Goal: Task Accomplishment & Management: Complete application form

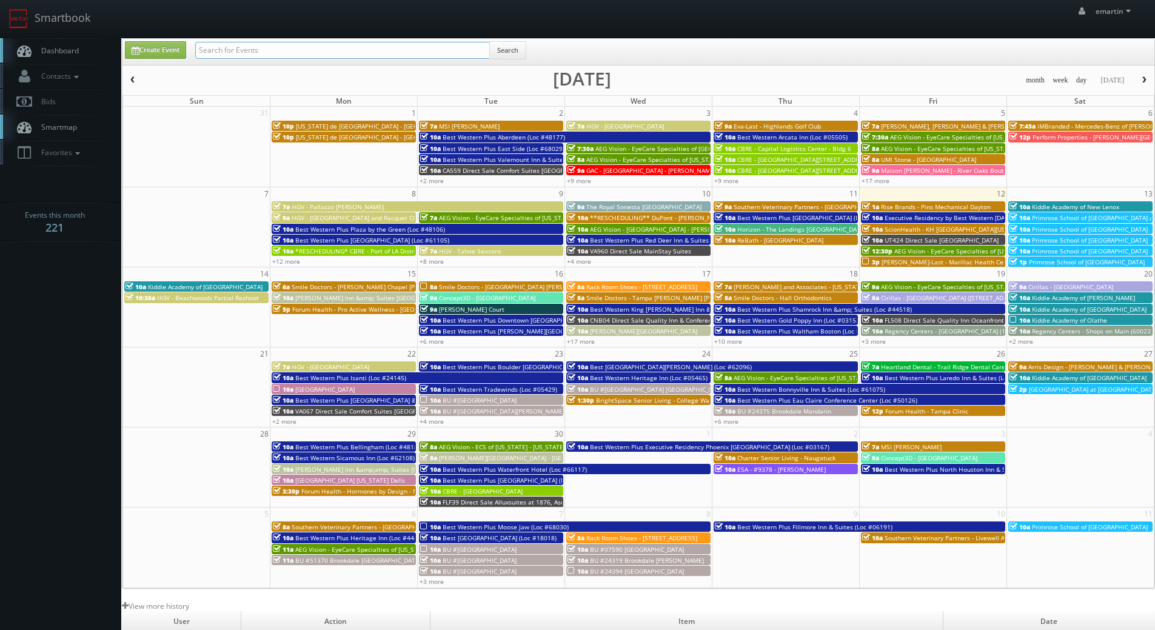
click at [314, 42] on input "text" at bounding box center [342, 50] width 295 height 17
type input "txp80"
click at [505, 49] on button "Search" at bounding box center [507, 50] width 37 height 18
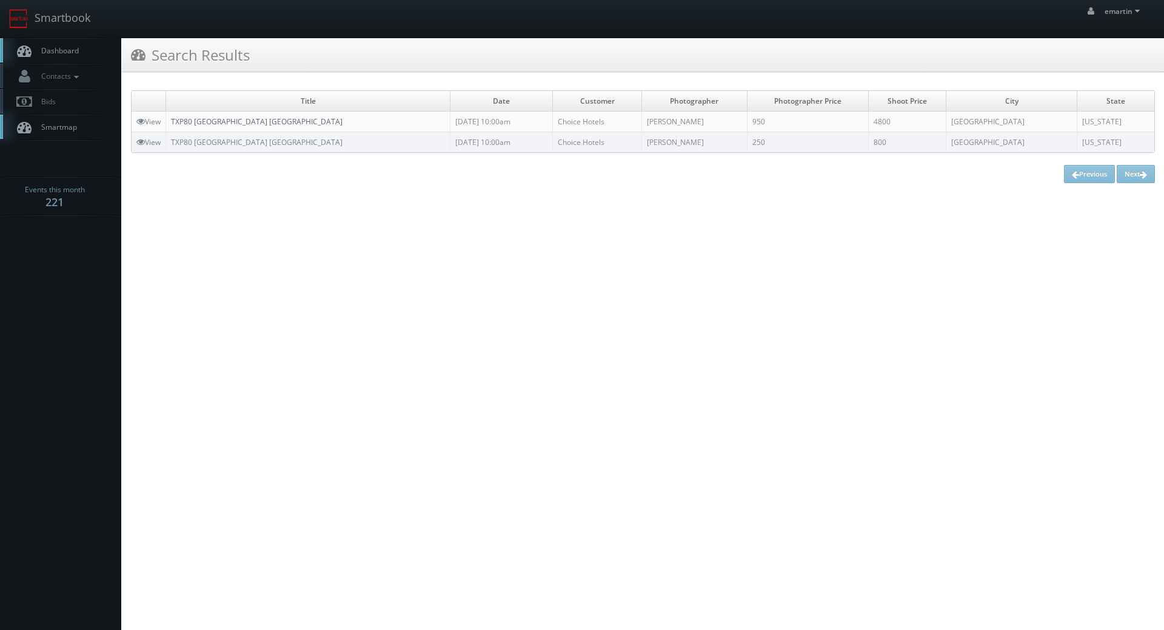
click at [269, 118] on link "TXP80 [GEOGRAPHIC_DATA] [GEOGRAPHIC_DATA]" at bounding box center [257, 121] width 172 height 10
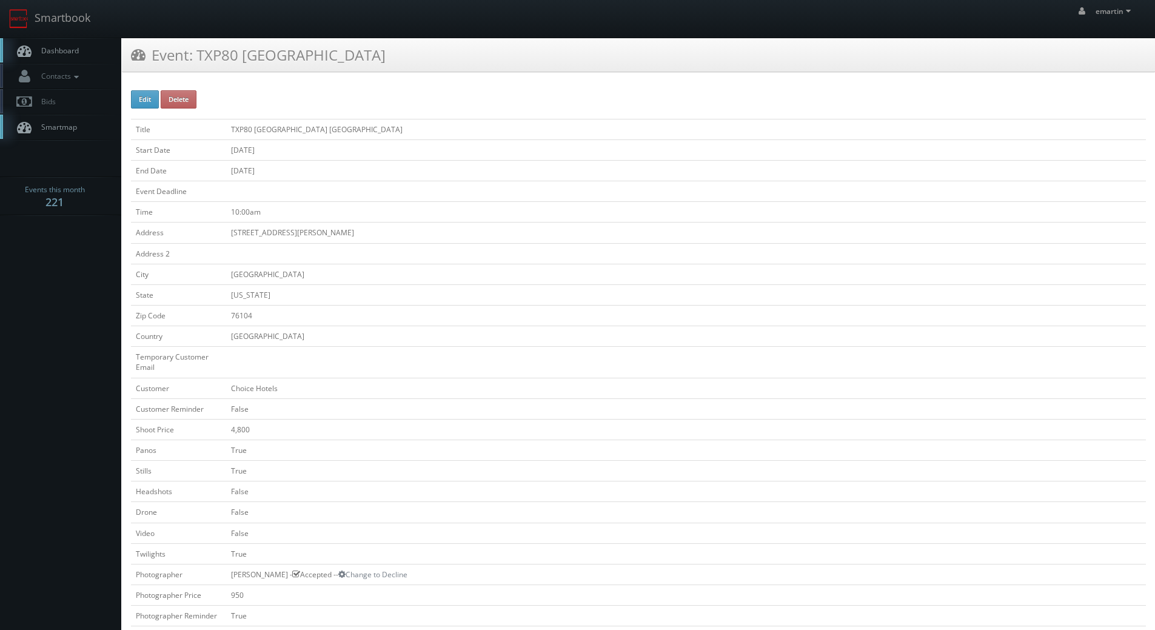
click at [44, 56] on link "Dashboard" at bounding box center [60, 50] width 121 height 25
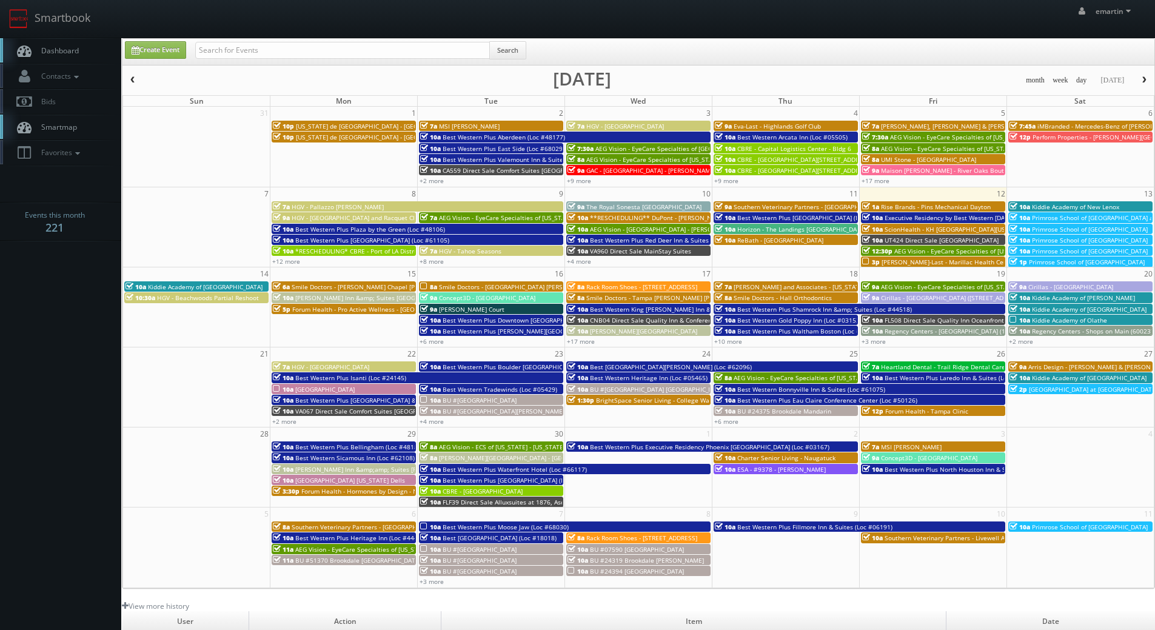
click at [61, 55] on span "Dashboard" at bounding box center [57, 50] width 44 height 10
click at [433, 338] on link "+6 more" at bounding box center [432, 341] width 24 height 8
click at [577, 342] on link "+17 more" at bounding box center [581, 341] width 28 height 8
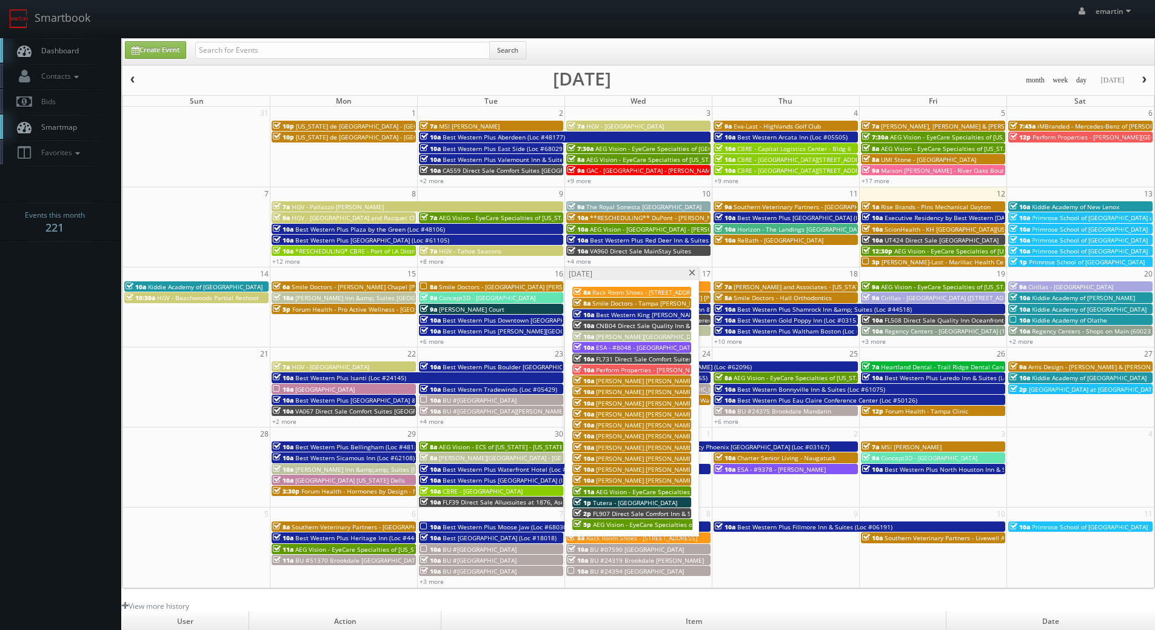
click at [692, 274] on span at bounding box center [692, 273] width 8 height 7
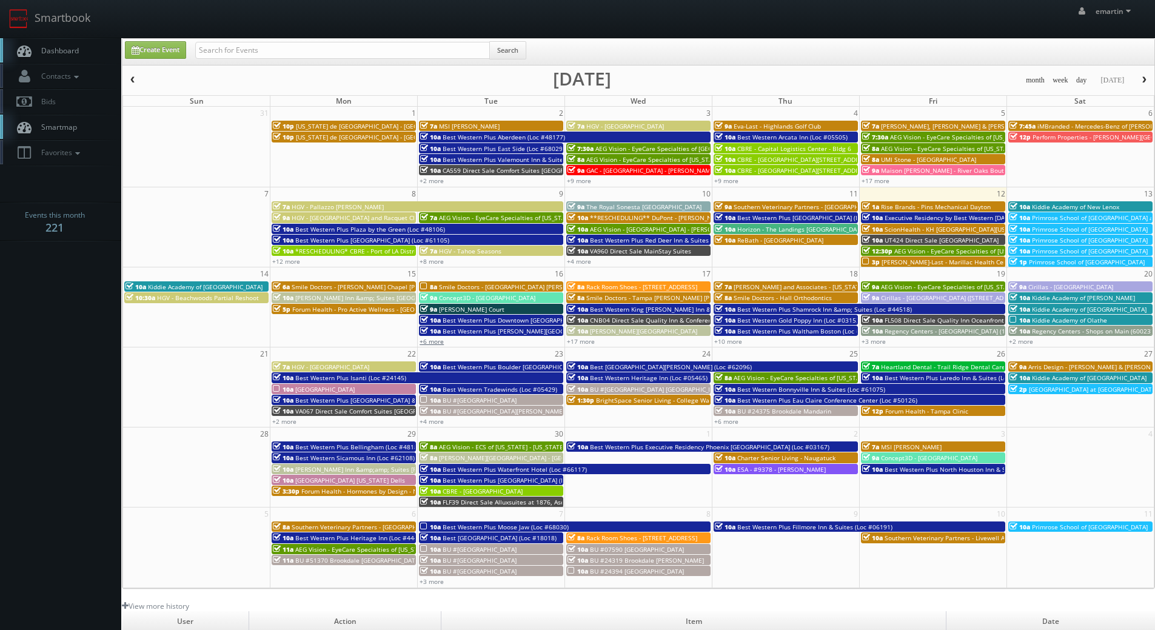
click at [441, 340] on link "+6 more" at bounding box center [432, 341] width 24 height 8
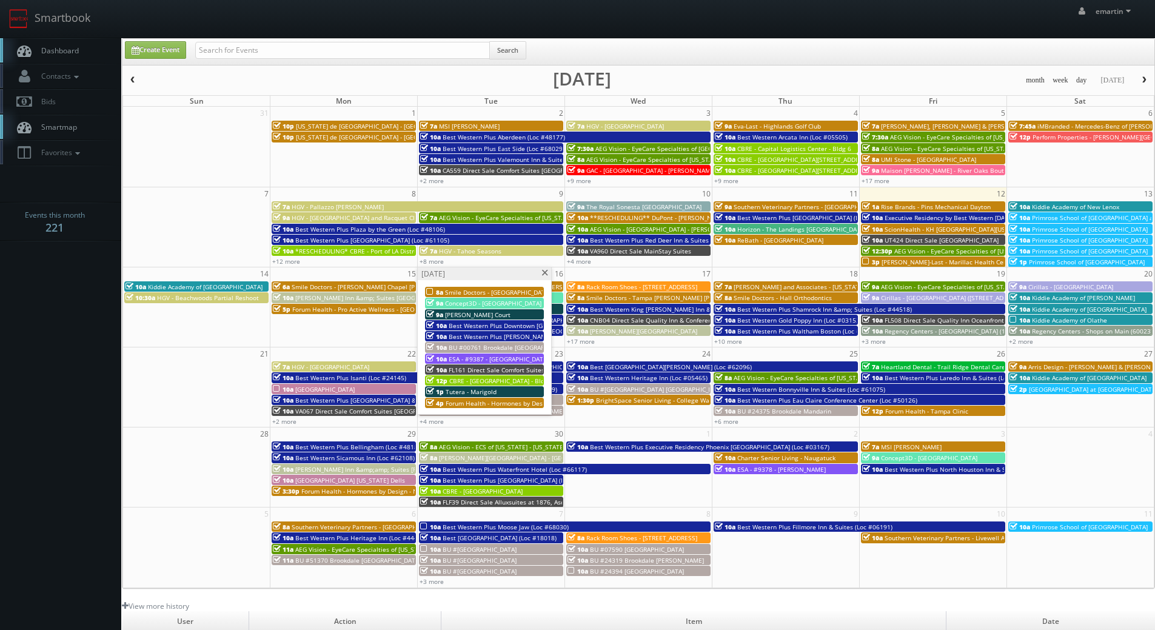
click at [542, 274] on span at bounding box center [545, 273] width 8 height 7
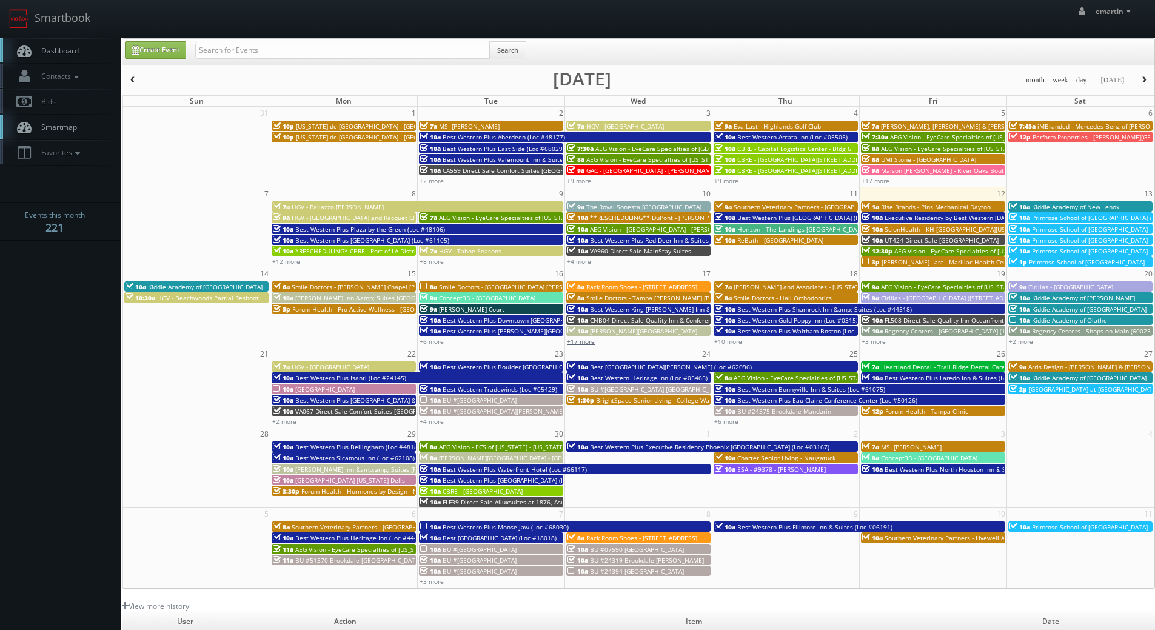
click at [579, 338] on link "+17 more" at bounding box center [581, 341] width 28 height 8
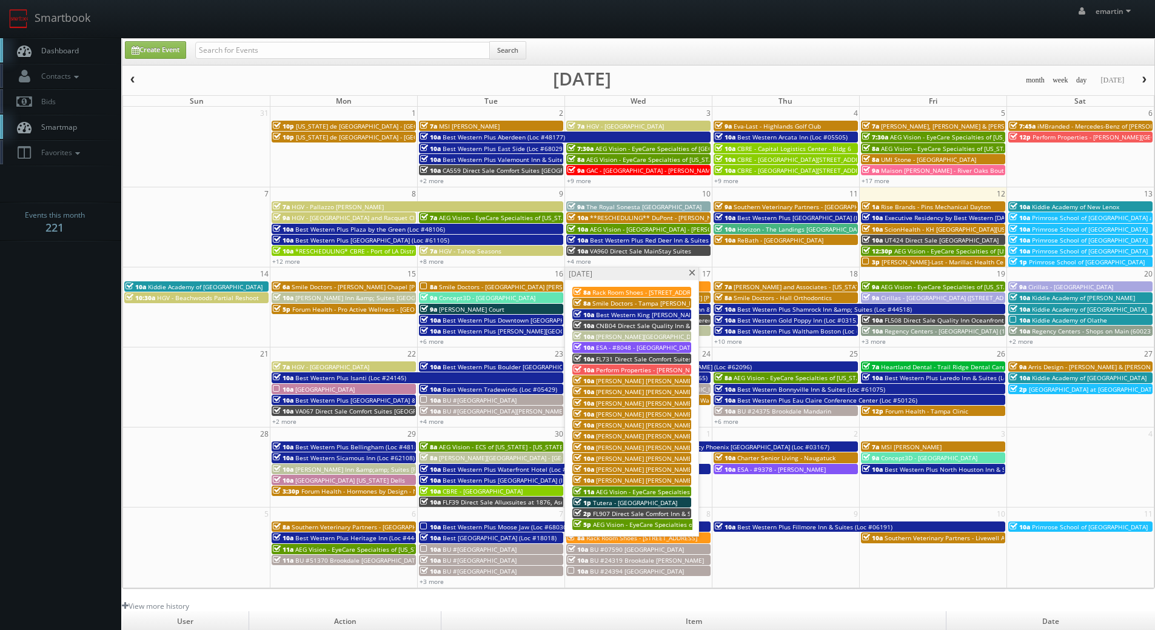
click at [630, 336] on span "[PERSON_NAME][GEOGRAPHIC_DATA]" at bounding box center [649, 336] width 107 height 8
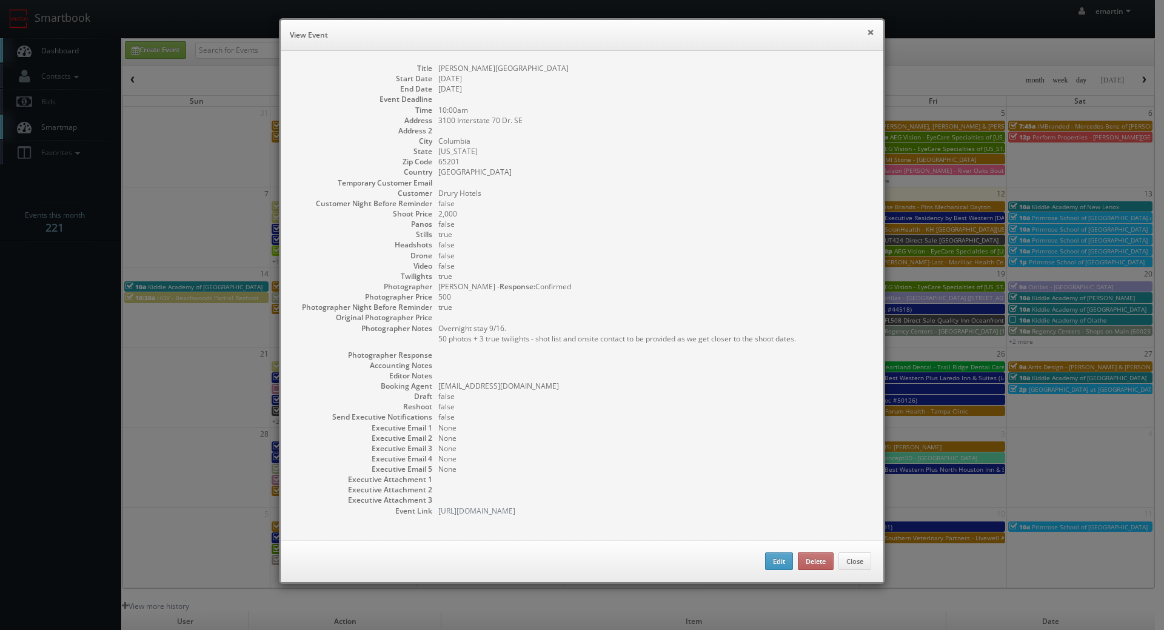
click at [867, 33] on button "×" at bounding box center [870, 32] width 7 height 8
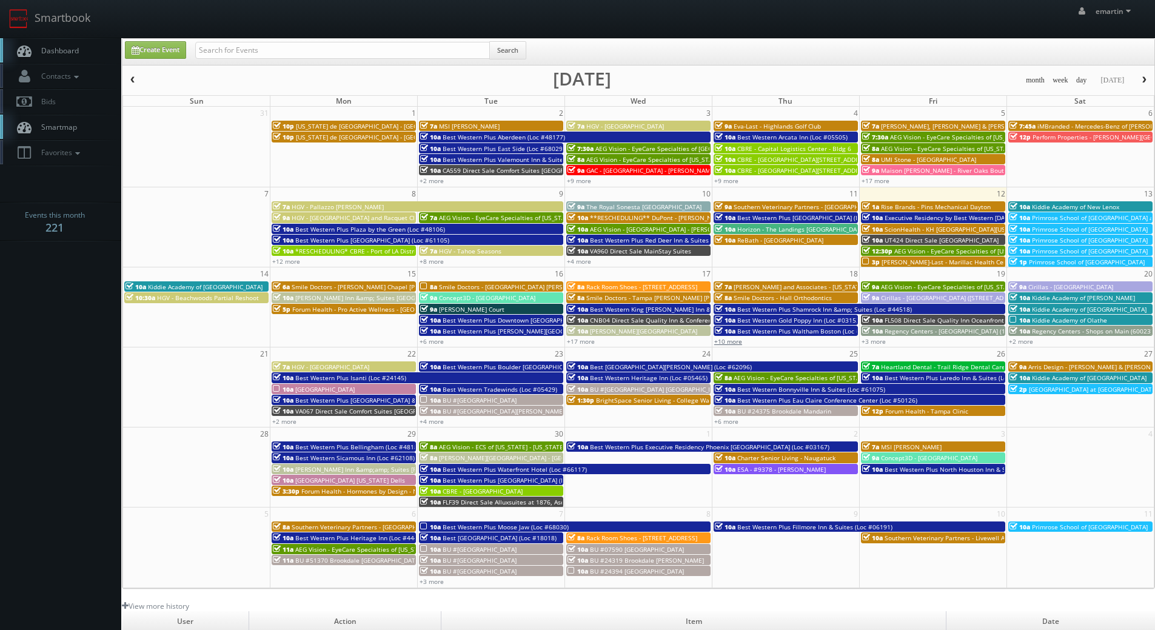
click at [730, 341] on link "+10 more" at bounding box center [728, 341] width 28 height 8
click at [583, 348] on td "24" at bounding box center [638, 354] width 147 height 13
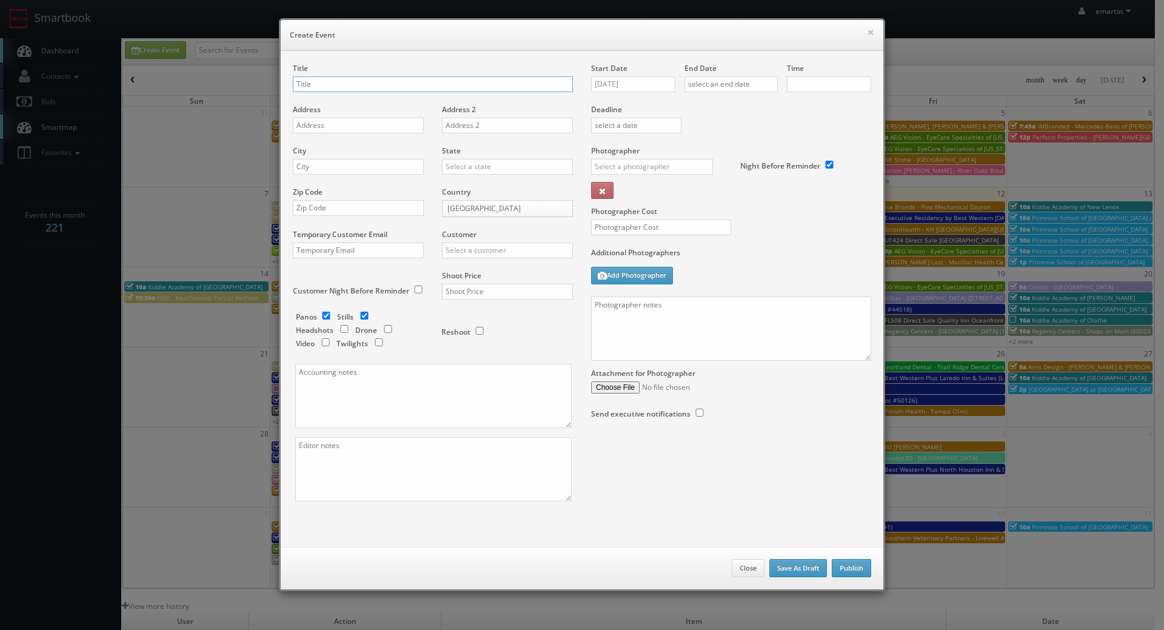
checkbox input "true"
type input "10:00am"
checkbox input "true"
click at [735, 562] on button "Close" at bounding box center [748, 568] width 33 height 18
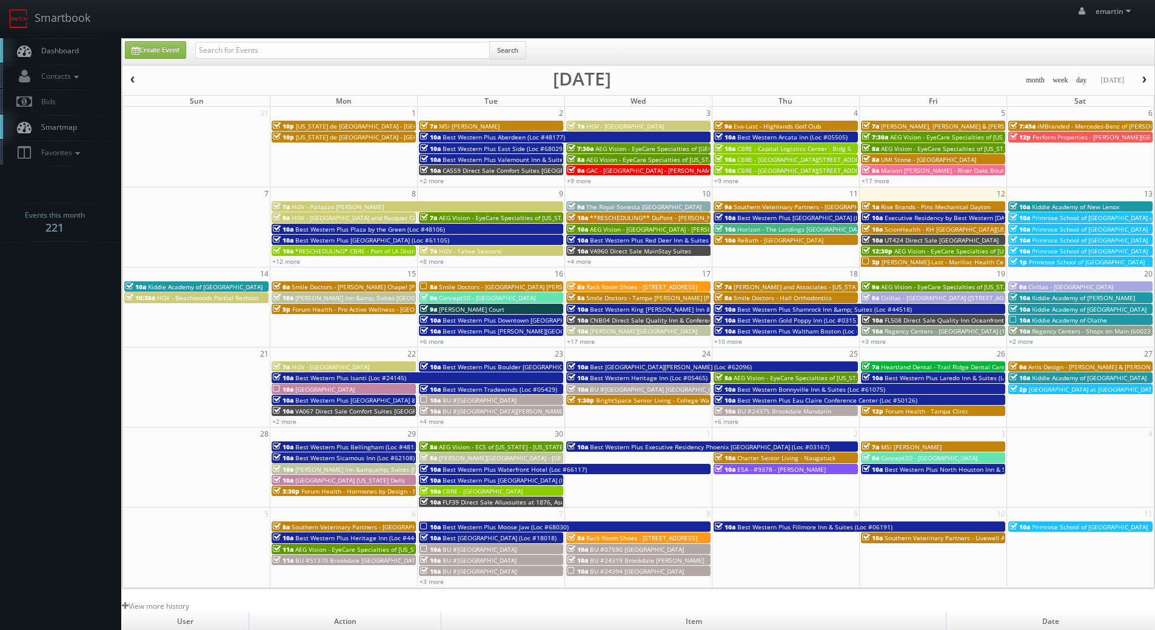
click at [610, 330] on span "[PERSON_NAME][GEOGRAPHIC_DATA]" at bounding box center [643, 331] width 107 height 8
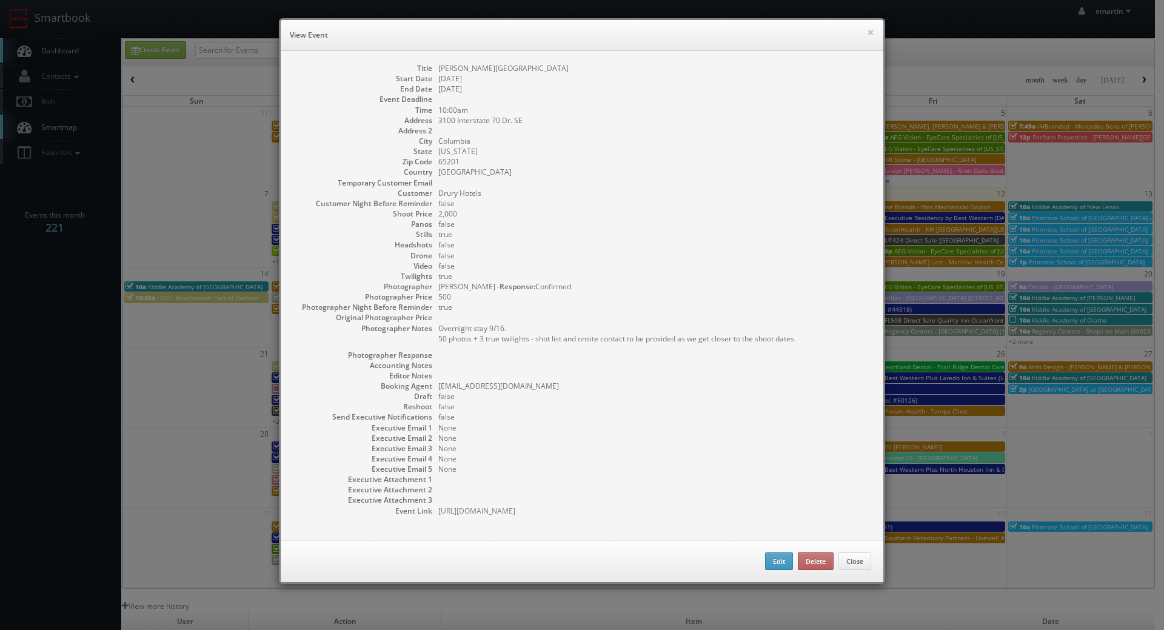
click at [588, 300] on dd "500" at bounding box center [655, 297] width 433 height 10
click at [867, 32] on button "×" at bounding box center [870, 32] width 7 height 8
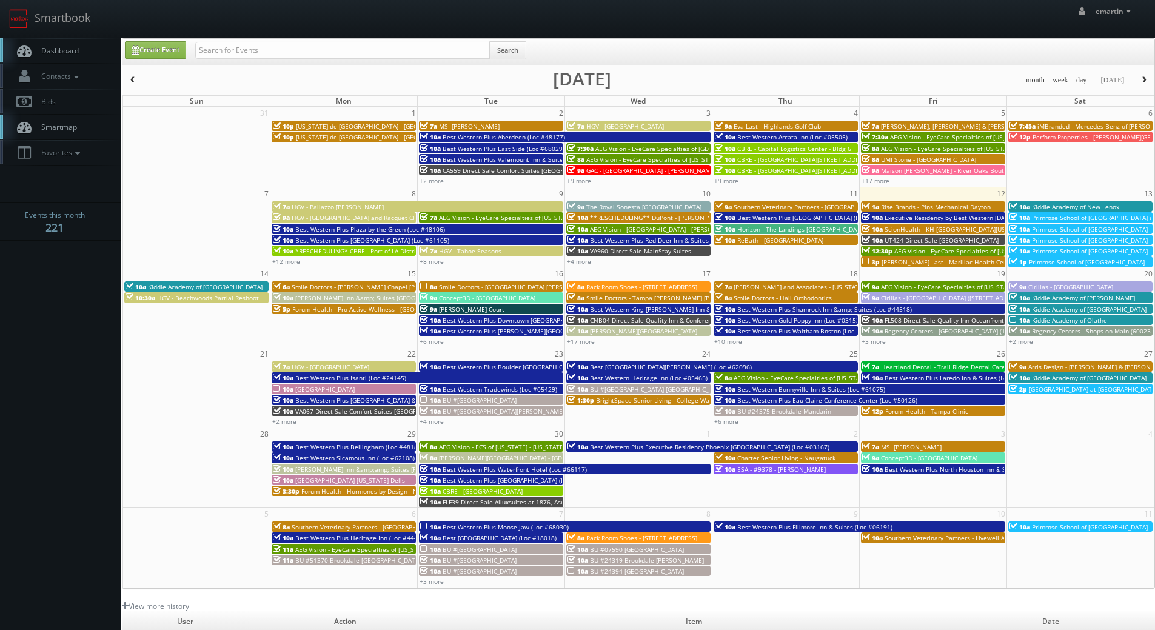
drag, startPoint x: 54, startPoint y: 55, endPoint x: 39, endPoint y: 61, distance: 15.8
click at [54, 55] on span "Dashboard" at bounding box center [57, 50] width 44 height 10
click at [255, 49] on input "text" at bounding box center [342, 50] width 295 height 17
type input "teamsnap"
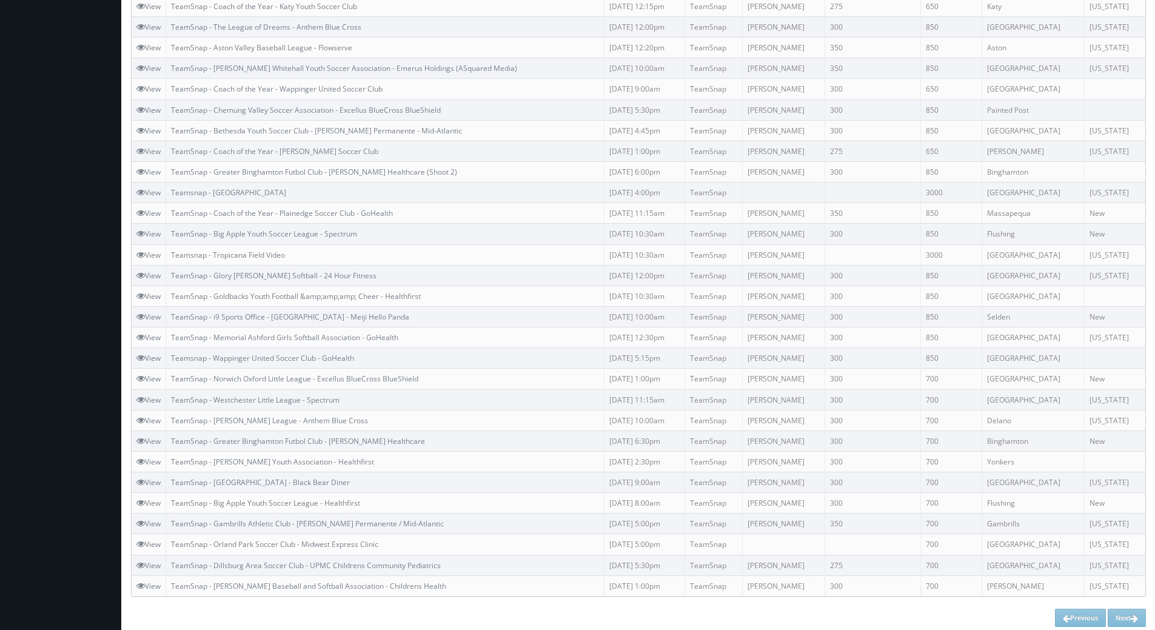
scroll to position [370, 0]
click at [1129, 614] on div "Previous Next" at bounding box center [638, 612] width 1015 height 18
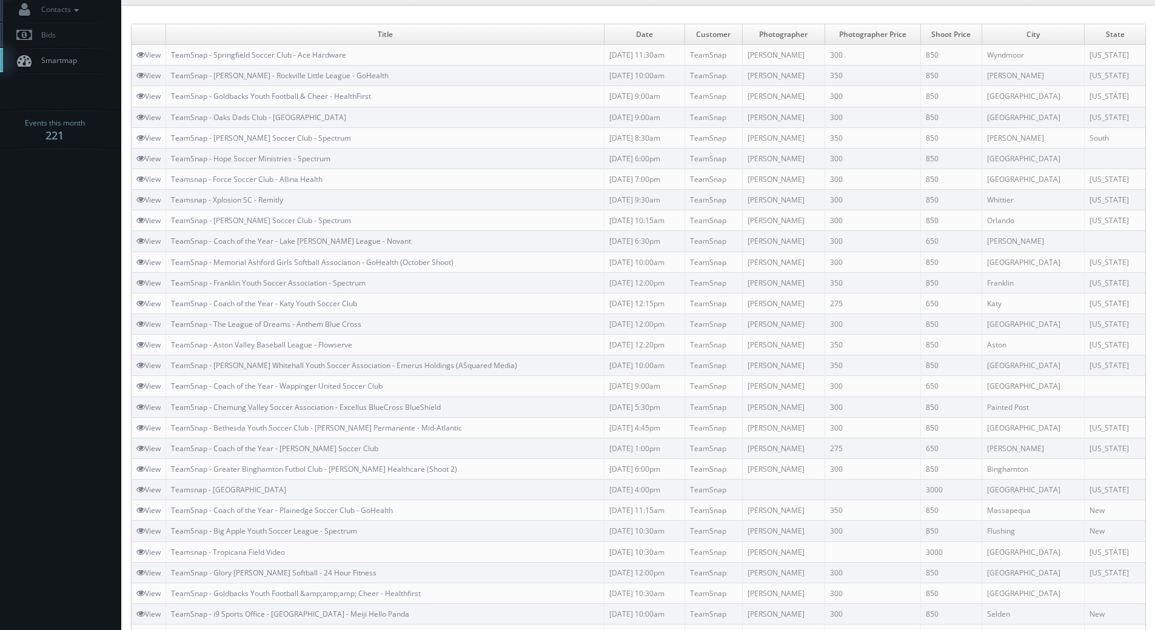
scroll to position [0, 0]
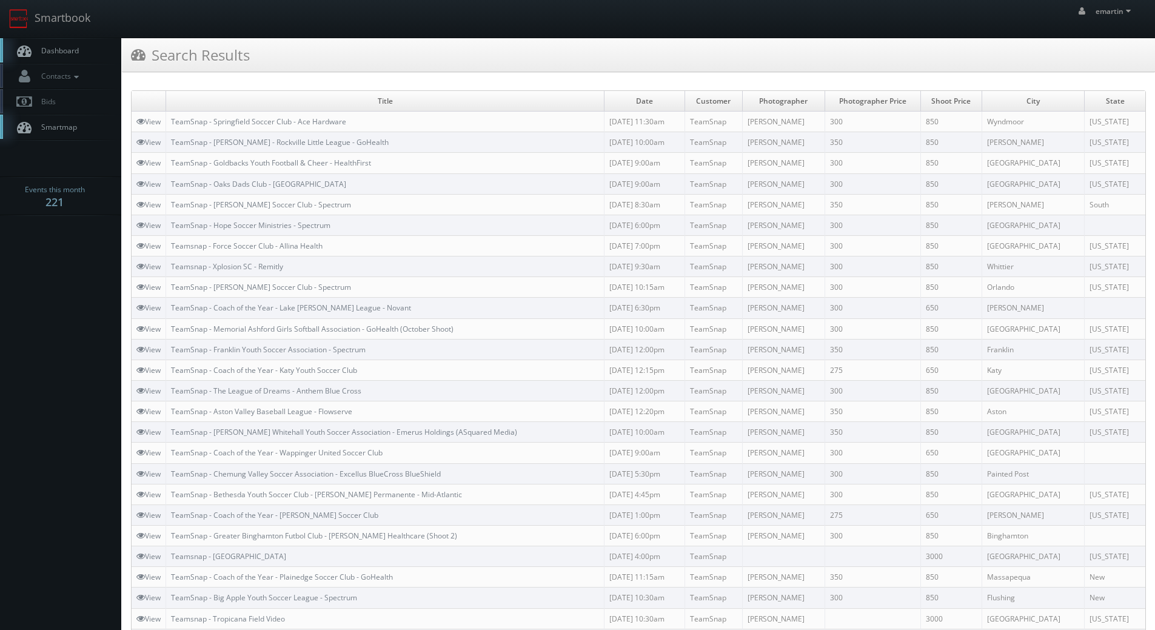
click at [92, 45] on link "Dashboard" at bounding box center [60, 50] width 121 height 25
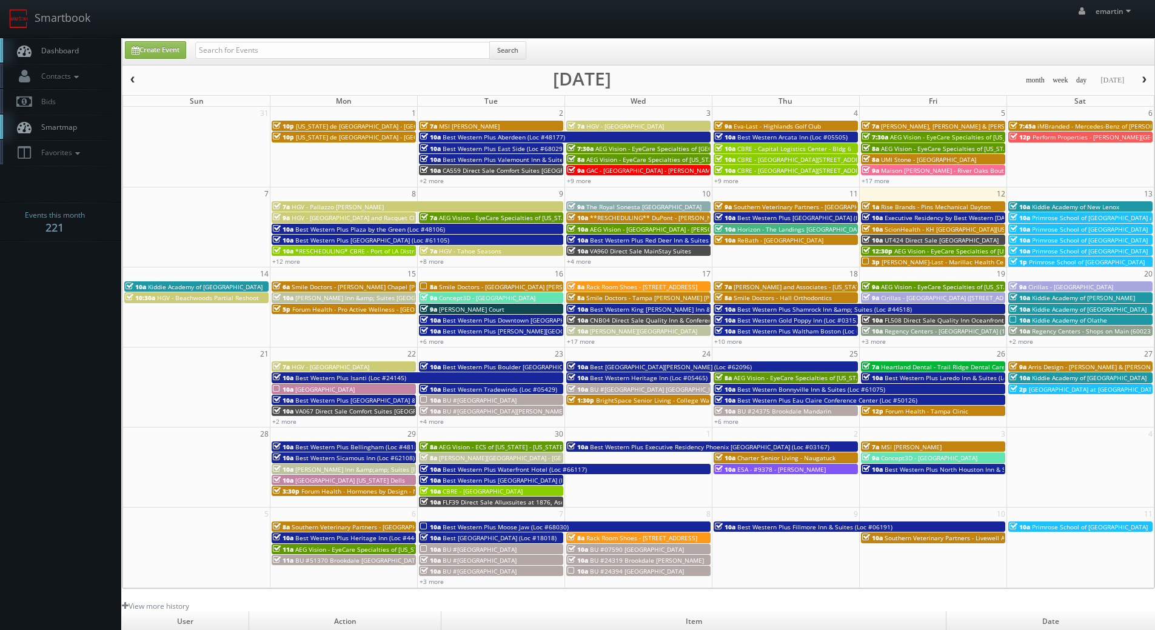
drag, startPoint x: 198, startPoint y: 31, endPoint x: 217, endPoint y: 44, distance: 23.1
click at [202, 33] on div "emartin emartin Profile Logout" at bounding box center [577, 19] width 1155 height 38
click at [221, 47] on input "text" at bounding box center [342, 50] width 295 height 17
paste input "[PERSON_NAME]"
type input "[PERSON_NAME]"
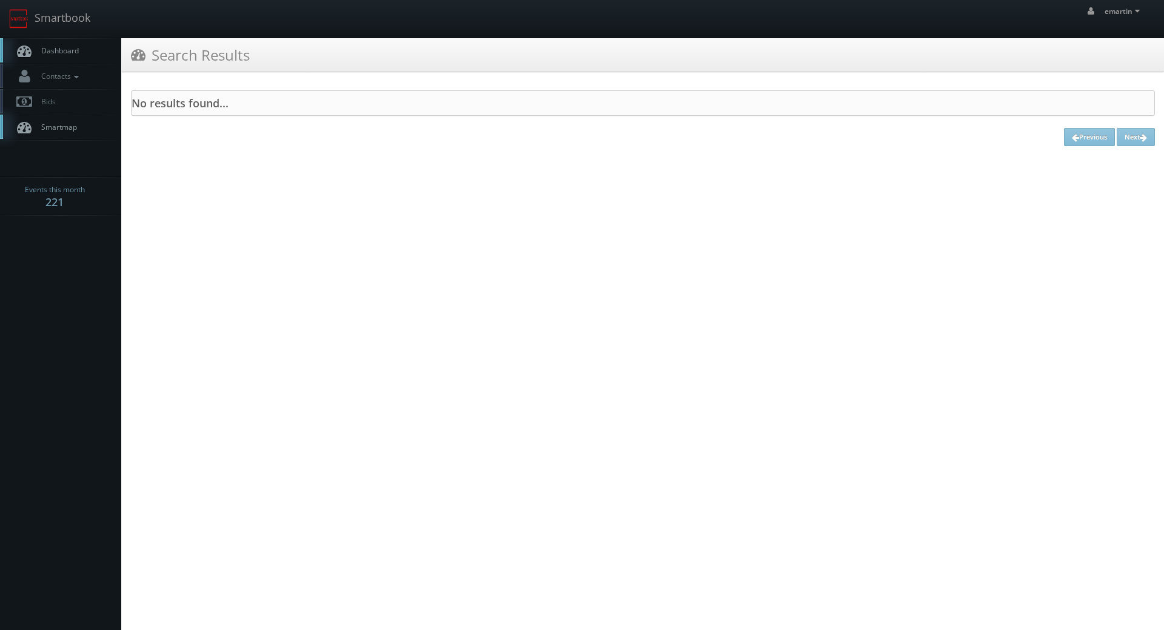
click at [80, 53] on link "Dashboard" at bounding box center [60, 50] width 121 height 25
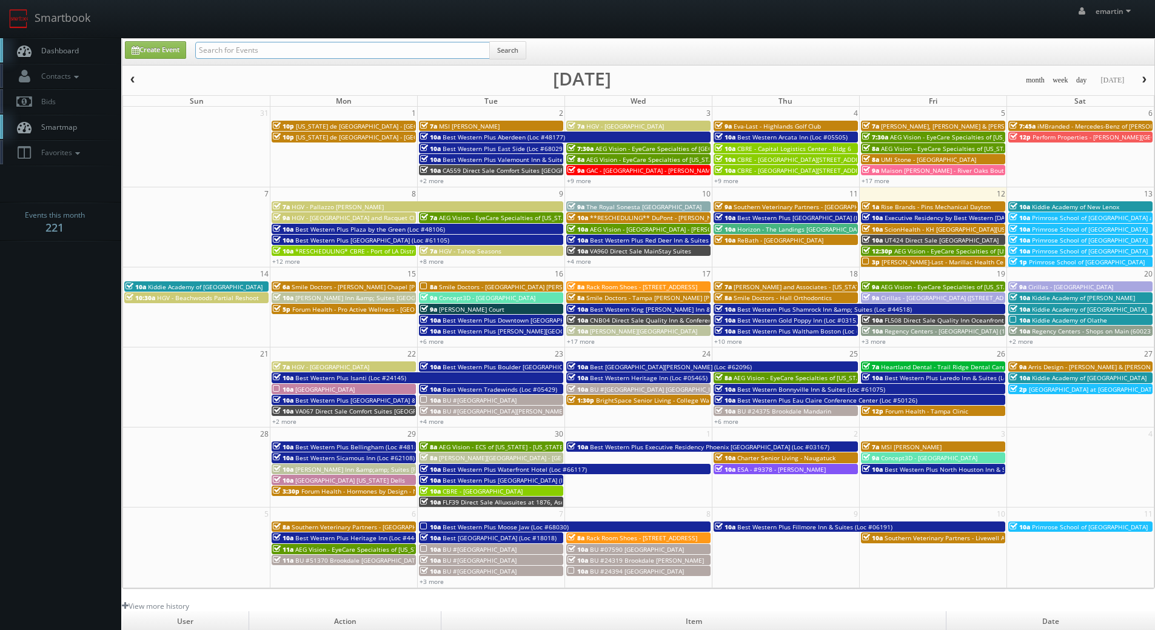
click at [235, 47] on input "text" at bounding box center [342, 50] width 295 height 17
type input "ray glaser"
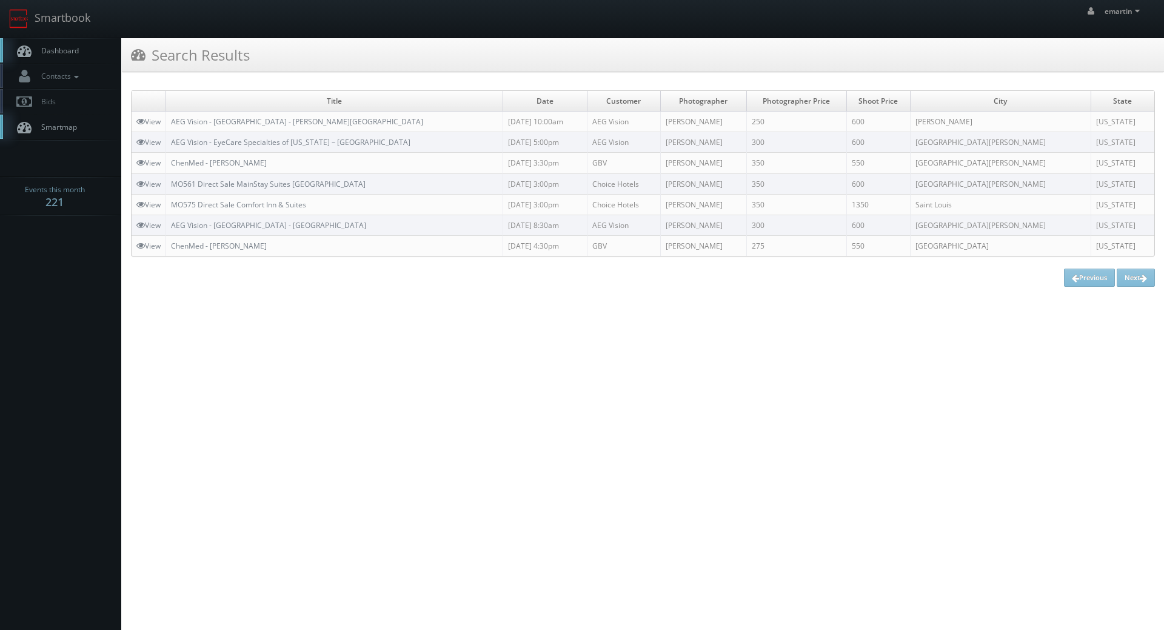
click at [88, 44] on link "Dashboard" at bounding box center [60, 50] width 121 height 25
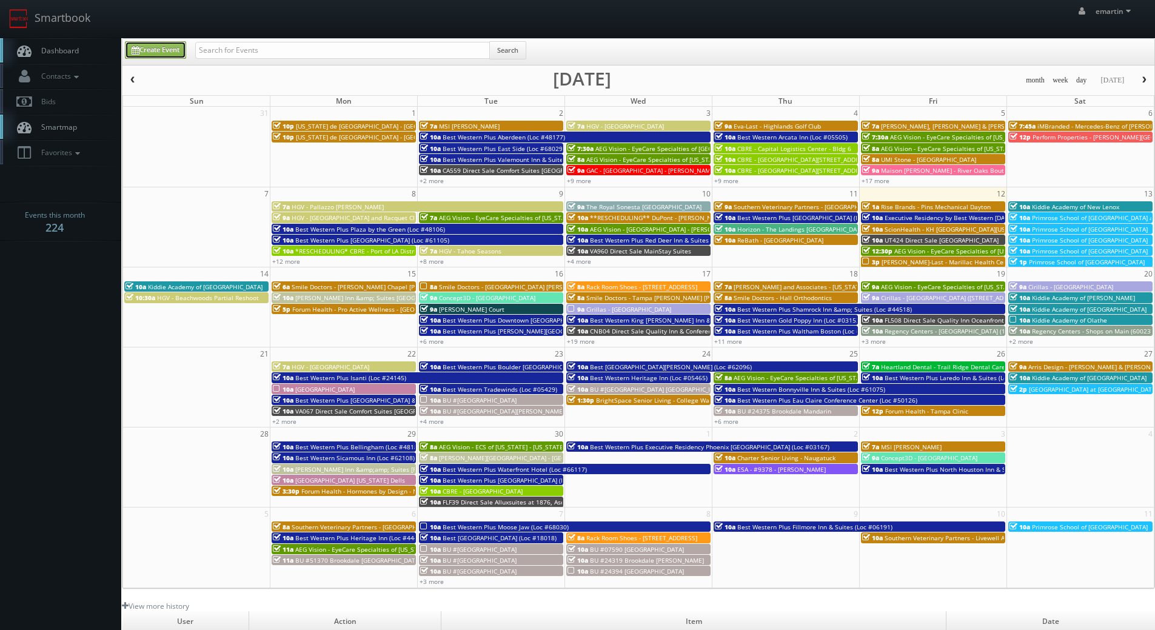
click at [144, 47] on link "Create Event" at bounding box center [155, 50] width 61 height 18
type input "09/12/2025"
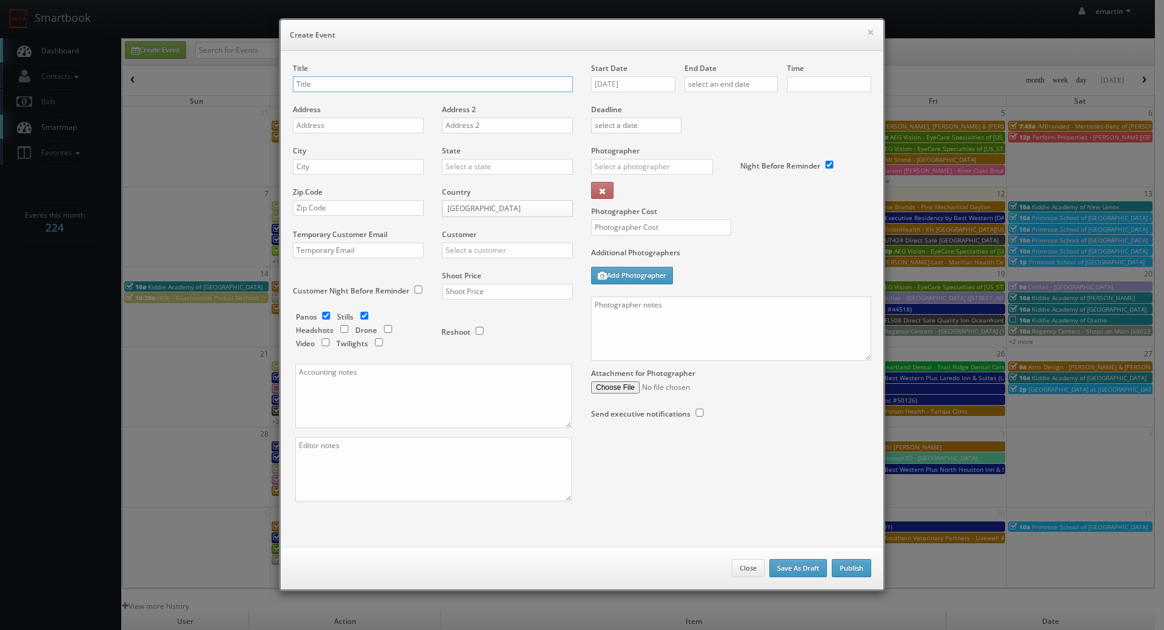
checkbox input "true"
type input "10:00am"
checkbox input "true"
type input "Concept3D - Guilford College"
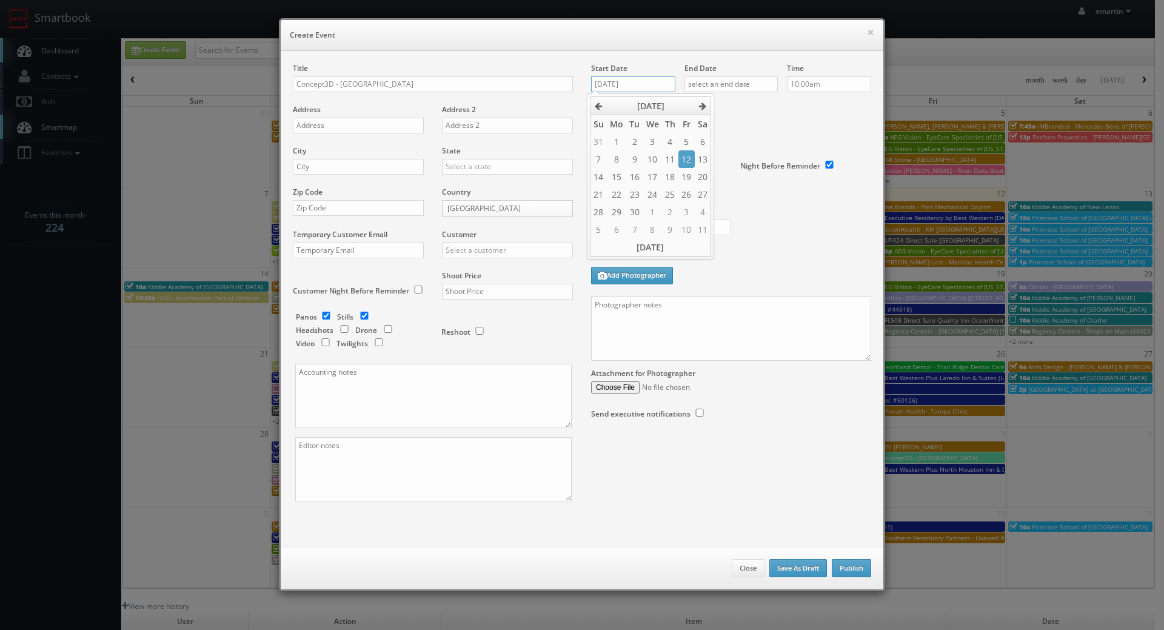
click at [622, 89] on input "09/12/2025" at bounding box center [633, 84] width 84 height 16
click at [687, 180] on td "19" at bounding box center [687, 177] width 16 height 18
type input "09/19/2025"
click at [722, 91] on input "text" at bounding box center [731, 84] width 93 height 16
click at [775, 173] on td "19" at bounding box center [780, 177] width 16 height 18
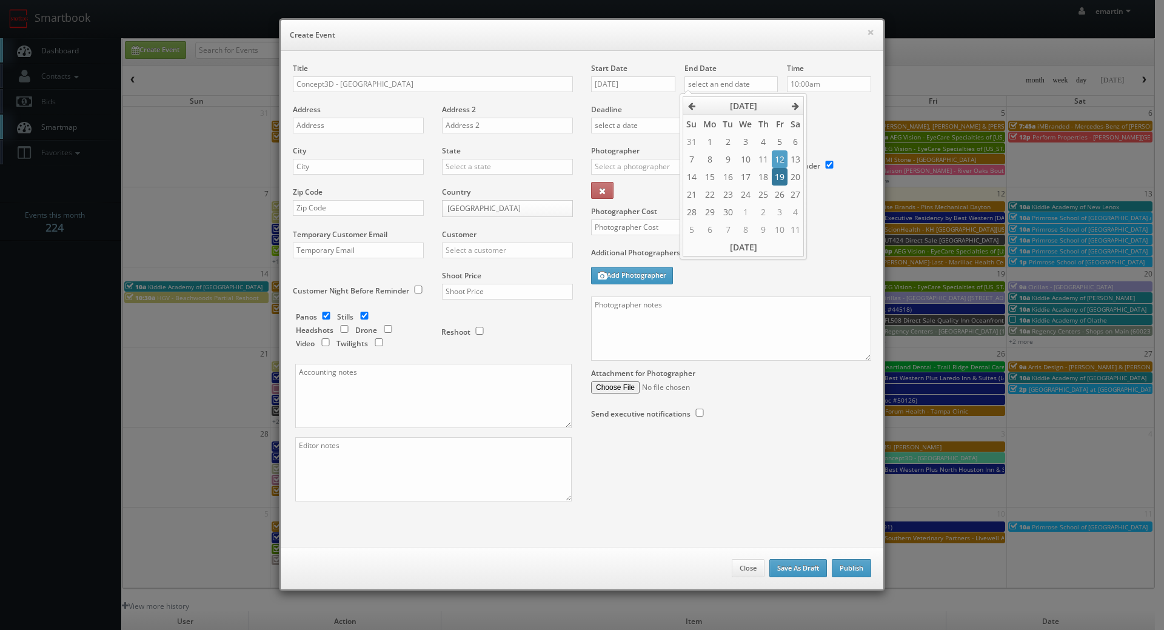
type input "09/19/2025"
click at [827, 117] on div "Deadline" at bounding box center [731, 104] width 298 height 82
click at [821, 86] on input "10:00am" at bounding box center [829, 84] width 84 height 16
type input "9:00am"
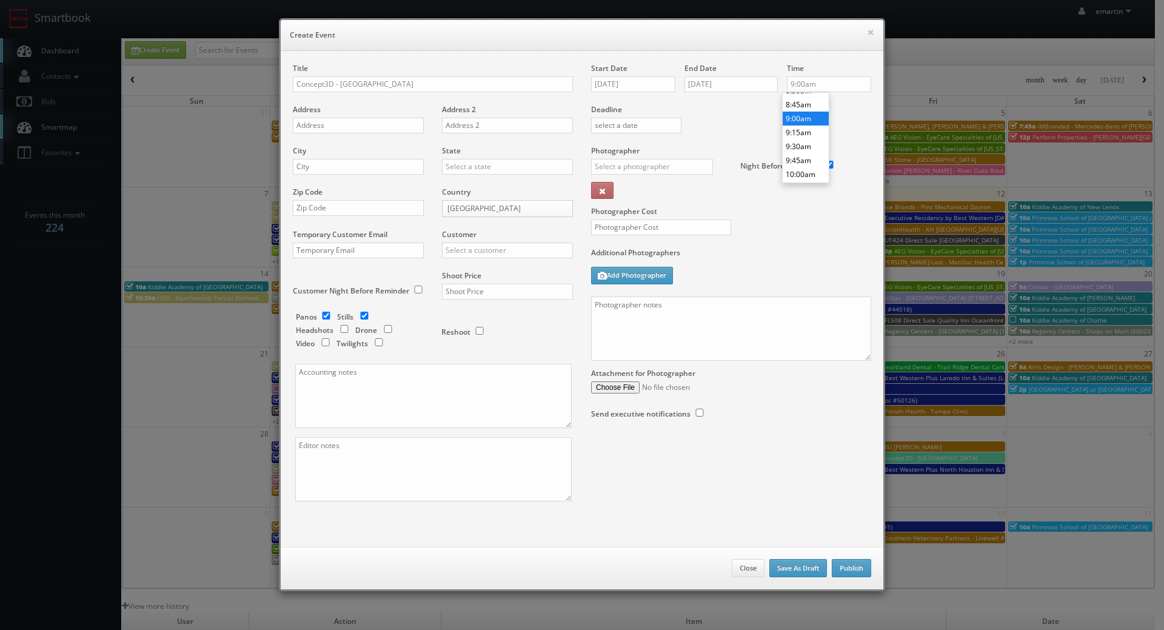
click at [804, 115] on li "9:00am" at bounding box center [806, 119] width 46 height 14
click at [694, 164] on input "text" at bounding box center [652, 167] width 122 height 16
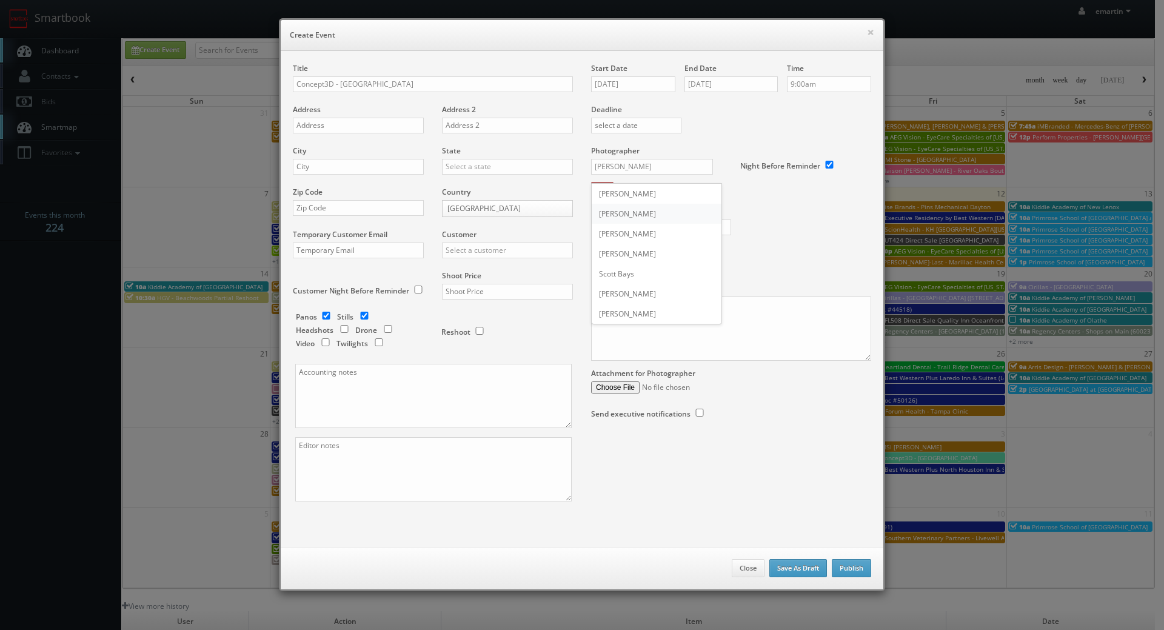
click at [642, 217] on div "Scott Van Manen" at bounding box center [657, 214] width 130 height 20
type input "Scott Van Manen"
click at [737, 125] on div "Deadline" at bounding box center [731, 104] width 298 height 82
click at [389, 45] on div "× Create Event" at bounding box center [582, 35] width 603 height 31
click at [346, 122] on input "text" at bounding box center [358, 126] width 131 height 16
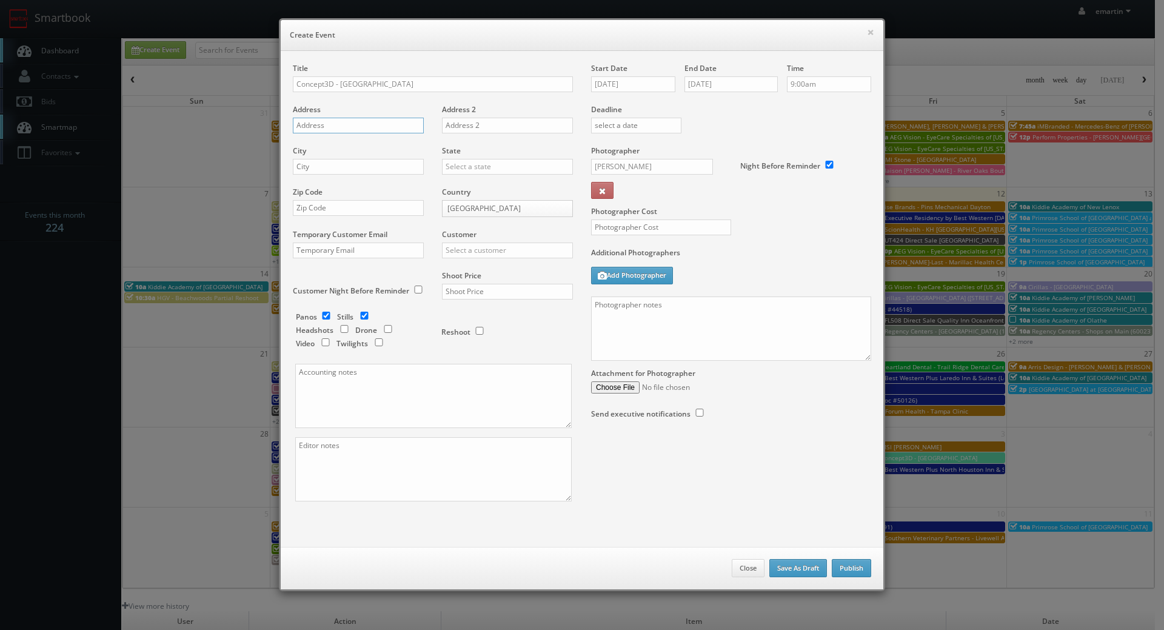
paste input "5800 West Friendly Avenue"
type input "5800 West Friendly Avenue"
click at [344, 158] on div "City" at bounding box center [363, 166] width 140 height 41
paste input "Greensboro"
click at [395, 164] on input "text" at bounding box center [358, 167] width 131 height 16
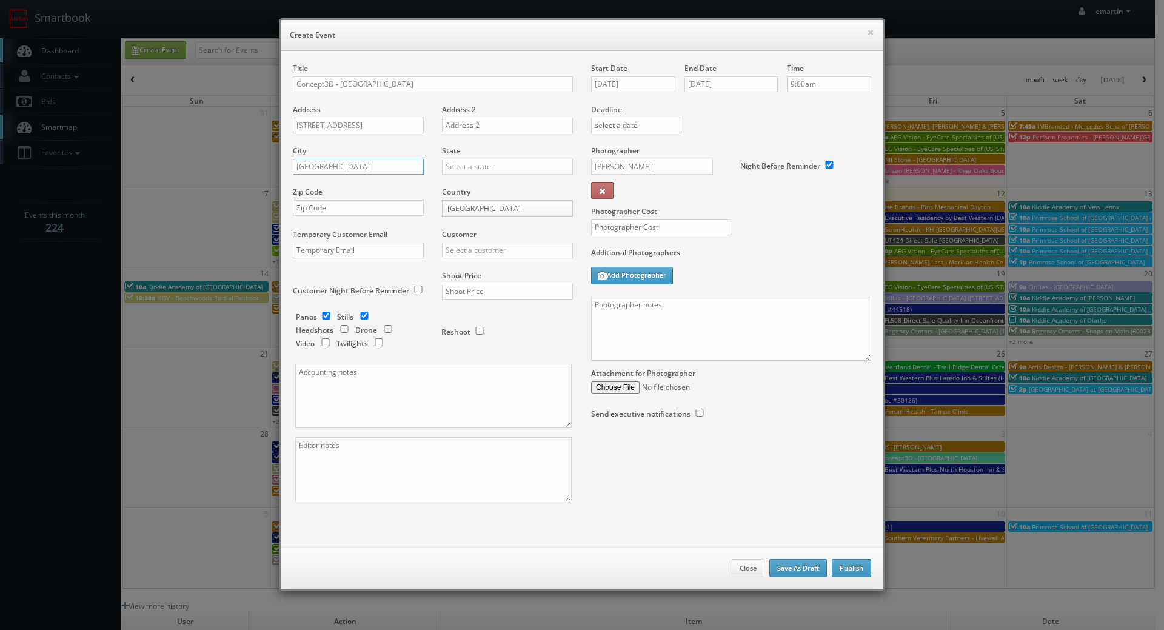
type input "Greensboro"
click at [473, 172] on input "text" at bounding box center [507, 167] width 131 height 16
click at [479, 177] on div "[US_STATE]" at bounding box center [508, 186] width 130 height 20
type input "[US_STATE]"
drag, startPoint x: 284, startPoint y: 216, endPoint x: 342, endPoint y: 211, distance: 58.4
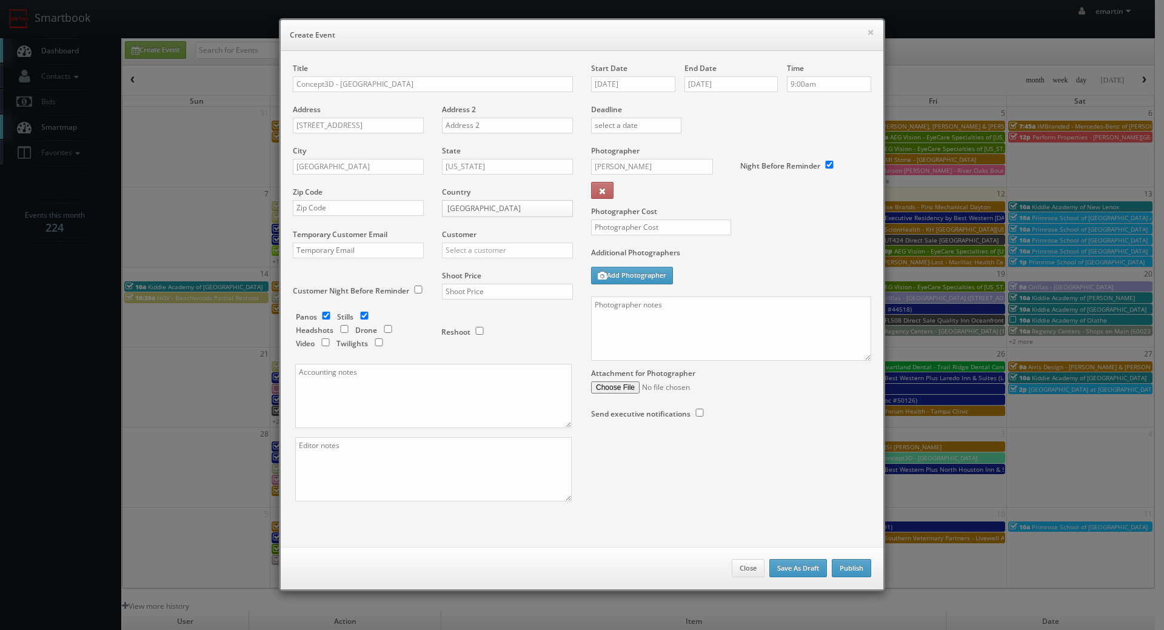
click at [290, 215] on div "Title Concept3D - Guilford College Address 5800 West Friendly Avenue Address 2 …" at bounding box center [433, 293] width 298 height 460
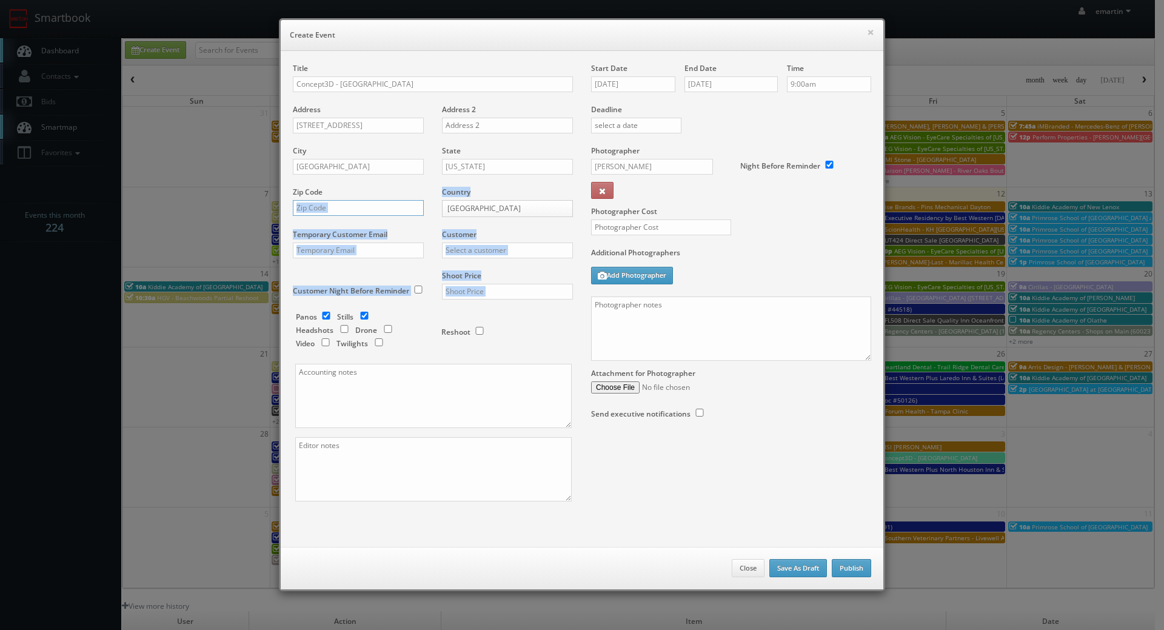
drag, startPoint x: 342, startPoint y: 211, endPoint x: 356, endPoint y: 215, distance: 14.6
click at [342, 211] on input "text" at bounding box center [358, 208] width 131 height 16
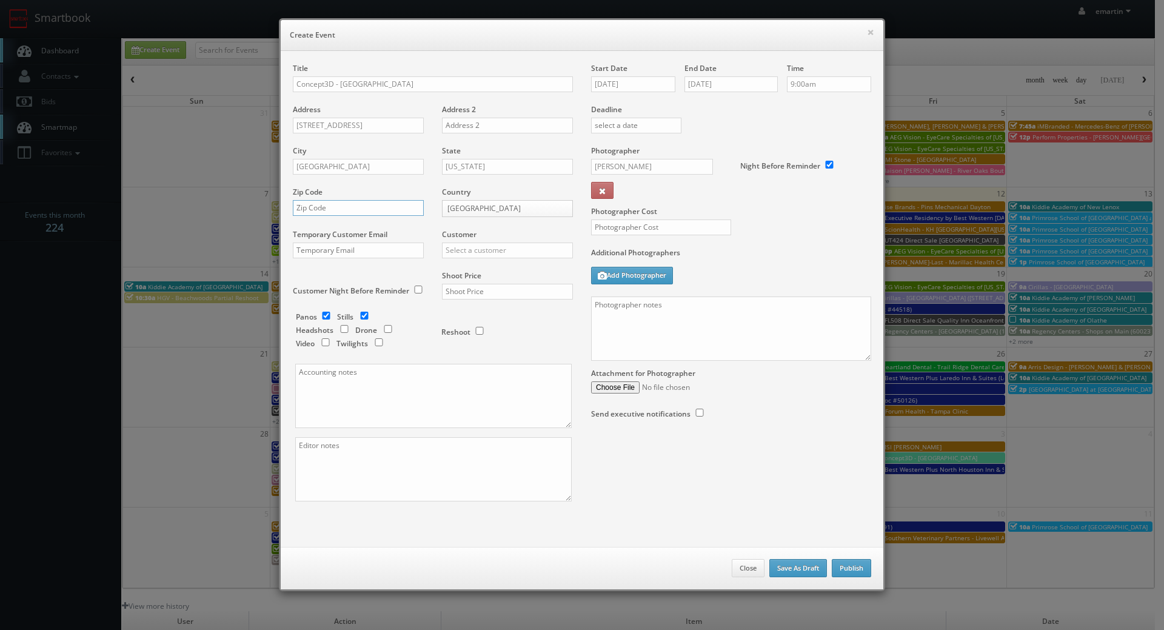
paste input "27410"
type input "27410"
drag, startPoint x: 494, startPoint y: 253, endPoint x: 503, endPoint y: 248, distance: 10.8
click at [495, 253] on input "text" at bounding box center [507, 251] width 131 height 16
click at [504, 275] on div "Concept3D" at bounding box center [508, 270] width 130 height 20
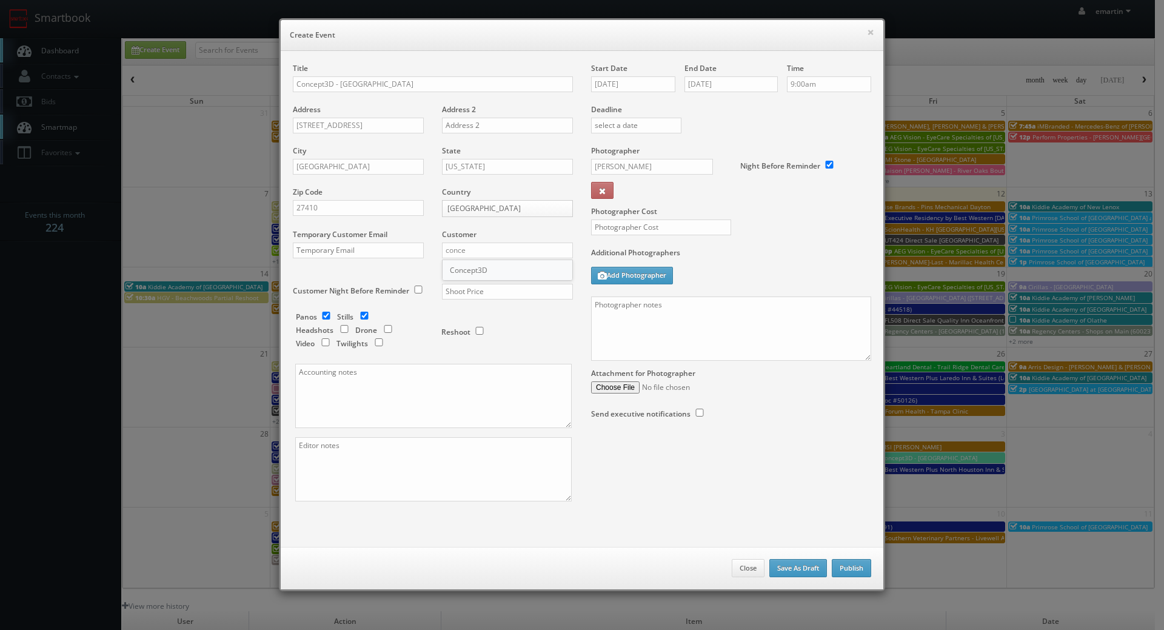
type input "Concept3D"
click at [500, 299] on input "text" at bounding box center [507, 292] width 131 height 16
click at [502, 289] on input "text" at bounding box center [507, 292] width 131 height 16
type input "950"
click at [442, 312] on div "Reshoot" at bounding box center [502, 326] width 121 height 29
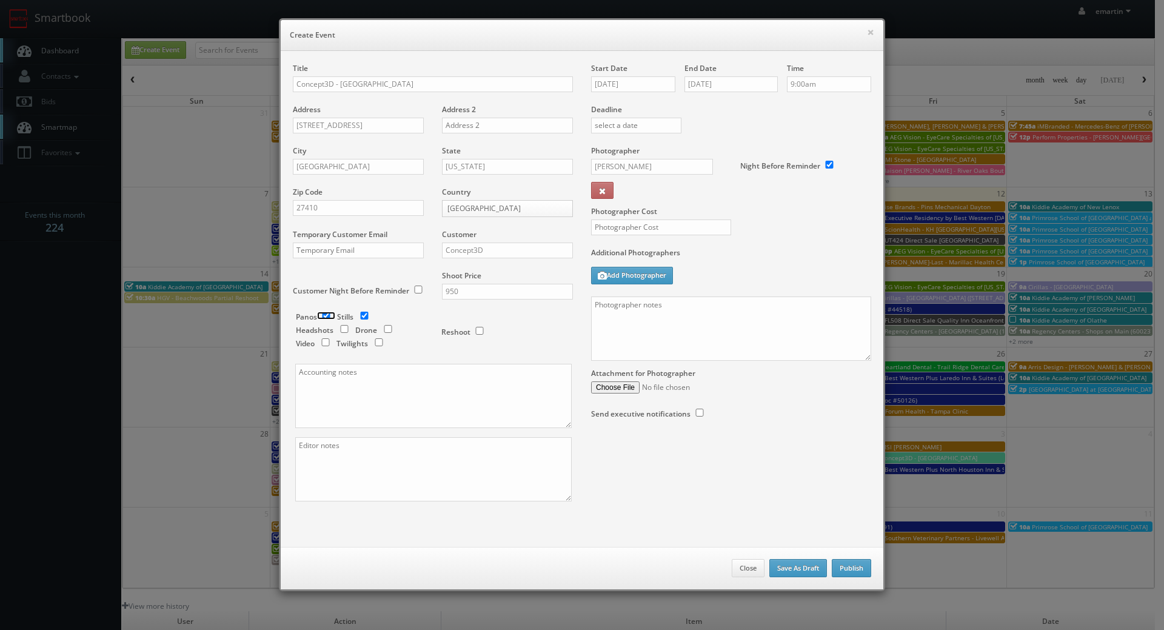
click at [323, 314] on input "checkbox" at bounding box center [326, 316] width 18 height 8
checkbox input "false"
click at [625, 231] on input "text" at bounding box center [661, 228] width 140 height 16
type input "350"
drag, startPoint x: 788, startPoint y: 234, endPoint x: 779, endPoint y: 242, distance: 12.4
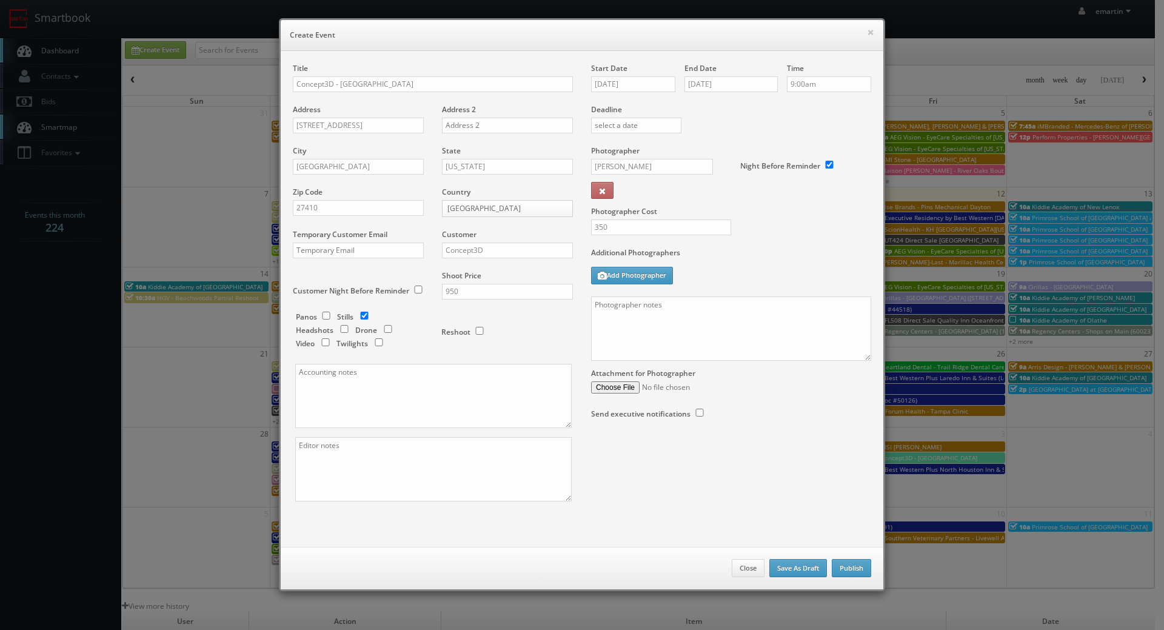
click at [788, 234] on div "Photographer Cost 350" at bounding box center [731, 197] width 298 height 102
drag, startPoint x: 401, startPoint y: 344, endPoint x: 364, endPoint y: 334, distance: 38.6
click at [391, 344] on div "Panos Stills Headshots Drone Video Twilights" at bounding box center [362, 332] width 133 height 40
drag, startPoint x: 361, startPoint y: 311, endPoint x: 316, endPoint y: 322, distance: 46.9
click at [361, 311] on div "Panos Stills Headshots Drone Video Twilights Reshoot" at bounding box center [438, 234] width 267 height 260
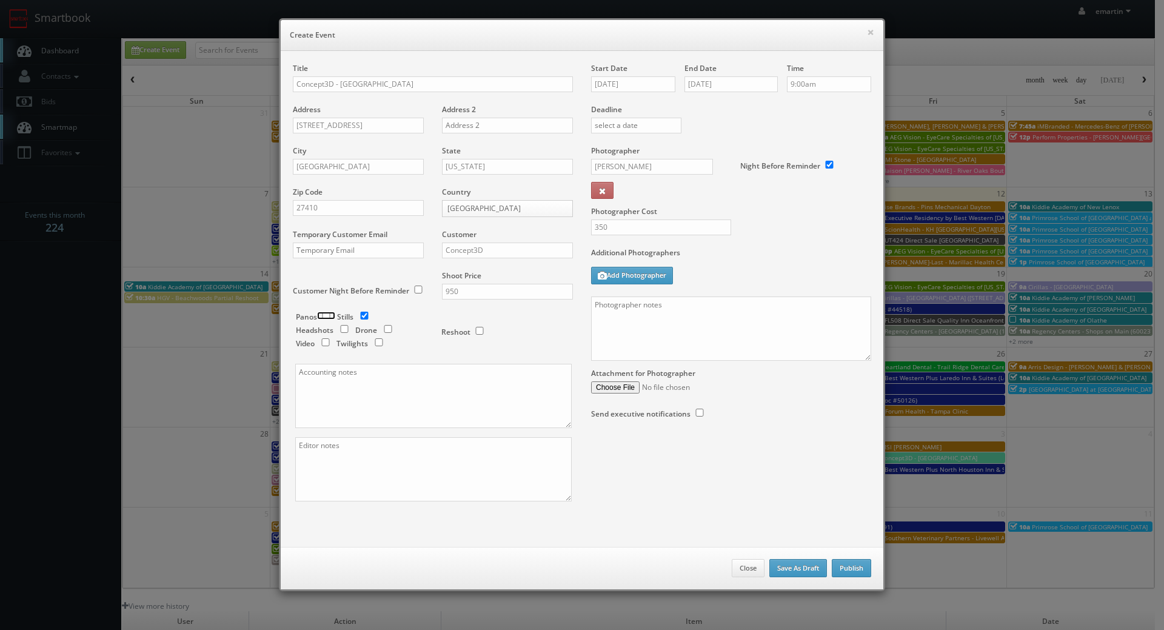
click at [329, 314] on input "checkbox" at bounding box center [326, 316] width 18 height 8
checkbox input "true"
click at [365, 313] on input "checkbox" at bounding box center [364, 316] width 18 height 8
checkbox input "false"
click at [790, 336] on textarea at bounding box center [731, 329] width 280 height 64
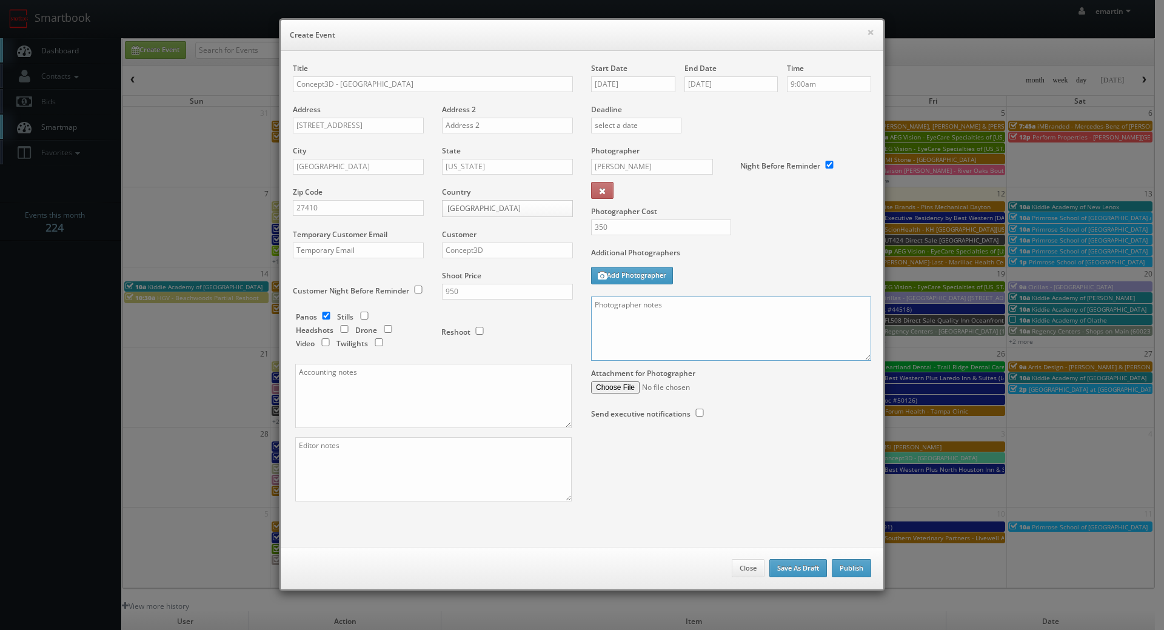
paste textarea "Up to 25 panos around campus - island style, not connected. Shot JPG, bracketed…"
click at [867, 360] on div "Start Date 09/19/2025 End Date 09/19/2025 Time 9:00am Deadline Photographer Sco…" at bounding box center [731, 253] width 298 height 380
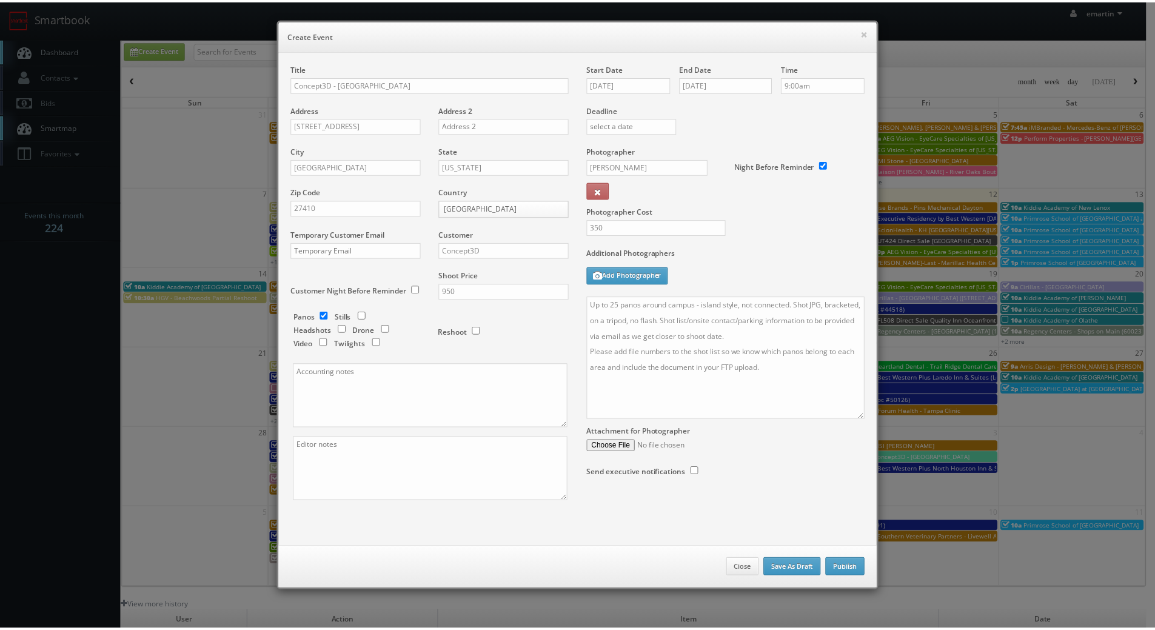
scroll to position [0, 0]
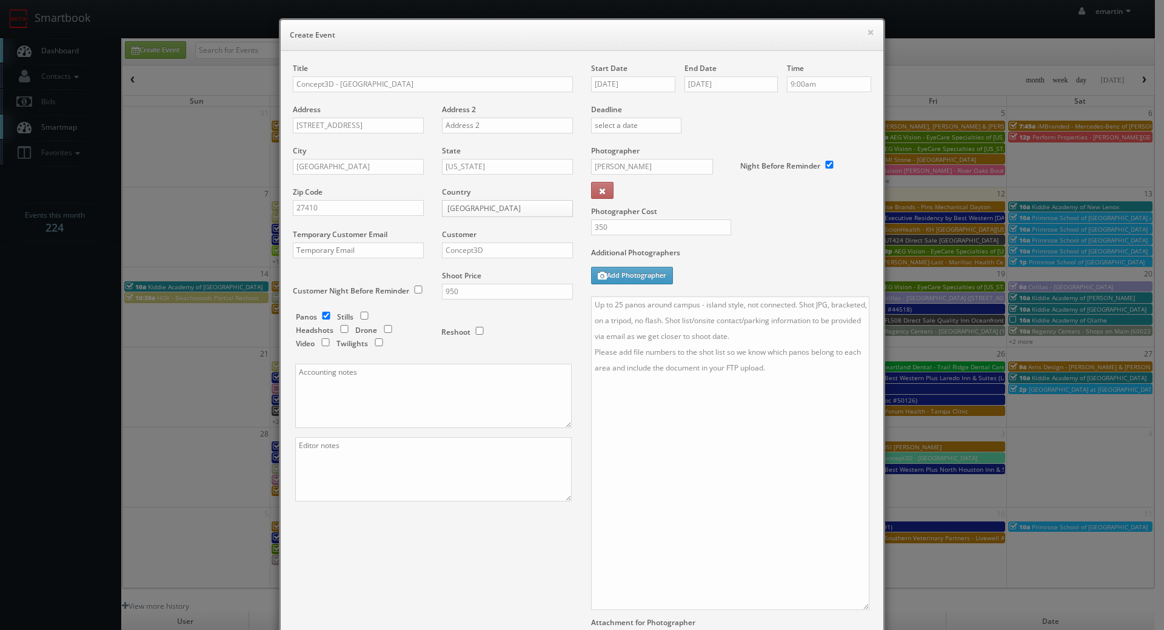
drag, startPoint x: 863, startPoint y: 357, endPoint x: 861, endPoint y: 606, distance: 249.3
click at [861, 606] on textarea "Up to 25 panos around campus - island style, not connected. Shot JPG, bracketed…" at bounding box center [730, 454] width 278 height 314
click at [802, 337] on textarea "Up to 25 panos around campus - island style, not connected. Shot JPG, bracketed…" at bounding box center [730, 454] width 278 height 314
click at [779, 424] on textarea "Up to 25 panos around campus - island style, not connected. Shot JPG, bracketed…" at bounding box center [730, 454] width 278 height 314
drag, startPoint x: 751, startPoint y: 545, endPoint x: 713, endPoint y: 470, distance: 84.6
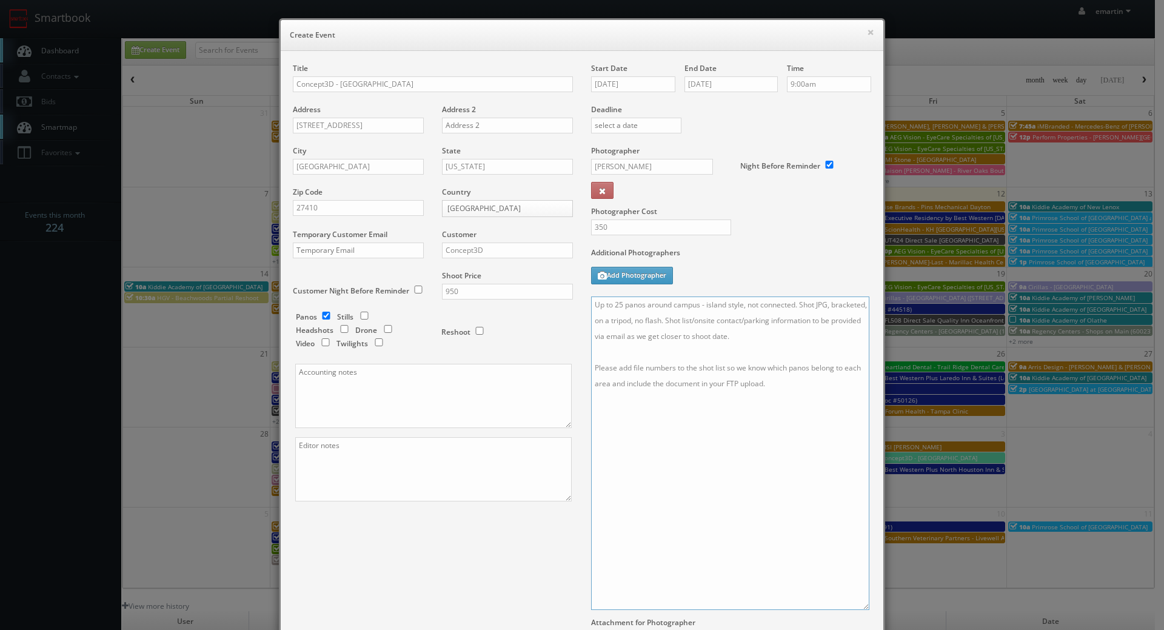
click at [713, 470] on textarea "Up to 25 panos around campus - island style, not connected. Shot JPG, bracketed…" at bounding box center [730, 454] width 278 height 314
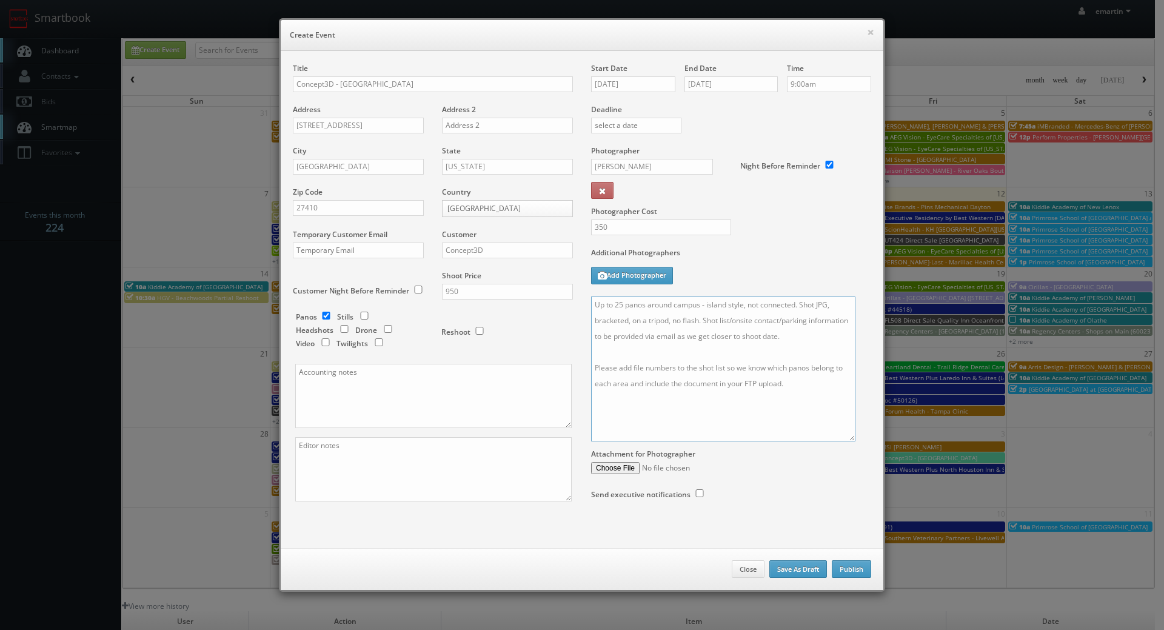
drag, startPoint x: 861, startPoint y: 608, endPoint x: 847, endPoint y: 437, distance: 171.0
click at [847, 437] on textarea "Up to 25 panos around campus - island style, not connected. Shot JPG, bracketed…" at bounding box center [723, 369] width 264 height 145
type textarea "Up to 25 panos around campus - island style, not connected. Shot JPG, bracketed…"
click at [761, 251] on label "Additional Photographers" at bounding box center [731, 255] width 280 height 16
click at [742, 123] on div "Deadline" at bounding box center [731, 104] width 298 height 82
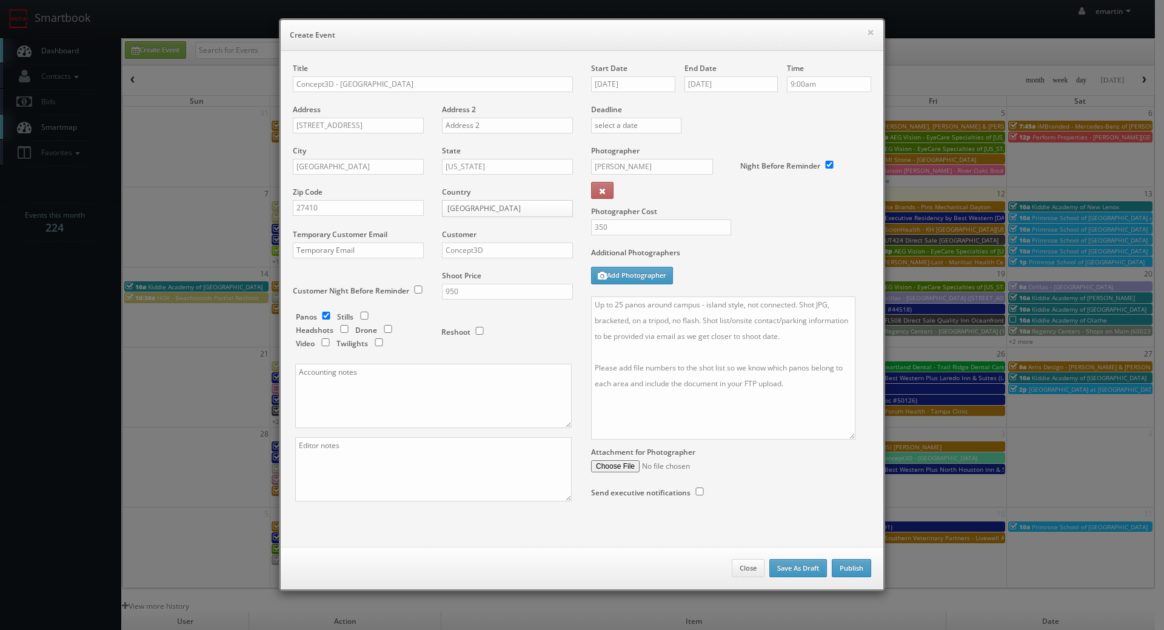
drag, startPoint x: 853, startPoint y: 437, endPoint x: 855, endPoint y: 423, distance: 14.1
click at [855, 423] on div "Up to 25 panos around campus - island style, not connected. Shot JPG, bracketed…" at bounding box center [731, 368] width 280 height 143
drag, startPoint x: 847, startPoint y: 436, endPoint x: 851, endPoint y: 414, distance: 22.8
click at [851, 414] on textarea "Up to 25 panos around campus - island style, not connected. Shot JPG, bracketed…" at bounding box center [725, 357] width 269 height 121
click at [799, 286] on div "Additional Photographers Add Photographer" at bounding box center [731, 271] width 280 height 49
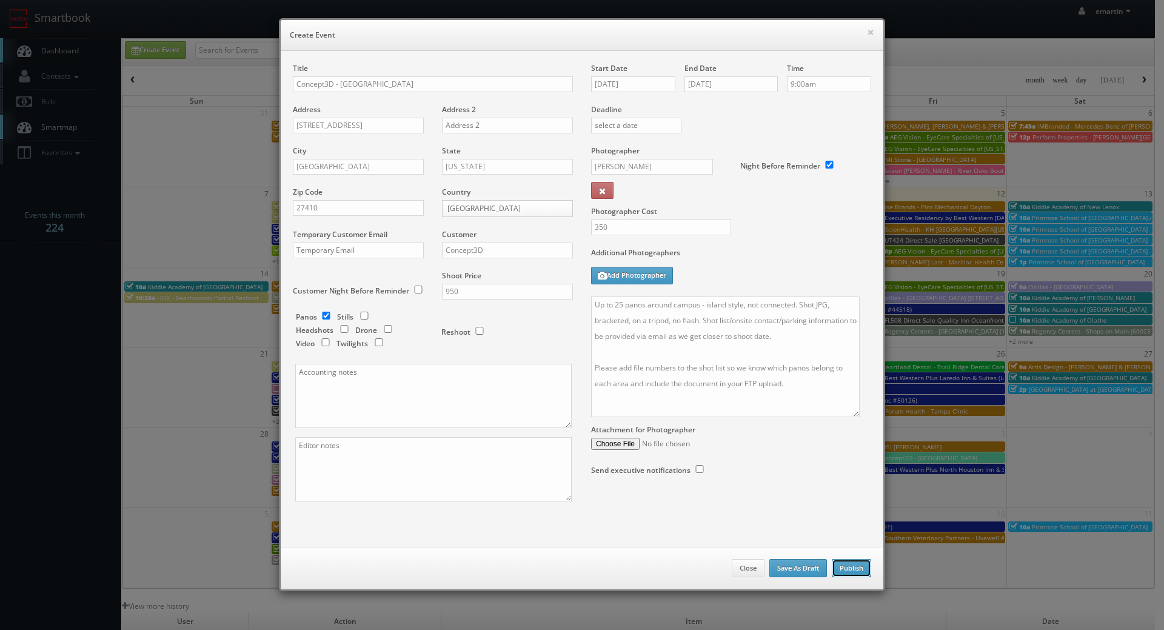
click at [839, 564] on button "Publish" at bounding box center [851, 568] width 39 height 18
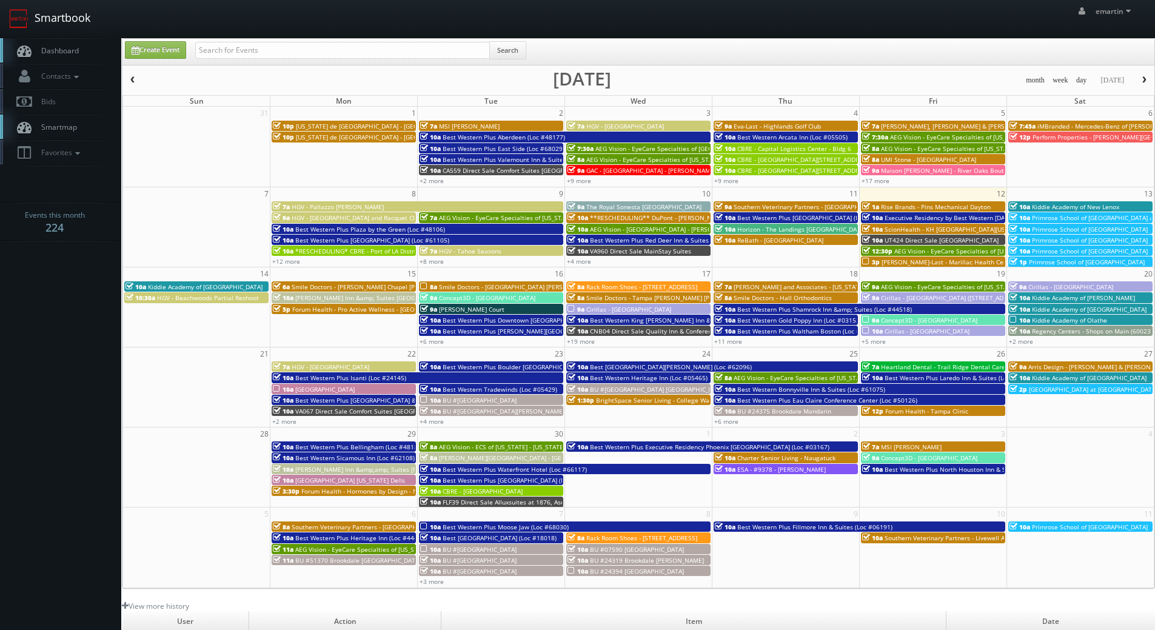
drag, startPoint x: 51, startPoint y: 40, endPoint x: 62, endPoint y: 33, distance: 13.6
click at [51, 41] on link "Dashboard" at bounding box center [60, 50] width 121 height 25
click at [97, 49] on link "Dashboard" at bounding box center [60, 50] width 121 height 25
click at [328, 53] on input "text" at bounding box center [342, 50] width 295 height 17
type input "1"
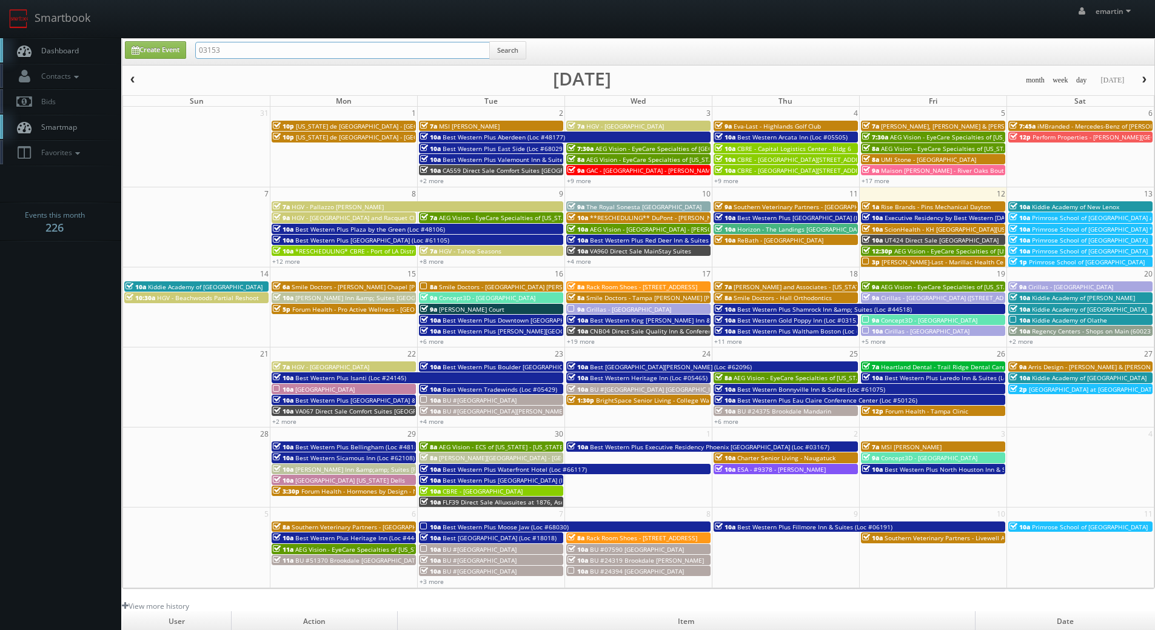
type input "03153"
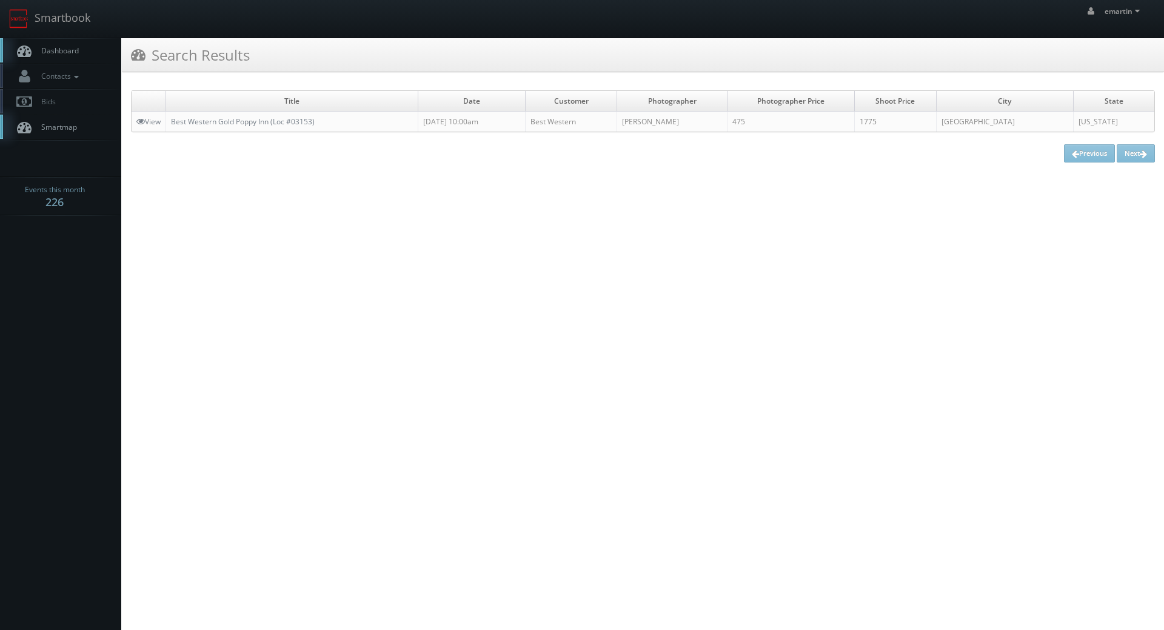
click at [80, 48] on link "Dashboard" at bounding box center [60, 50] width 121 height 25
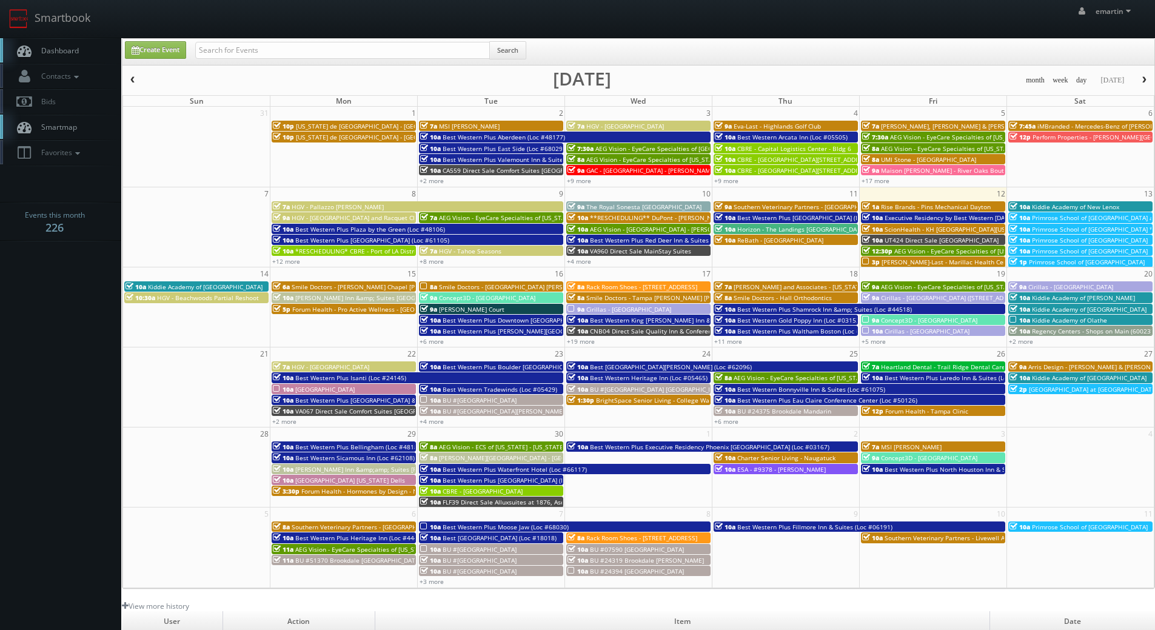
click at [264, 61] on div "Search" at bounding box center [360, 53] width 331 height 24
click at [265, 55] on input "text" at bounding box center [342, 50] width 295 height 17
type input "sci direct"
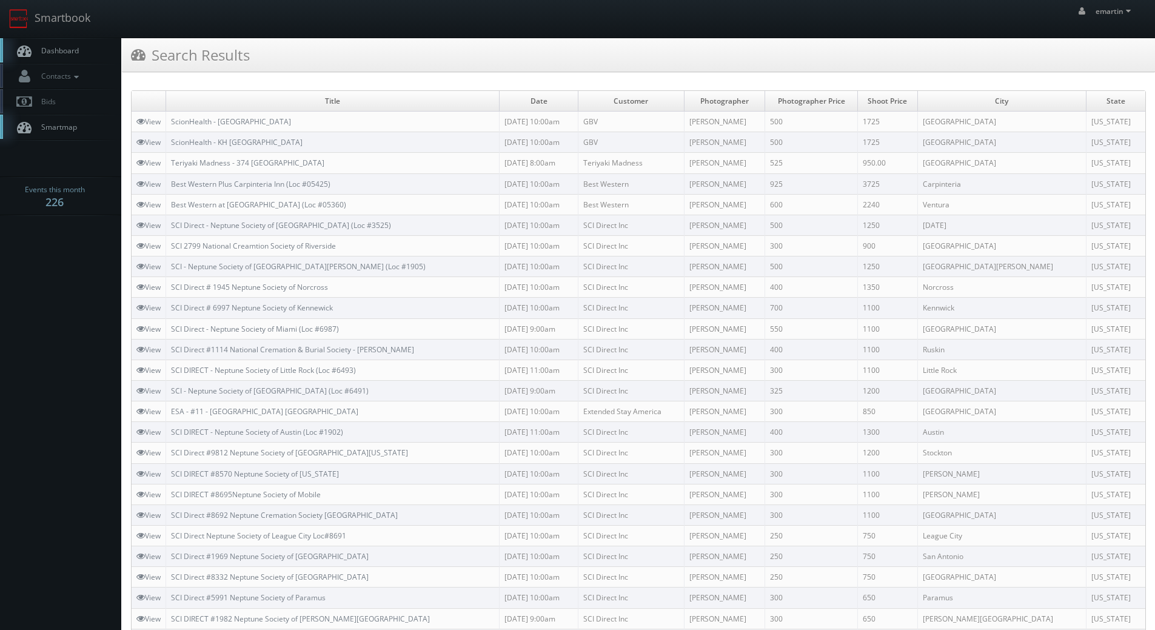
click at [74, 39] on link "Dashboard" at bounding box center [60, 50] width 121 height 25
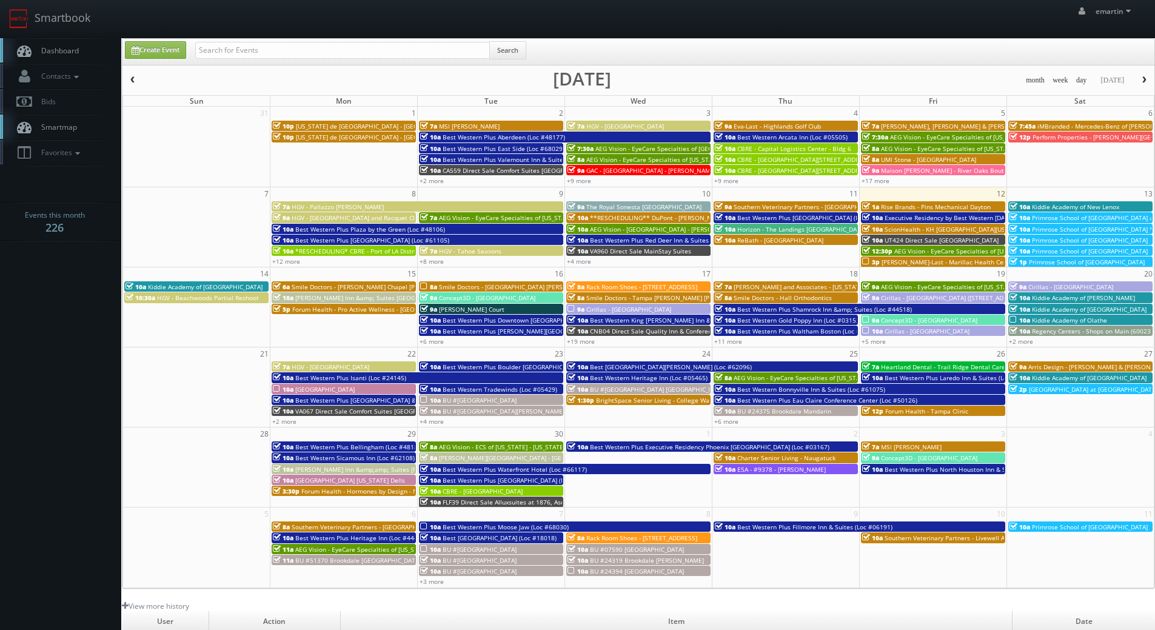
click at [48, 42] on link "Dashboard" at bounding box center [60, 50] width 121 height 25
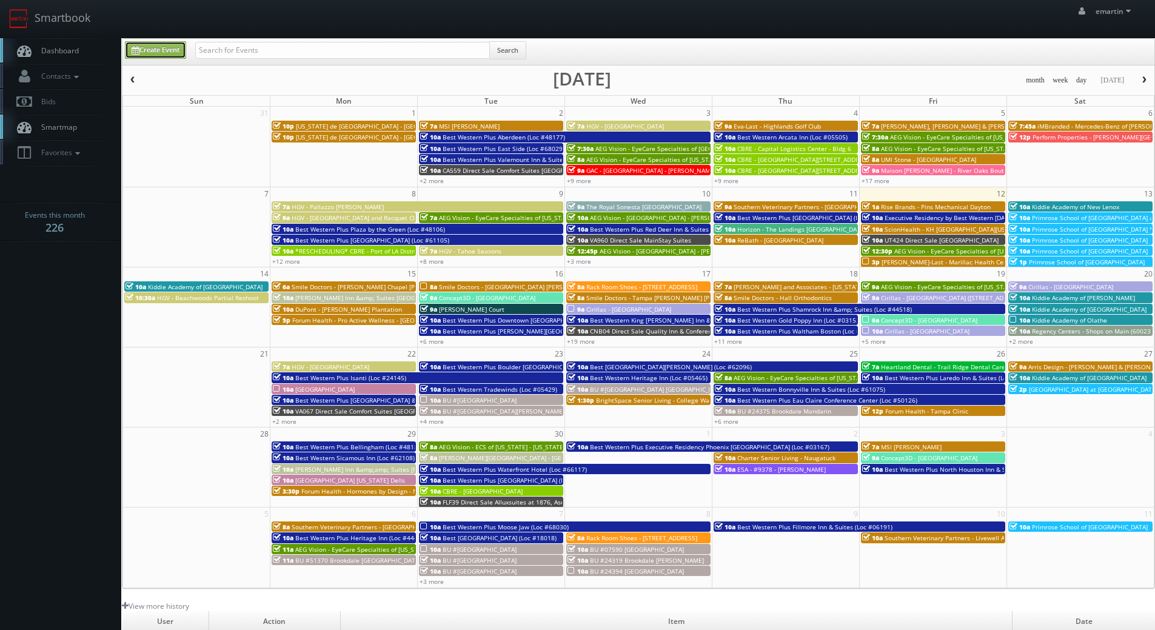
click at [173, 53] on link "Create Event" at bounding box center [155, 50] width 61 height 18
type input "09/12/2025"
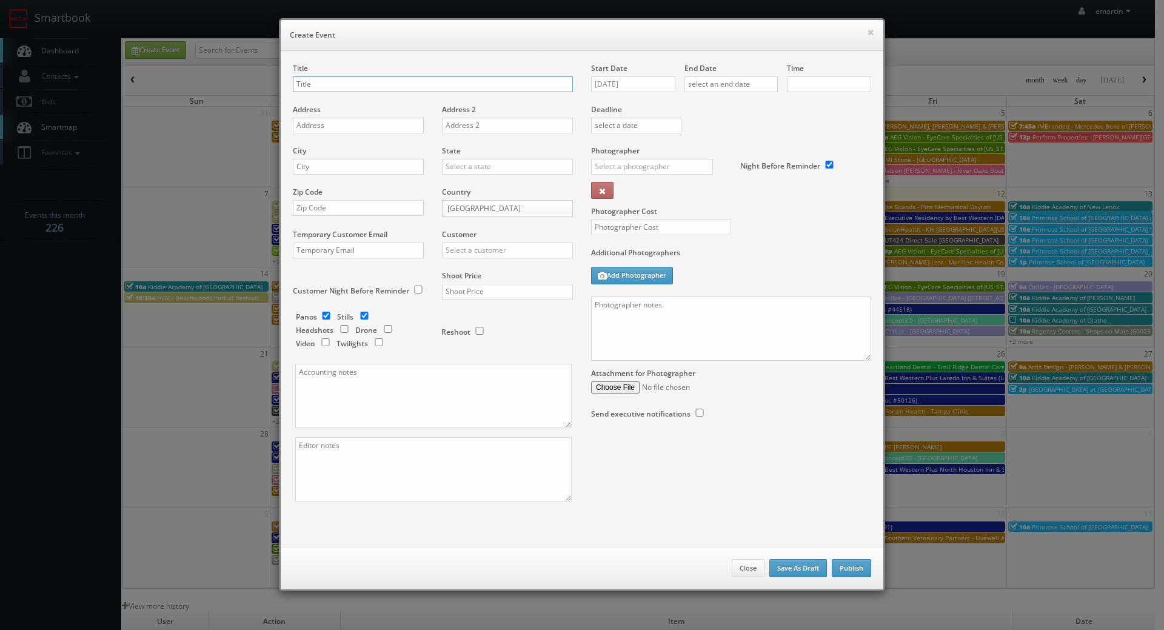
checkbox input "true"
type input "10:00am"
checkbox input "true"
click at [306, 81] on input "text" at bounding box center [433, 84] width 280 height 16
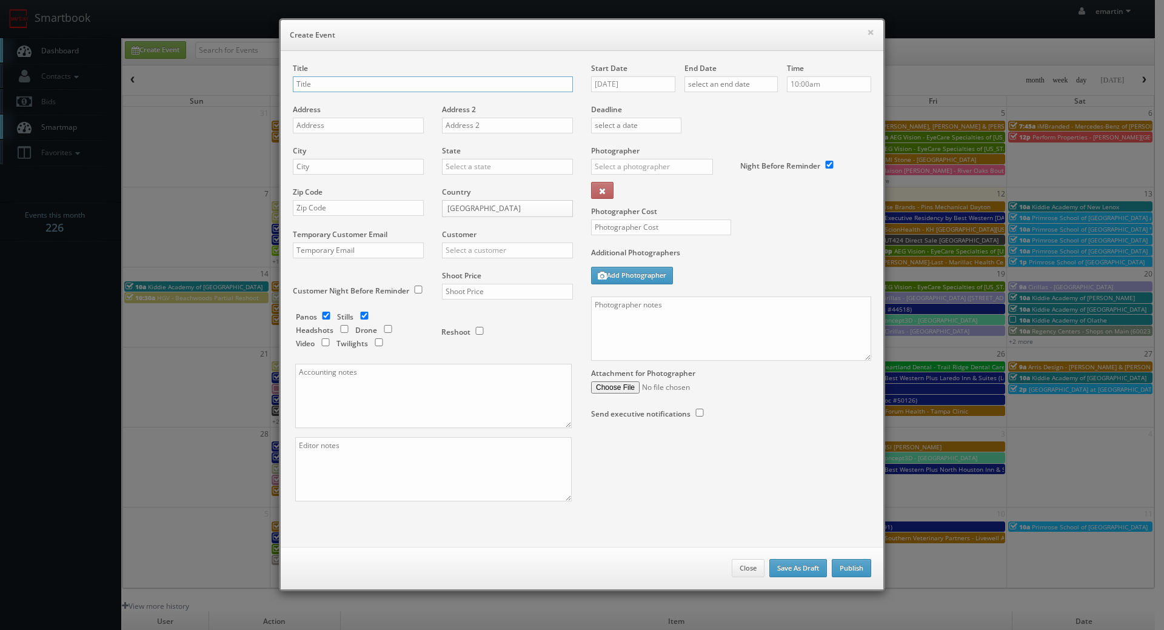
paste input "Best Western Plus Arlington/Marysville"
click at [523, 82] on input "Best Western Plus Arlington/Marysville (Loc #" at bounding box center [433, 84] width 280 height 16
paste input "48176"
type input "Best Western Plus Arlington/Marysville (Loc #48176)"
drag, startPoint x: 336, startPoint y: 131, endPoint x: 250, endPoint y: 138, distance: 86.4
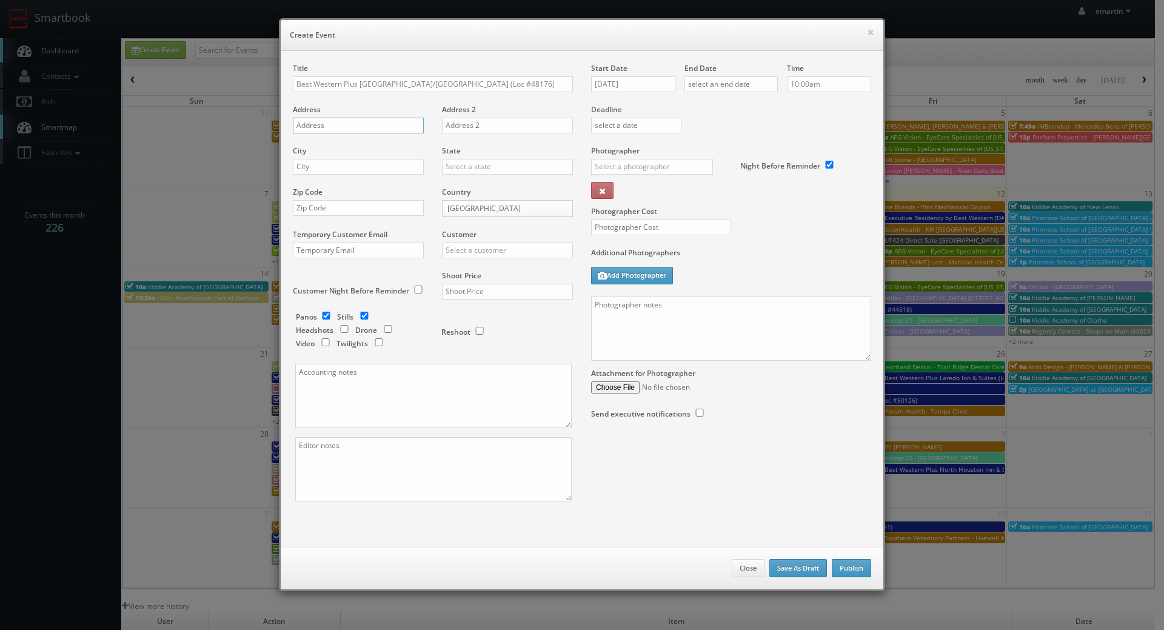
click at [336, 131] on input "text" at bounding box center [358, 126] width 131 height 16
paste input "3721 172nd St"
type input "3721 172nd St"
drag, startPoint x: 340, startPoint y: 172, endPoint x: 365, endPoint y: 171, distance: 24.3
click at [340, 172] on input "text" at bounding box center [358, 167] width 131 height 16
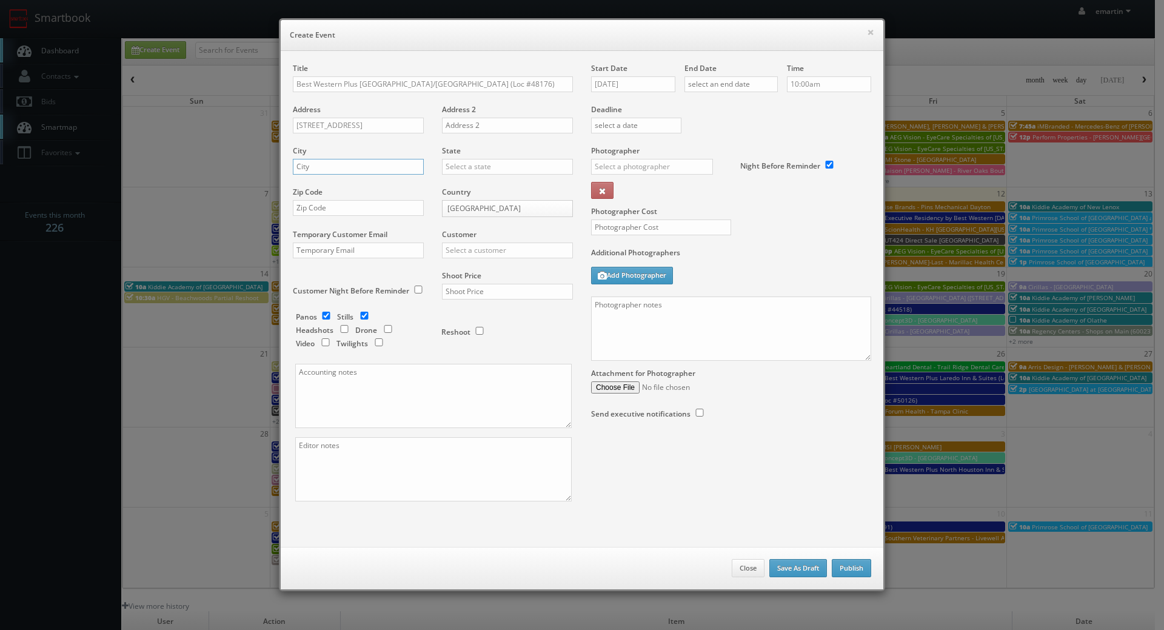
paste input "Arlington"
type input "Arlington"
click at [489, 167] on input "text" at bounding box center [507, 167] width 131 height 16
click at [499, 184] on div "[US_STATE]" at bounding box center [508, 186] width 130 height 20
type input "[US_STATE]"
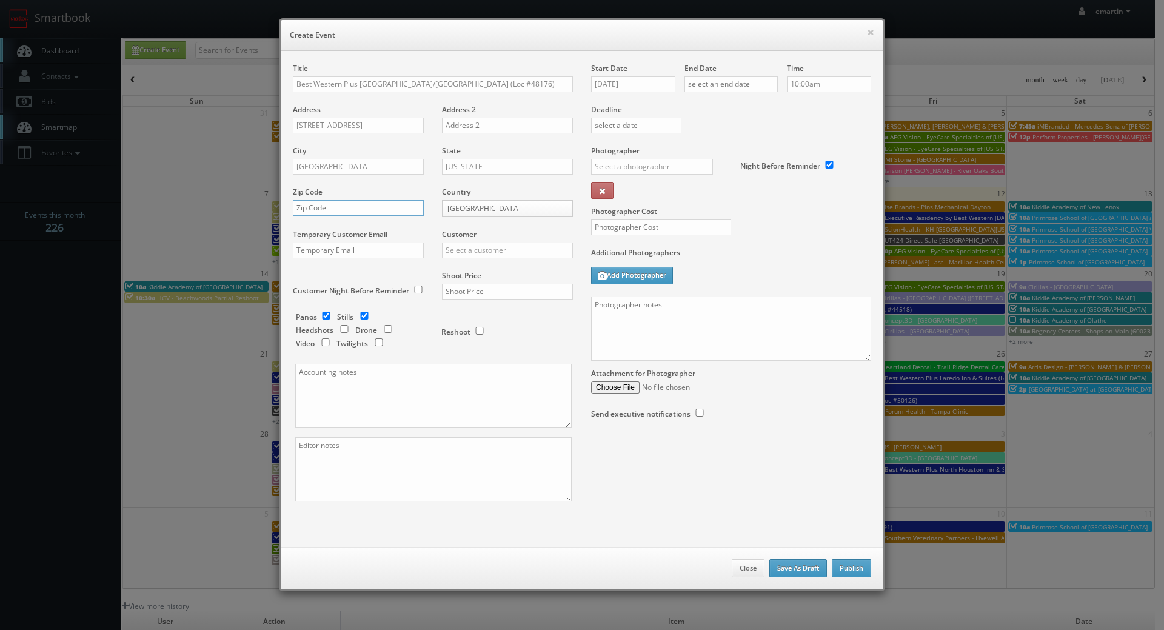
drag, startPoint x: 324, startPoint y: 213, endPoint x: 338, endPoint y: 214, distance: 14.0
click at [324, 213] on input "text" at bounding box center [358, 208] width 131 height 16
paste input "98223"
type input "98223"
click at [478, 252] on input "text" at bounding box center [507, 251] width 131 height 16
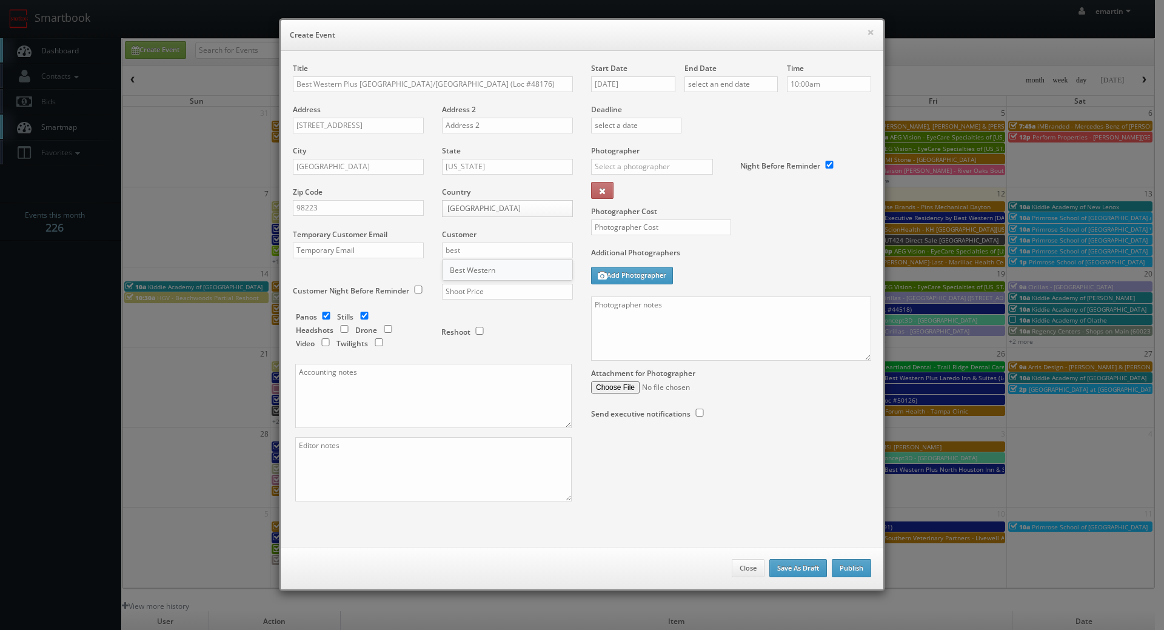
click at [496, 269] on div "Best Western" at bounding box center [508, 270] width 130 height 20
type input "Best Western"
click at [451, 292] on input "text" at bounding box center [507, 292] width 131 height 16
type input "3,600"
click at [330, 314] on input "checkbox" at bounding box center [326, 316] width 18 height 8
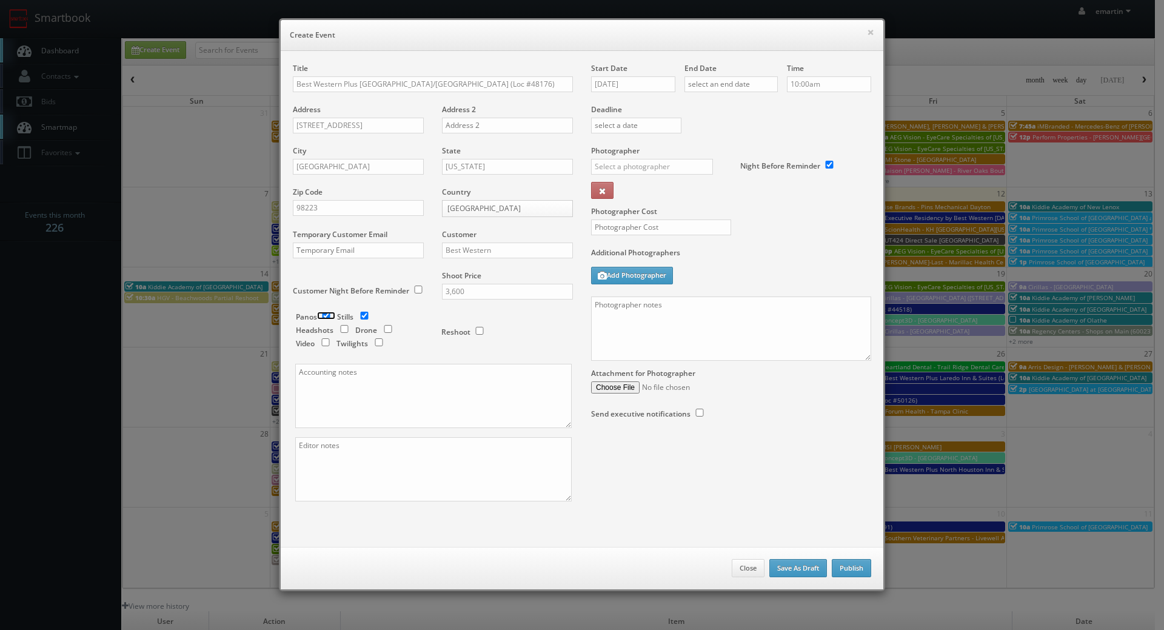
checkbox input "false"
click at [375, 341] on input "checkbox" at bounding box center [379, 342] width 18 height 8
checkbox input "true"
click at [632, 164] on input "text" at bounding box center [652, 167] width 122 height 16
click at [644, 201] on div "[PERSON_NAME]" at bounding box center [657, 194] width 130 height 20
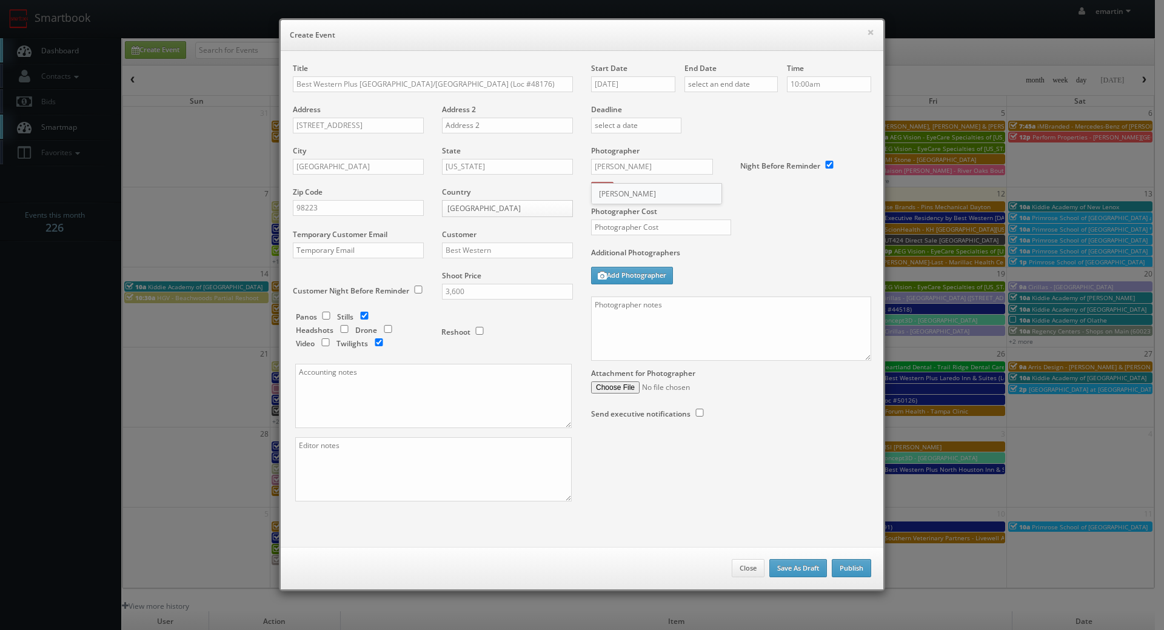
type input "[PERSON_NAME]"
drag, startPoint x: 654, startPoint y: 232, endPoint x: 657, endPoint y: 225, distance: 7.9
click at [656, 231] on input "text" at bounding box center [661, 228] width 140 height 16
type input "950"
click at [728, 196] on div "Photographer Cost 950" at bounding box center [731, 197] width 298 height 102
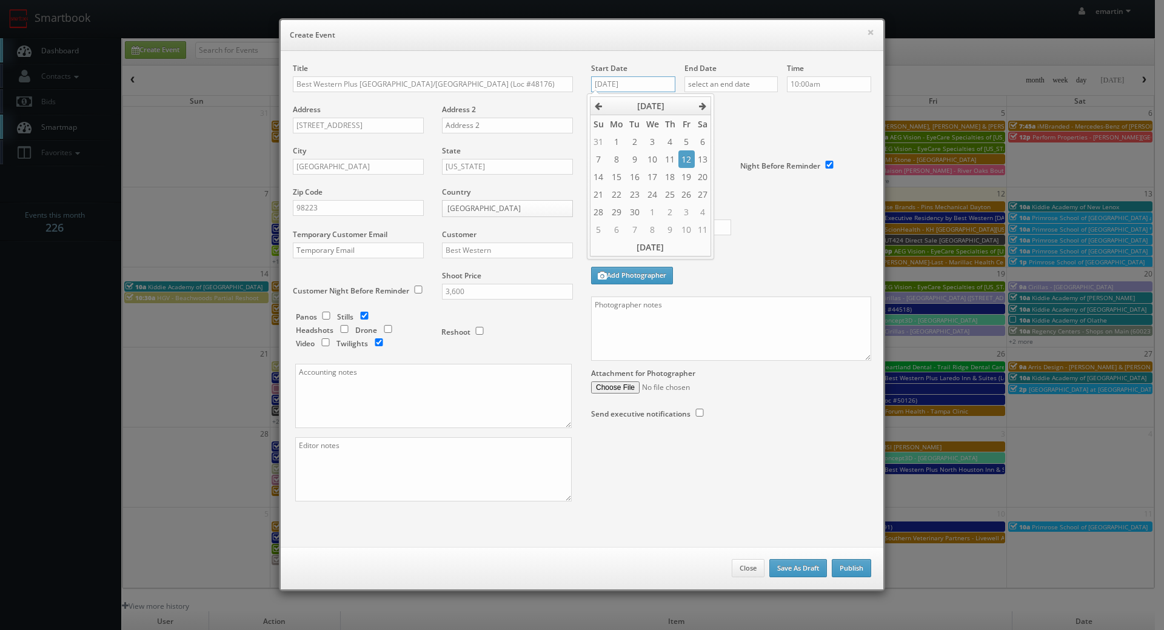
click at [628, 86] on input "[DATE]" at bounding box center [633, 84] width 84 height 16
click at [695, 104] on th at bounding box center [703, 106] width 16 height 18
click at [670, 178] on td "16" at bounding box center [670, 177] width 16 height 18
type input "10/16/2025"
click at [752, 90] on input "text" at bounding box center [731, 84] width 93 height 16
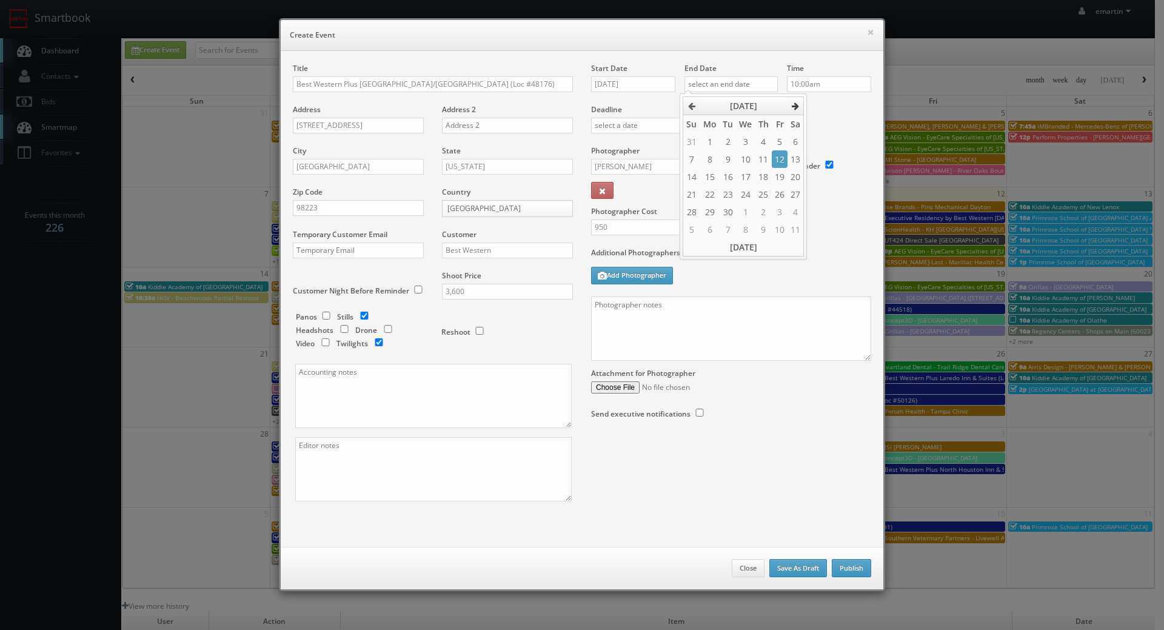
click at [795, 106] on icon at bounding box center [795, 106] width 7 height 8
click at [780, 172] on td "17" at bounding box center [780, 177] width 16 height 18
type input "10/17/2025"
click at [832, 115] on div "Deadline" at bounding box center [731, 104] width 298 height 82
click at [745, 328] on textarea at bounding box center [731, 329] width 280 height 64
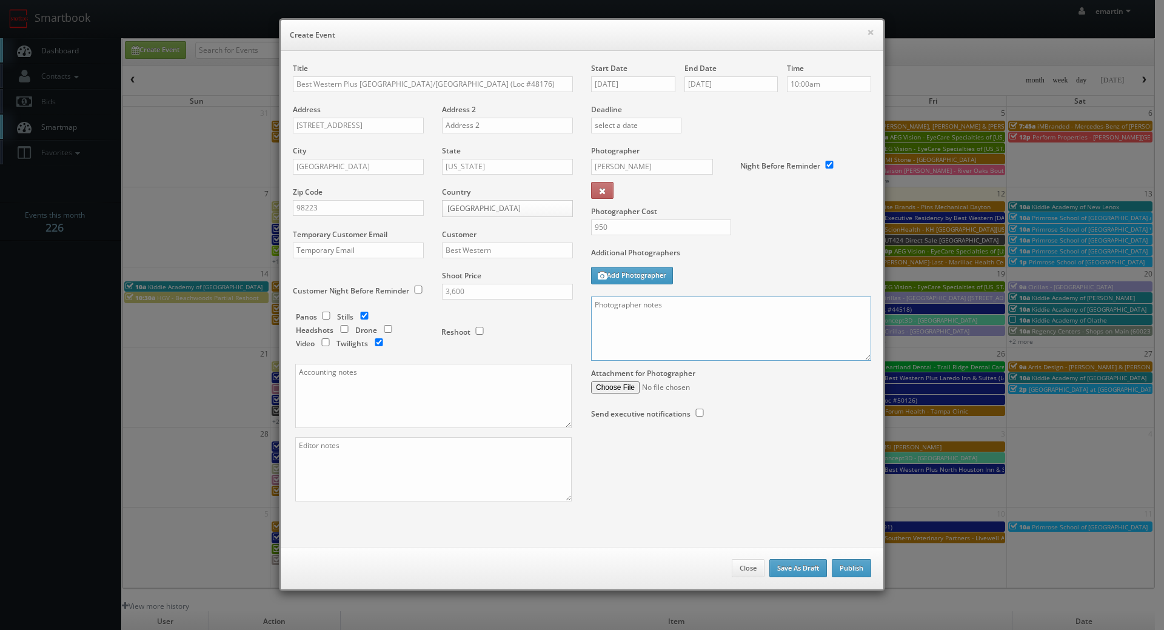
paste textarea "Onsite contact is ______. Overnight stay ___. Stills, and exterior twilights. F…"
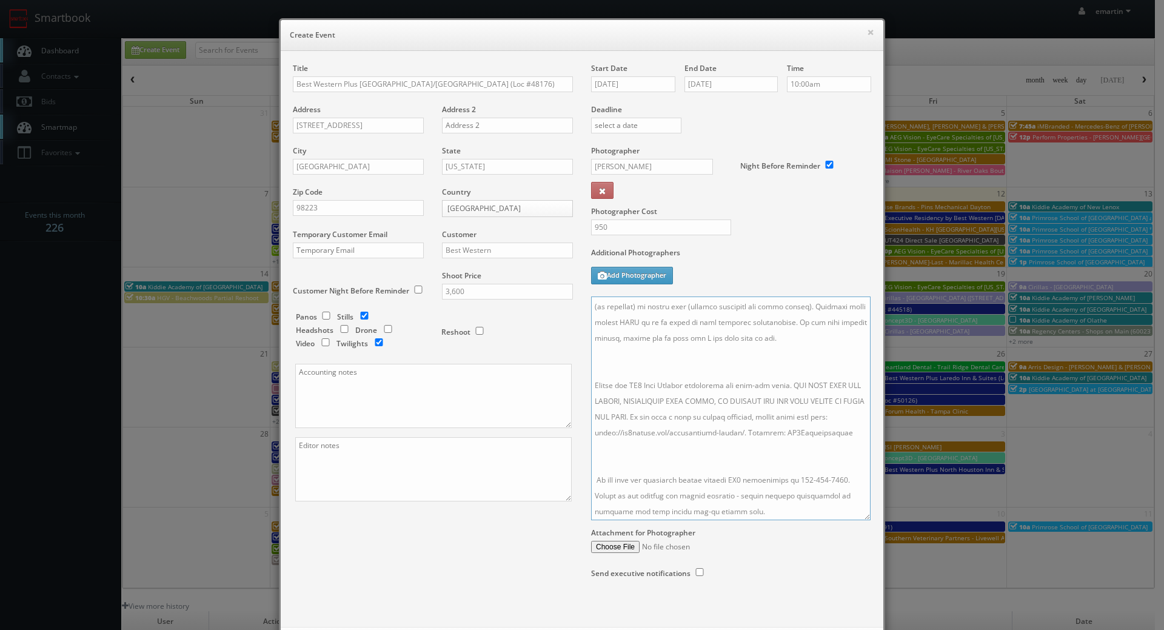
scroll to position [261, 0]
drag, startPoint x: 864, startPoint y: 358, endPoint x: 864, endPoint y: 554, distance: 196.5
click at [864, 520] on textarea at bounding box center [731, 409] width 280 height 224
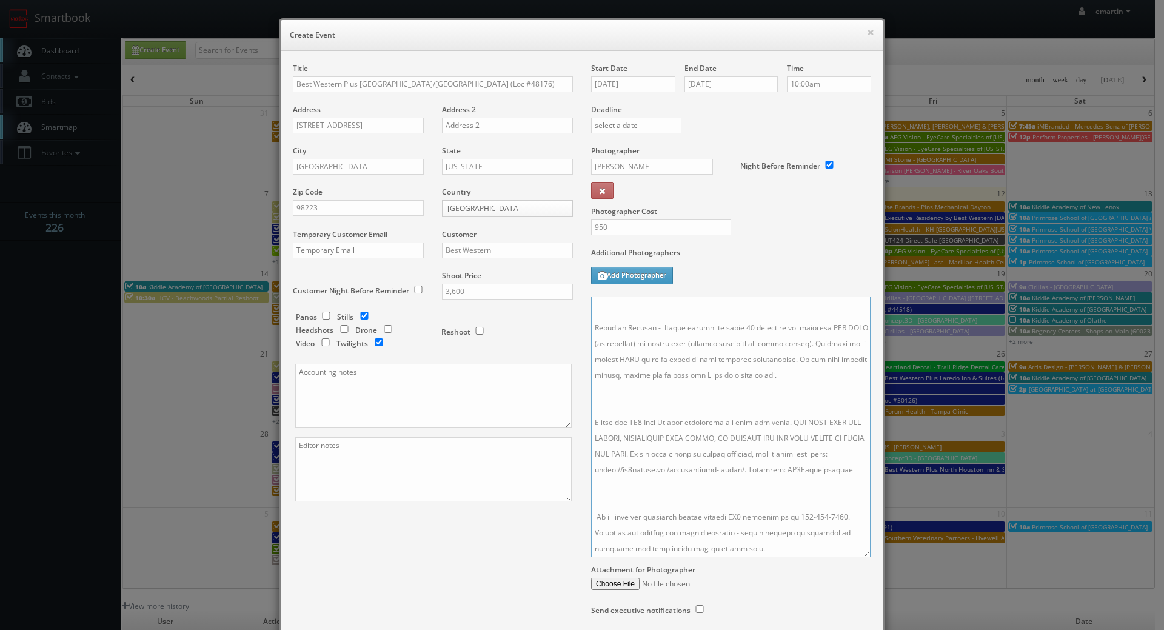
click at [644, 468] on textarea at bounding box center [731, 427] width 280 height 261
click at [627, 391] on textarea at bounding box center [731, 427] width 280 height 261
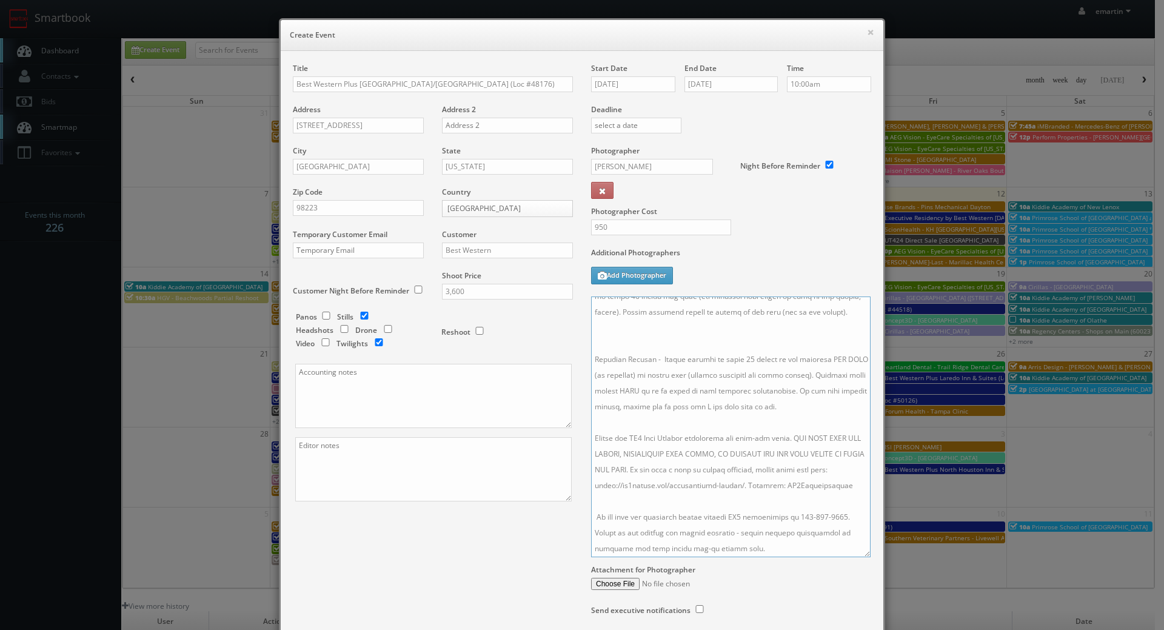
scroll to position [169, 0]
drag, startPoint x: 633, startPoint y: 361, endPoint x: 637, endPoint y: 375, distance: 15.3
click at [633, 361] on textarea at bounding box center [731, 427] width 280 height 261
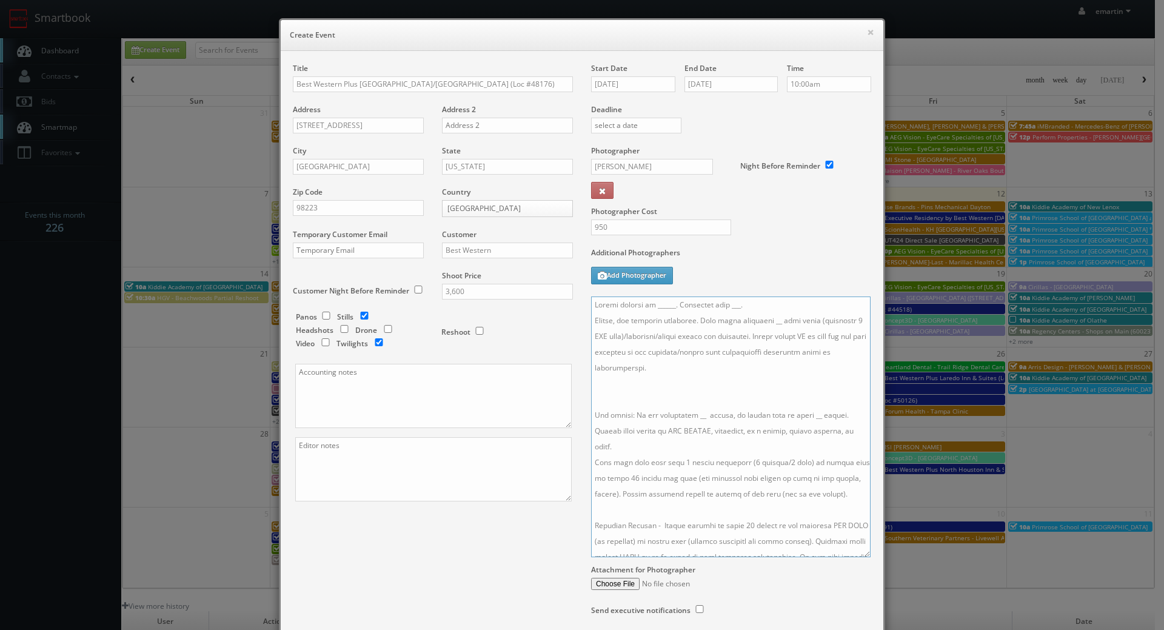
click at [627, 386] on textarea at bounding box center [731, 427] width 280 height 261
click at [761, 323] on textarea at bounding box center [731, 427] width 280 height 261
click at [688, 401] on textarea at bounding box center [731, 427] width 280 height 261
click at [692, 400] on textarea at bounding box center [731, 427] width 280 height 261
click at [806, 400] on textarea at bounding box center [731, 427] width 280 height 261
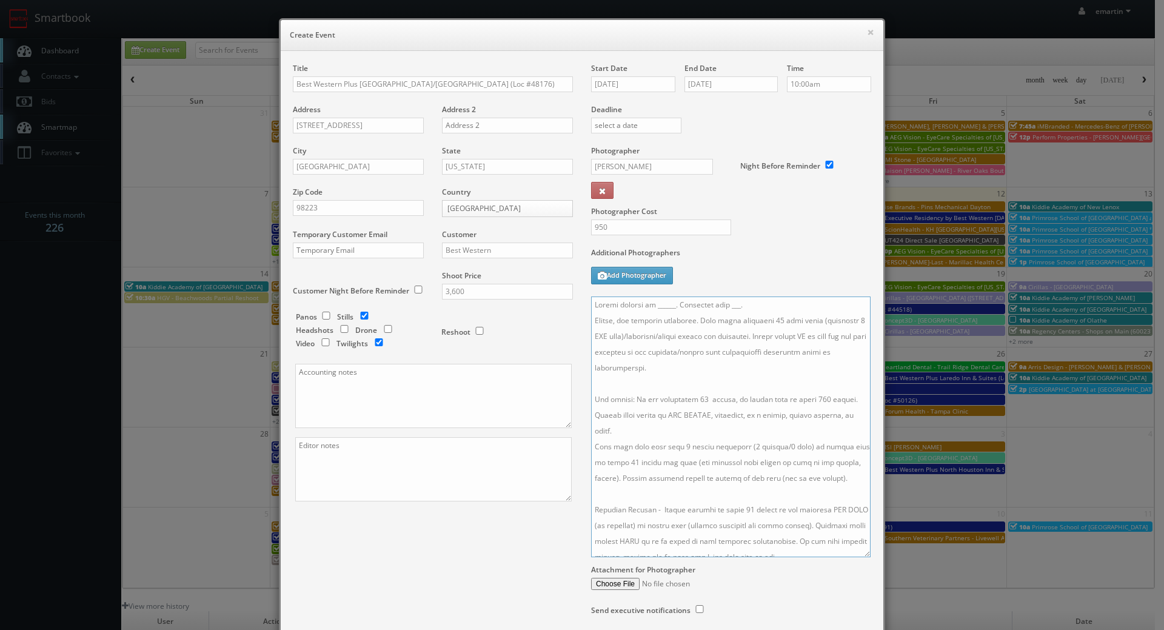
click at [743, 311] on textarea at bounding box center [731, 427] width 280 height 261
click at [668, 306] on textarea at bounding box center [731, 427] width 280 height 261
paste textarea "Lema Talataina, lemafoet@hotelservicesgroup.com, 360-363-4325"
drag, startPoint x: 824, startPoint y: 305, endPoint x: 704, endPoint y: 307, distance: 119.5
click at [704, 307] on textarea at bounding box center [731, 427] width 280 height 261
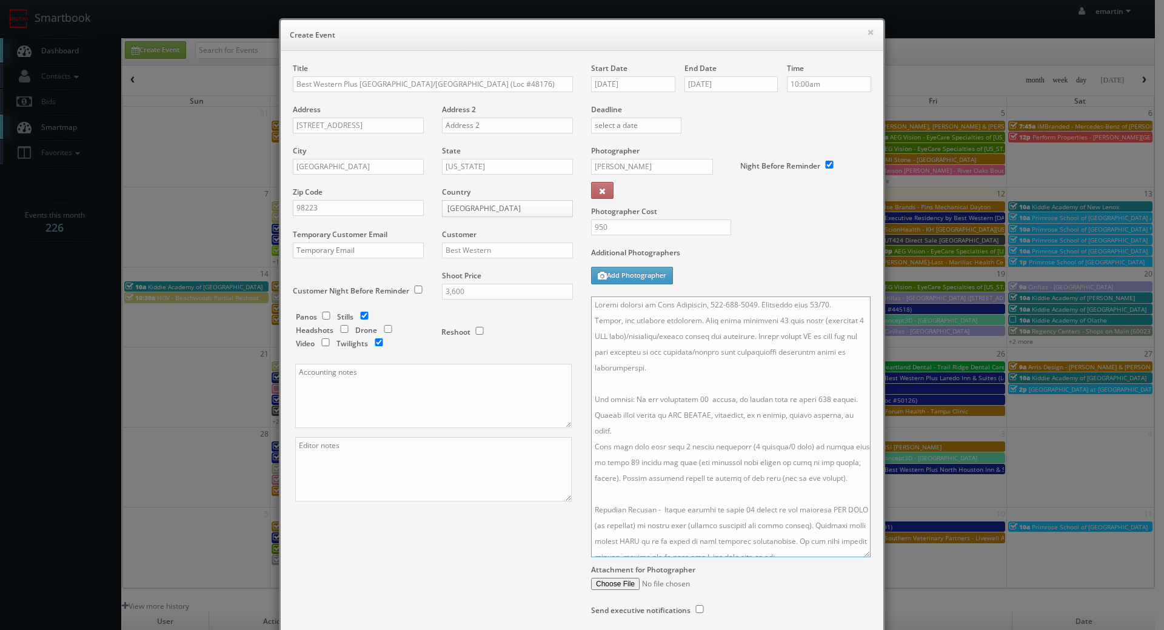
click at [729, 383] on textarea at bounding box center [731, 427] width 280 height 261
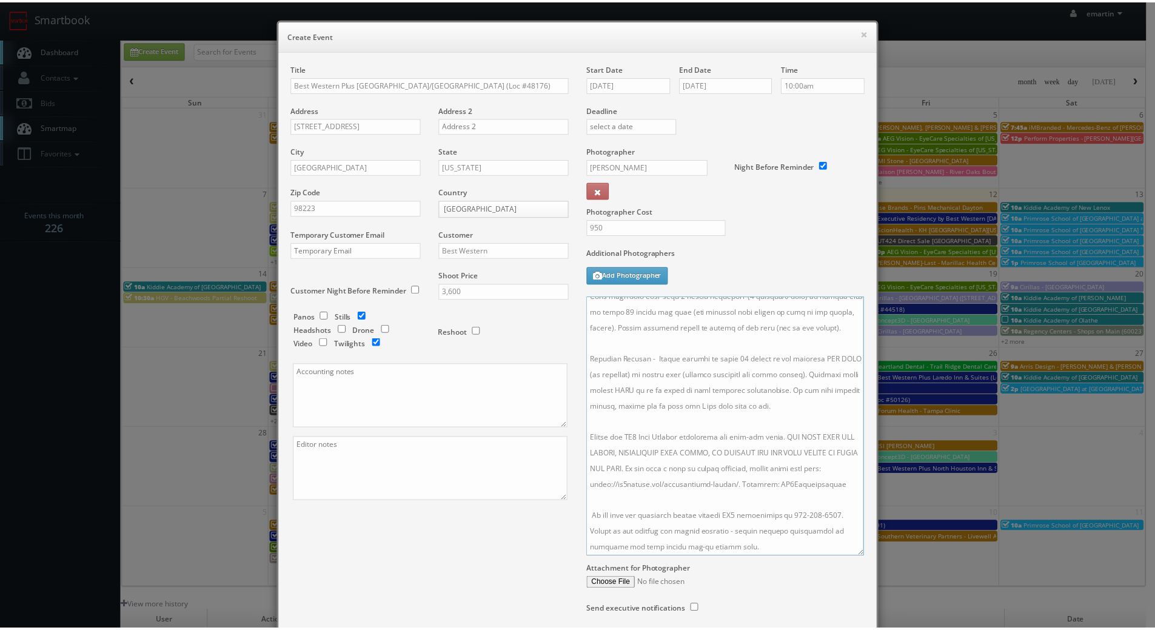
scroll to position [61, 0]
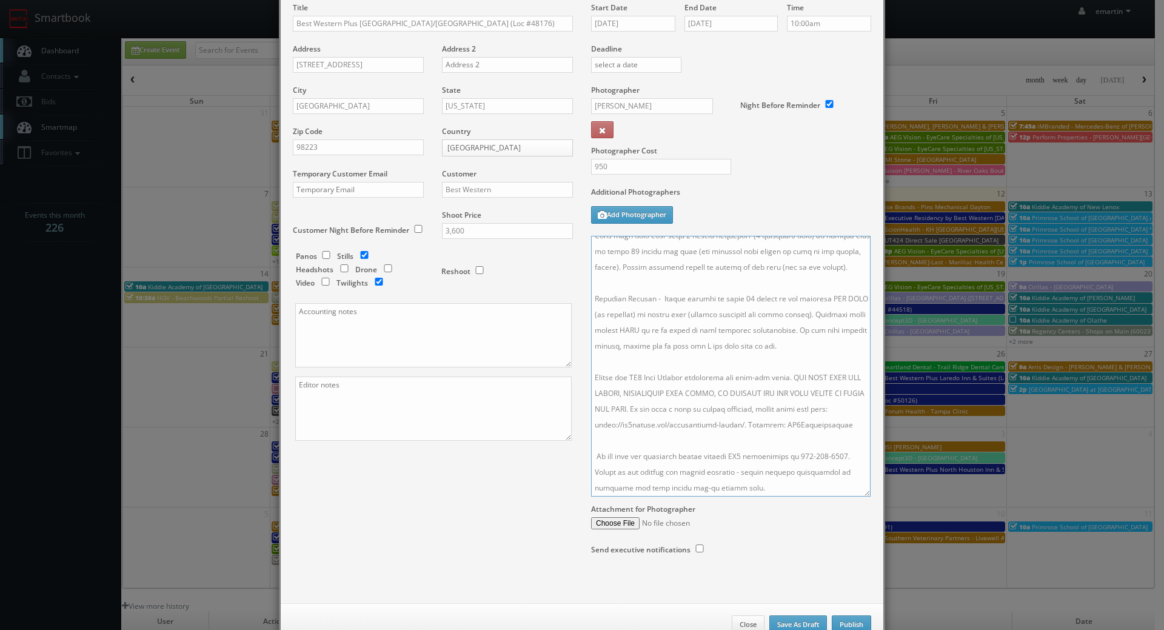
type textarea "Onsite contact is Lema Talataina, 360-363-4325. Overnight stay 10/16. Stills, a…"
click at [847, 616] on button "Publish" at bounding box center [851, 625] width 39 height 18
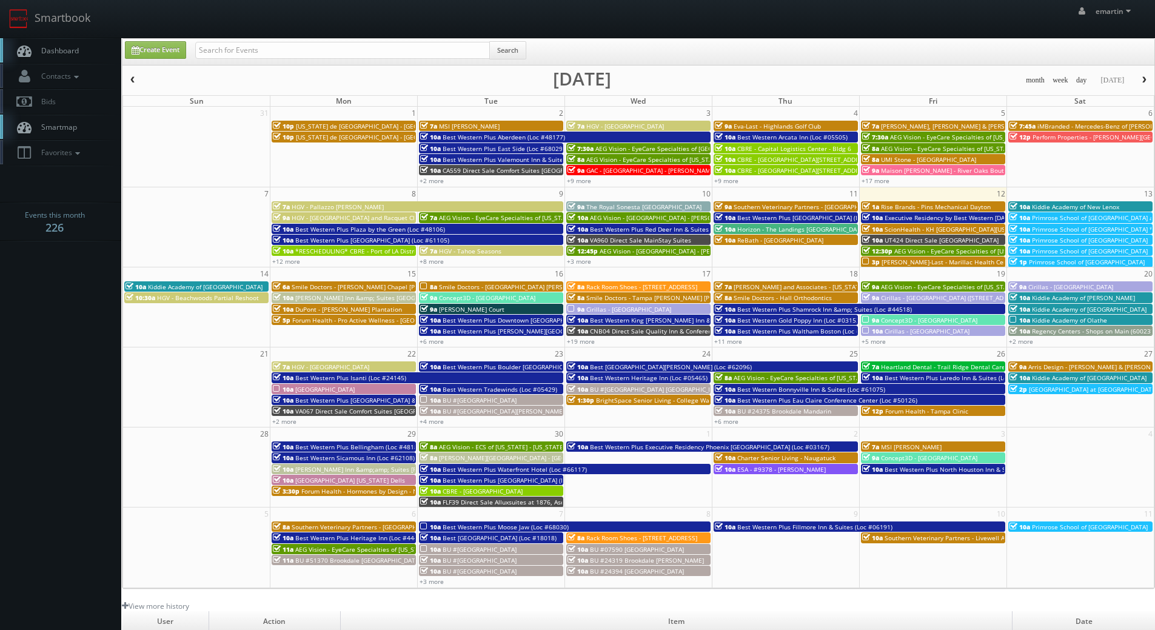
click at [56, 42] on link "Dashboard" at bounding box center [60, 50] width 121 height 25
click at [83, 48] on link "Dashboard" at bounding box center [60, 50] width 121 height 25
click at [169, 53] on link "Create Event" at bounding box center [155, 50] width 61 height 18
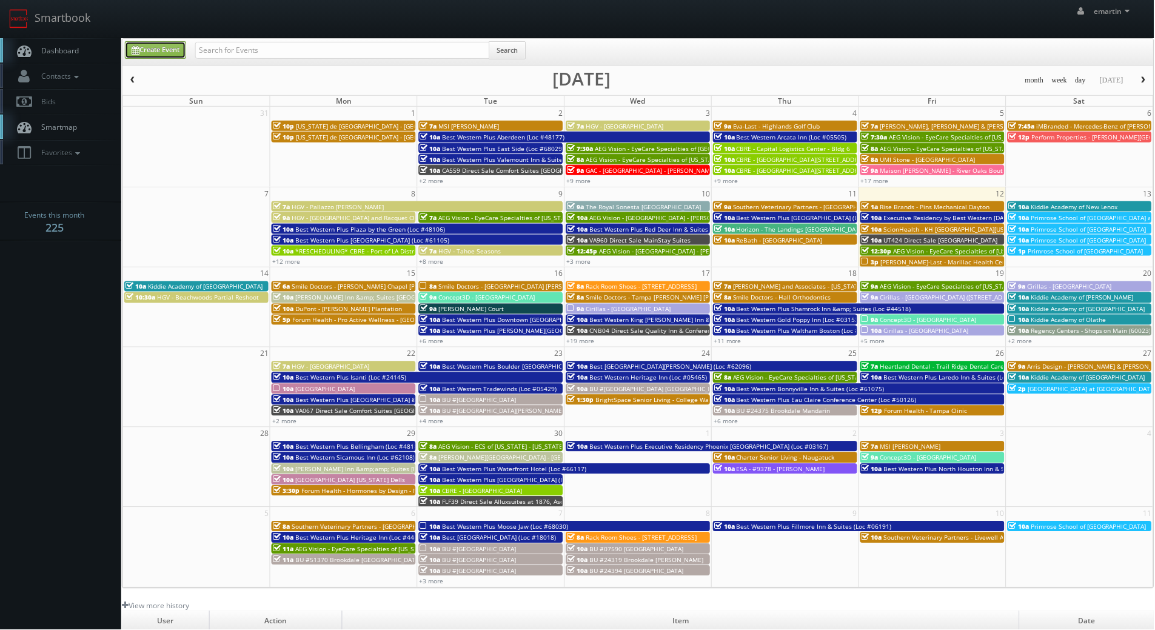
type input "09/12/2025"
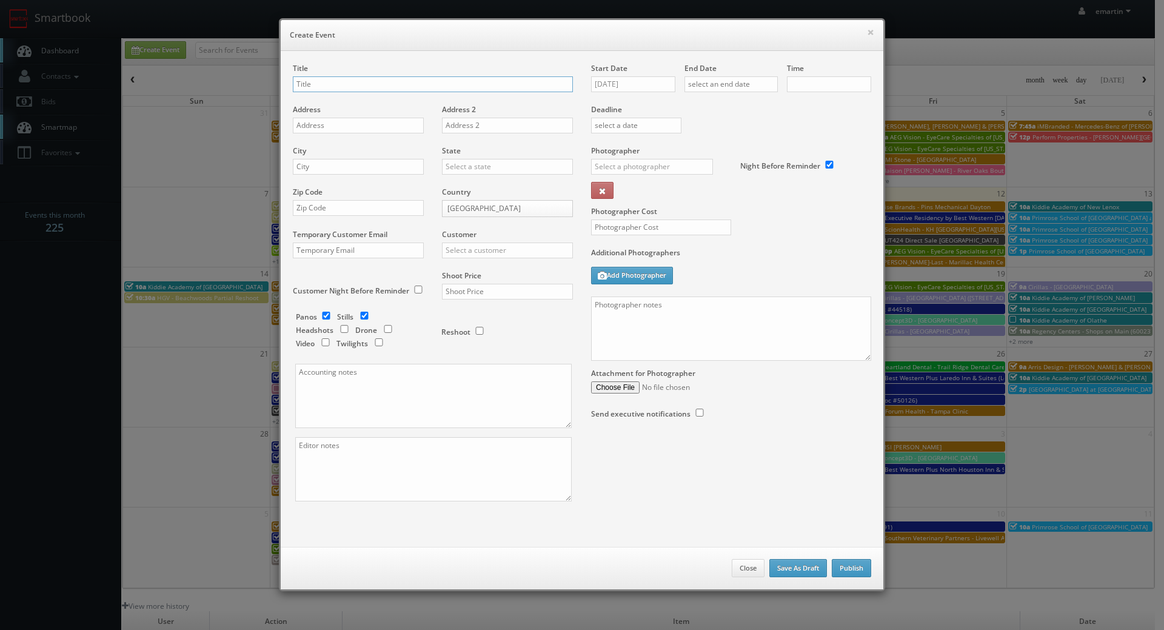
checkbox input "true"
type input "10:00am"
checkbox input "true"
click at [338, 82] on input "text" at bounding box center [433, 84] width 280 height 16
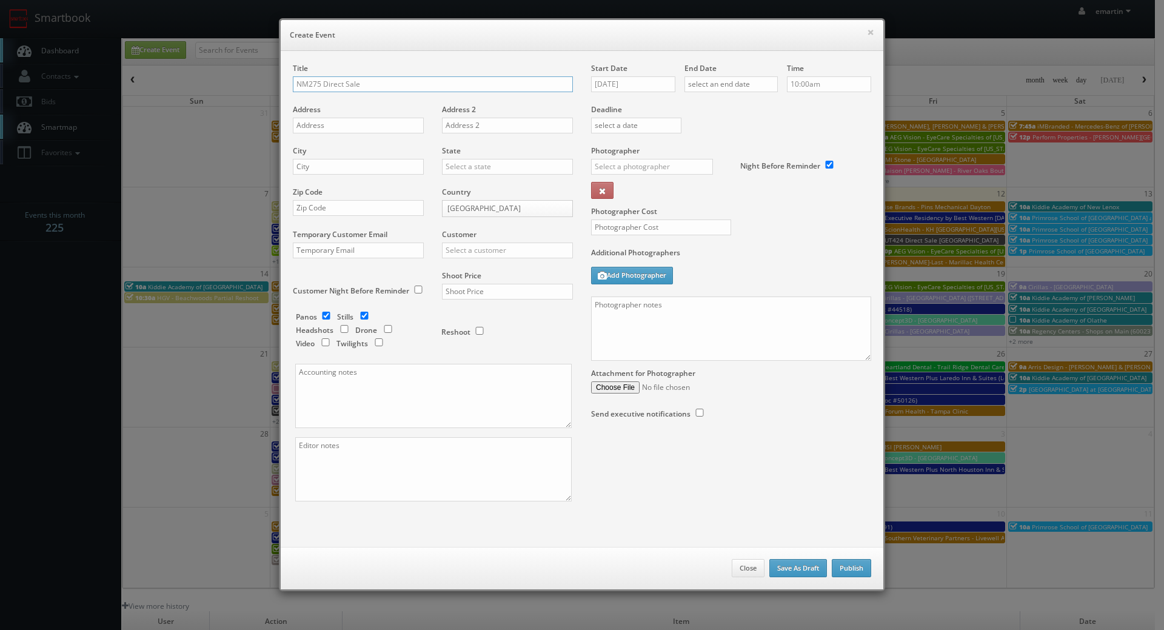
type input "NM275 Direct Sale"
click at [617, 74] on div "Start Date 09/12/2025" at bounding box center [637, 83] width 93 height 41
click at [640, 85] on input "[DATE]" at bounding box center [633, 84] width 84 height 16
click at [653, 175] on td "17" at bounding box center [652, 177] width 19 height 18
type input "09/17/2025"
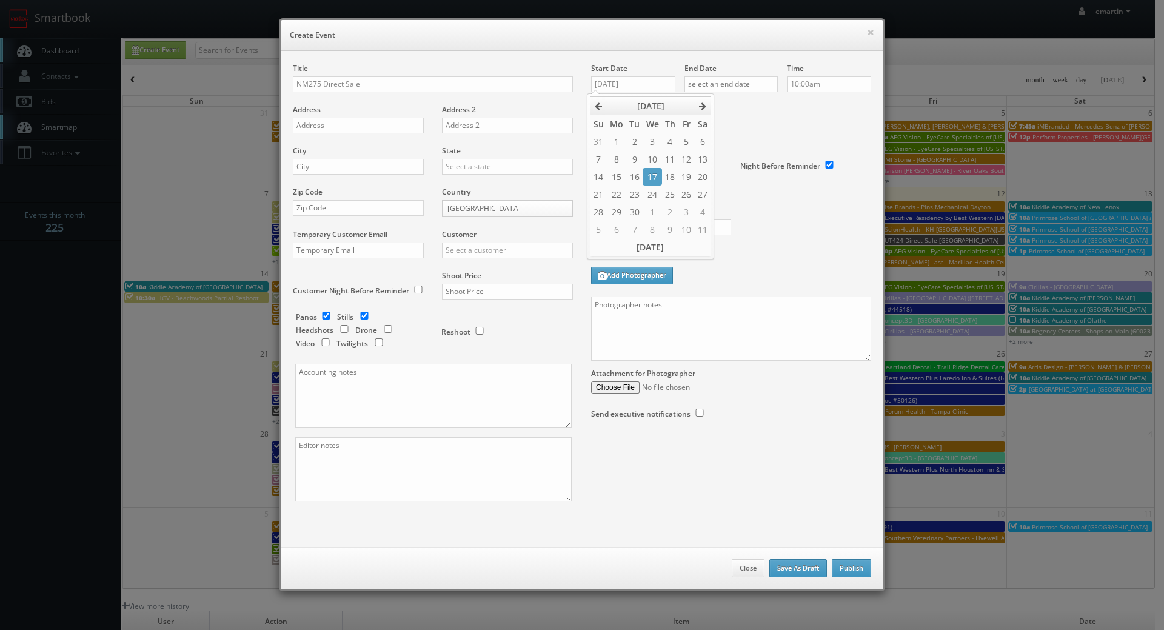
click at [728, 93] on div "End Date" at bounding box center [731, 83] width 93 height 41
click at [736, 87] on input "text" at bounding box center [731, 84] width 93 height 16
click at [746, 175] on td "17" at bounding box center [745, 177] width 19 height 18
type input "09/17/2025"
click at [822, 133] on div "Deadline" at bounding box center [731, 104] width 298 height 82
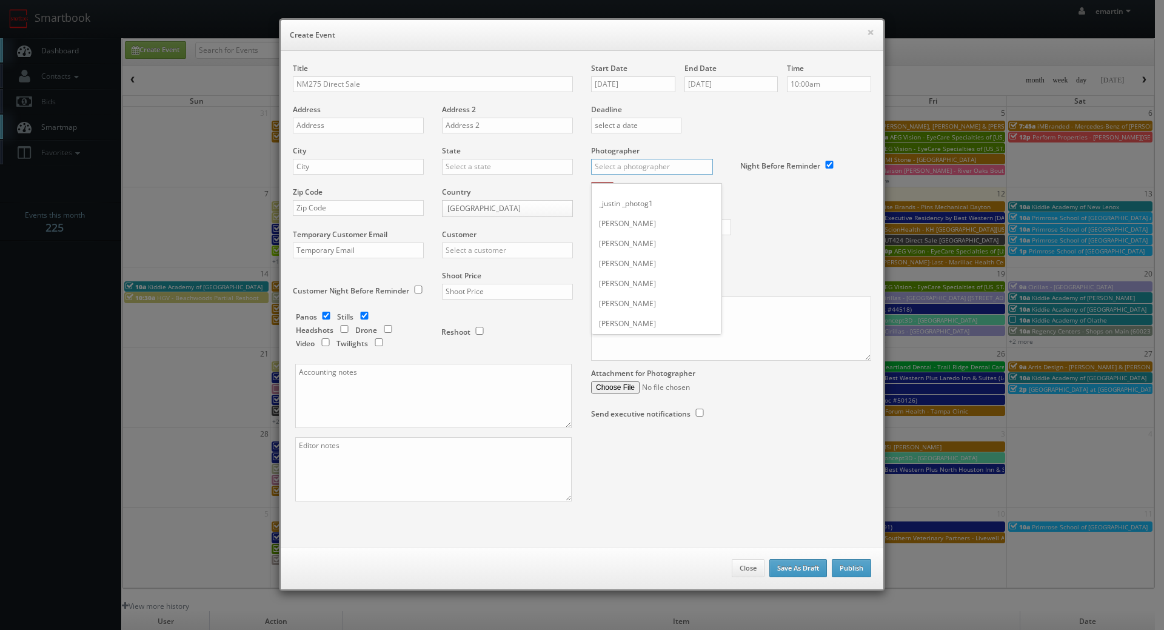
click at [680, 161] on input "text" at bounding box center [652, 167] width 122 height 16
click at [630, 196] on div "Andy Wingerd" at bounding box center [657, 194] width 130 height 20
type input "Andy Wingerd"
click at [810, 235] on div "Photographer Cost" at bounding box center [731, 197] width 298 height 102
click at [441, 79] on input "NM275 Direct Sale" at bounding box center [433, 84] width 280 height 16
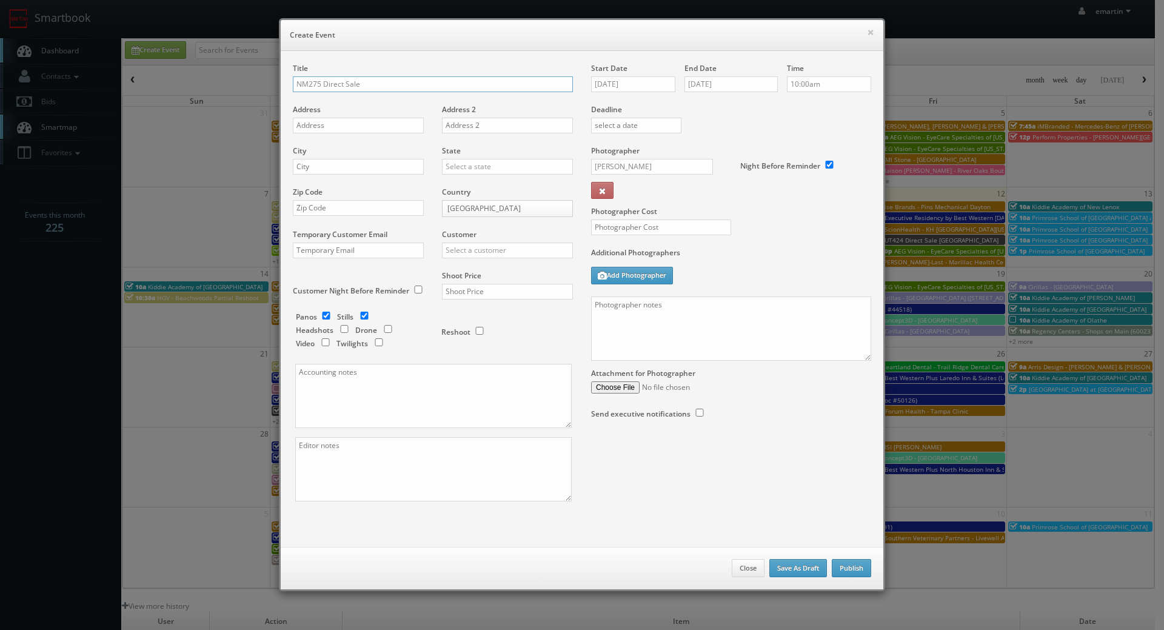
paste input "Comfort Inn & Suites"
type input "NM275 Direct Sale Comfort Inn & Suites"
click at [323, 123] on input "text" at bounding box center [358, 126] width 131 height 16
paste input "623 Phoenix Court"
type input "623 Phoenix Court"
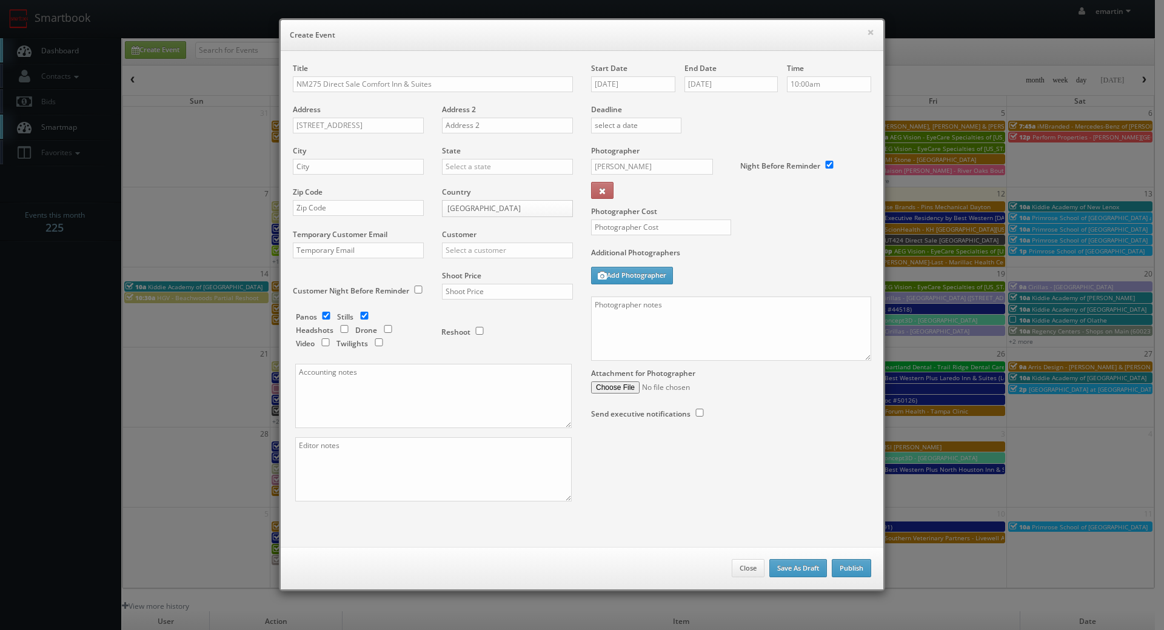
click at [357, 153] on div "City" at bounding box center [363, 166] width 140 height 41
drag, startPoint x: 360, startPoint y: 165, endPoint x: 378, endPoint y: 164, distance: 18.2
click at [360, 166] on input "text" at bounding box center [358, 167] width 131 height 16
paste input "Aztec"
type input "Aztec"
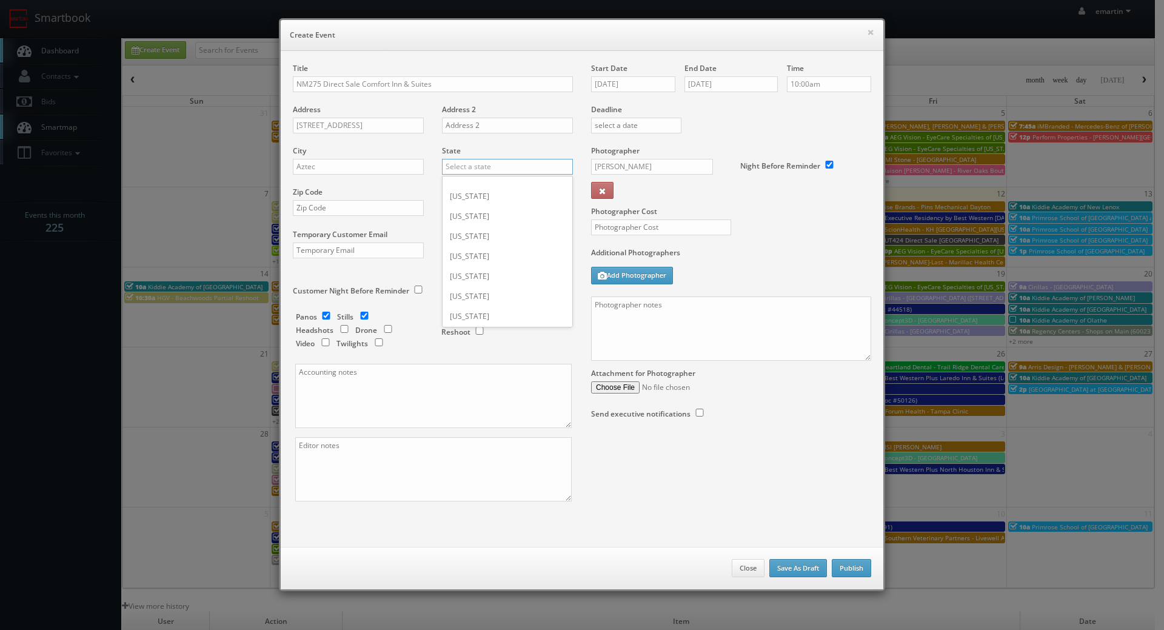
click at [449, 167] on input "text" at bounding box center [507, 167] width 131 height 16
click at [472, 184] on div "[US_STATE]" at bounding box center [508, 186] width 130 height 20
type input "[US_STATE]"
click at [366, 211] on input "text" at bounding box center [358, 208] width 131 height 16
paste input "87410"
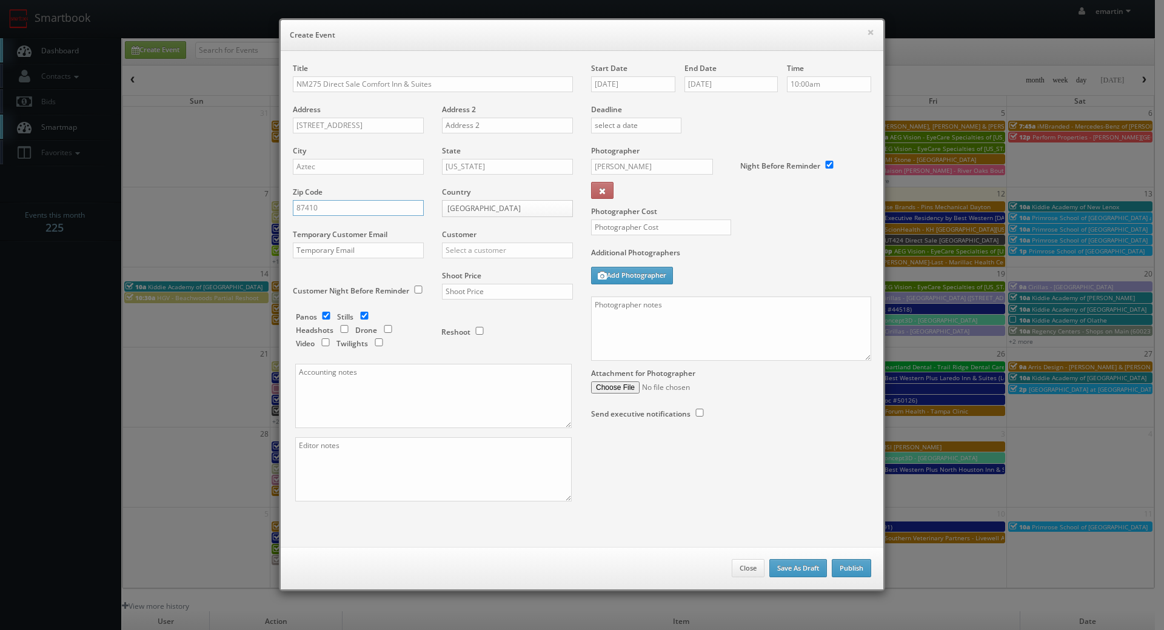
type input "87410"
click at [550, 255] on input "text" at bounding box center [507, 251] width 131 height 16
click at [513, 269] on div "Choice Hotels" at bounding box center [508, 270] width 130 height 20
type input "Choice Hotels"
drag, startPoint x: 469, startPoint y: 277, endPoint x: 475, endPoint y: 289, distance: 13.6
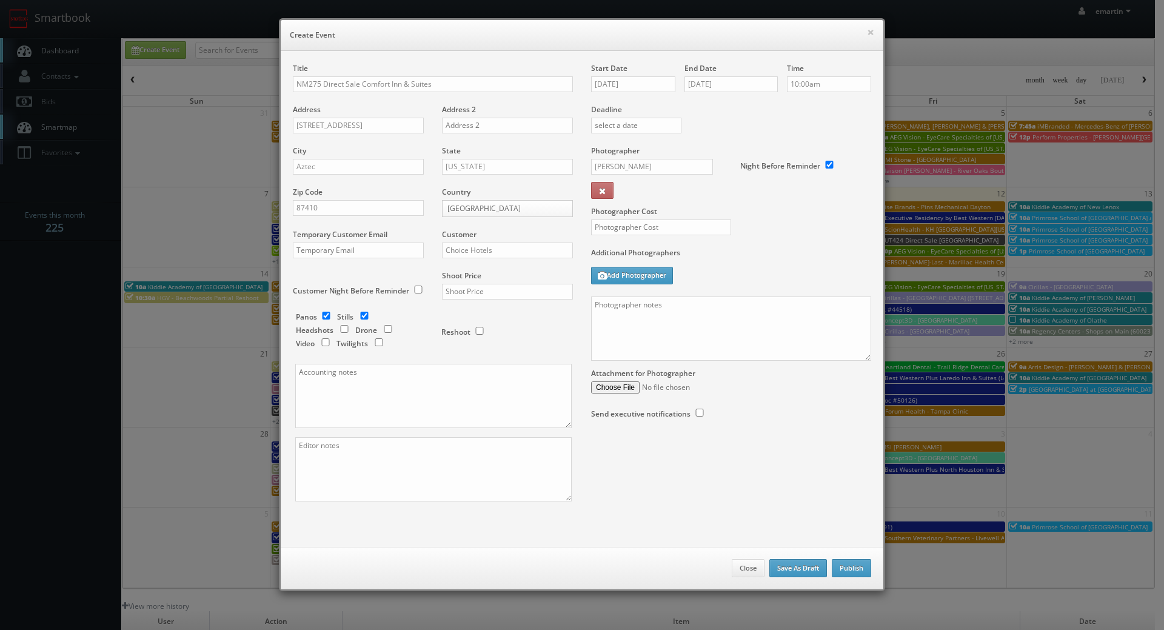
click at [471, 281] on div "Shoot Price" at bounding box center [503, 291] width 140 height 41
click at [475, 290] on input "text" at bounding box center [507, 292] width 131 height 16
type input "1,350"
click at [533, 343] on div "Reshoot" at bounding box center [495, 332] width 133 height 40
click at [625, 224] on input "text" at bounding box center [661, 228] width 140 height 16
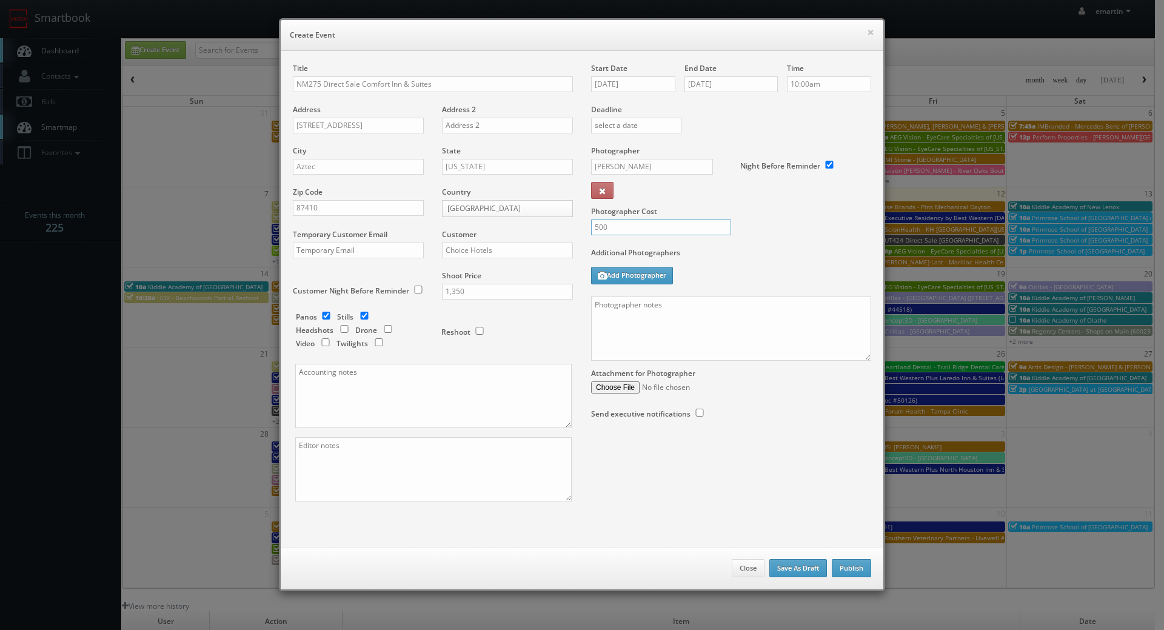
type input "500"
click at [698, 248] on label "Additional Photographers" at bounding box center [731, 255] width 280 height 16
click at [324, 312] on div "Panos Stills Headshots Drone Video Twilights Reshoot" at bounding box center [438, 234] width 267 height 260
click at [421, 462] on textarea at bounding box center [433, 469] width 277 height 64
type textarea "digital twilights"
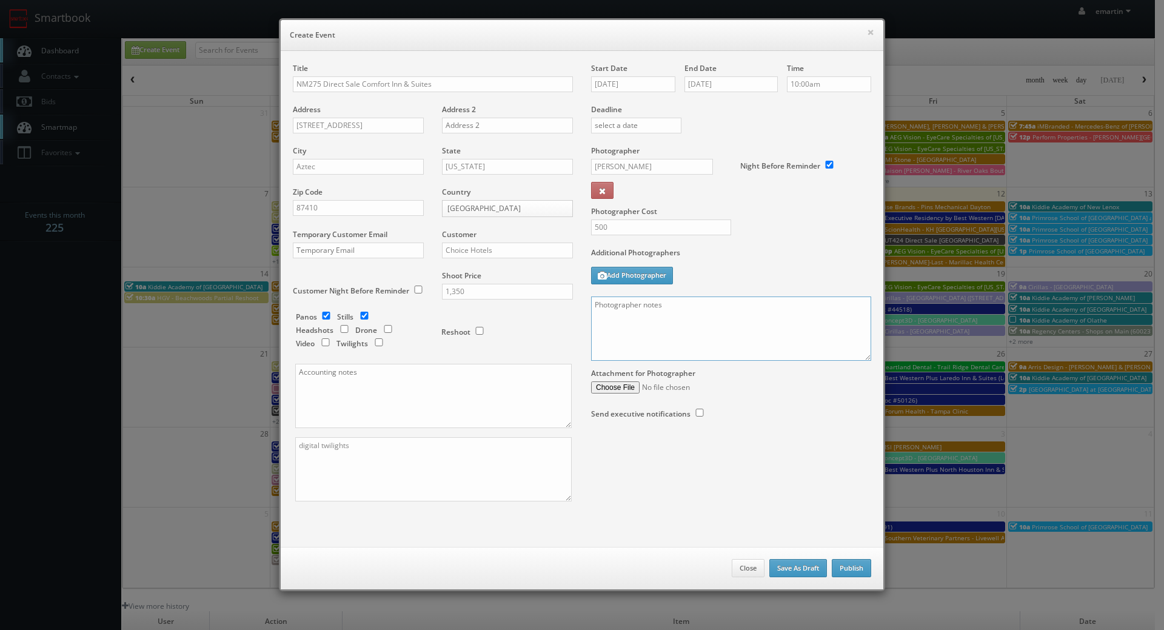
drag, startPoint x: 707, startPoint y: 338, endPoint x: 718, endPoint y: 337, distance: 11.7
click at [707, 338] on textarea at bounding box center [731, 329] width 280 height 64
paste textarea "Onsite contact is _____. Stills only. Full shoot including _ room types/exterio…"
click at [660, 341] on textarea "Onsite contact is _____. Stills only. Full shoot including _ room types/exterio…" at bounding box center [731, 329] width 280 height 64
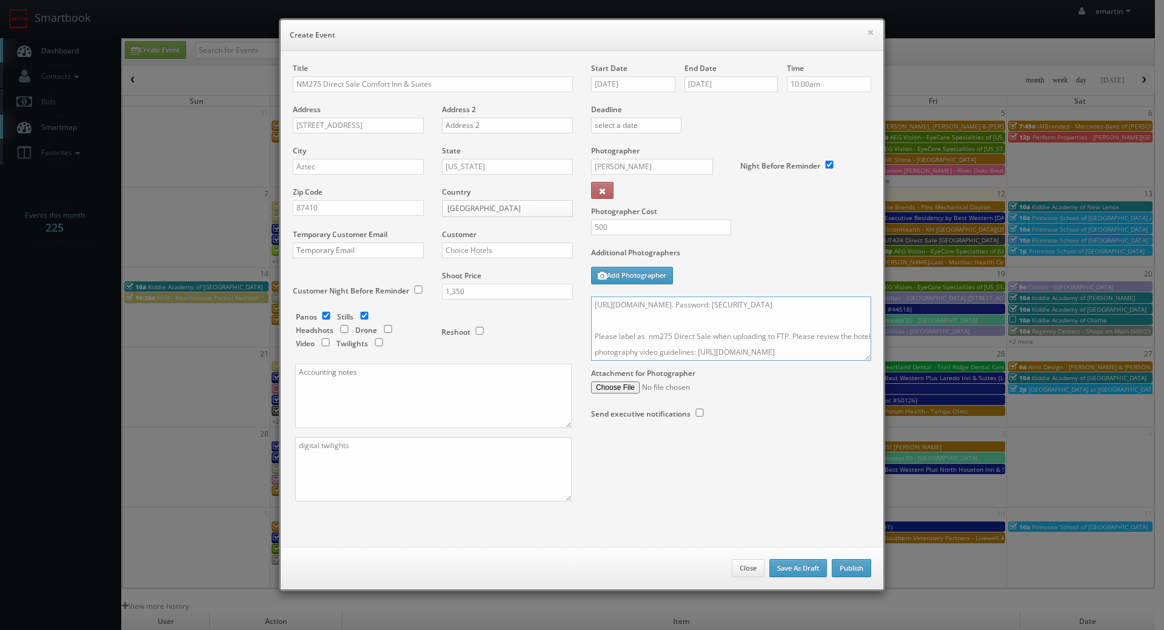
drag, startPoint x: 649, startPoint y: 340, endPoint x: 663, endPoint y: 340, distance: 13.9
click at [655, 340] on textarea "Onsite contact is _____. Stills only. Full shoot including _ room types/exterio…" at bounding box center [731, 329] width 280 height 64
click at [657, 338] on textarea "Onsite contact is _____. Stills only. Full shoot including _ room types/exterio…" at bounding box center [731, 329] width 280 height 64
click at [654, 339] on textarea "Onsite contact is _____. Stills only. Full shoot including _ room types/exterio…" at bounding box center [731, 329] width 280 height 64
drag, startPoint x: 863, startPoint y: 361, endPoint x: 869, endPoint y: 460, distance: 99.6
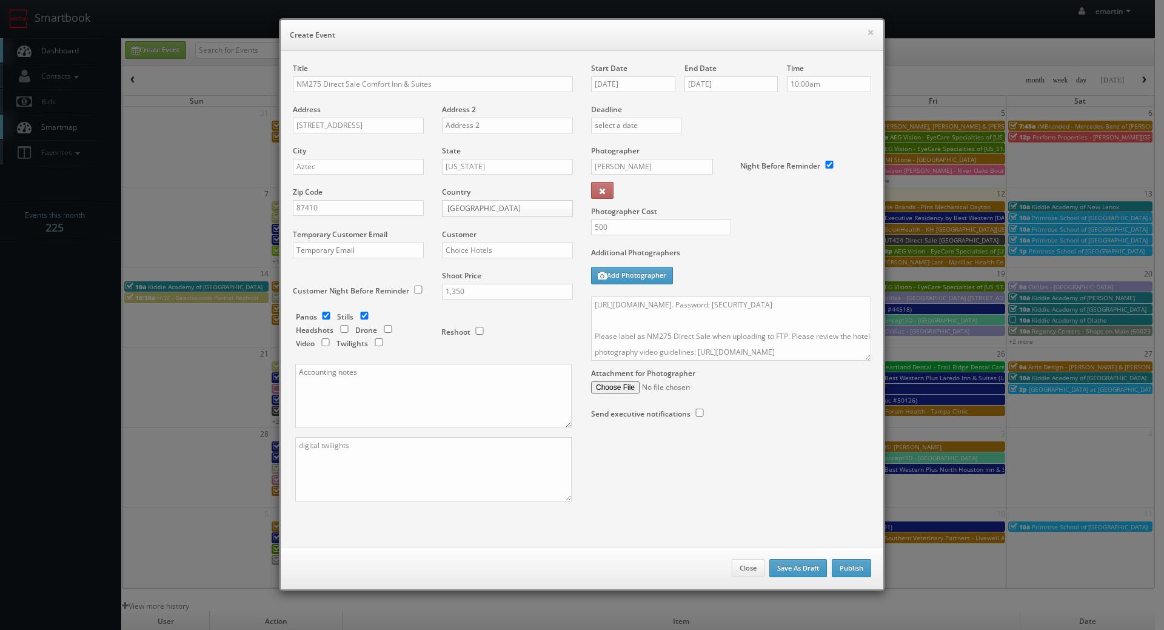
click at [865, 468] on div "Title NM275 Direct Sale Comfort Inn & Suites Address 623 Phoenix Court Address …" at bounding box center [582, 293] width 597 height 460
click at [838, 402] on div "Start Date 09/17/2025 End Date 09/17/2025 Time 10:00am Deadline Photographer An…" at bounding box center [731, 253] width 298 height 380
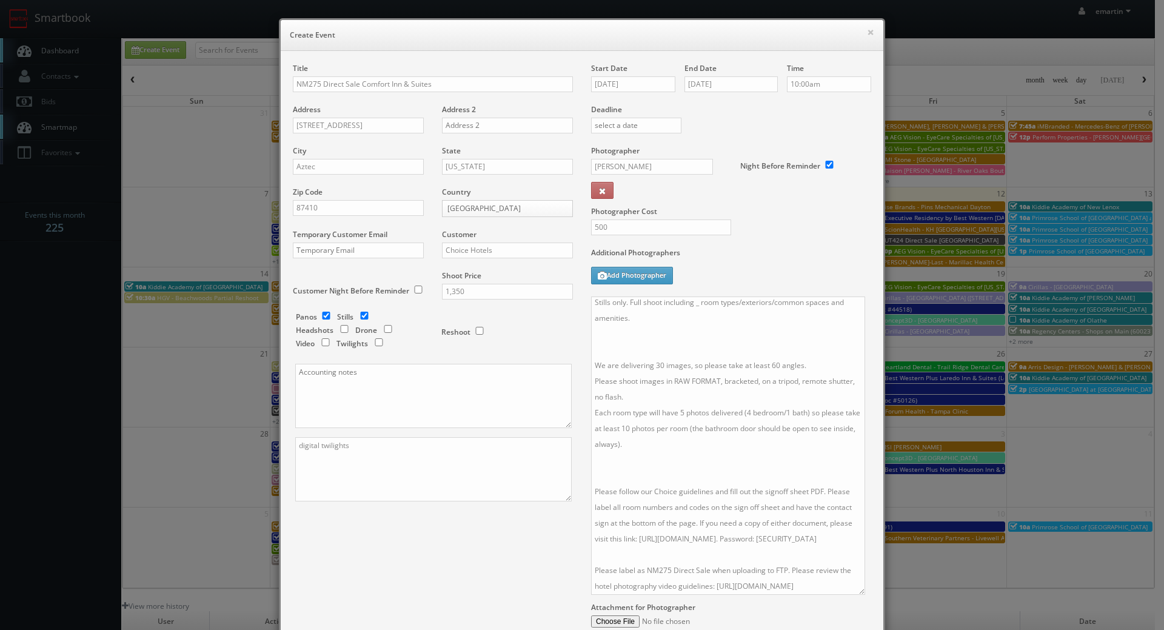
scroll to position [47, 0]
drag, startPoint x: 859, startPoint y: 353, endPoint x: 840, endPoint y: 552, distance: 199.9
click at [852, 586] on textarea "Onsite contact is _____. Stills only. Full shoot including _ room types/exterio…" at bounding box center [728, 447] width 274 height 301
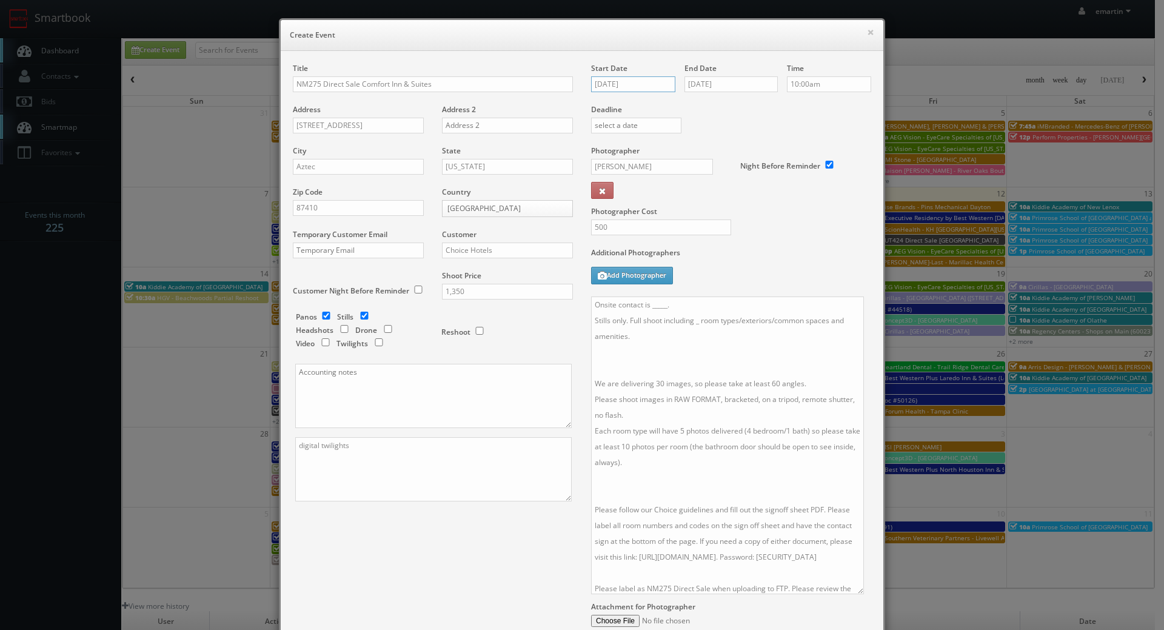
click at [653, 89] on input "09/17/2025" at bounding box center [633, 84] width 84 height 16
click at [728, 448] on textarea "Onsite contact is _____. Stills only. Full shoot including _ room types/exterio…" at bounding box center [727, 446] width 273 height 298
click at [696, 323] on textarea "Onsite contact is _____. Stills only. Full shoot including _ room types/exterio…" at bounding box center [727, 446] width 273 height 298
type textarea "Onsite contact is _____. Stills only. Full shoot including 5 room types/exterio…"
click at [323, 314] on input "checkbox" at bounding box center [326, 316] width 18 height 8
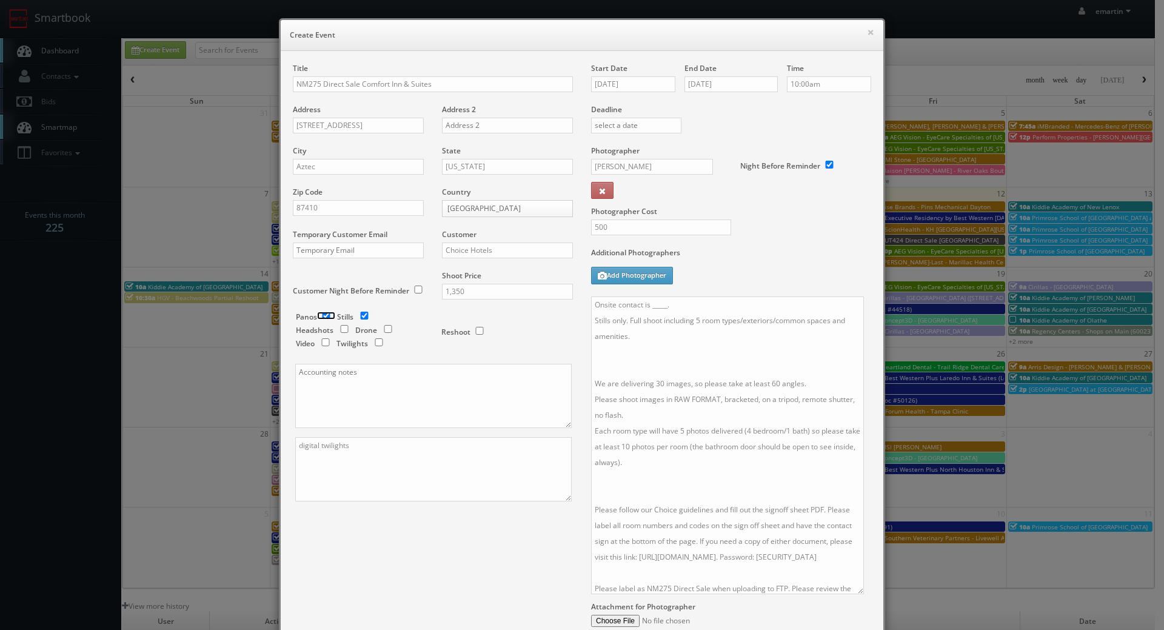
checkbox input "false"
click at [648, 377] on textarea "Onsite contact is _____. Stills only. Full shoot including 5 room types/exterio…" at bounding box center [727, 446] width 273 height 298
click at [647, 363] on textarea "Onsite contact is _____. Stills only. Full shoot including 5 room types/exterio…" at bounding box center [727, 446] width 273 height 298
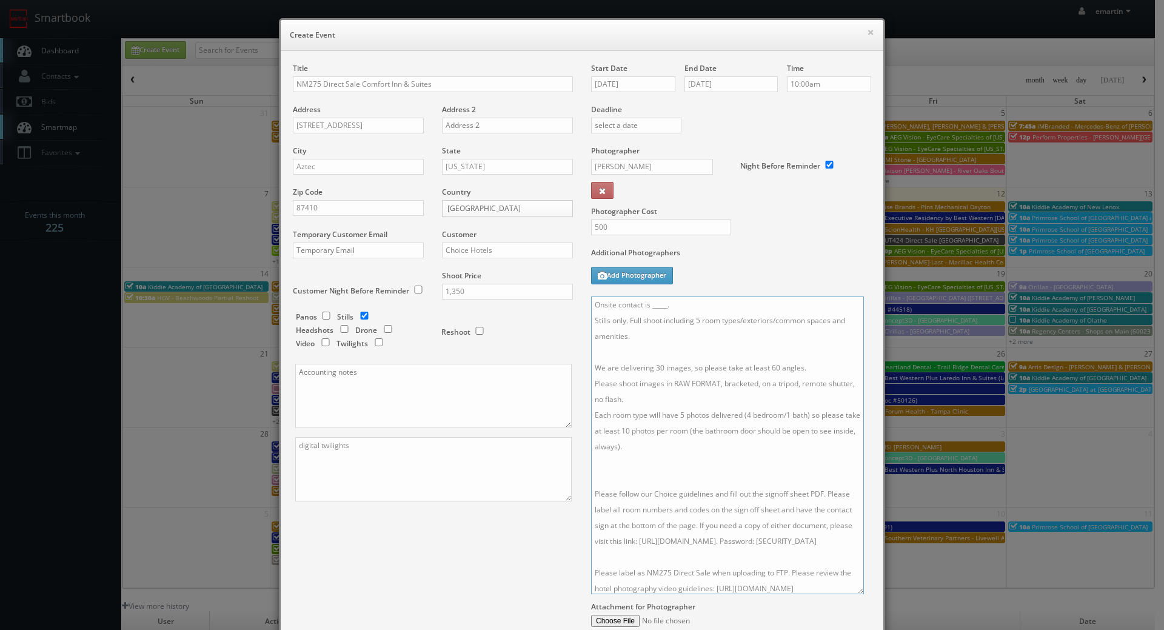
click at [656, 468] on textarea "Onsite contact is _____. Stills only. Full shoot including 5 room types/exterio…" at bounding box center [727, 446] width 273 height 298
drag, startPoint x: 679, startPoint y: 302, endPoint x: 648, endPoint y: 299, distance: 30.5
click at [648, 299] on textarea "Onsite contact is _____. Stills only. Full shoot including 5 room types/exterio…" at bounding box center [727, 446] width 273 height 298
type textarea "Onsite contact is Clifford Vegas. Stills only. Full shoot including 5 room type…"
click at [519, 556] on div "Title NM275 Direct Sale Comfort Inn & Suites Address 623 Phoenix Court Address …" at bounding box center [582, 370] width 597 height 614
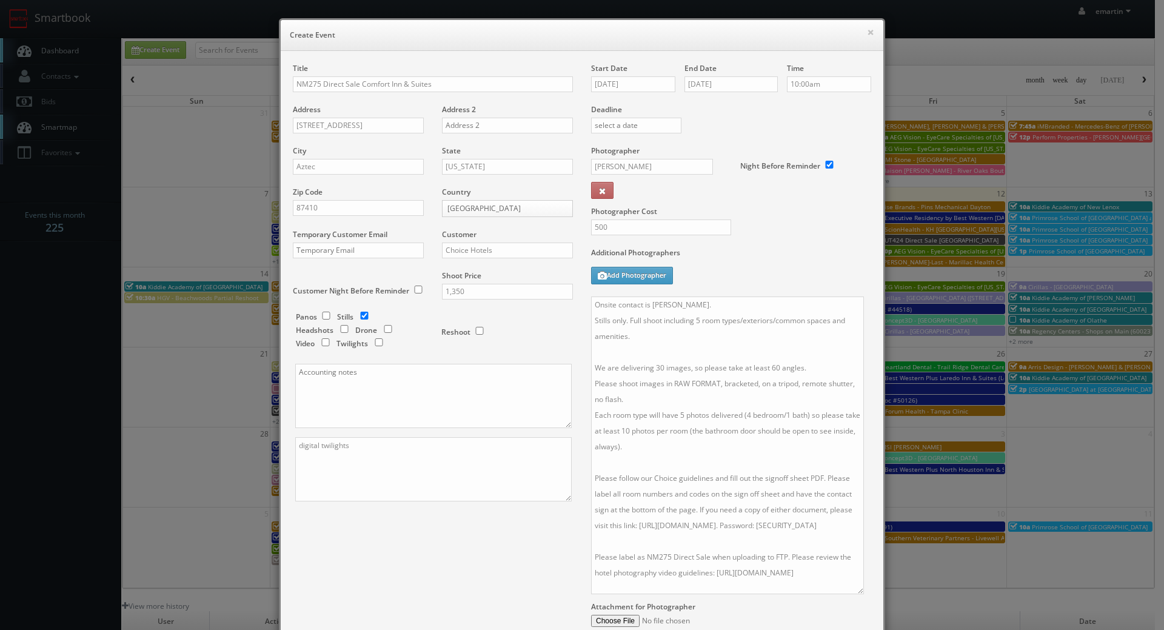
click at [461, 548] on div "Title NM275 Direct Sale Comfort Inn & Suites Address 623 Phoenix Court Address …" at bounding box center [582, 370] width 597 height 614
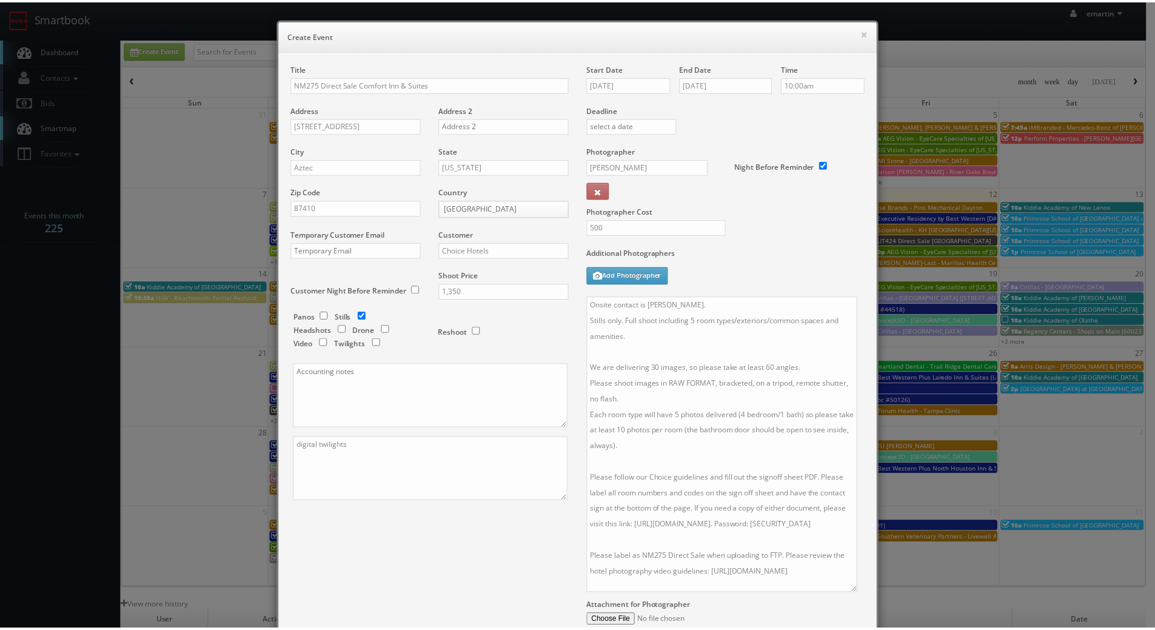
scroll to position [133, 0]
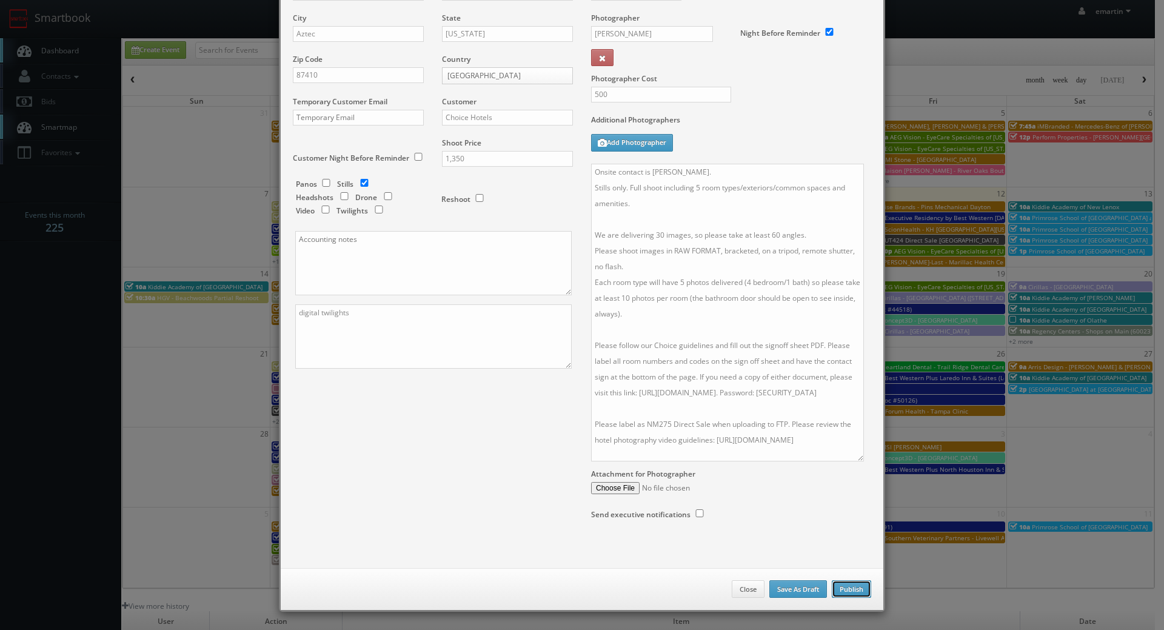
click at [852, 588] on button "Publish" at bounding box center [851, 589] width 39 height 18
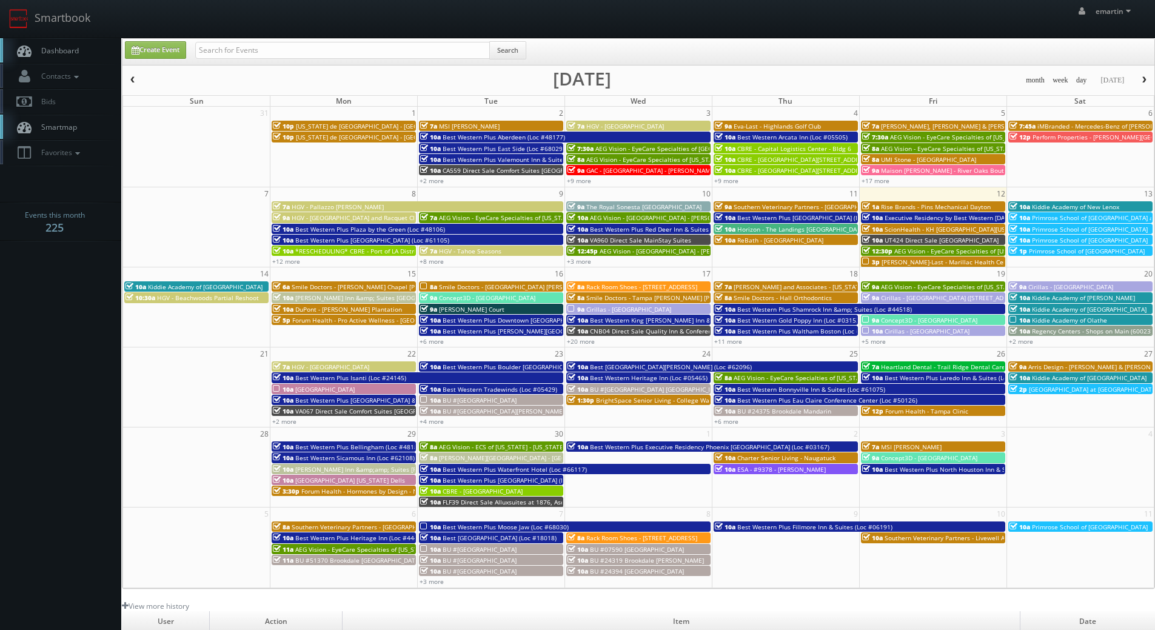
click at [79, 50] on link "Dashboard" at bounding box center [60, 50] width 121 height 25
click at [95, 47] on link "Dashboard" at bounding box center [60, 50] width 121 height 25
click at [169, 47] on link "Create Event" at bounding box center [155, 50] width 61 height 18
type input "[DATE]"
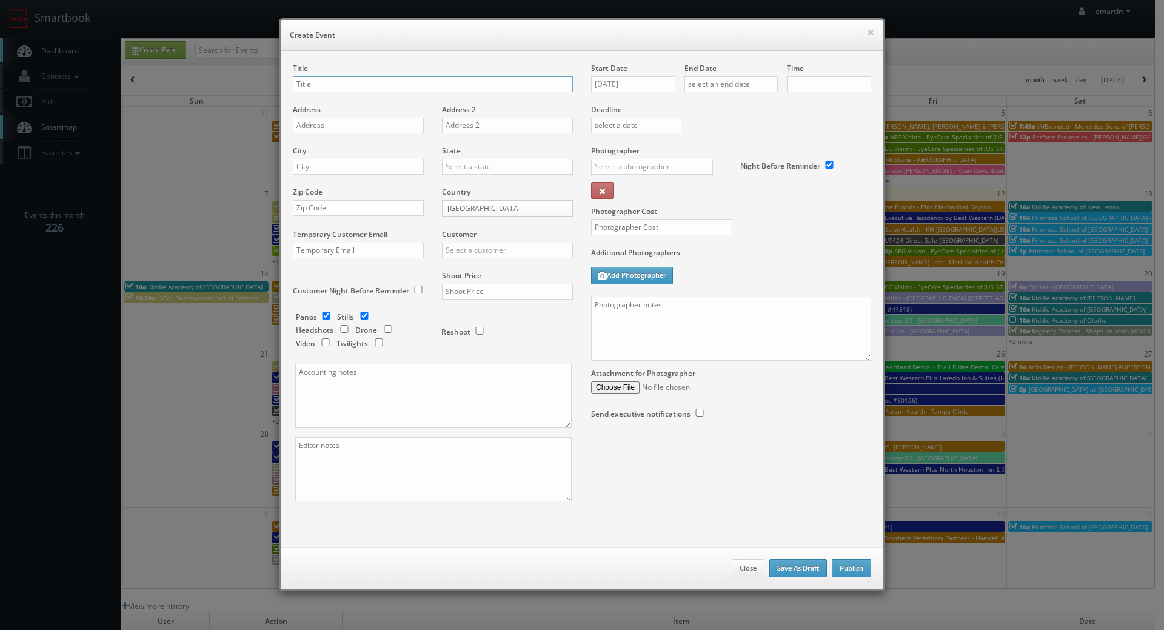
checkbox input "true"
type input "10:00am"
checkbox input "true"
click at [651, 78] on input "[DATE]" at bounding box center [633, 84] width 84 height 16
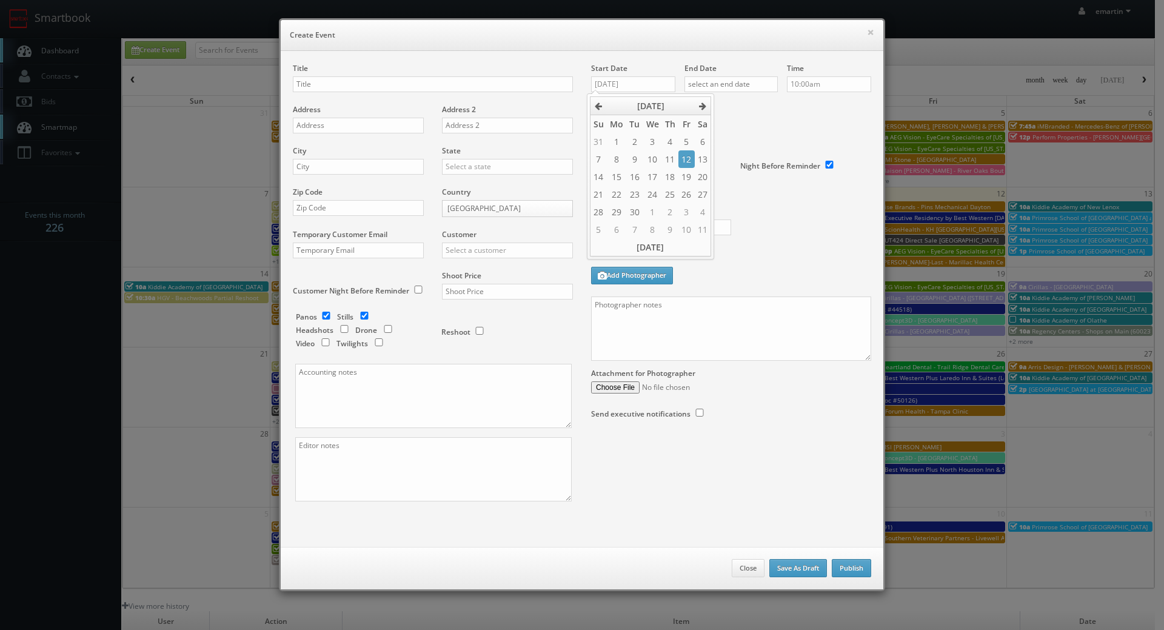
click at [704, 176] on td "20" at bounding box center [703, 177] width 16 height 18
type input "[DATE]"
click at [738, 91] on input "text" at bounding box center [731, 84] width 93 height 16
drag, startPoint x: 798, startPoint y: 183, endPoint x: 821, endPoint y: 145, distance: 43.8
click at [799, 182] on td "20" at bounding box center [796, 177] width 16 height 18
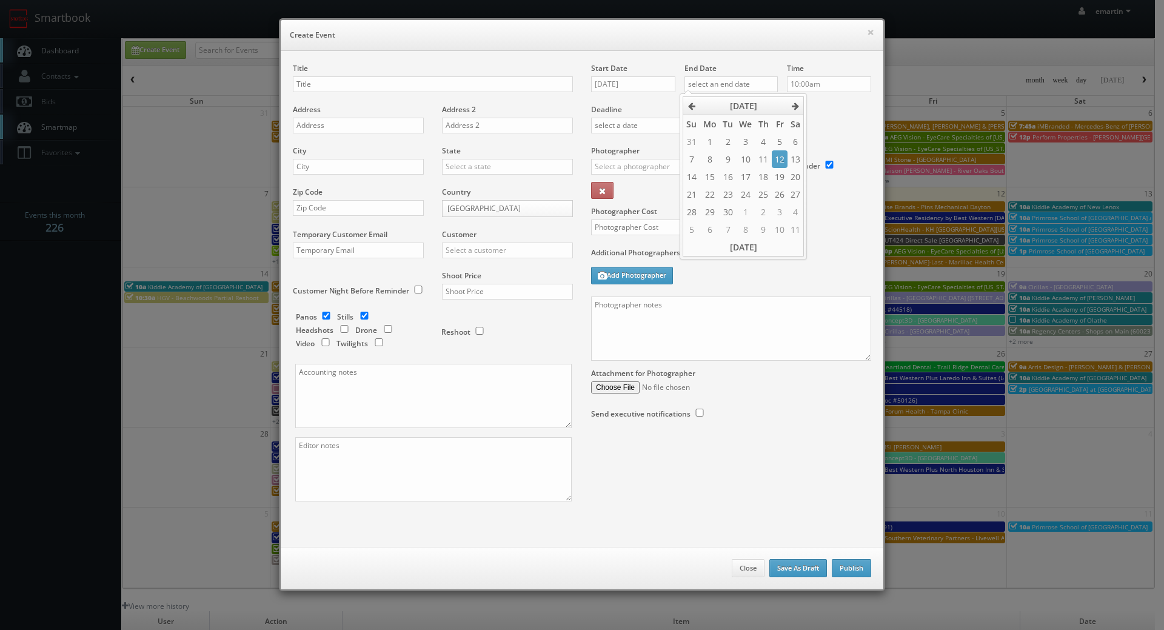
type input "09/20/2025"
drag, startPoint x: 833, startPoint y: 124, endPoint x: 814, endPoint y: 86, distance: 42.0
click at [833, 121] on div "Deadline" at bounding box center [731, 104] width 298 height 82
click at [813, 83] on input "10:00am" at bounding box center [829, 84] width 84 height 16
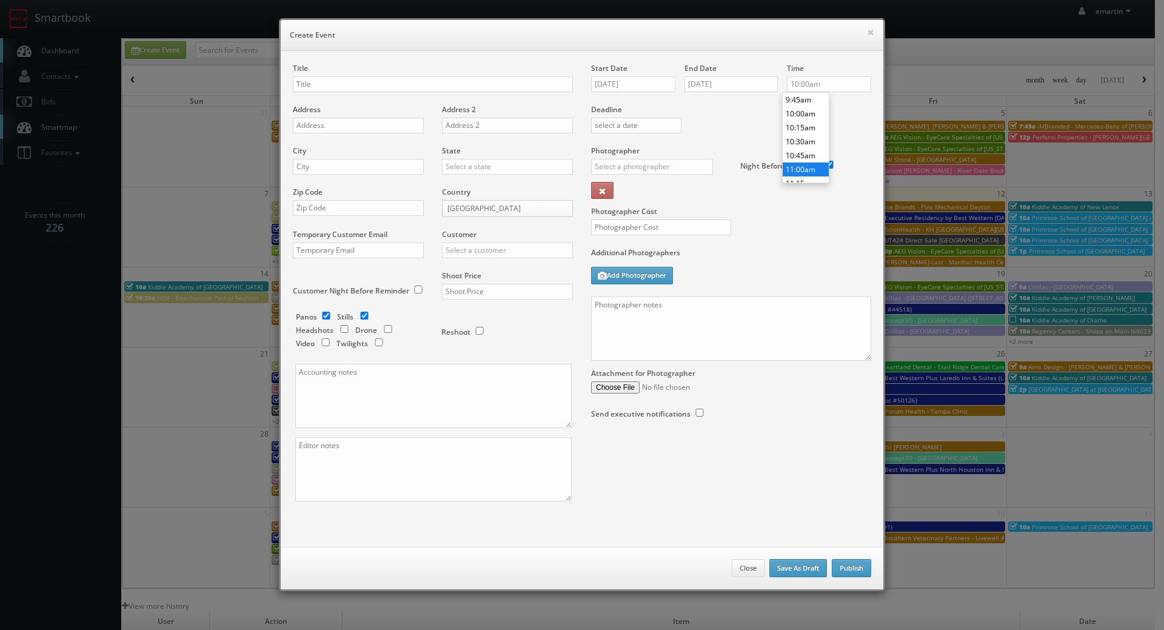
type input "11:00am"
click at [801, 164] on li "11:00am" at bounding box center [806, 170] width 46 height 14
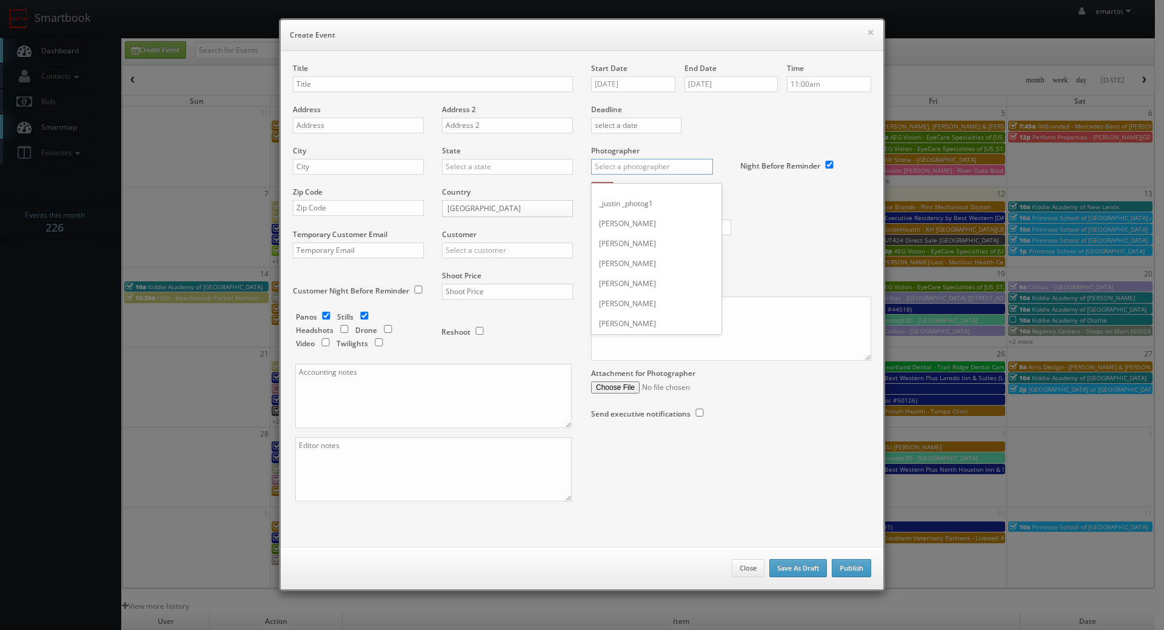
click at [677, 168] on input "text" at bounding box center [652, 167] width 122 height 16
click at [654, 197] on div "Curtis Lloyd" at bounding box center [657, 194] width 130 height 20
type input "Curtis Lloyd"
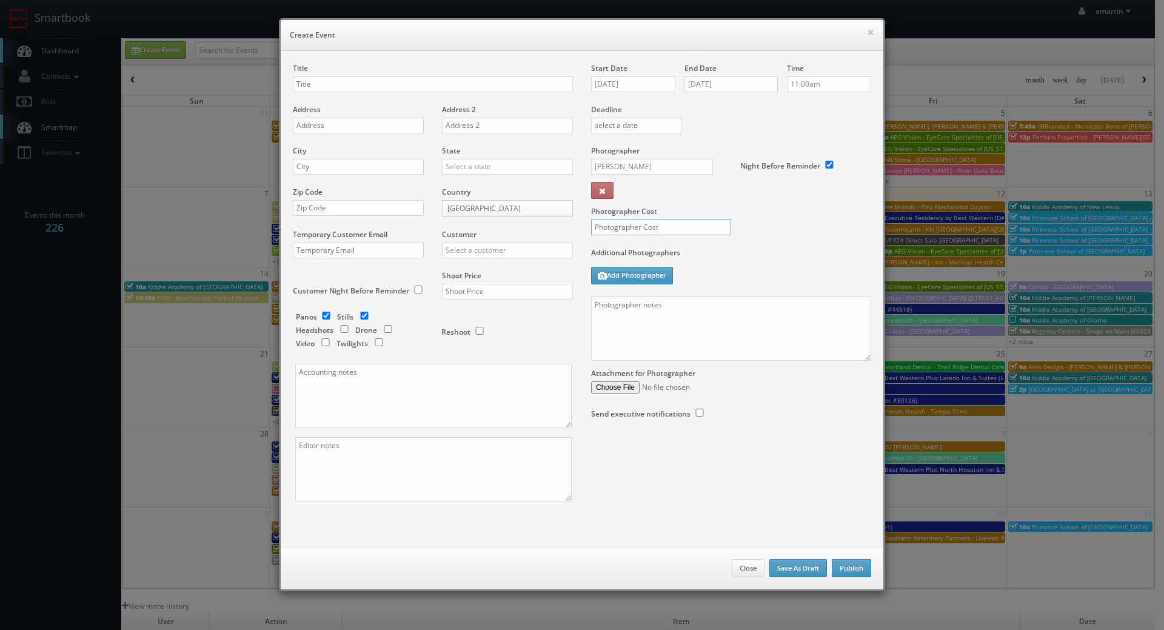
click at [645, 223] on input "text" at bounding box center [661, 228] width 140 height 16
type input "450"
click at [801, 230] on div "Photographer Cost 450" at bounding box center [731, 197] width 298 height 102
click at [294, 95] on div "Title" at bounding box center [433, 83] width 280 height 41
click at [305, 90] on input "text" at bounding box center [433, 84] width 280 height 16
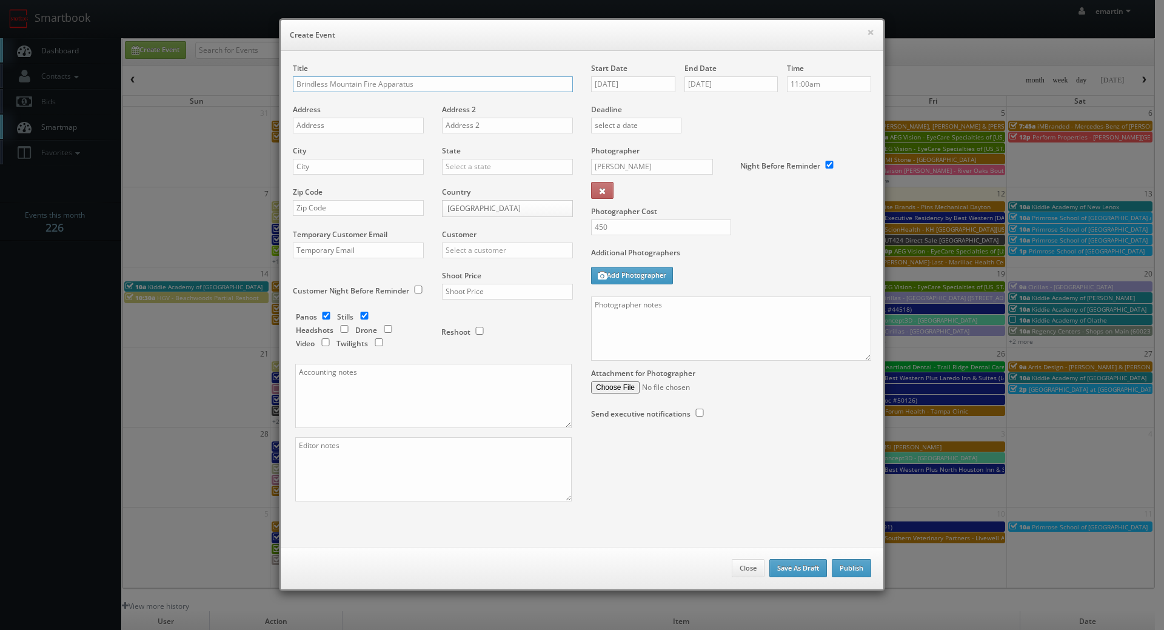
click at [323, 83] on input "Brindless Mountain Fire Apparatus" at bounding box center [433, 84] width 280 height 16
click at [442, 84] on input "Brindlee Mountain Fire Apparatus" at bounding box center [433, 84] width 280 height 16
type input "Brindlee Mountain Fire Apparatus - Ansonia"
drag, startPoint x: 321, startPoint y: 124, endPoint x: 313, endPoint y: 126, distance: 8.7
click at [321, 124] on input "text" at bounding box center [358, 126] width 131 height 16
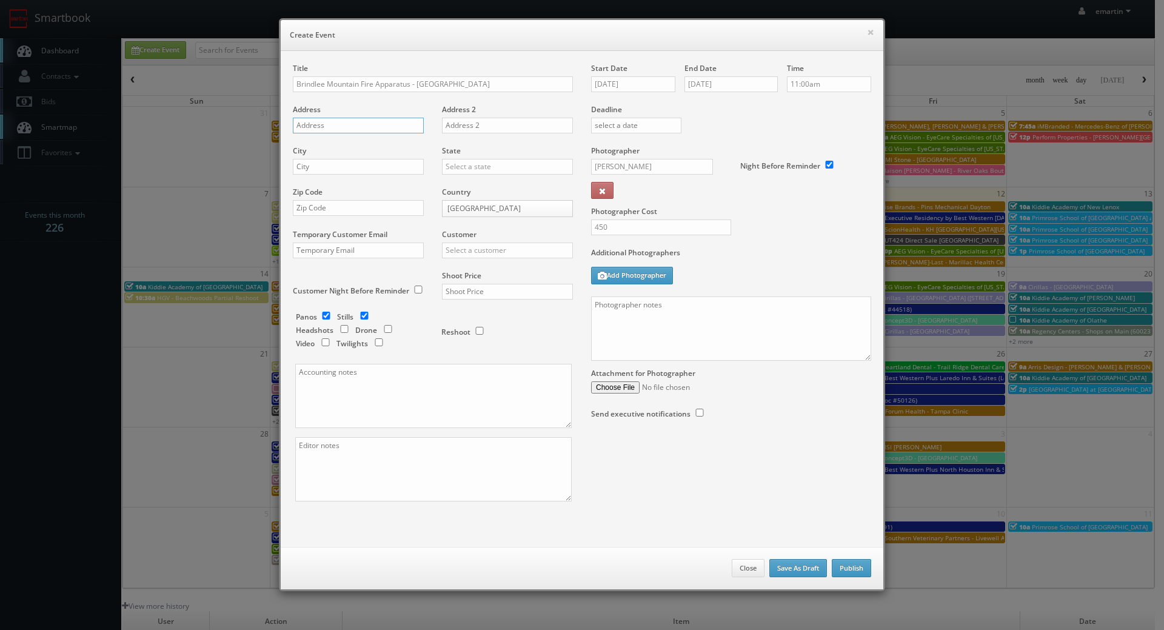
paste input "4 Murray St"
type input "4 Murray St"
click at [338, 167] on input "text" at bounding box center [358, 167] width 131 height 16
paste input "Ansonia"
type input "Ansonia"
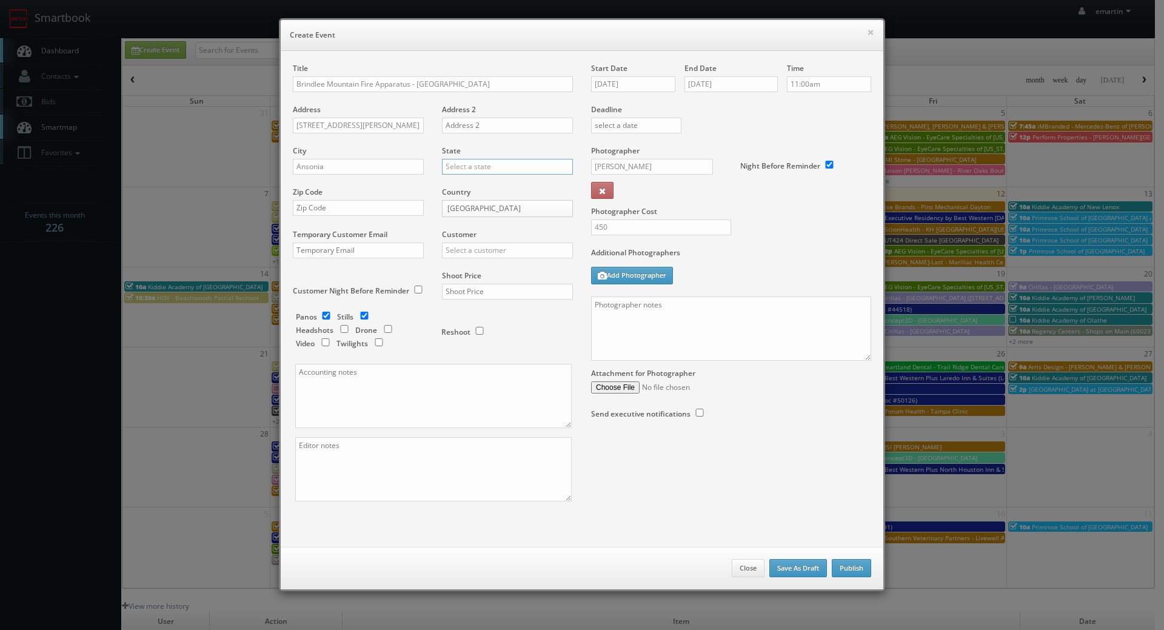
click at [452, 166] on input "text" at bounding box center [507, 167] width 131 height 16
click at [480, 182] on div "[US_STATE]" at bounding box center [508, 186] width 130 height 20
type input "[US_STATE]"
click at [326, 203] on input "text" at bounding box center [358, 208] width 131 height 16
paste input "06401"
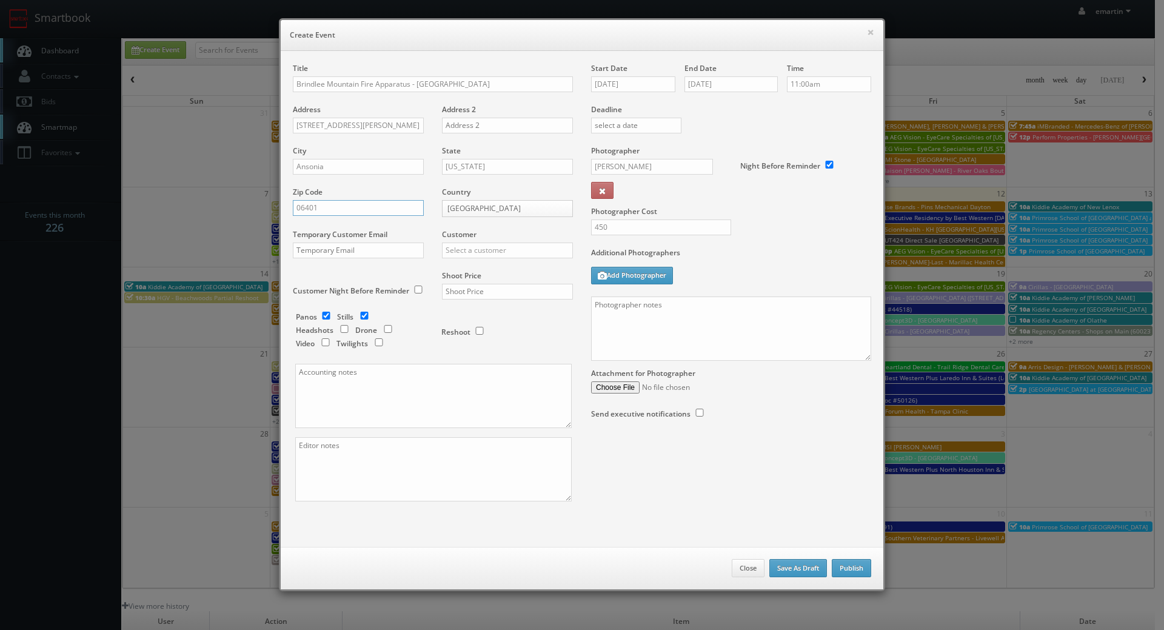
type input "06401"
click at [500, 252] on input "text" at bounding box center [507, 251] width 131 height 16
click at [491, 266] on div "GBV" at bounding box center [508, 270] width 130 height 20
type input "GBV"
click at [454, 291] on input "text" at bounding box center [507, 292] width 131 height 16
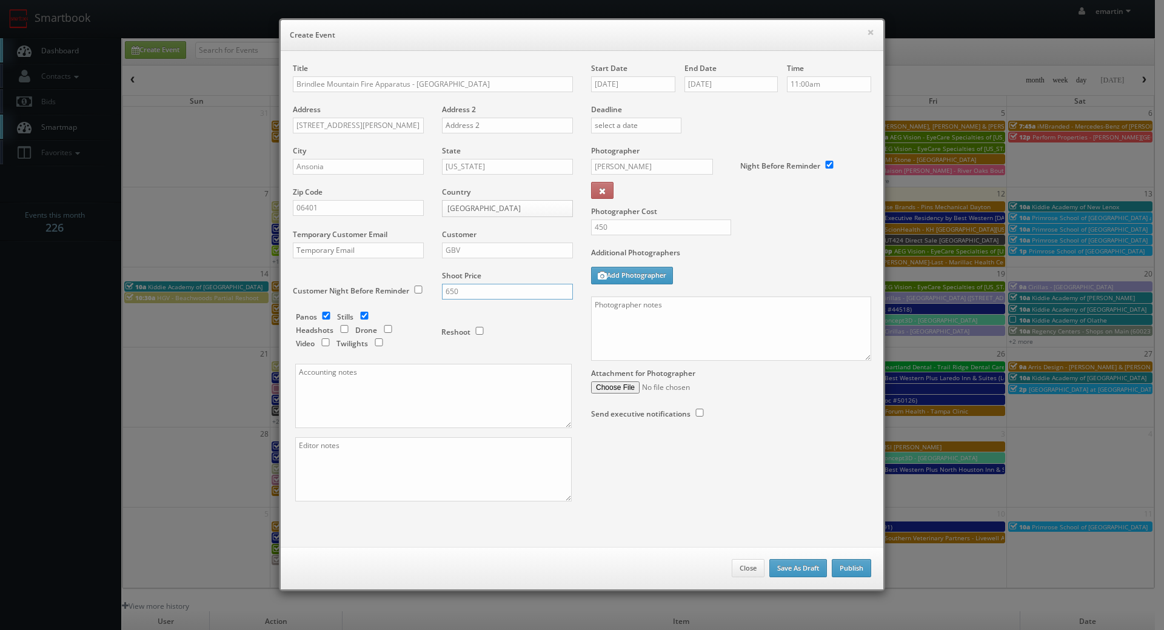
type input "650"
click at [324, 315] on input "checkbox" at bounding box center [326, 316] width 18 height 8
checkbox input "false"
click at [742, 277] on div "Additional Photographers Add Photographer" at bounding box center [731, 271] width 280 height 49
click at [668, 330] on textarea at bounding box center [731, 329] width 280 height 64
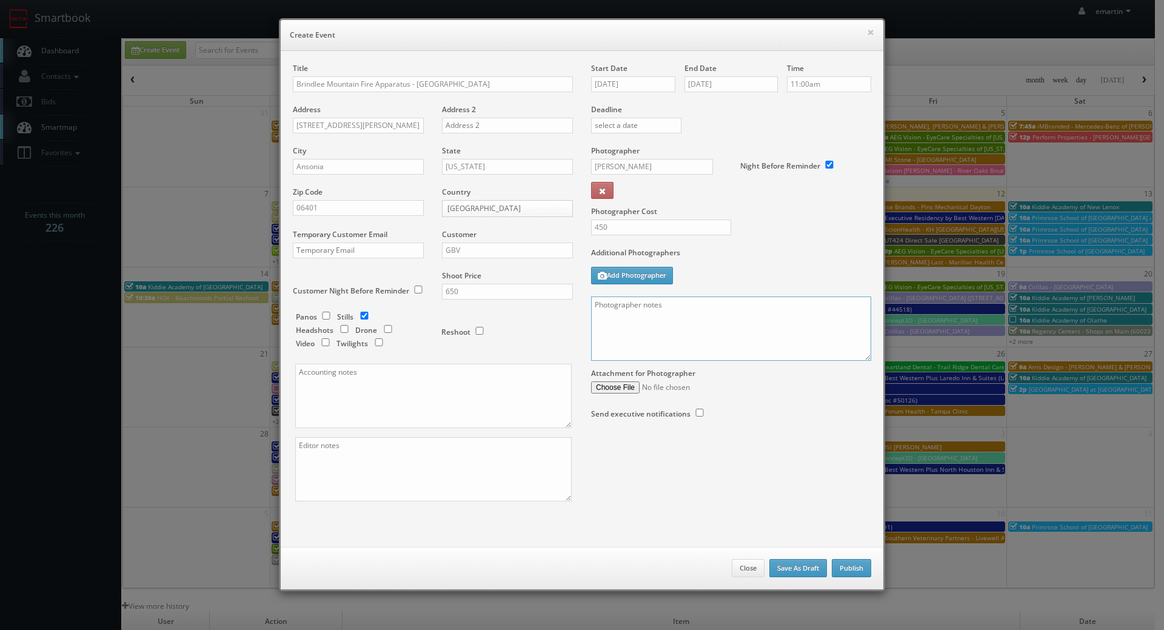
paste textarea "Joe Navin 203-812-8642"
click at [707, 312] on textarea "Joe Navin 203-812-8642" at bounding box center [731, 329] width 280 height 64
click at [591, 304] on textarea "Joe Navin 203-812-8642" at bounding box center [731, 329] width 280 height 64
click at [591, 324] on textarea "Onsite contact is Joe Navin 203-812-8642" at bounding box center [731, 329] width 280 height 64
click at [749, 303] on textarea "Onsite contact is Joe Navin 203-812-8642" at bounding box center [731, 329] width 280 height 64
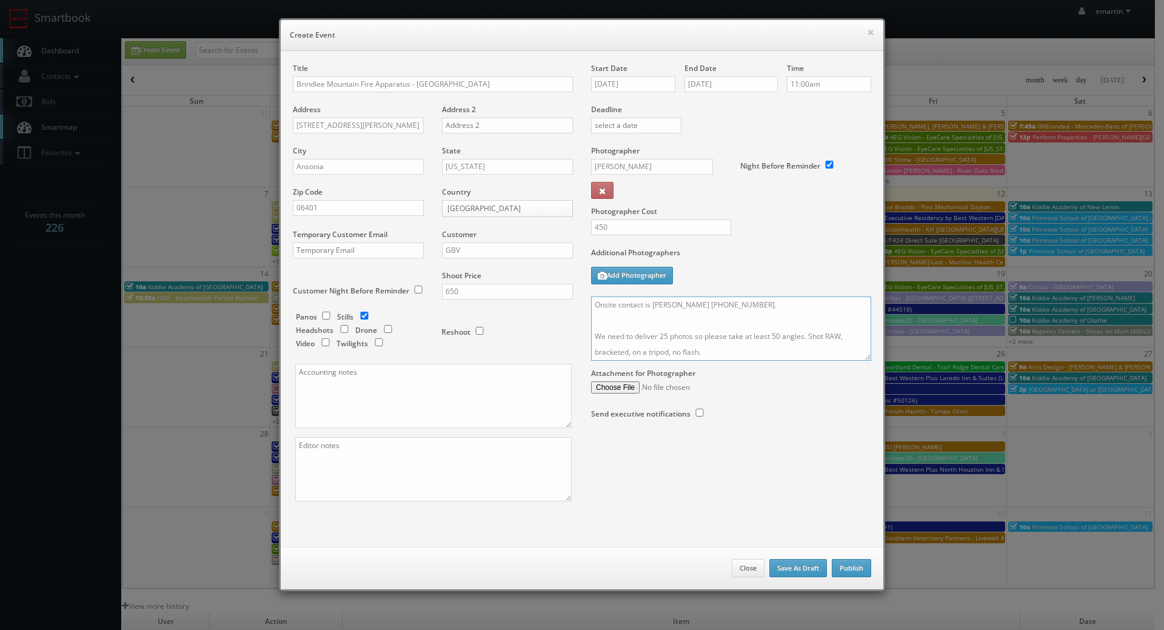
scroll to position [29, 0]
paste textarea "Here is our photoguide: https://www.firetruckmall.com/photoguide"
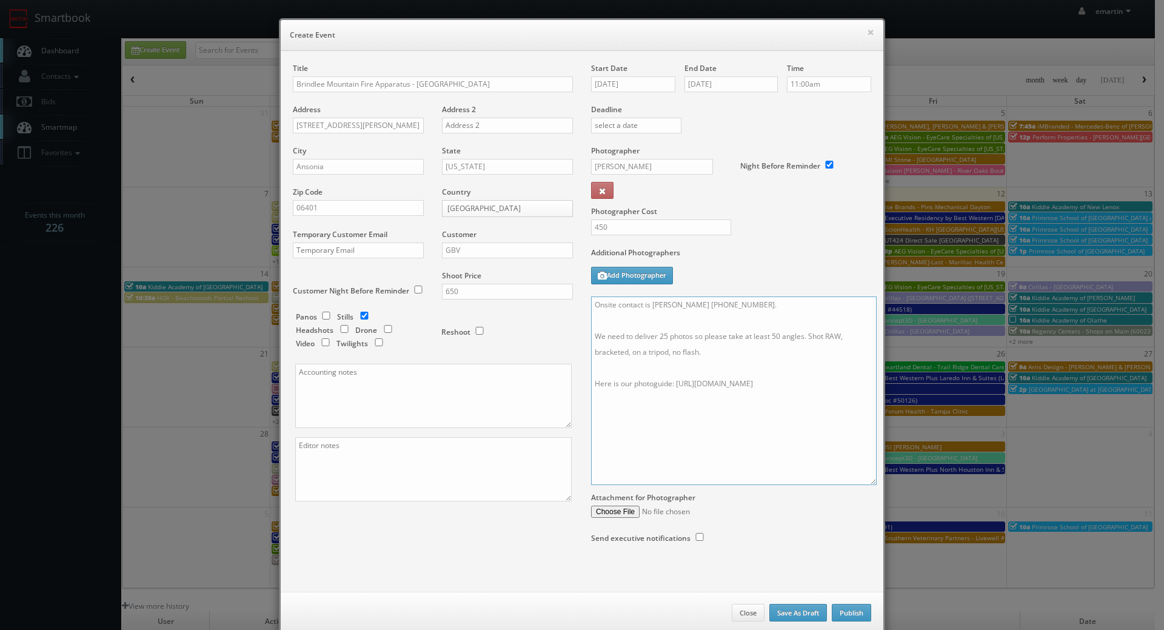
drag, startPoint x: 861, startPoint y: 358, endPoint x: 866, endPoint y: 482, distance: 124.5
click at [866, 482] on textarea "Onsite contact is Joe Navin 203-812-8642. We need to deliver 25 photos so pleas…" at bounding box center [734, 391] width 286 height 189
click at [622, 401] on textarea "Onsite contact is Joe Navin 203-812-8642. We need to deliver 25 photos so pleas…" at bounding box center [734, 391] width 286 height 189
click at [626, 388] on textarea "Onsite contact is Joe Navin 203-812-8642. We need to deliver 25 photos so pleas…" at bounding box center [734, 391] width 286 height 189
click at [694, 403] on textarea "Onsite contact is Joe Navin 203-812-8642. We need to deliver 25 photos so pleas…" at bounding box center [734, 391] width 286 height 189
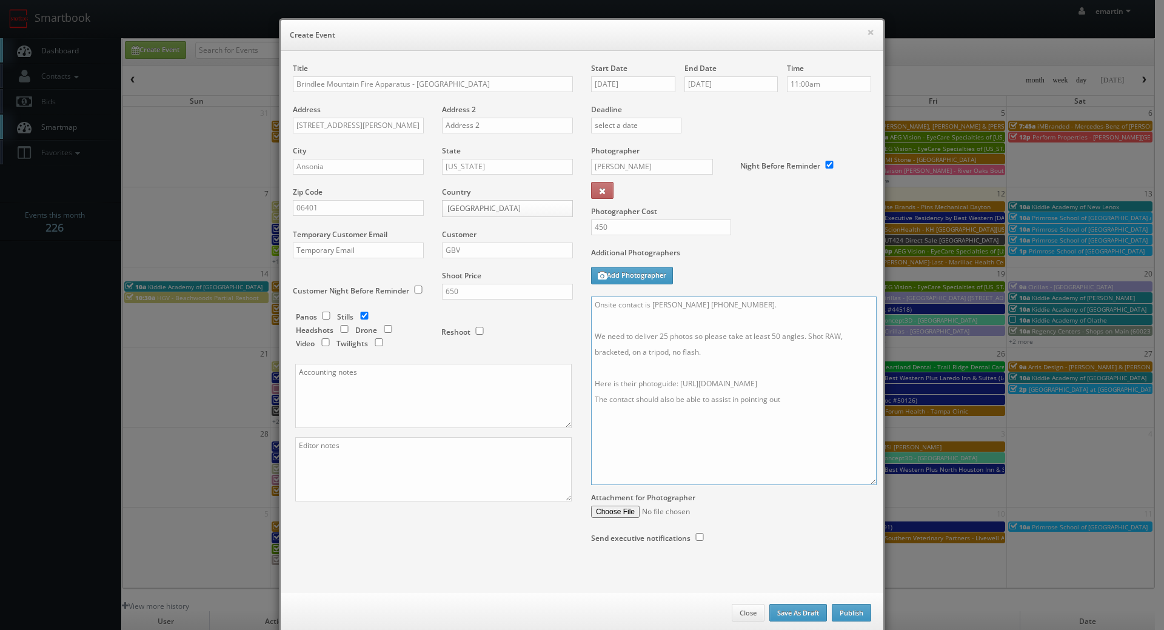
click at [779, 415] on textarea "Onsite contact is Joe Navin 203-812-8642. We need to deliver 25 photos so pleas…" at bounding box center [734, 391] width 286 height 189
drag, startPoint x: 794, startPoint y: 396, endPoint x: 593, endPoint y: 402, distance: 200.8
click at [591, 403] on textarea "Onsite contact is Joe Navin 203-812-8642. We need to deliver 25 photos so pleas…" at bounding box center [734, 391] width 286 height 189
click at [668, 352] on textarea "Onsite contact is Joe Navin 203-812-8642. We need to deliver 25 photos so pleas…" at bounding box center [734, 391] width 286 height 189
click at [657, 364] on textarea "Onsite contact is Joe Navin 203-812-8642. We need to deliver 25 photos so pleas…" at bounding box center [734, 391] width 286 height 189
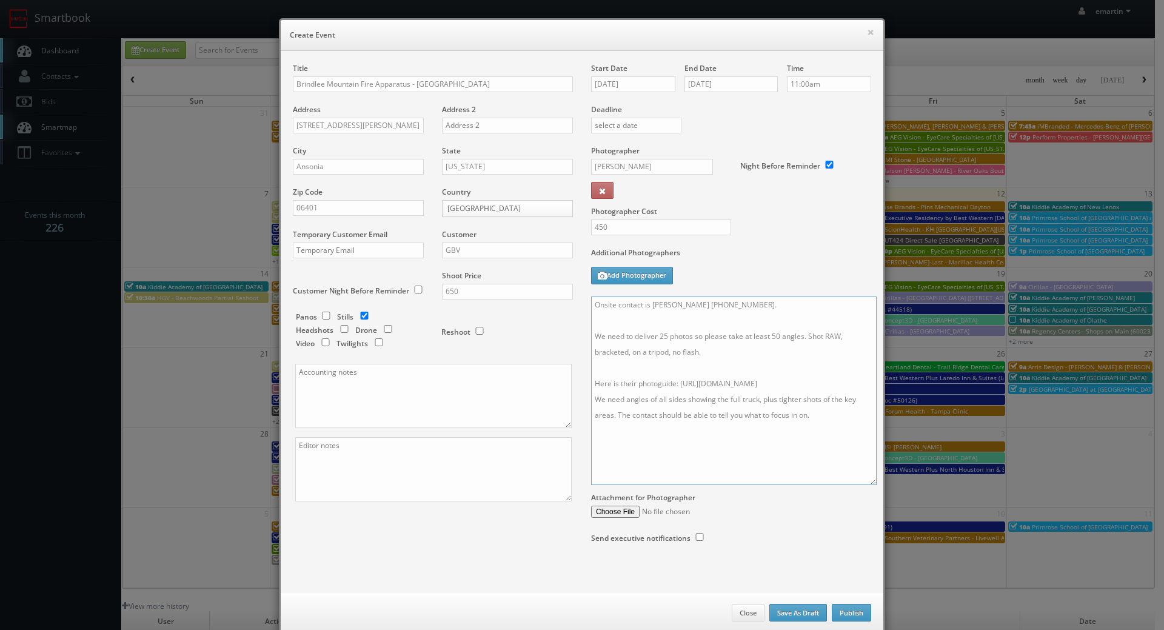
drag, startPoint x: 600, startPoint y: 321, endPoint x: 610, endPoint y: 326, distance: 10.8
click at [600, 322] on textarea "Onsite contact is Joe Navin 203-812-8642. We need to deliver 25 photos so pleas…" at bounding box center [734, 391] width 286 height 189
click at [801, 276] on div "Additional Photographers Add Photographer" at bounding box center [731, 271] width 280 height 49
click at [793, 522] on div "Start Date 09/20/2025 End Date 09/20/2025 Time 11:00am Deadline Photographer Cu…" at bounding box center [731, 315] width 298 height 505
click at [700, 370] on textarea "Onsite contact is Joe Navin 203-812-8642. This is a pilot project so please pay…" at bounding box center [734, 391] width 286 height 189
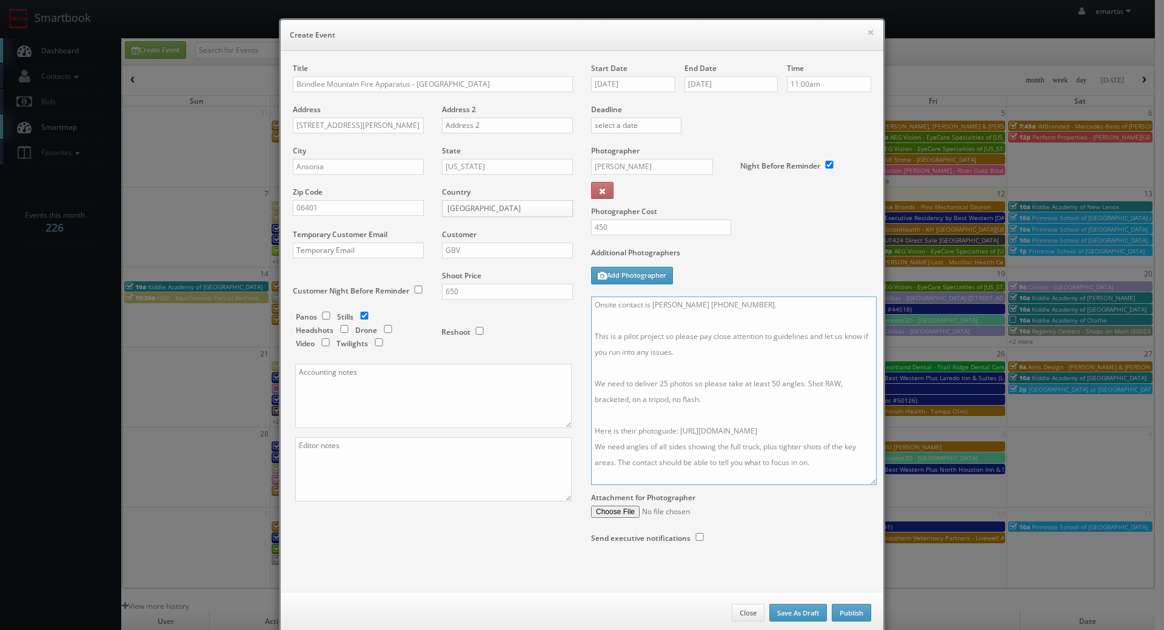
click at [681, 323] on textarea "Onsite contact is Joe Navin 203-812-8642. This is a pilot project so please pay…" at bounding box center [734, 391] width 286 height 189
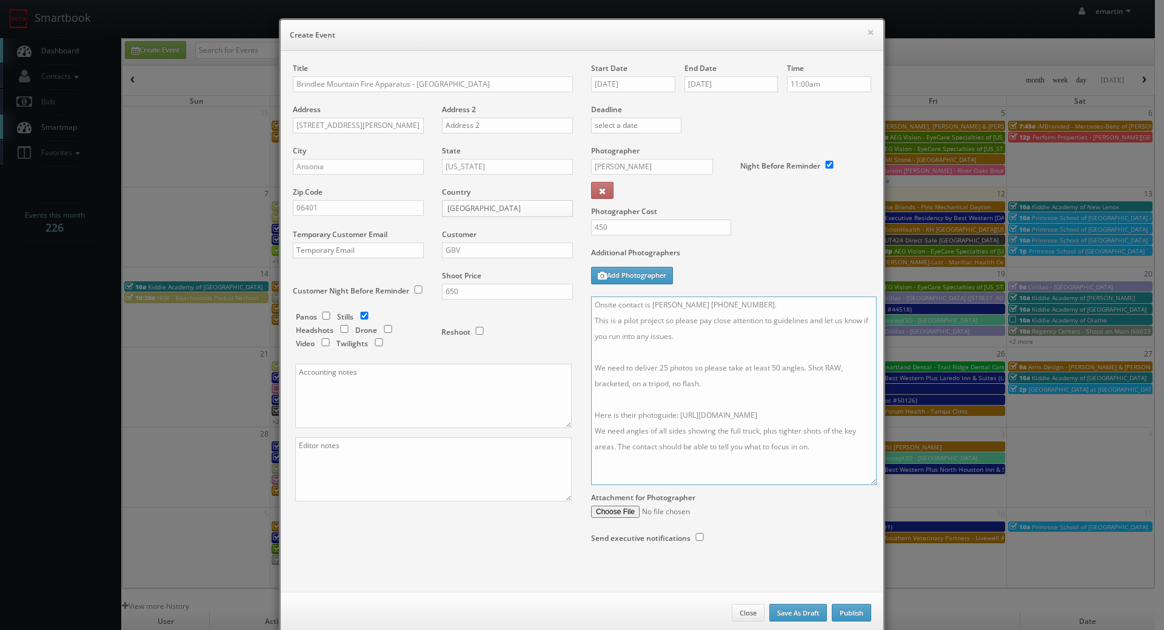
click at [667, 343] on textarea "Onsite contact is Joe Navin 203-812-8642. This is a pilot project so please pay…" at bounding box center [734, 391] width 286 height 189
click at [662, 345] on textarea "Onsite contact is Joe Navin 203-812-8642. This is a pilot project so please pay…" at bounding box center [734, 391] width 286 height 189
drag, startPoint x: 667, startPoint y: 334, endPoint x: 583, endPoint y: 324, distance: 84.3
click at [583, 324] on div "Start Date 09/20/2025 End Date 09/20/2025 Time 11:00am Deadline Photographer Cu…" at bounding box center [731, 315] width 298 height 505
click at [691, 471] on textarea "Onsite contact is Joe Navin 203-812-8642. You will be photographing a fire truc…" at bounding box center [734, 391] width 286 height 189
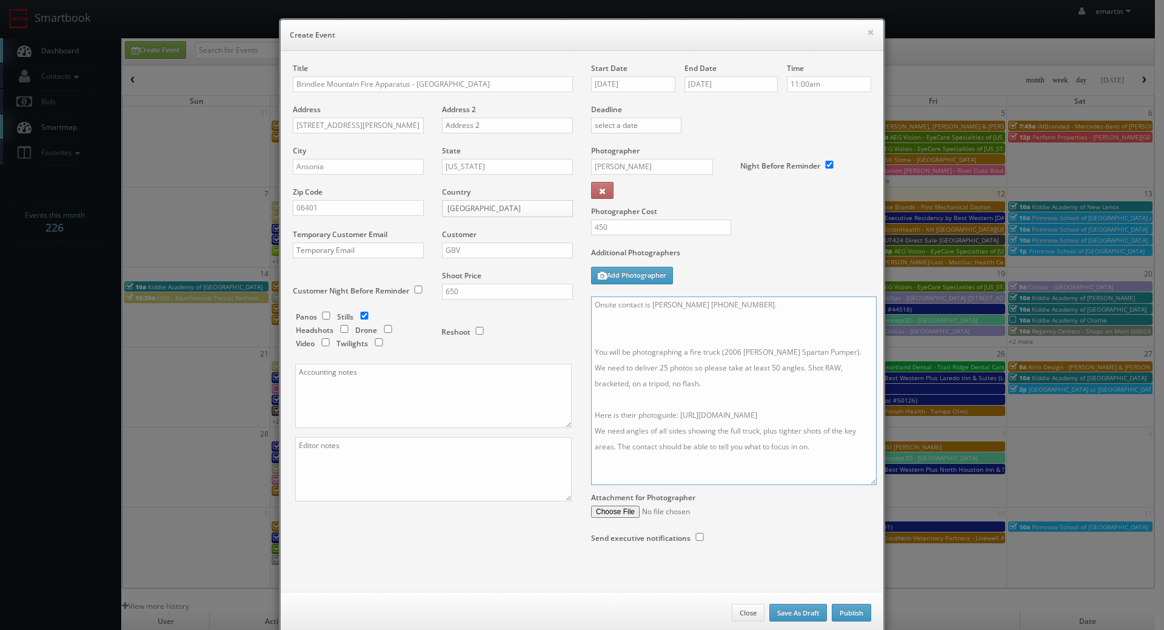
paste textarea "This is a pilot project so please pay close attention to guidelines and let us …"
click at [827, 457] on textarea "Onsite contact is Joe Navin 203-812-8642. You will be photographing a fire truc…" at bounding box center [734, 391] width 286 height 189
paste textarea "This is a pilot project so please pay close attention to guidelines and let us …"
click at [657, 338] on textarea "Onsite contact is Joe Navin 203-812-8642. You will be photographing a fire truc…" at bounding box center [734, 391] width 286 height 189
click at [812, 431] on textarea "Onsite contact is Joe Navin 203-812-8642. You will be photographing a fire truc…" at bounding box center [734, 391] width 286 height 189
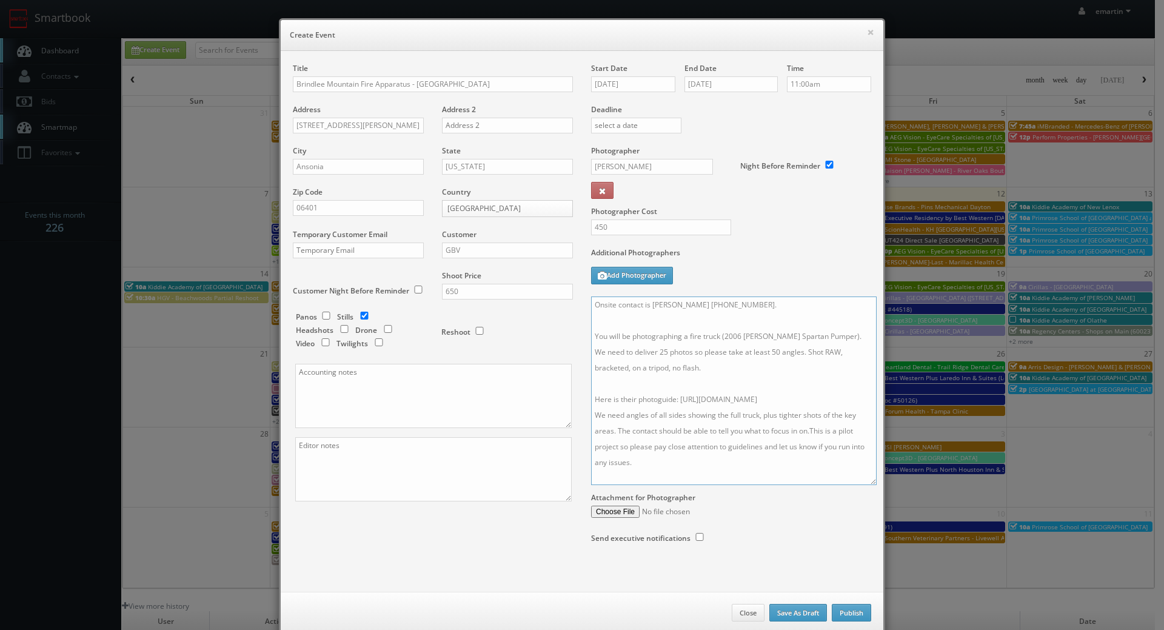
click at [810, 430] on textarea "Onsite contact is Joe Navin 203-812-8642. You will be photographing a fire truc…" at bounding box center [734, 391] width 286 height 189
type textarea "Onsite contact is Joe Navin 203-812-8642. You will be photographing a fire truc…"
drag, startPoint x: 615, startPoint y: 538, endPoint x: 641, endPoint y: 531, distance: 26.9
click at [614, 537] on label "Send executive notifications" at bounding box center [640, 538] width 99 height 10
click at [841, 610] on button "Publish" at bounding box center [851, 613] width 39 height 18
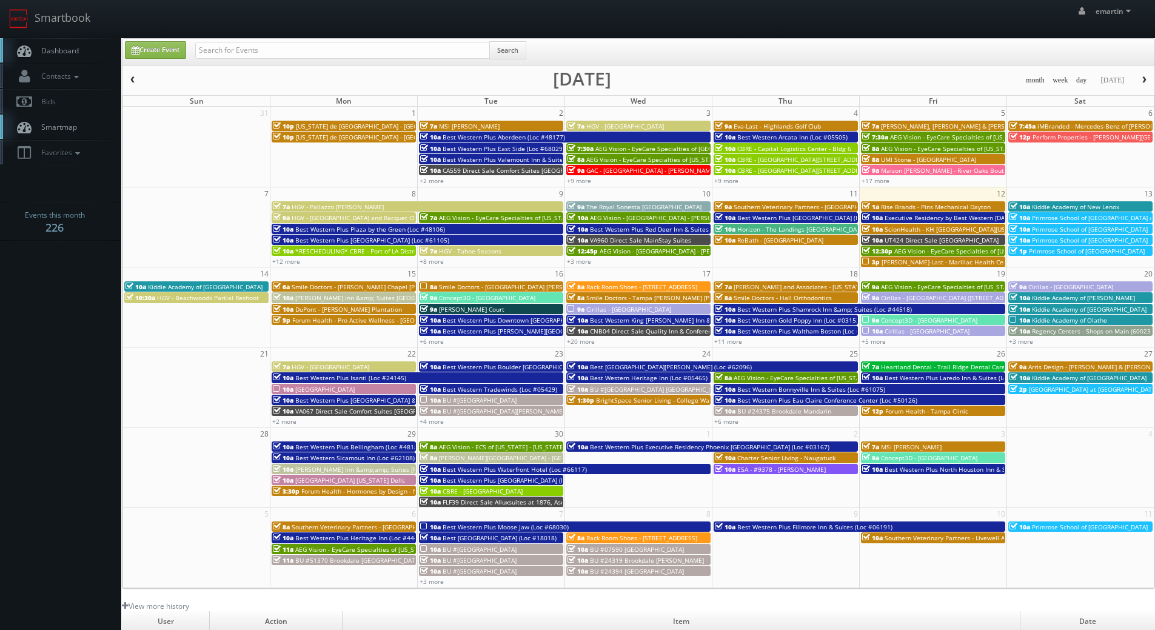
click at [41, 44] on link "Dashboard" at bounding box center [60, 50] width 121 height 25
click at [247, 56] on input "text" at bounding box center [342, 50] width 295 height 17
type input "teamsnap"
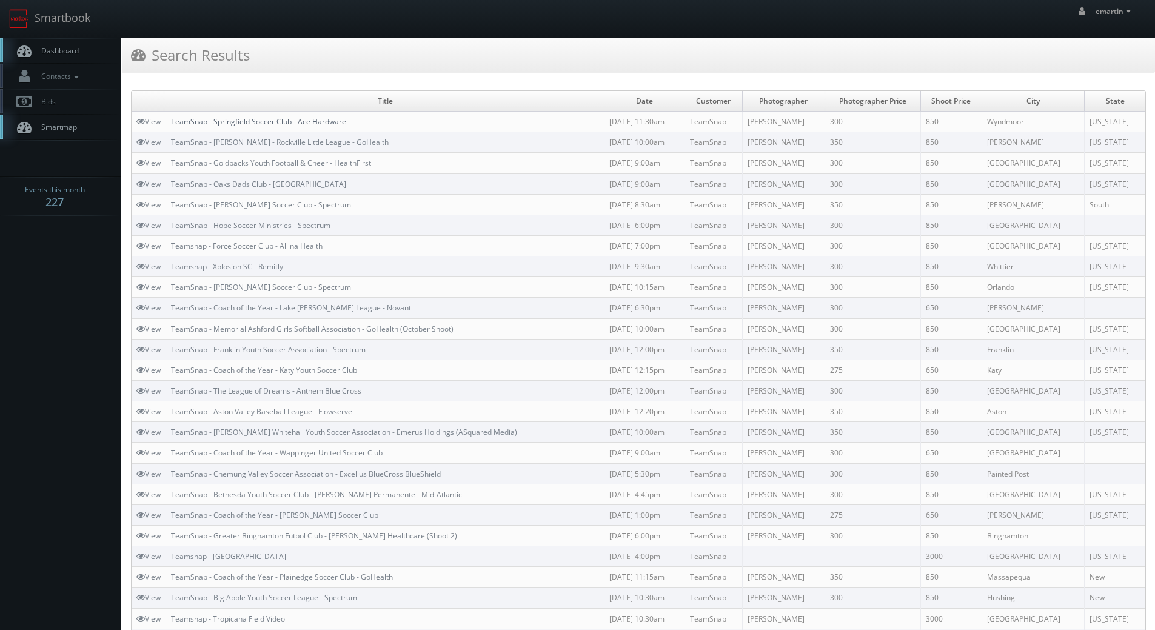
click at [228, 126] on link "TeamSnap - Springfield Soccer Club - Ace Hardware" at bounding box center [258, 121] width 175 height 10
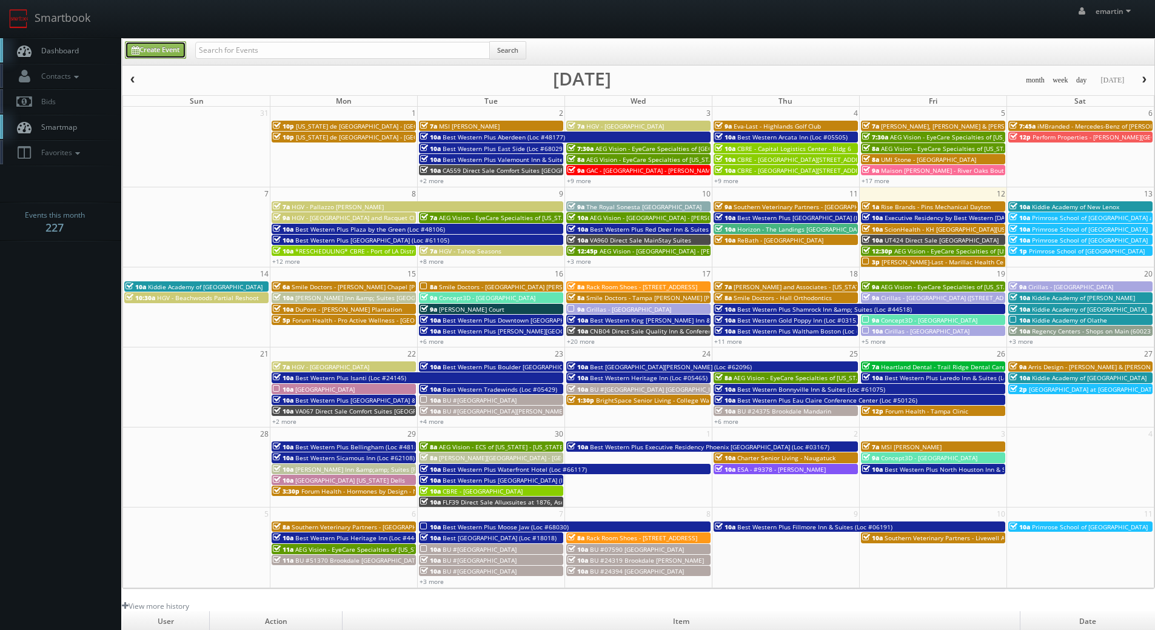
click at [159, 47] on link "Create Event" at bounding box center [155, 50] width 61 height 18
type input "[DATE]"
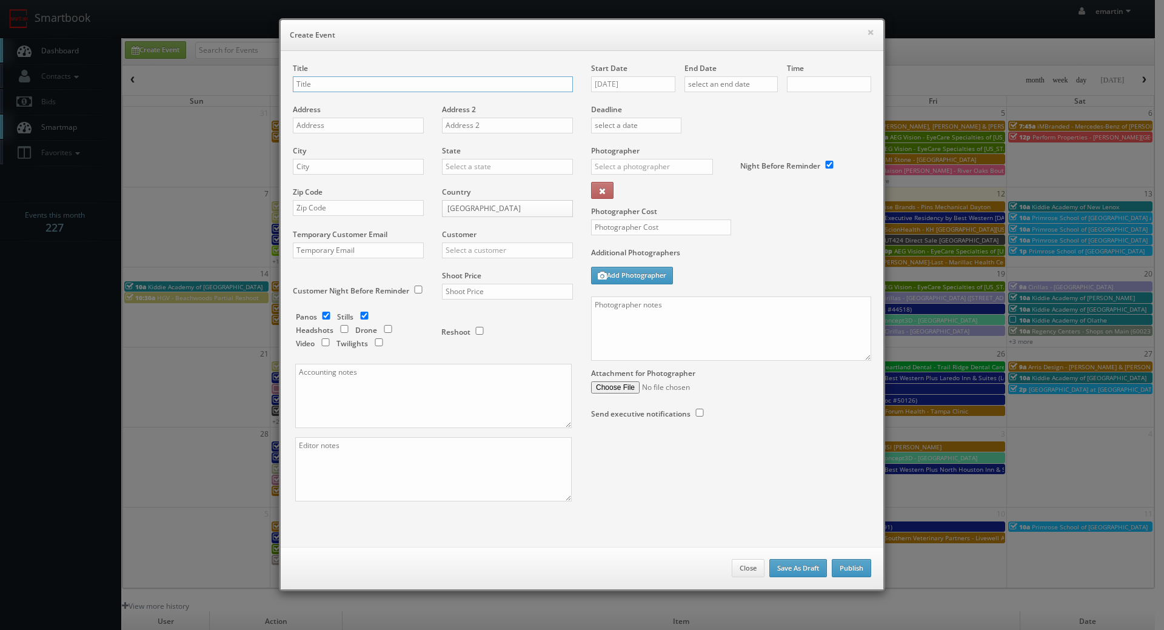
checkbox input "true"
type input "10:00am"
checkbox input "true"
click at [736, 301] on textarea at bounding box center [731, 329] width 280 height 64
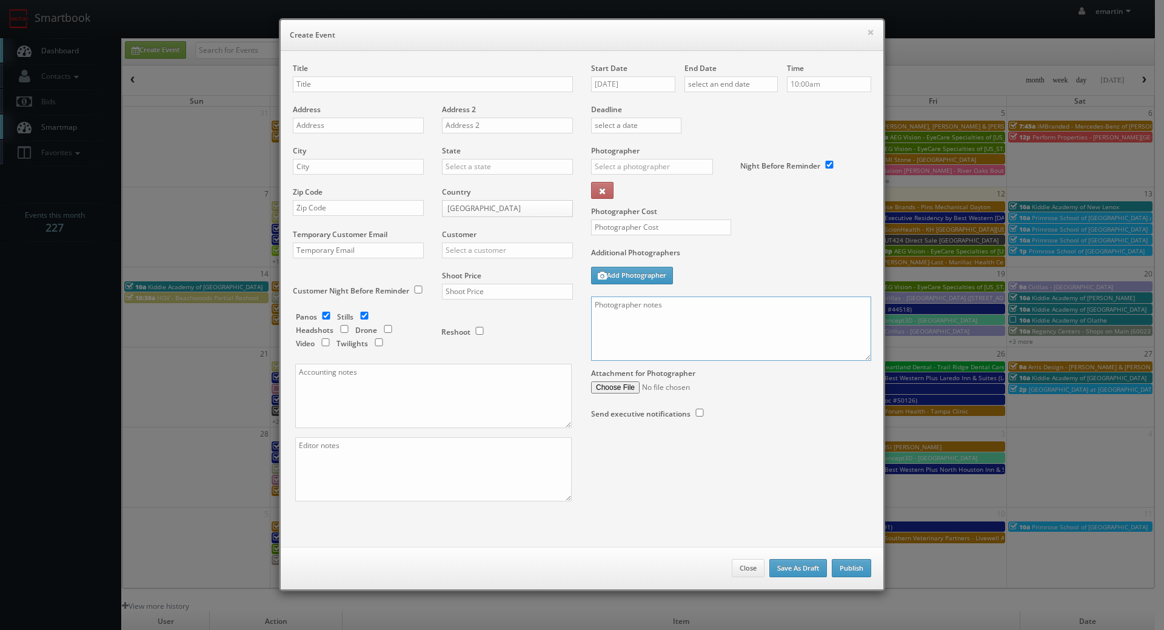
paste textarea "Address: Laurel Beech Park, 1313 E Mermaid Ln, Wyndmoor, PA 19038 Location deta…"
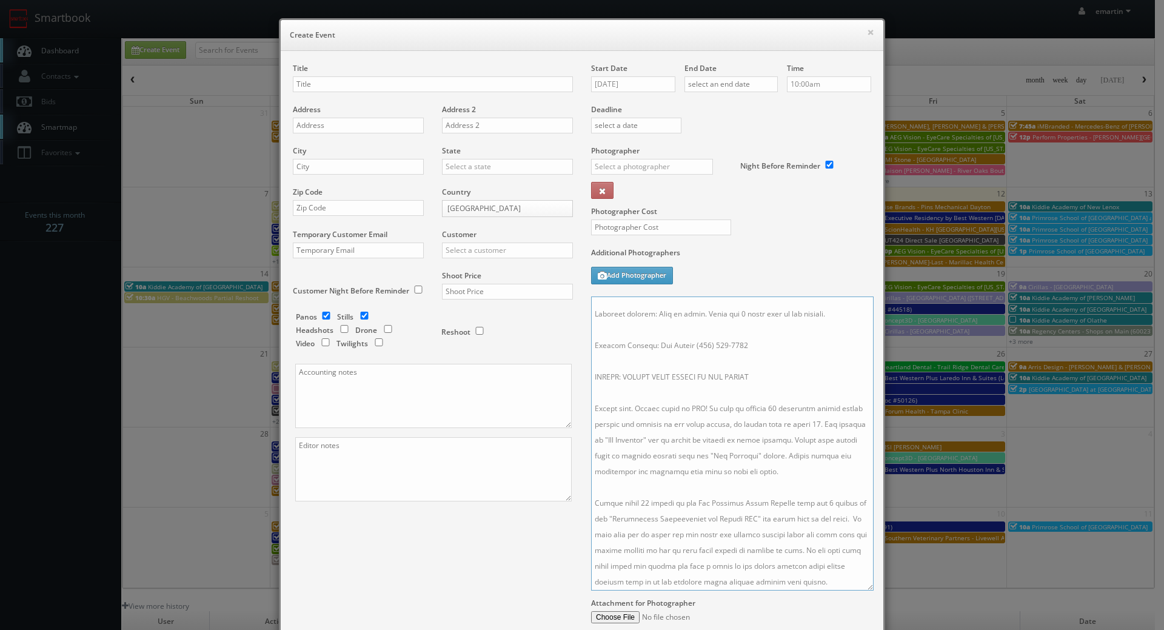
scroll to position [22, 0]
drag, startPoint x: 862, startPoint y: 355, endPoint x: 863, endPoint y: 583, distance: 228.0
click at [864, 585] on textarea at bounding box center [732, 444] width 283 height 294
type textarea "Address: Laurel Beech Park, 1313 E Mermaid Ln, Wyndmoor, PA 19038 Location deta…"
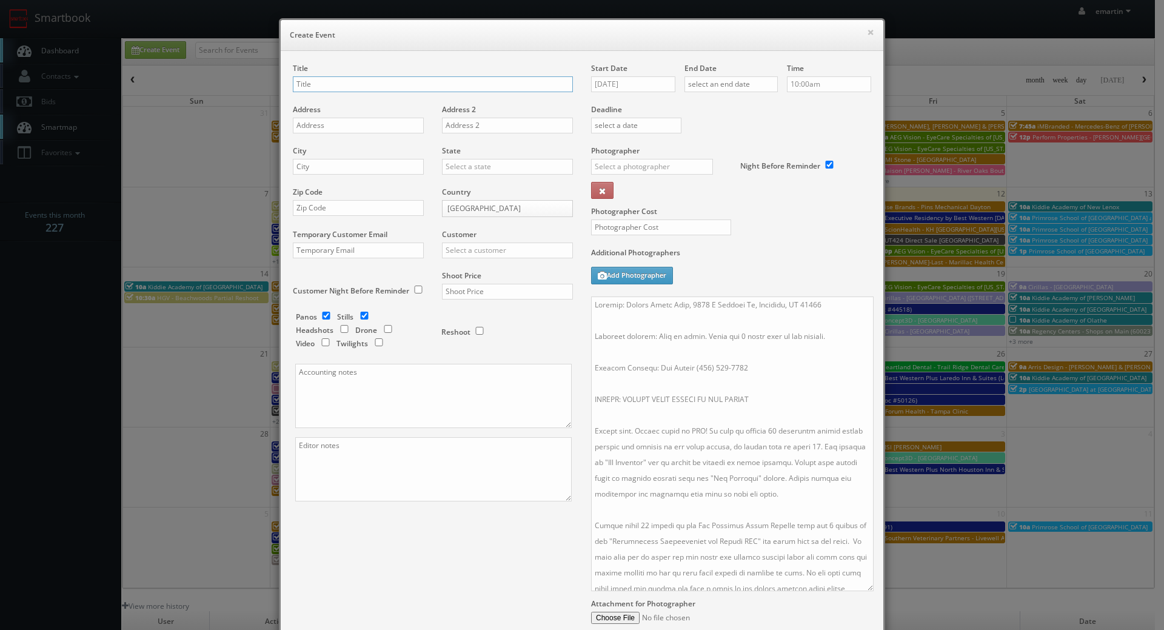
click at [370, 85] on input "text" at bounding box center [433, 84] width 280 height 16
paste input "TeamSnap"
click at [434, 91] on input "TeamSnap -" at bounding box center [433, 84] width 280 height 16
paste input "Eritrean American Youth Sports Association Of Maryland (EriStars Sports Club)."
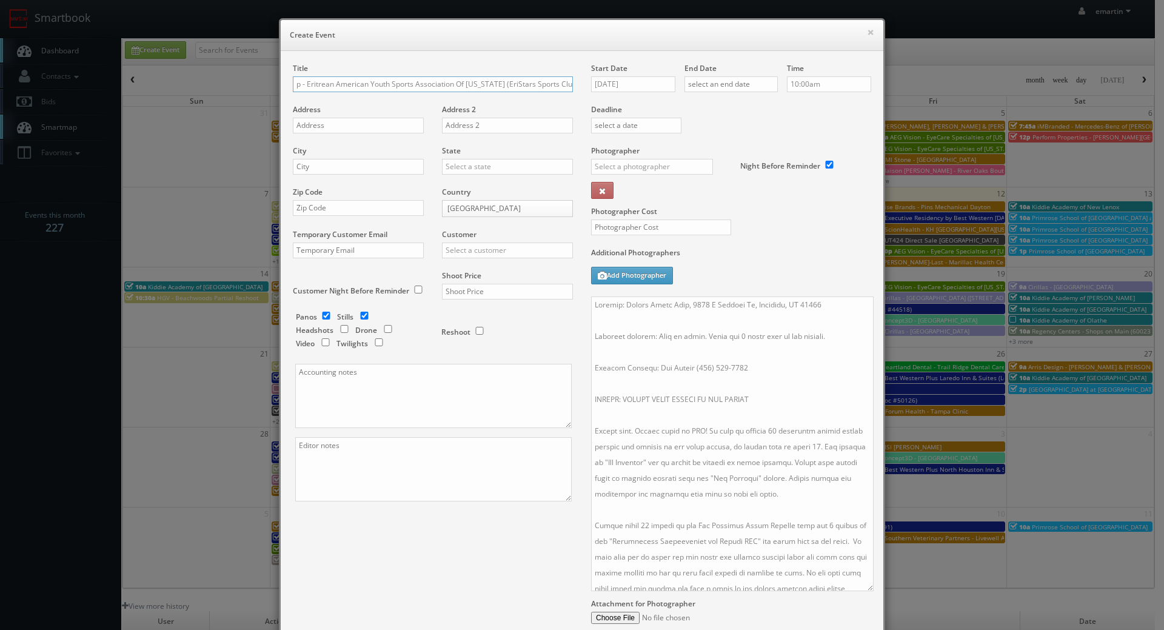
type input "TeamSnap - Eritrean American Youth Sports Association Of [US_STATE] (EriStars S…"
drag, startPoint x: 349, startPoint y: 129, endPoint x: 29, endPoint y: 151, distance: 321.0
click at [349, 129] on input "text" at bounding box center [358, 126] width 131 height 16
paste input "[STREET_ADDRESS]"
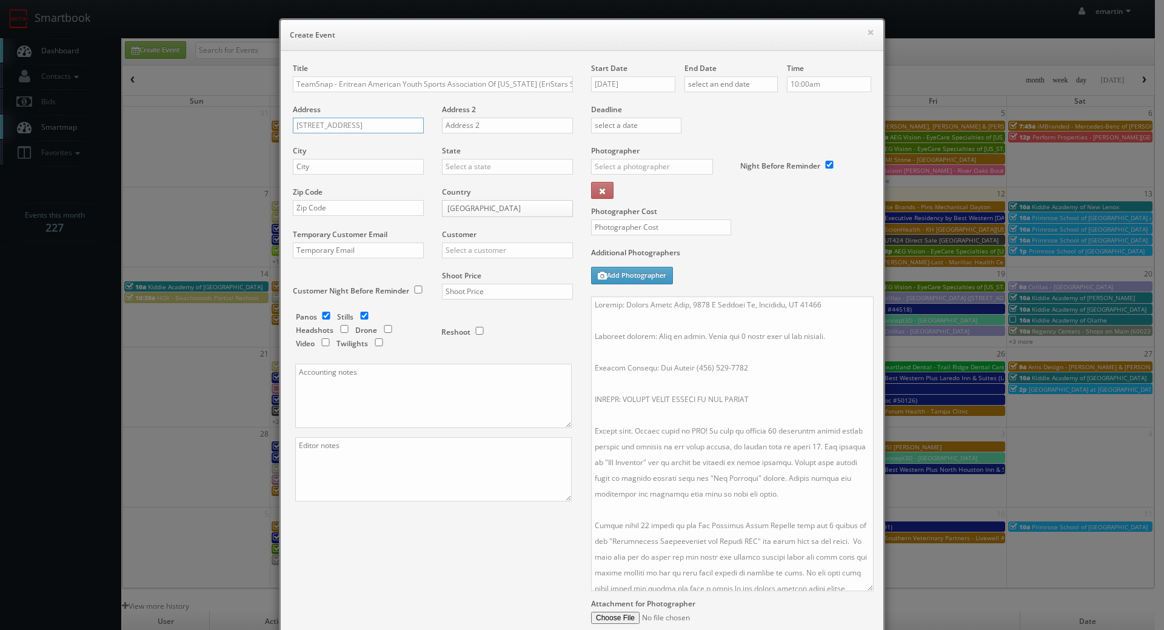
type input "[STREET_ADDRESS]"
drag, startPoint x: 307, startPoint y: 166, endPoint x: 385, endPoint y: 164, distance: 77.1
click at [307, 166] on input "text" at bounding box center [358, 167] width 131 height 16
paste input "[PERSON_NAME]"
type input "[PERSON_NAME]"
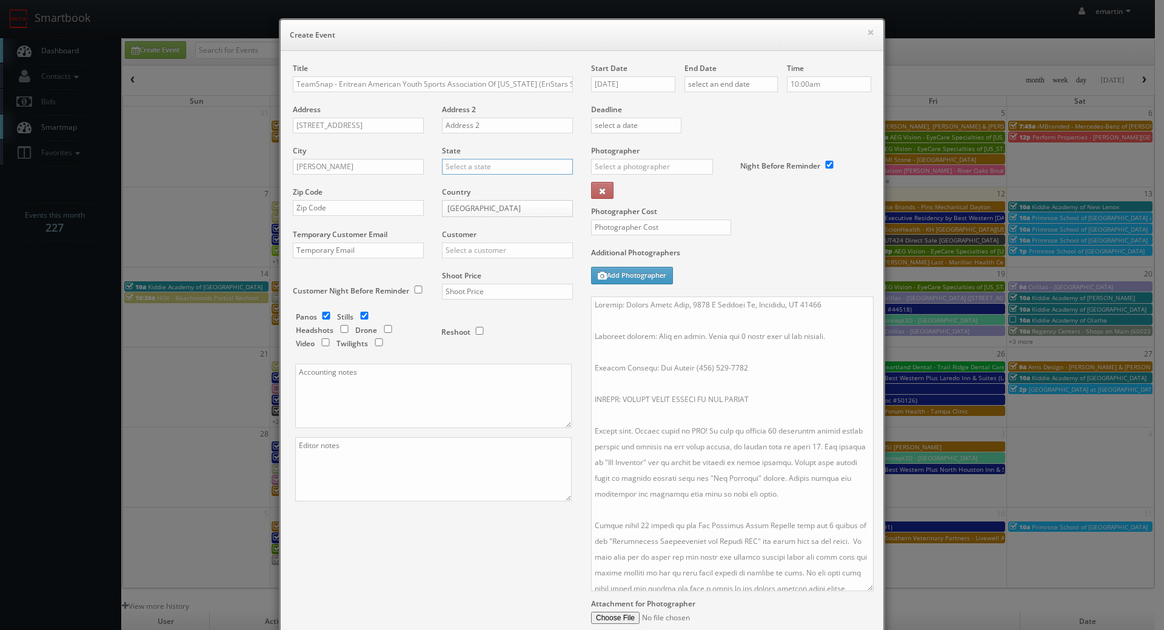
click at [444, 168] on input "text" at bounding box center [507, 167] width 131 height 16
type input "a"
click at [455, 191] on div "[US_STATE]" at bounding box center [508, 186] width 130 height 20
type input "[US_STATE]"
click at [361, 210] on input "text" at bounding box center [358, 208] width 131 height 16
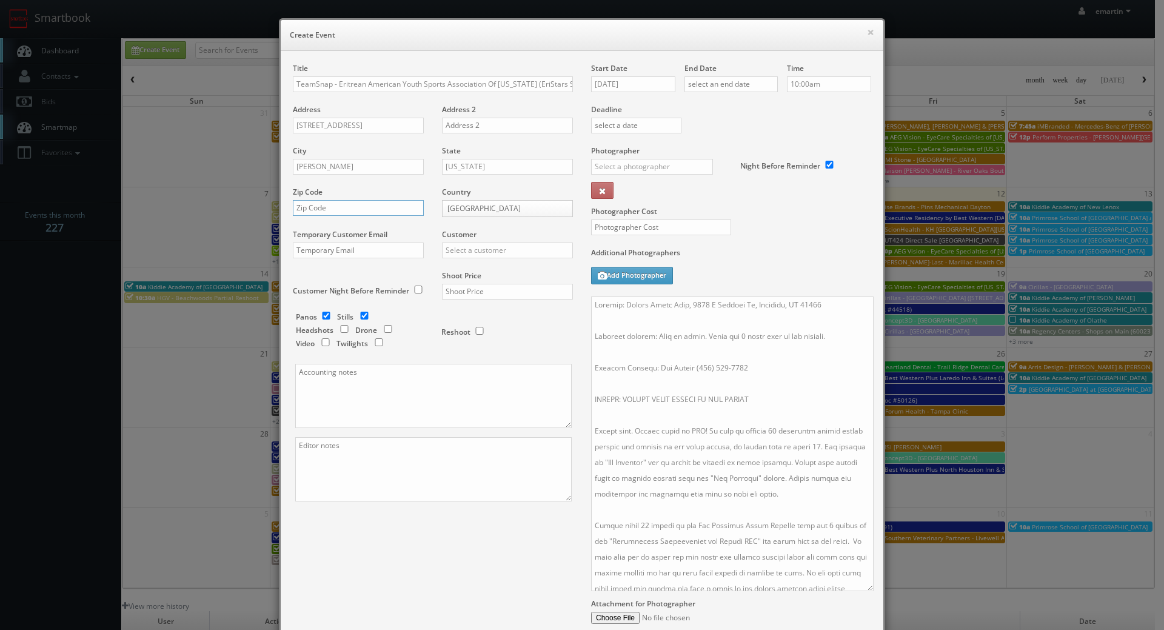
paste input "20759"
type input "20759"
click at [492, 250] on input "text" at bounding box center [507, 251] width 131 height 16
click at [487, 266] on div "TeamSnap" at bounding box center [508, 270] width 130 height 20
type input "TeamSnap"
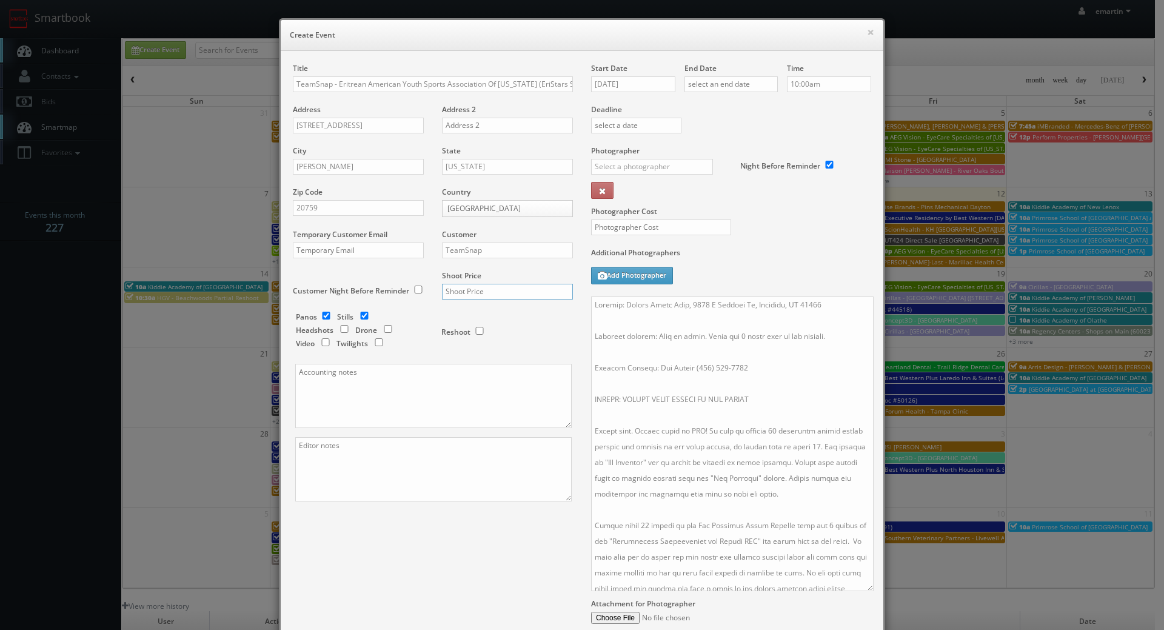
click at [465, 291] on input "text" at bounding box center [507, 292] width 131 height 16
type input "850"
click at [512, 354] on div "Panos Stills Headshots Drone Video Twilights Reshoot" at bounding box center [438, 234] width 267 height 260
drag, startPoint x: 322, startPoint y: 317, endPoint x: 261, endPoint y: 326, distance: 61.3
click at [322, 317] on input "checkbox" at bounding box center [326, 316] width 18 height 8
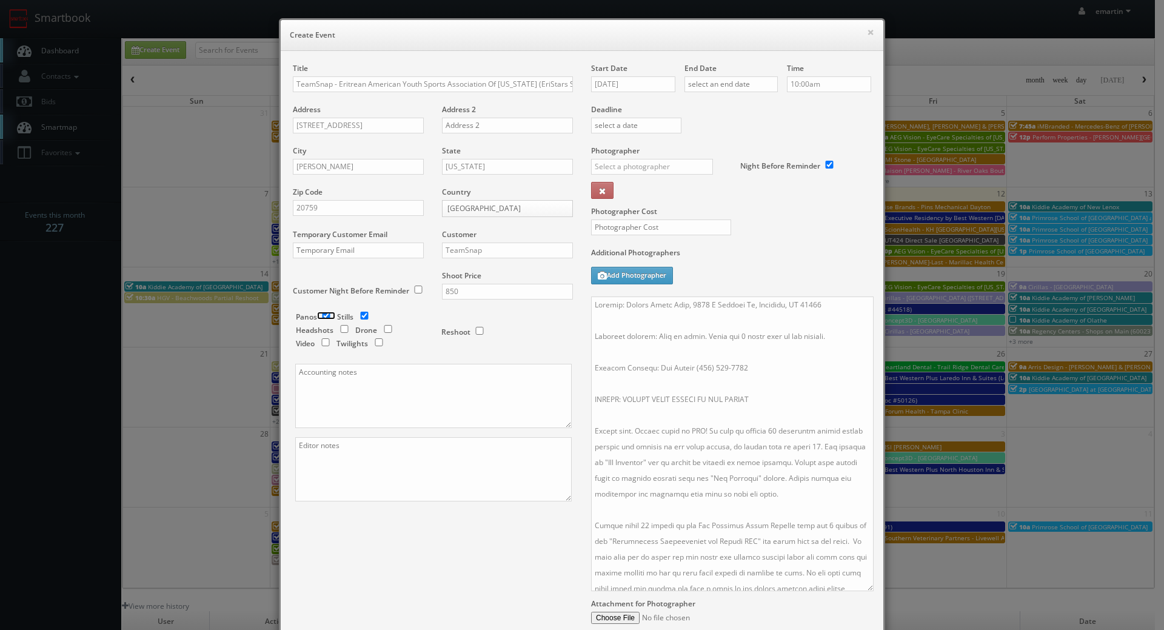
checkbox input "false"
click at [630, 82] on input "09/12/2025" at bounding box center [633, 84] width 84 height 16
click at [651, 193] on td "24" at bounding box center [652, 195] width 19 height 18
type input "[DATE]"
click at [736, 87] on input "text" at bounding box center [731, 84] width 93 height 16
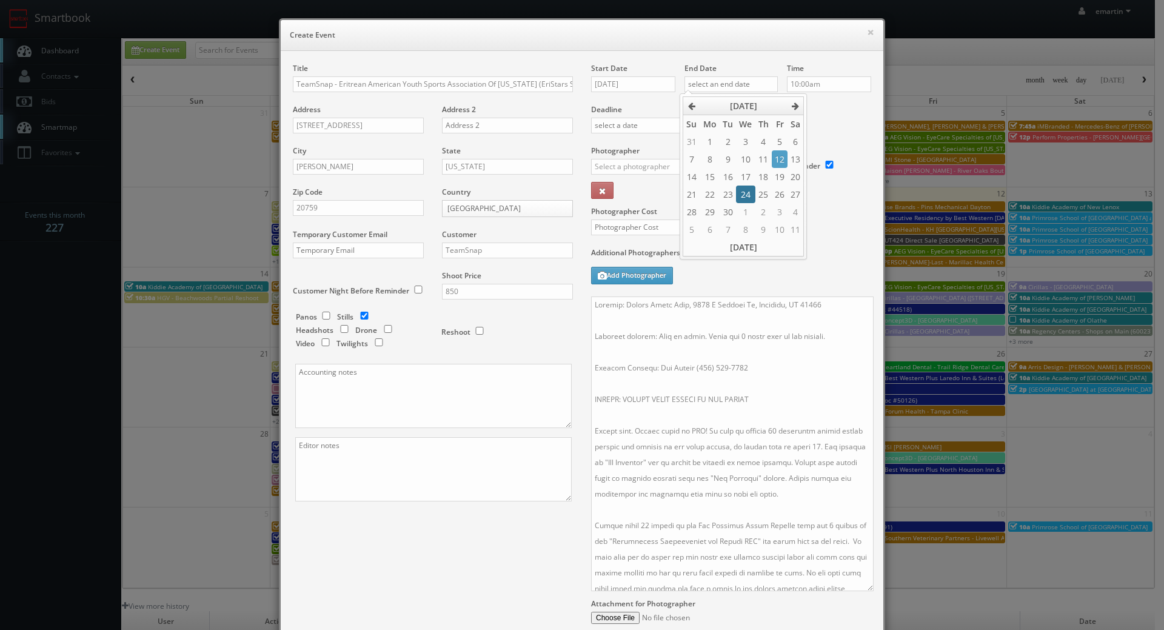
click at [742, 190] on td "24" at bounding box center [745, 195] width 19 height 18
type input "[DATE]"
click at [828, 121] on div "Deadline" at bounding box center [731, 104] width 298 height 82
click at [822, 83] on input "10:00am" at bounding box center [829, 84] width 84 height 16
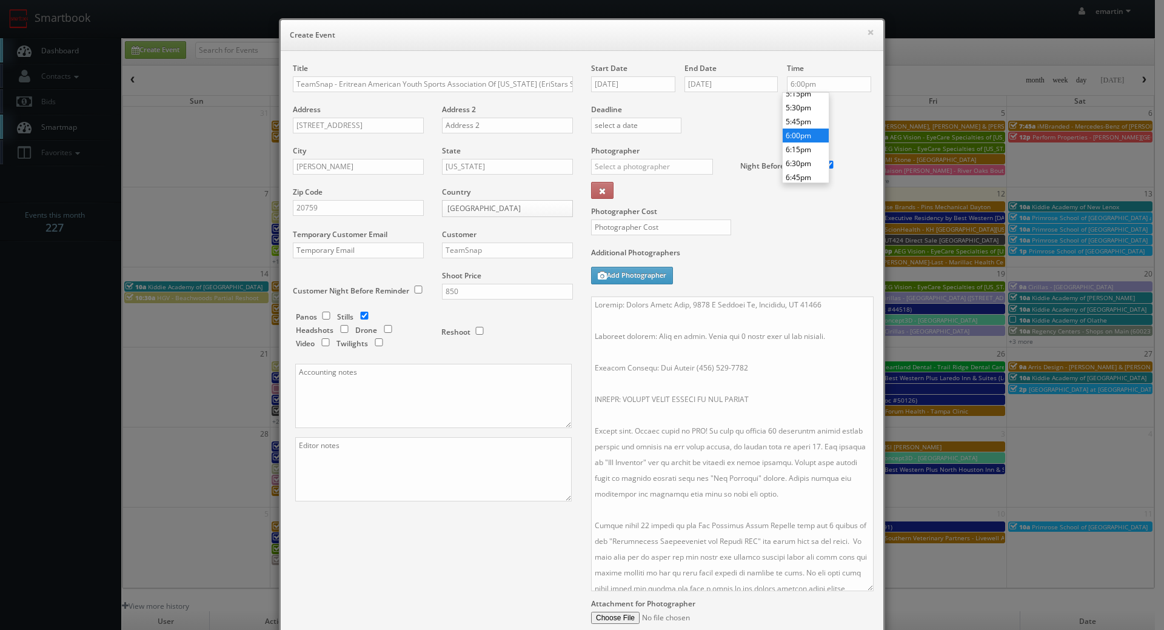
click at [803, 137] on li "6:00pm" at bounding box center [806, 136] width 46 height 14
click at [791, 216] on label "Photographer Cost" at bounding box center [731, 211] width 298 height 10
click at [819, 96] on div "Time 6:00pm" at bounding box center [824, 83] width 93 height 41
click at [827, 84] on input "6:00pm" at bounding box center [829, 84] width 84 height 16
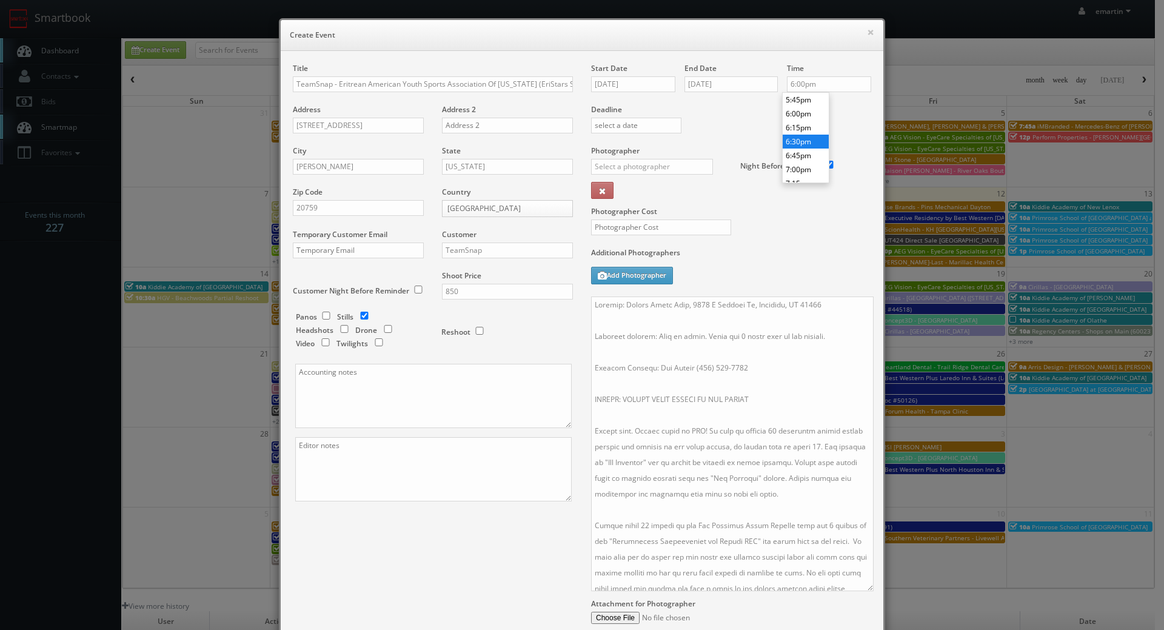
type input "6:30pm"
click at [807, 136] on li "6:30pm" at bounding box center [806, 142] width 46 height 14
click at [726, 357] on textarea at bounding box center [732, 444] width 283 height 295
drag, startPoint x: 787, startPoint y: 338, endPoint x: 823, endPoint y: 315, distance: 42.2
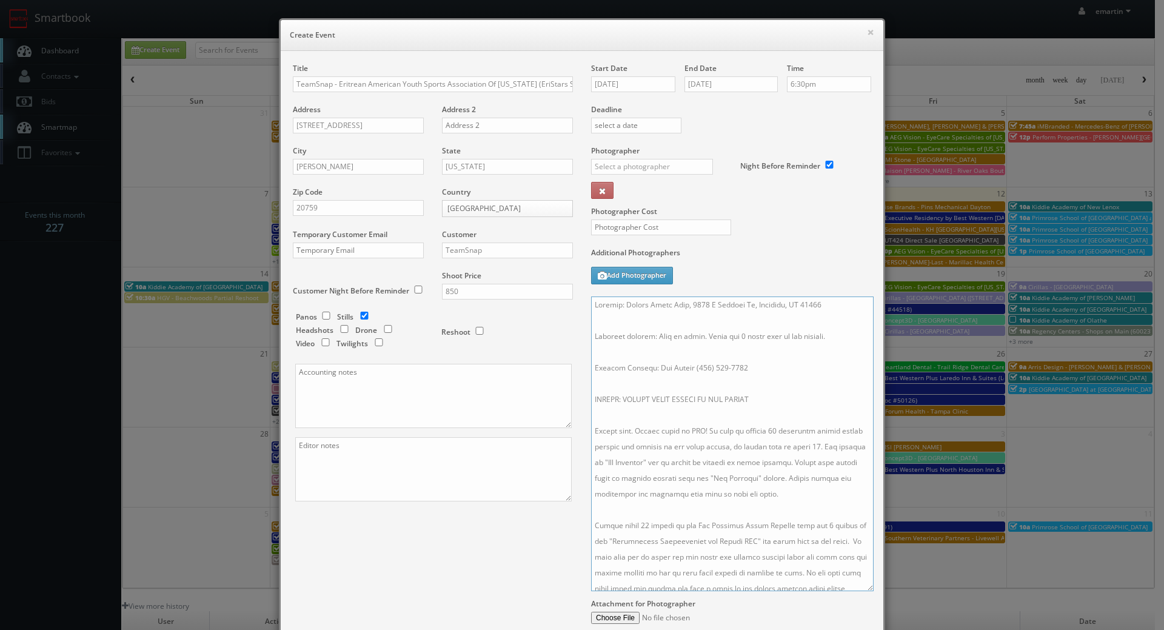
click at [788, 337] on textarea at bounding box center [732, 444] width 283 height 295
drag, startPoint x: 832, startPoint y: 308, endPoint x: 577, endPoint y: 301, distance: 254.8
click at [577, 301] on div "Title TeamSnap - Eritrean American Youth Sports Association Of Maryland (EriSta…" at bounding box center [582, 368] width 597 height 611
click at [781, 320] on textarea at bounding box center [732, 444] width 283 height 295
drag, startPoint x: 934, startPoint y: 334, endPoint x: 890, endPoint y: 330, distance: 43.9
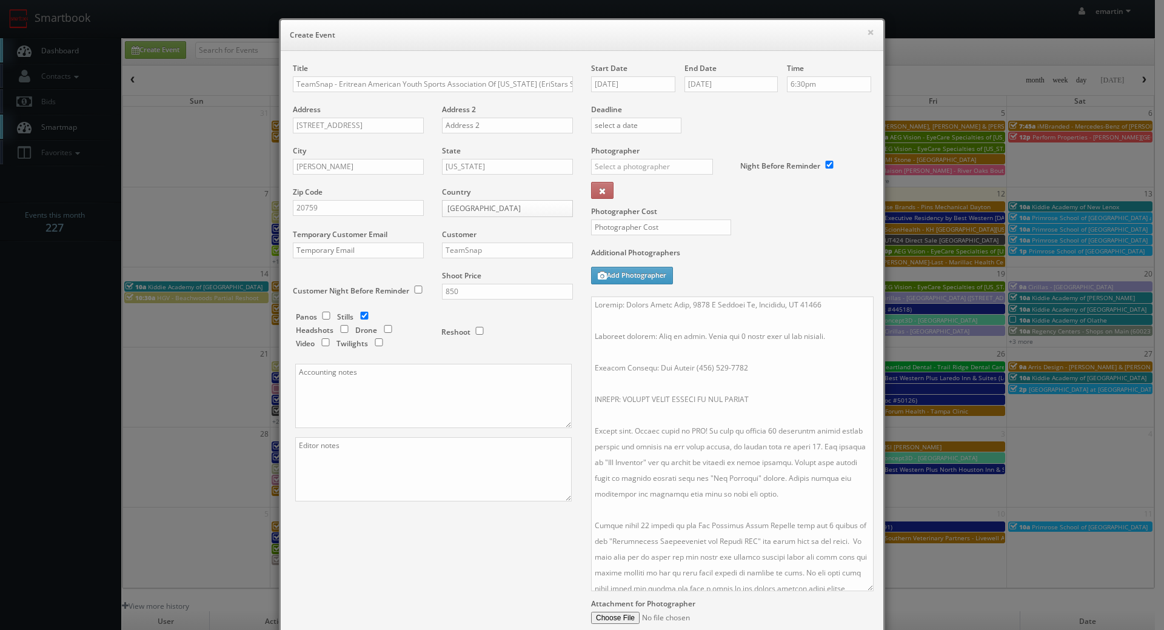
click at [932, 334] on div "× Create Event Title TeamSnap - Eritrean American Youth Sports Association Of M…" at bounding box center [582, 315] width 1164 height 630
drag, startPoint x: 825, startPoint y: 334, endPoint x: 647, endPoint y: 334, distance: 178.3
click at [647, 334] on textarea at bounding box center [732, 444] width 283 height 295
paste textarea "Turf field, meet at the main entrance to the field."
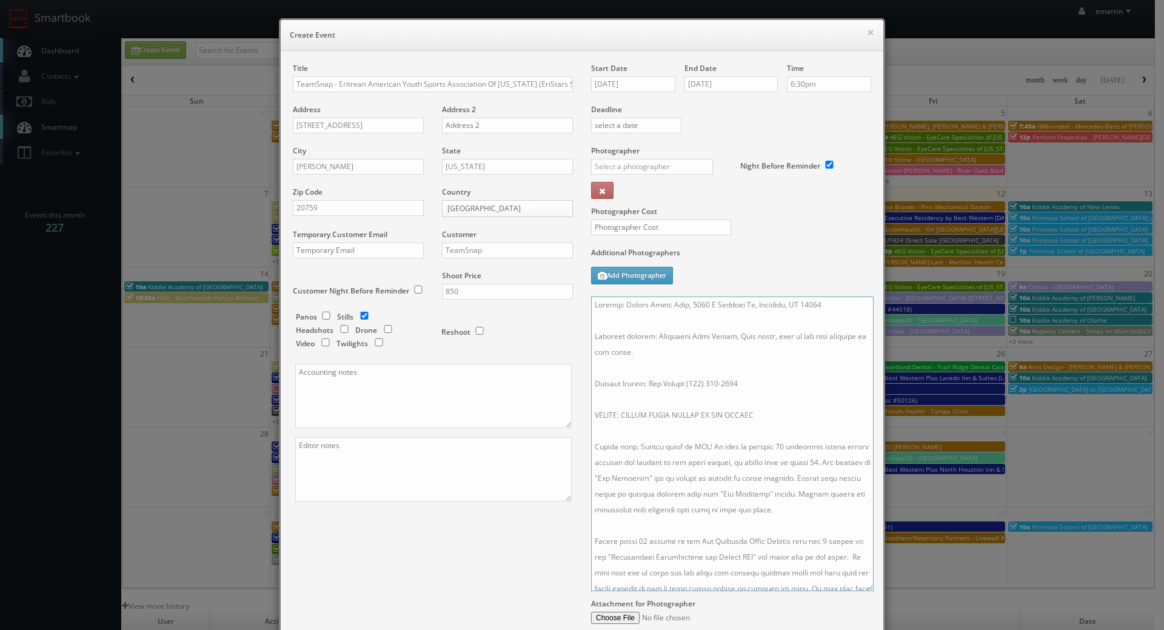
drag, startPoint x: 848, startPoint y: 309, endPoint x: 534, endPoint y: 305, distance: 313.6
click at [530, 302] on div "Title TeamSnap - Eritrean American Youth Sports Association Of Maryland (EriSta…" at bounding box center [582, 368] width 597 height 611
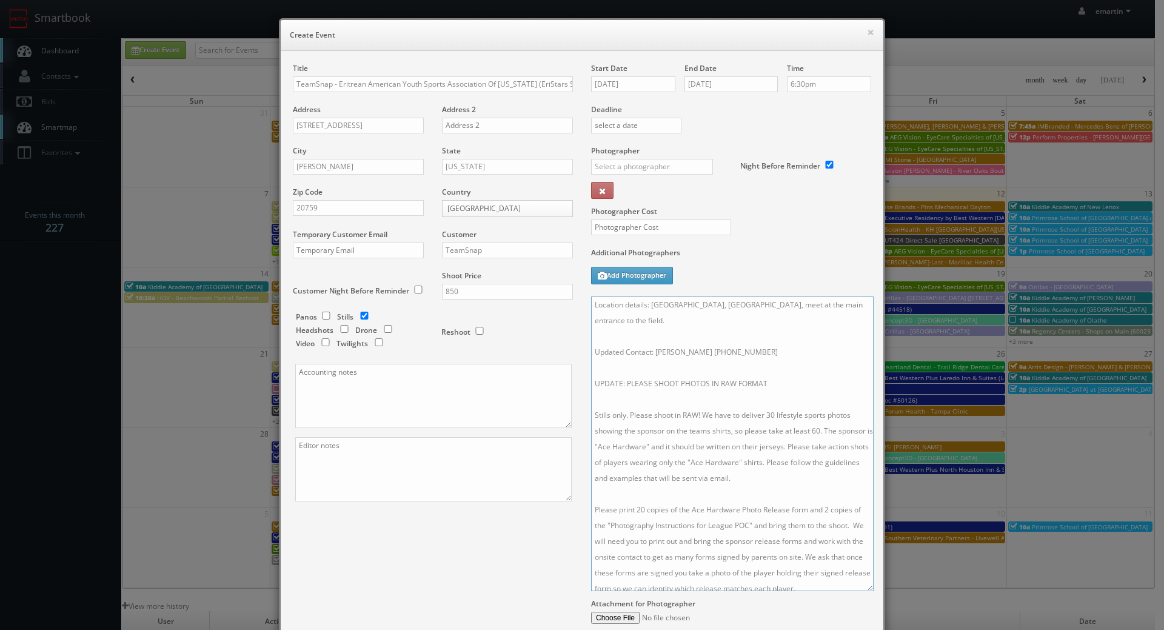
click at [591, 334] on textarea "Location details: Reservoir High School, Turf field, meet at the main entrance …" at bounding box center [732, 444] width 283 height 295
click at [711, 328] on textarea "Location details: Reservoir High School, Turf field, meet at the main entrance …" at bounding box center [732, 444] width 283 height 295
click at [688, 343] on textarea "Location details: Reservoir High School, Turf field, meet at the main entrance …" at bounding box center [732, 444] width 283 height 295
click at [674, 377] on textarea "Location details: Reservoir High School, Turf field, meet at the main entrance …" at bounding box center [732, 444] width 283 height 295
drag, startPoint x: 753, startPoint y: 354, endPoint x: 649, endPoint y: 350, distance: 103.8
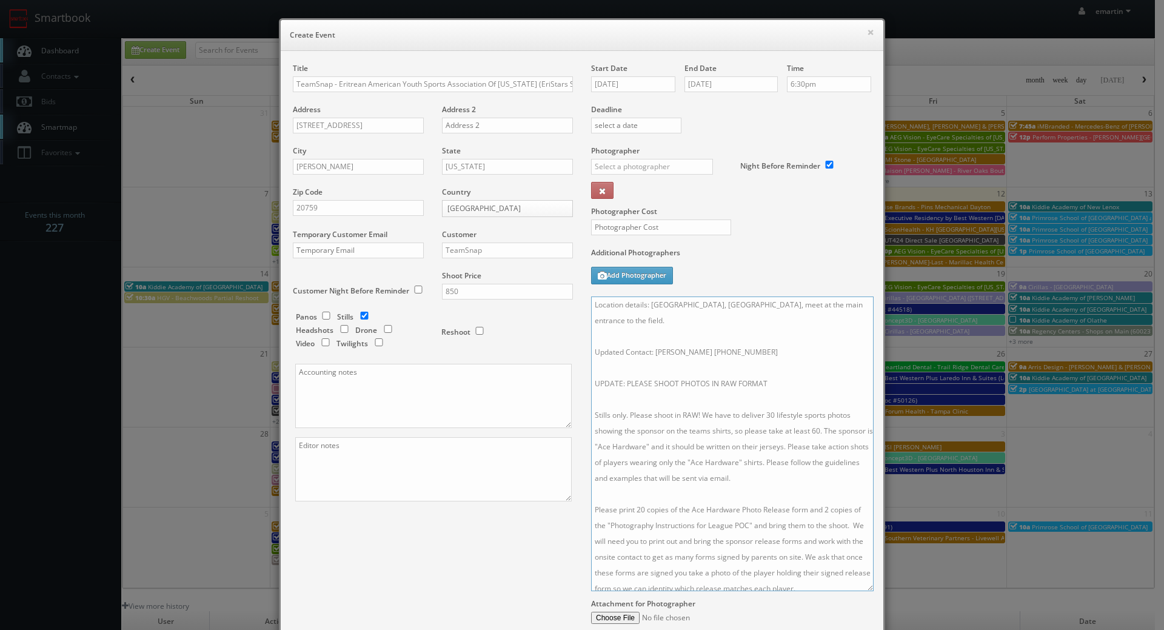
click at [649, 350] on textarea "Location details: Reservoir High School, Turf field, meet at the main entrance …" at bounding box center [732, 444] width 283 height 295
drag, startPoint x: 741, startPoint y: 381, endPoint x: 567, endPoint y: 385, distance: 173.5
click at [567, 385] on div "Title TeamSnap - Eritrean American Youth Sports Association Of Maryland (EriSta…" at bounding box center [582, 368] width 597 height 611
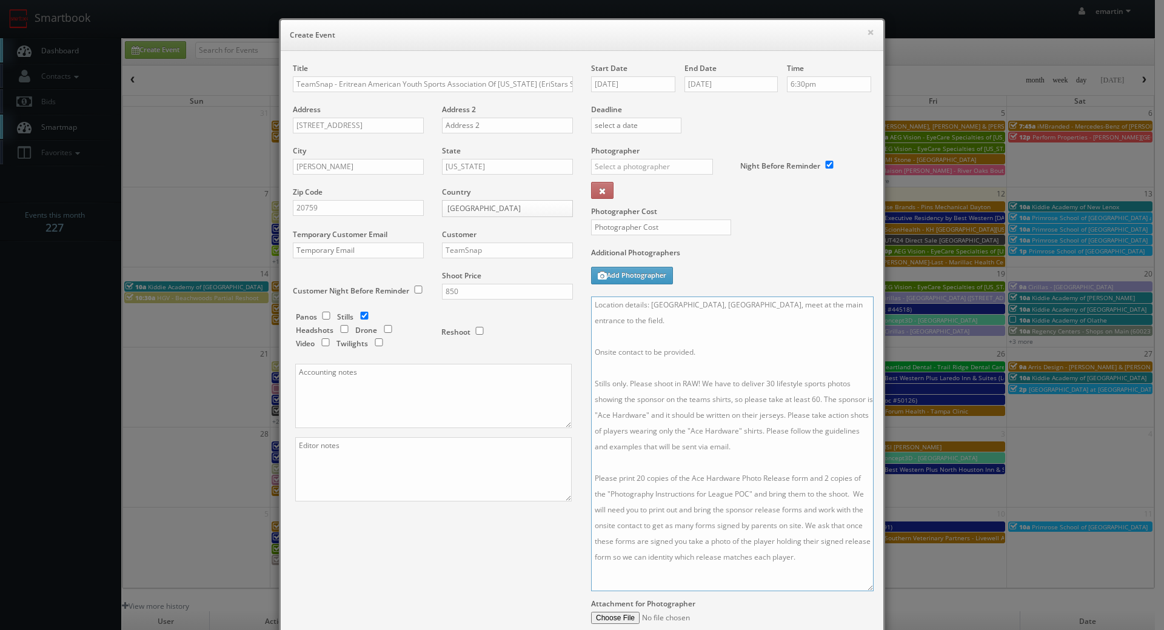
drag, startPoint x: 647, startPoint y: 415, endPoint x: 602, endPoint y: 417, distance: 44.9
click at [602, 417] on textarea "Location details: Reservoir High School, Turf field, meet at the main entrance …" at bounding box center [732, 444] width 283 height 295
paste textarea "Kaiser Permanente | Mid-Atlantic"
drag, startPoint x: 816, startPoint y: 430, endPoint x: 768, endPoint y: 429, distance: 47.9
click at [768, 429] on textarea "Location details: Reservoir High School, Turf field, meet at the main entrance …" at bounding box center [732, 444] width 283 height 295
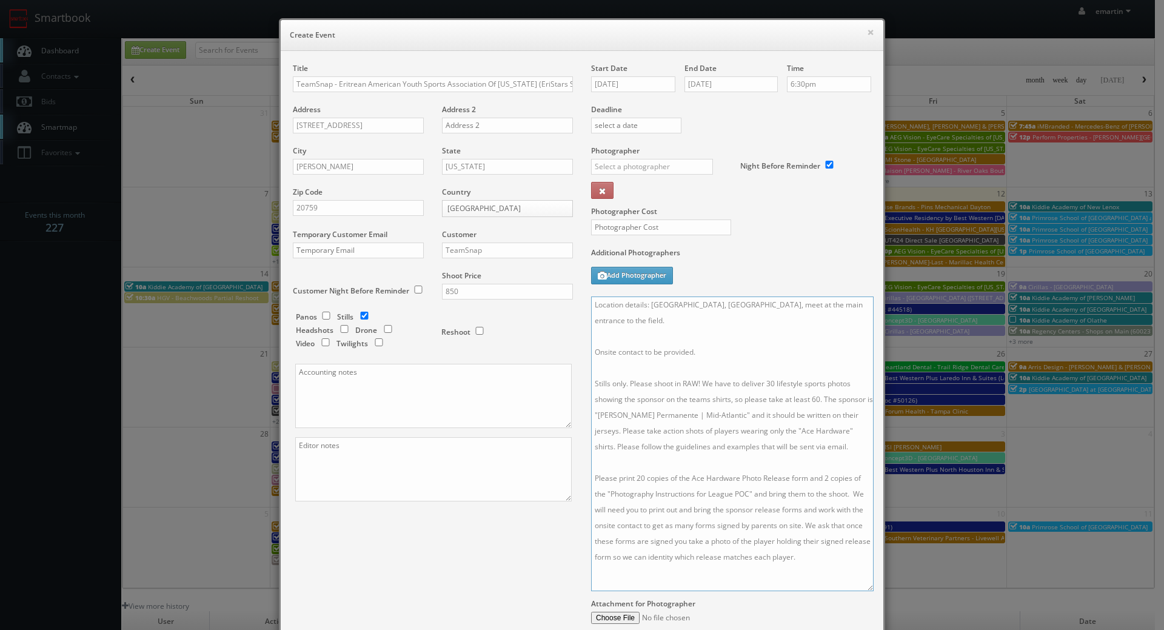
drag, startPoint x: 711, startPoint y: 414, endPoint x: 680, endPoint y: 418, distance: 31.9
click at [680, 418] on textarea "Location details: Reservoir High School, Turf field, meet at the main entrance …" at bounding box center [732, 444] width 283 height 295
click at [711, 417] on textarea "Location details: Reservoir High School, Turf field, meet at the main entrance …" at bounding box center [732, 444] width 283 height 295
click at [710, 415] on textarea "Location details: Reservoir High School, Turf field, meet at the main entrance …" at bounding box center [732, 444] width 283 height 295
drag, startPoint x: 714, startPoint y: 415, endPoint x: 602, endPoint y: 412, distance: 111.6
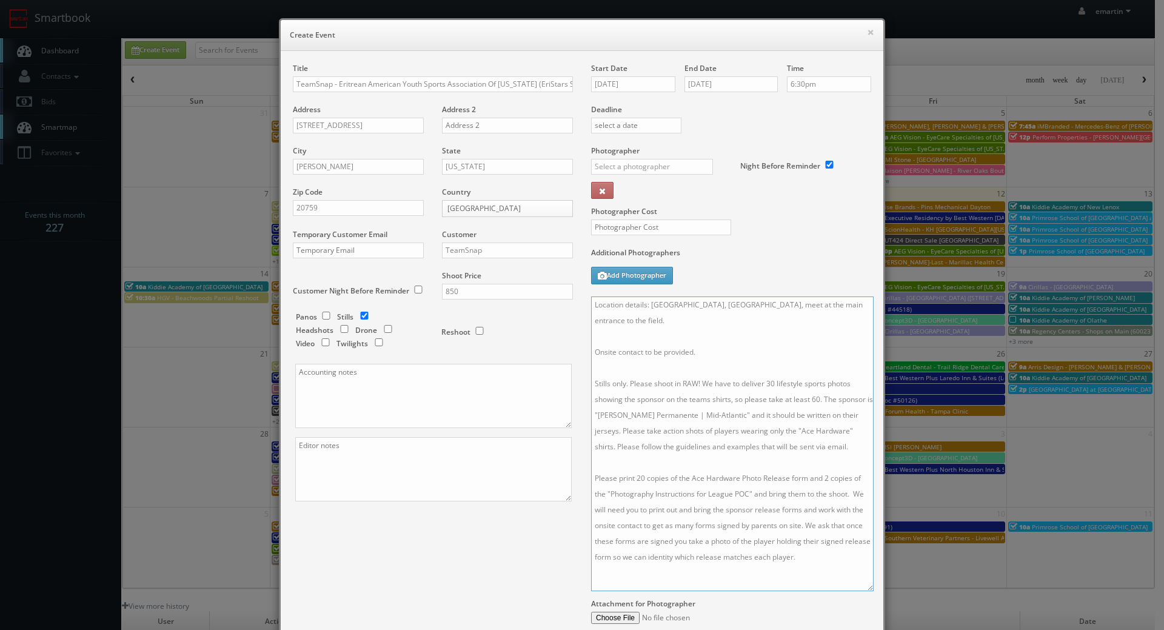
click at [602, 412] on textarea "Location details: Reservoir High School, Turf field, meet at the main entrance …" at bounding box center [732, 444] width 283 height 295
click at [825, 440] on textarea "Location details: Reservoir High School, Turf field, meet at the main entrance …" at bounding box center [732, 444] width 283 height 295
drag, startPoint x: 816, startPoint y: 431, endPoint x: 770, endPoint y: 429, distance: 46.1
click at [770, 429] on textarea "Location details: Reservoir High School, Turf field, meet at the main entrance …" at bounding box center [732, 444] width 283 height 295
paste textarea "Kaiser Permanente | Mid-Atlantic"
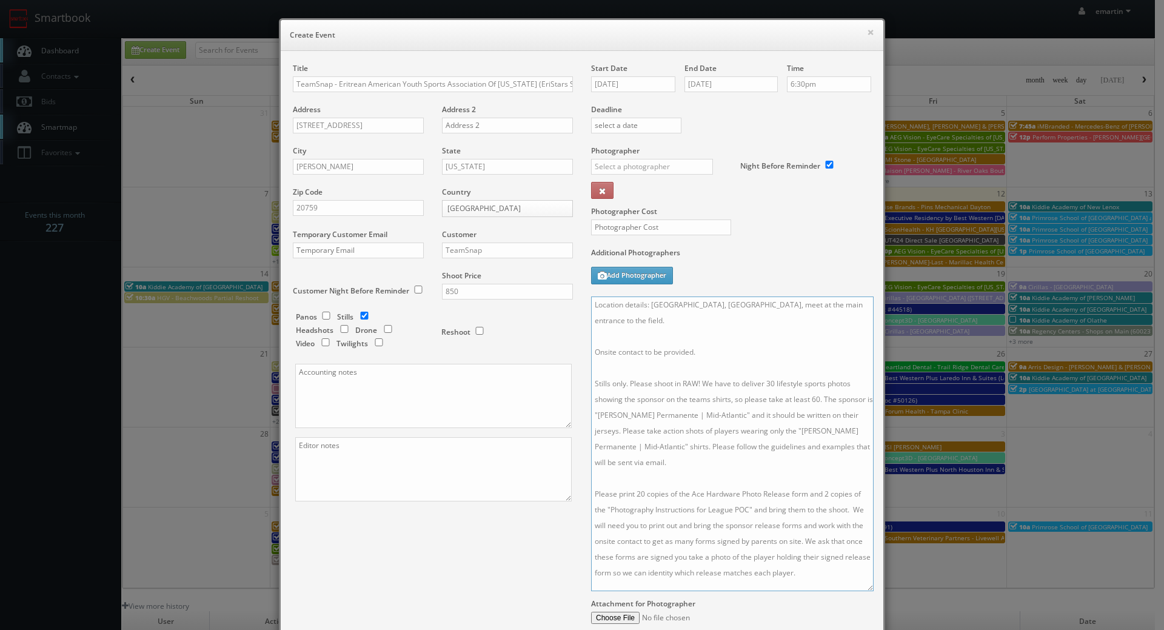
click at [748, 474] on textarea "Location details: Reservoir High School, Turf field, meet at the main entrance …" at bounding box center [732, 444] width 283 height 295
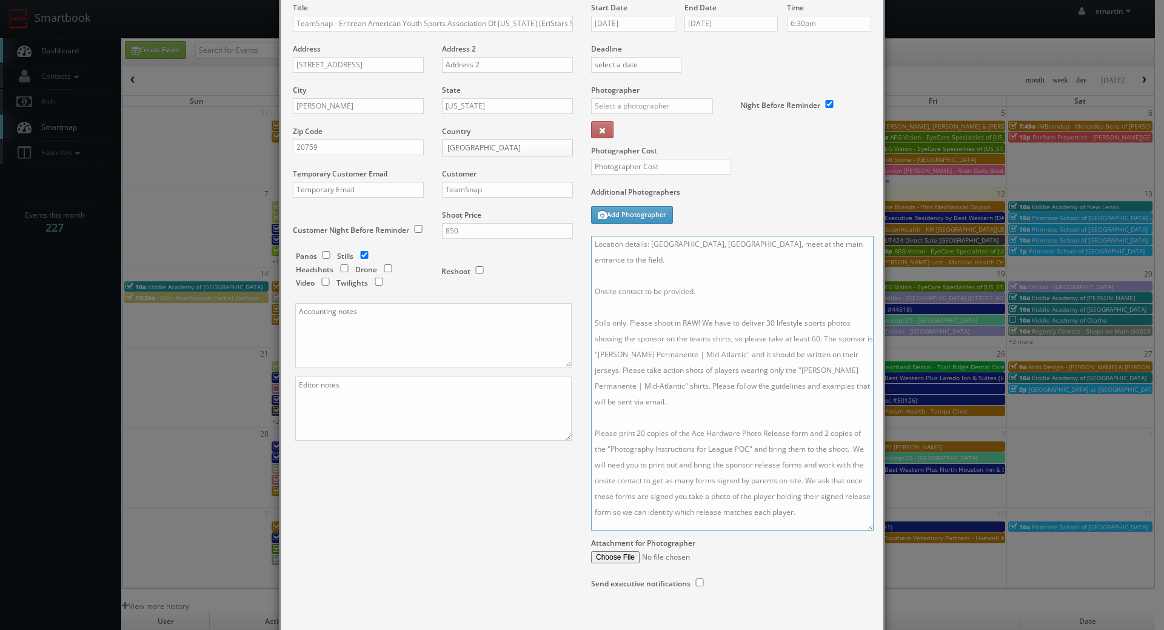
drag, startPoint x: 733, startPoint y: 435, endPoint x: 694, endPoint y: 436, distance: 38.8
click at [694, 436] on textarea "Location details: Reservoir High School, Turf field, meet at the main entrance …" at bounding box center [732, 383] width 283 height 295
click at [738, 439] on textarea "Location details: Reservoir High School, Turf field, meet at the main entrance …" at bounding box center [732, 383] width 283 height 295
drag, startPoint x: 738, startPoint y: 434, endPoint x: 693, endPoint y: 434, distance: 45.5
click at [693, 434] on textarea "Location details: Reservoir High School, Turf field, meet at the main entrance …" at bounding box center [732, 383] width 283 height 295
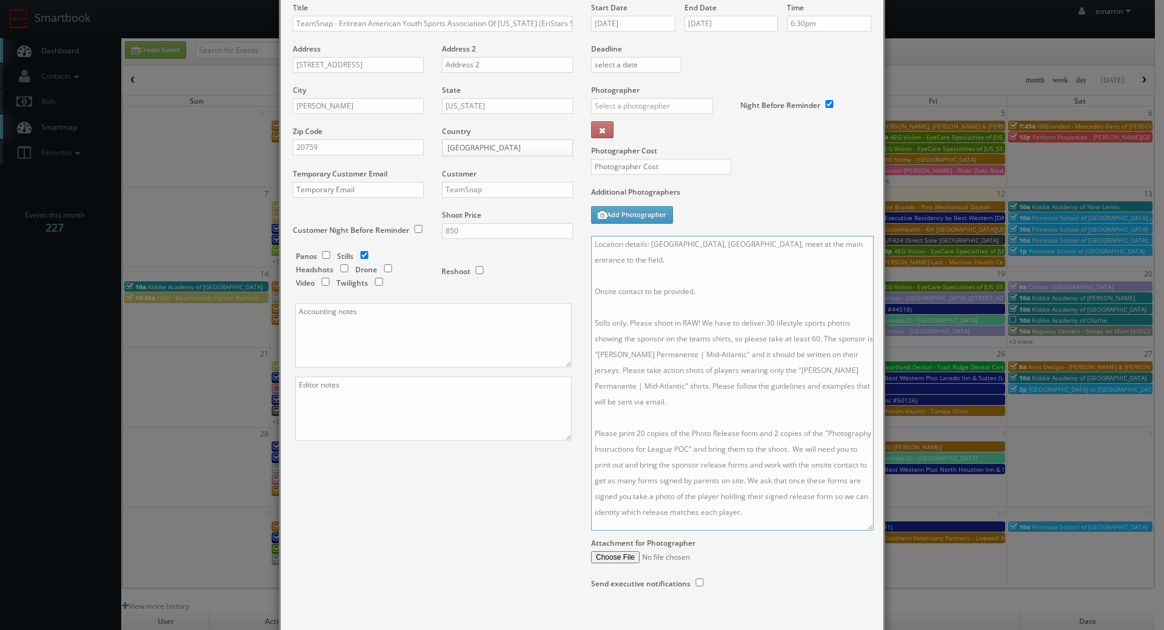
click at [824, 512] on textarea "Location details: Reservoir High School, Turf field, meet at the main entrance …" at bounding box center [732, 383] width 283 height 295
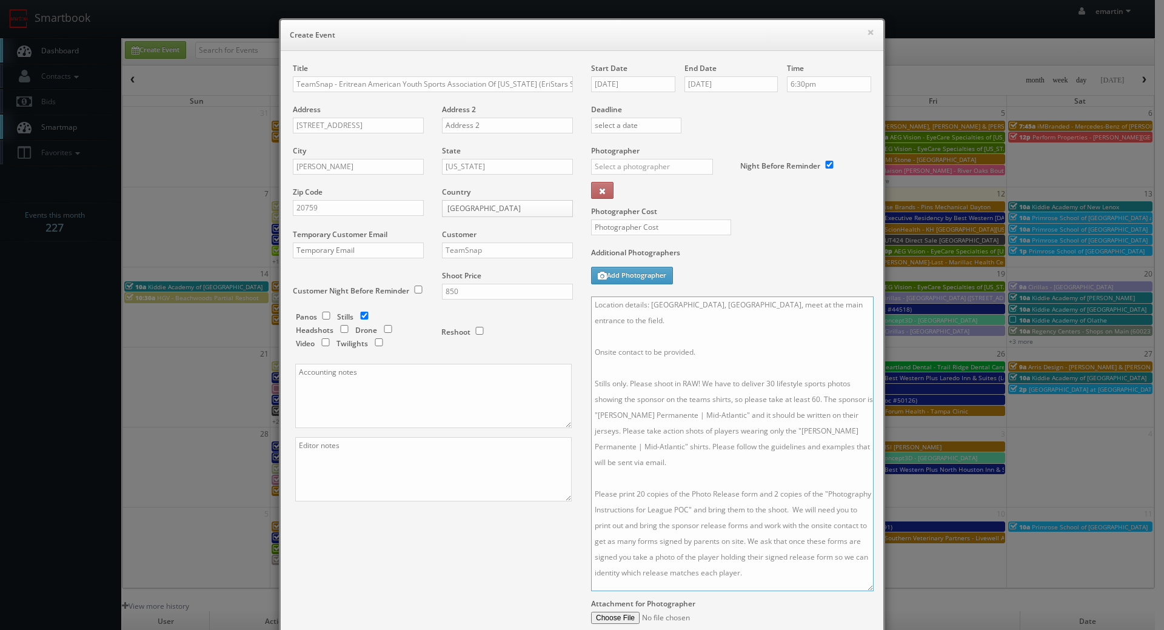
type textarea "Location details: Reservoir High School, Turf field, meet at the main entrance …"
click at [623, 163] on input "text" at bounding box center [652, 167] width 122 height 16
click at [613, 187] on div "[PERSON_NAME]" at bounding box center [657, 194] width 130 height 20
type input "[PERSON_NAME]"
click at [616, 224] on input "text" at bounding box center [661, 228] width 140 height 16
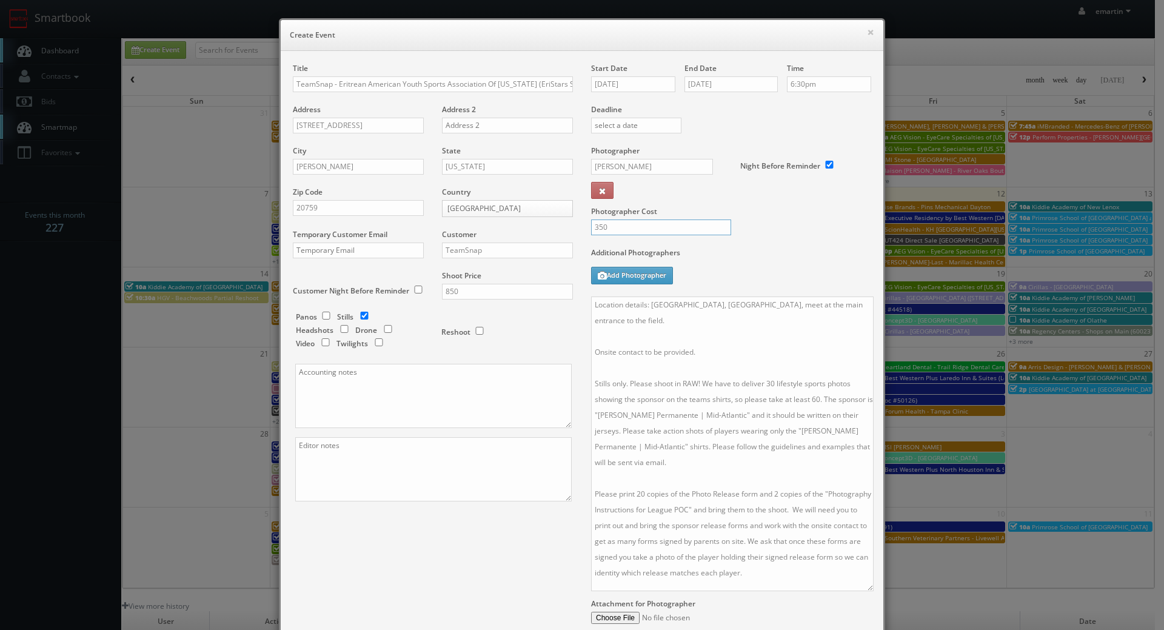
type input "350"
click at [778, 220] on div "Photographer Cost 350" at bounding box center [731, 197] width 298 height 102
click at [782, 275] on div "Additional Photographers Add Photographer" at bounding box center [731, 271] width 280 height 49
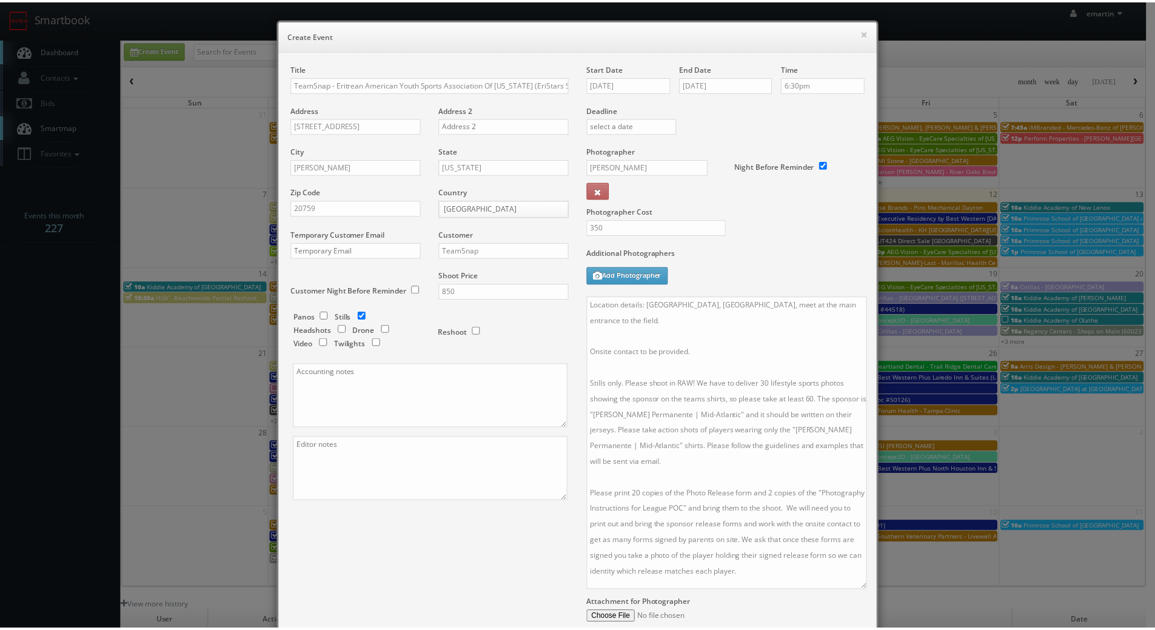
scroll to position [130, 0]
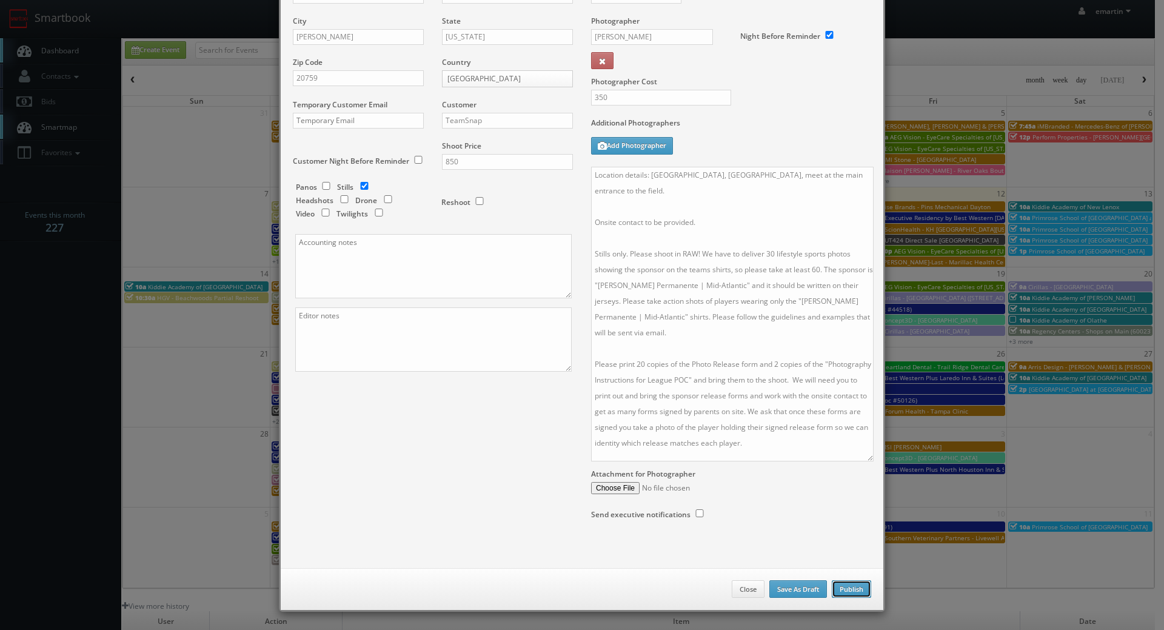
click at [849, 590] on button "Publish" at bounding box center [851, 589] width 39 height 18
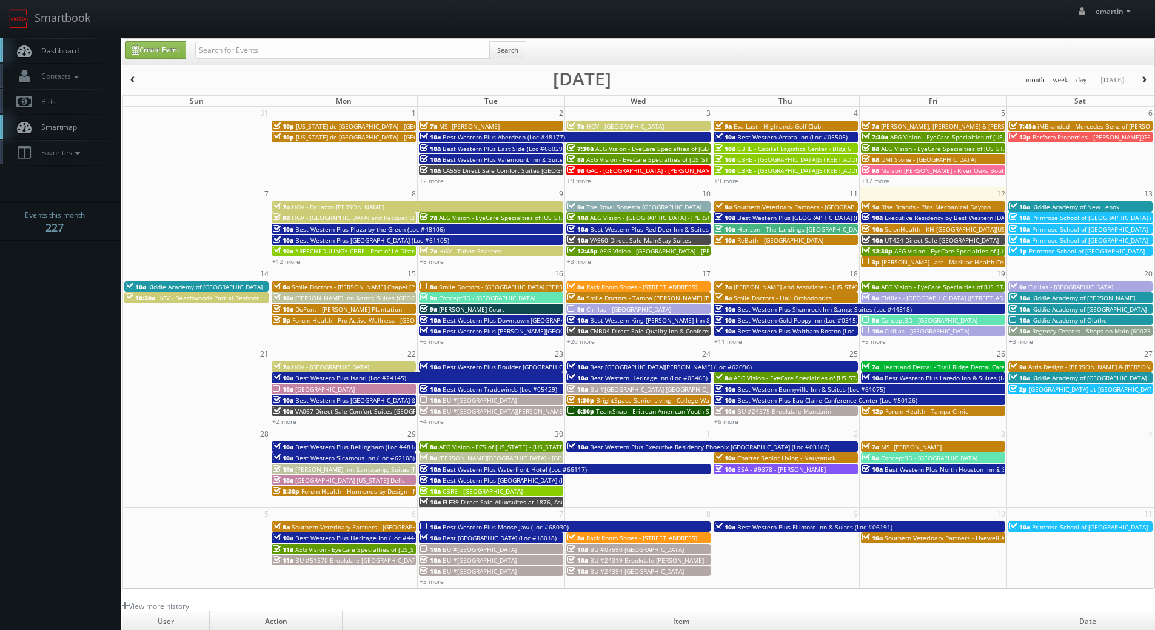
click at [78, 45] on link "Dashboard" at bounding box center [60, 50] width 121 height 25
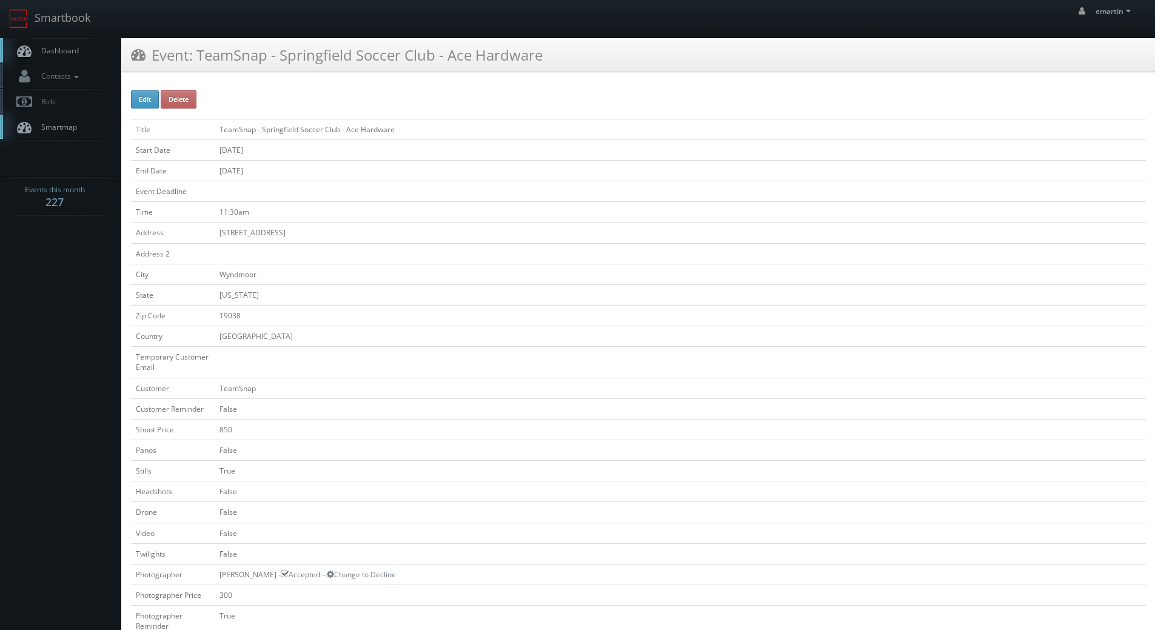
scroll to position [303, 0]
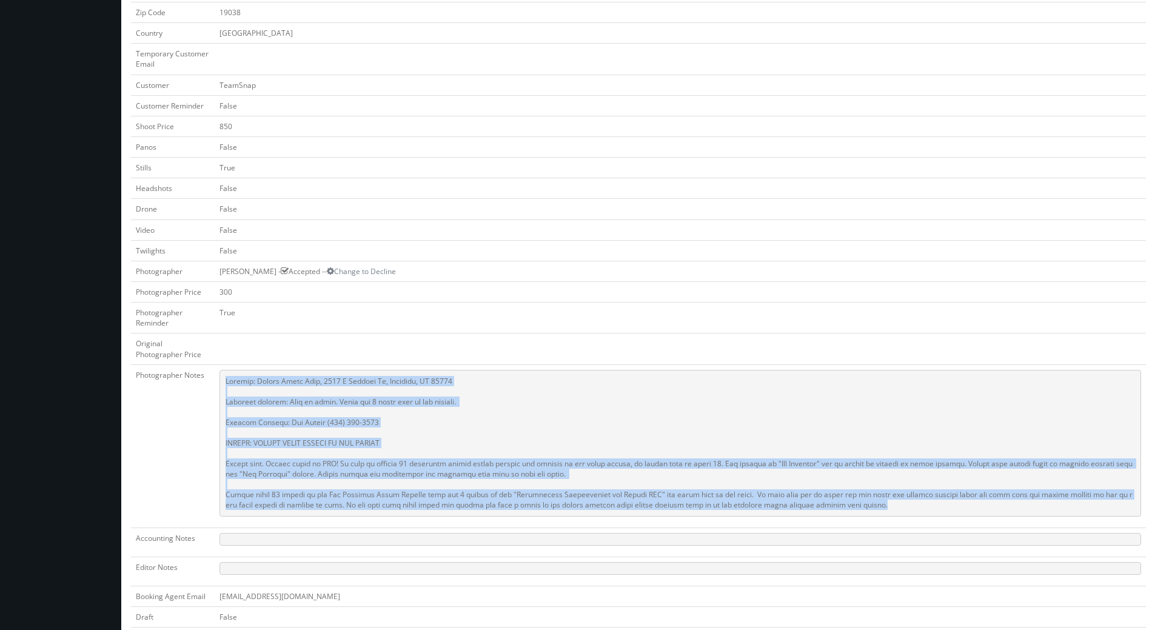
drag, startPoint x: 879, startPoint y: 506, endPoint x: 219, endPoint y: 379, distance: 672.1
click at [219, 379] on td at bounding box center [681, 446] width 932 height 163
copy pre "Address: [PERSON_NAME][GEOGRAPHIC_DATA], [STREET_ADDRESS] Location details: Mee…"
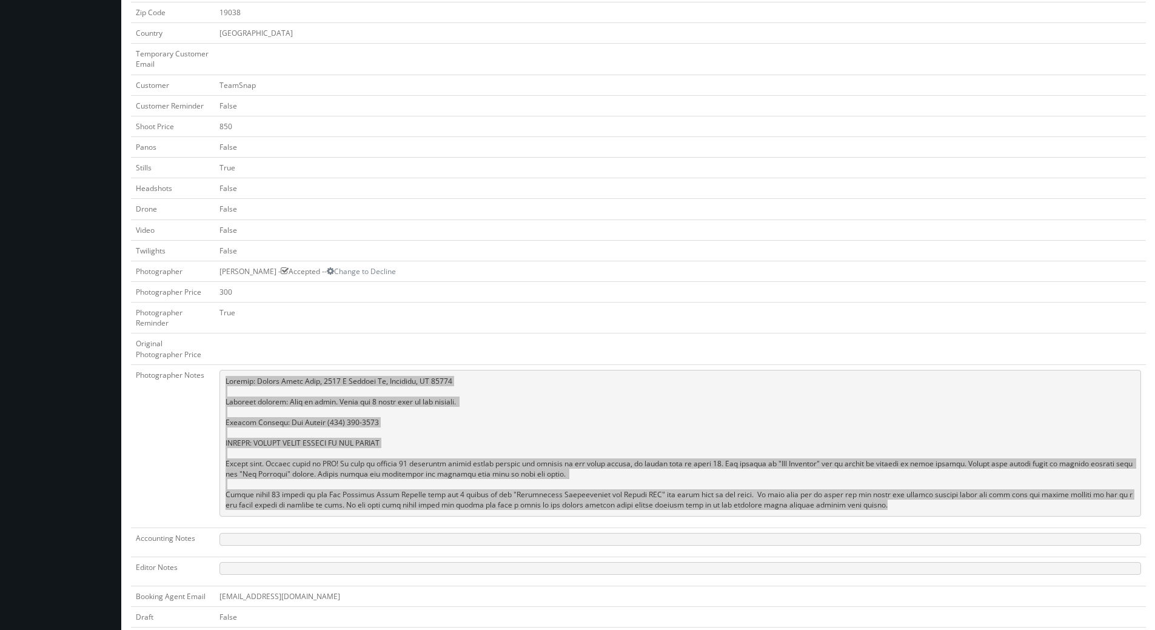
scroll to position [0, 0]
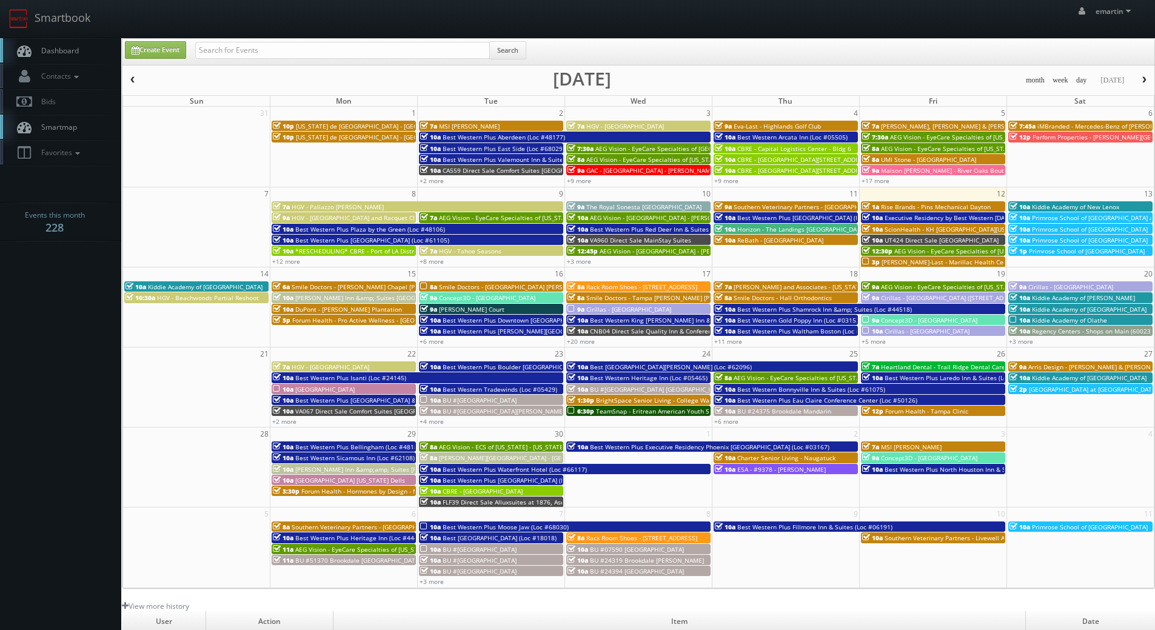
click at [625, 411] on span "TeamSnap - Eritrean American Youth Sports Association Of [US_STATE] (EriStars S…" at bounding box center [732, 411] width 272 height 8
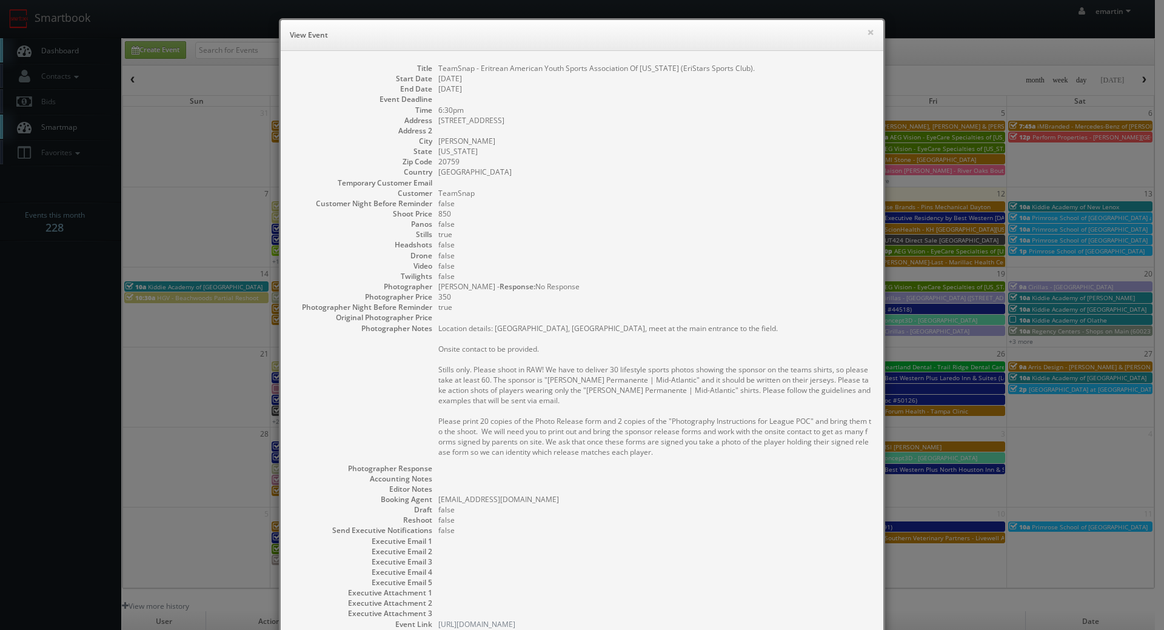
drag, startPoint x: 567, startPoint y: 257, endPoint x: 569, endPoint y: 278, distance: 21.3
click at [567, 257] on dd "false" at bounding box center [655, 255] width 433 height 10
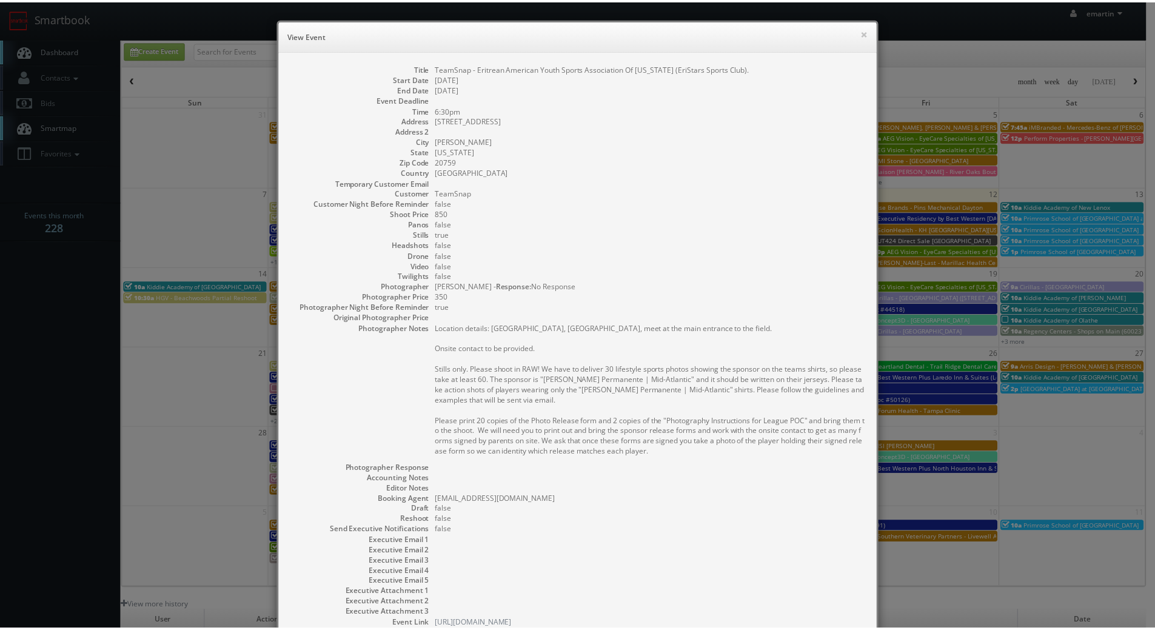
scroll to position [106, 0]
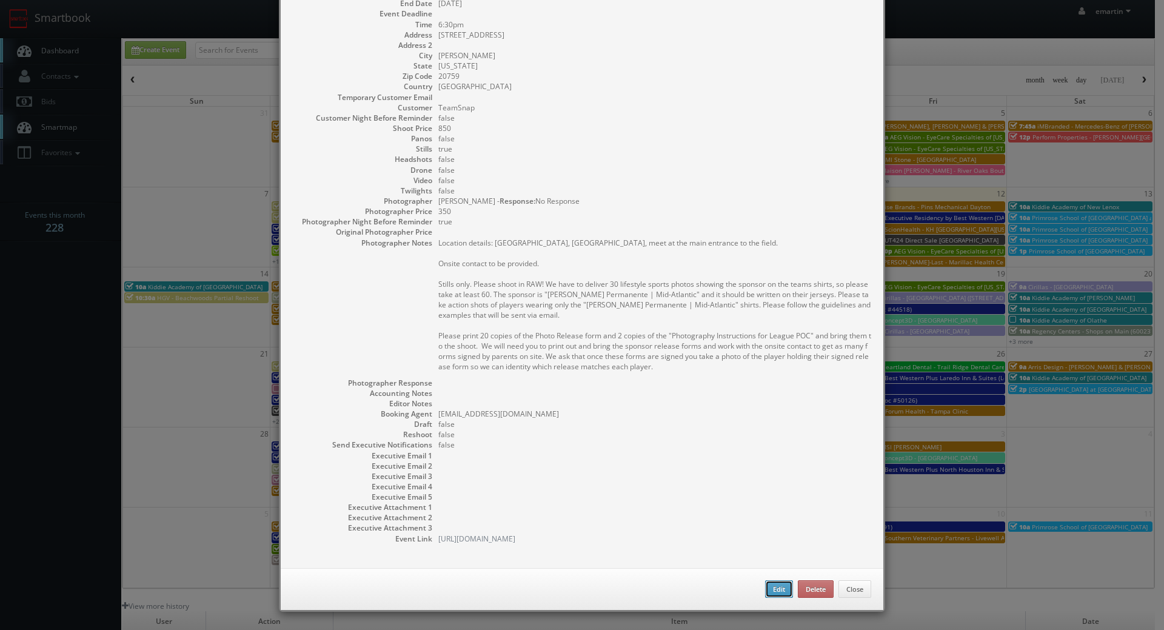
click at [773, 597] on button "Edit" at bounding box center [779, 589] width 28 height 18
type input "TeamSnap - Eritrean American Youth Sports Association Of [US_STATE] (EriStars S…"
type input "[STREET_ADDRESS]"
type input "[PERSON_NAME]"
type input "20759"
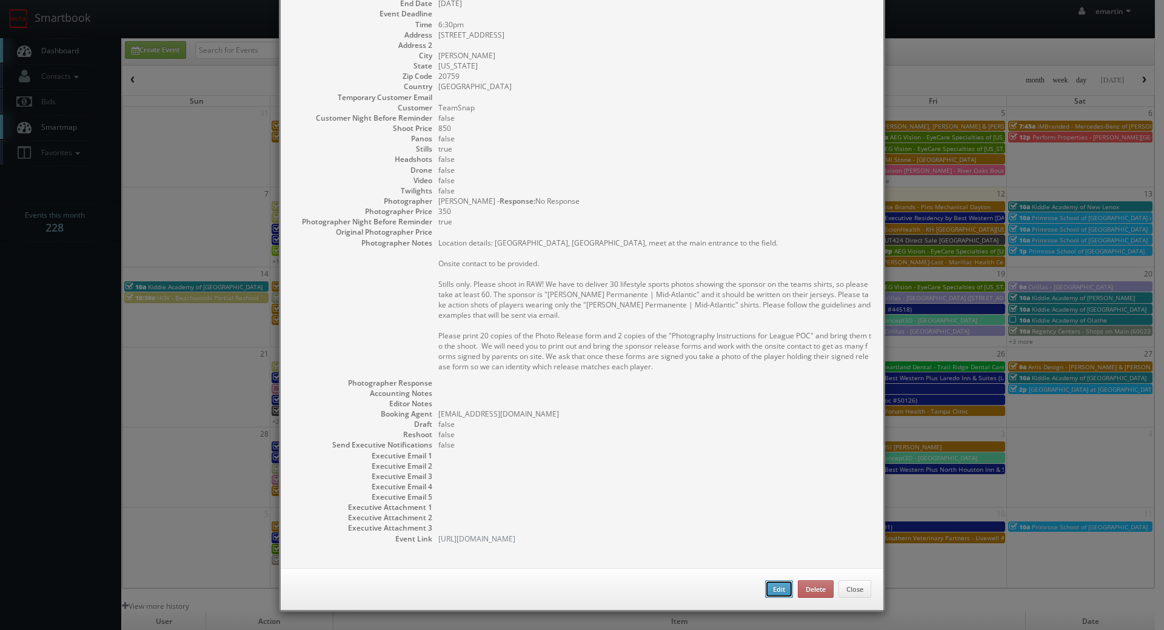
type input "850"
checkbox input "true"
type input "[DATE]"
type input "6:30pm"
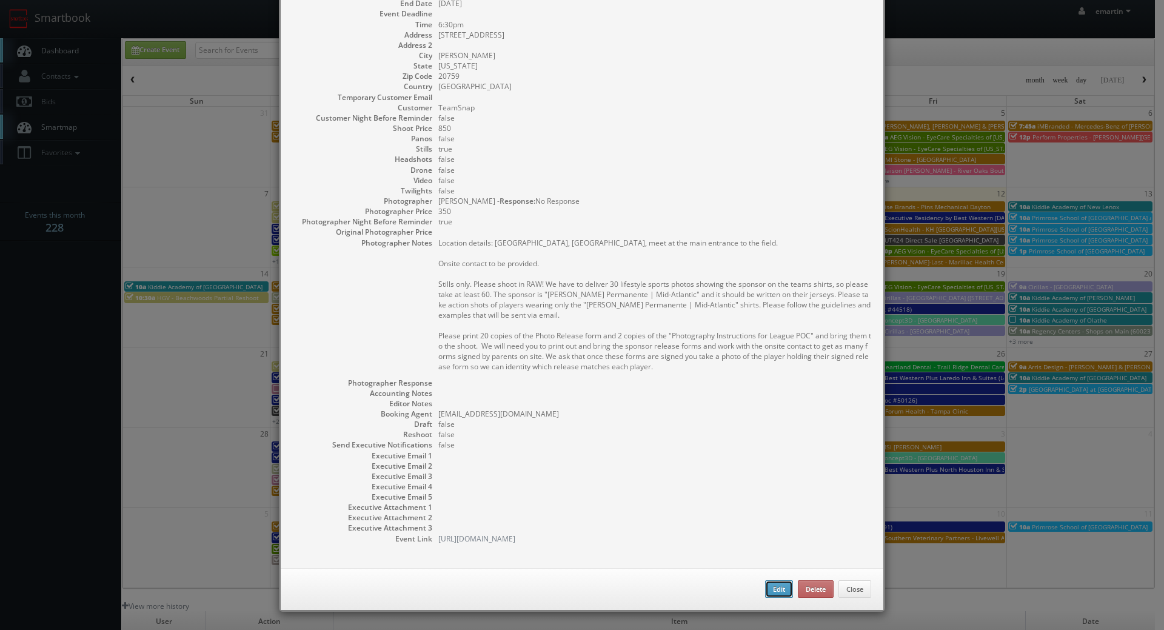
checkbox input "true"
type textarea "Location details: [GEOGRAPHIC_DATA], [GEOGRAPHIC_DATA], meet at the main entran…"
type input "350"
select select "[US_STATE]"
select select "[EMAIL_ADDRESS][DOMAIN_NAME]"
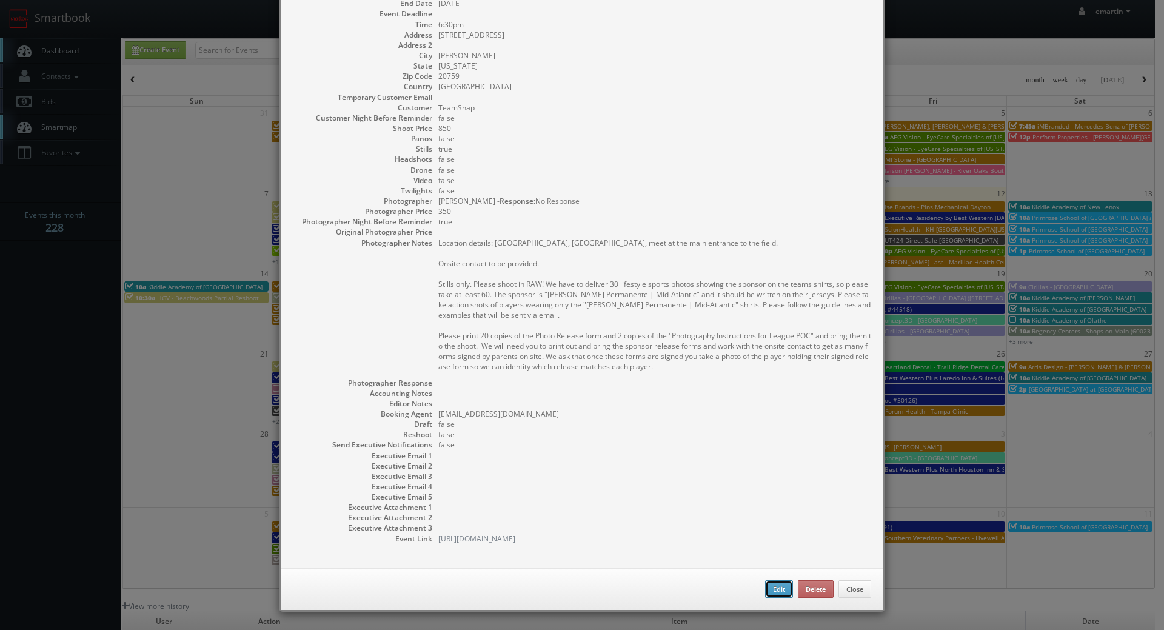
select select "[EMAIL_ADDRESS][DOMAIN_NAME]"
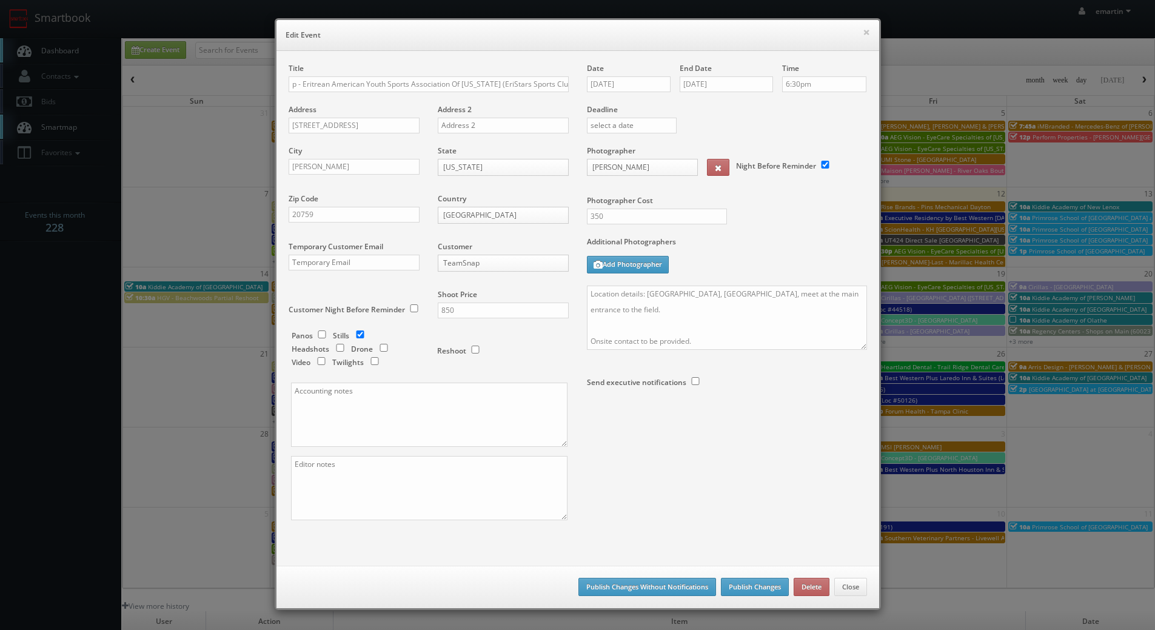
scroll to position [0, 0]
drag, startPoint x: 668, startPoint y: 321, endPoint x: 690, endPoint y: 334, distance: 25.6
click at [668, 321] on textarea "Location details: [GEOGRAPHIC_DATA], [GEOGRAPHIC_DATA], meet at the main entran…" at bounding box center [727, 318] width 280 height 64
drag, startPoint x: 704, startPoint y: 341, endPoint x: 659, endPoint y: 303, distance: 58.5
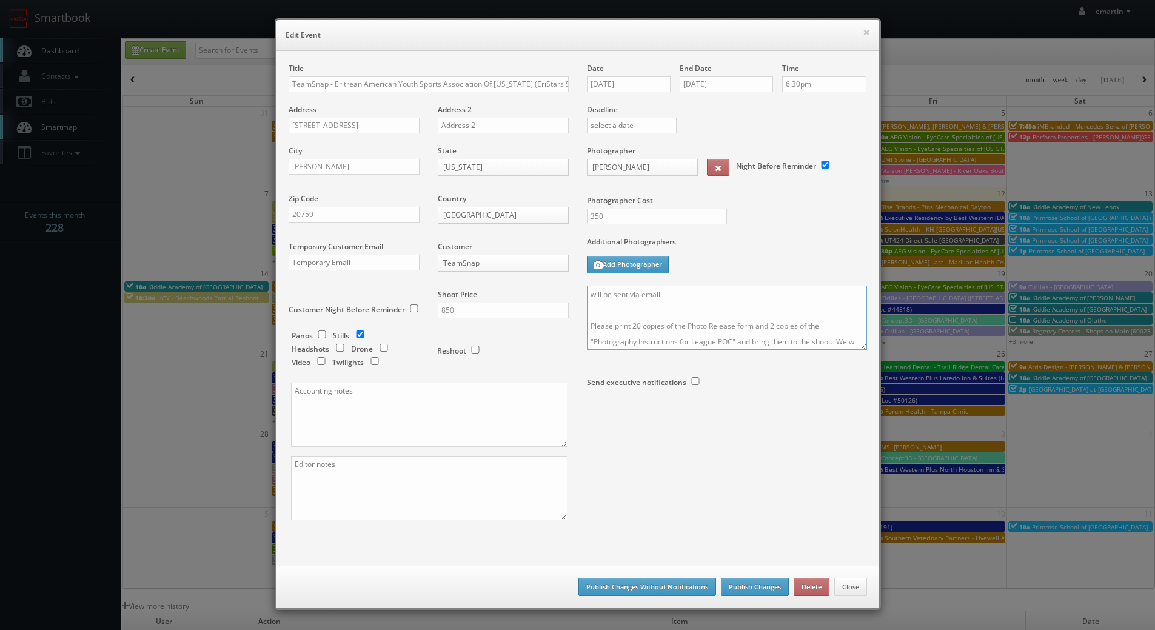
click at [658, 303] on textarea "Location details: [GEOGRAPHIC_DATA], [GEOGRAPHIC_DATA], meet at the main entran…" at bounding box center [727, 318] width 280 height 64
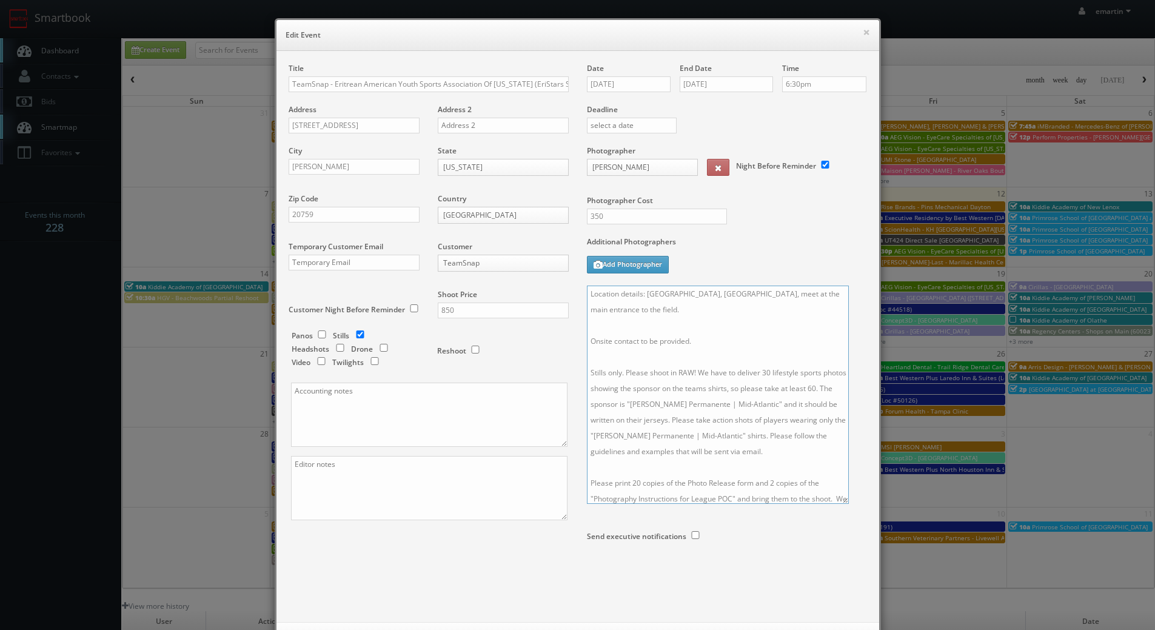
drag, startPoint x: 854, startPoint y: 377, endPoint x: 812, endPoint y: 561, distance: 188.5
click at [835, 504] on textarea "Location details: [GEOGRAPHIC_DATA], [GEOGRAPHIC_DATA], meet at the main entran…" at bounding box center [718, 395] width 262 height 218
click at [685, 353] on textarea "Location details: [GEOGRAPHIC_DATA], [GEOGRAPHIC_DATA], meet at the main entran…" at bounding box center [715, 436] width 257 height 300
drag, startPoint x: 690, startPoint y: 331, endPoint x: 636, endPoint y: 338, distance: 53.9
click at [636, 338] on textarea "Location details: [GEOGRAPHIC_DATA], [GEOGRAPHIC_DATA], meet at the main entran…" at bounding box center [715, 436] width 257 height 300
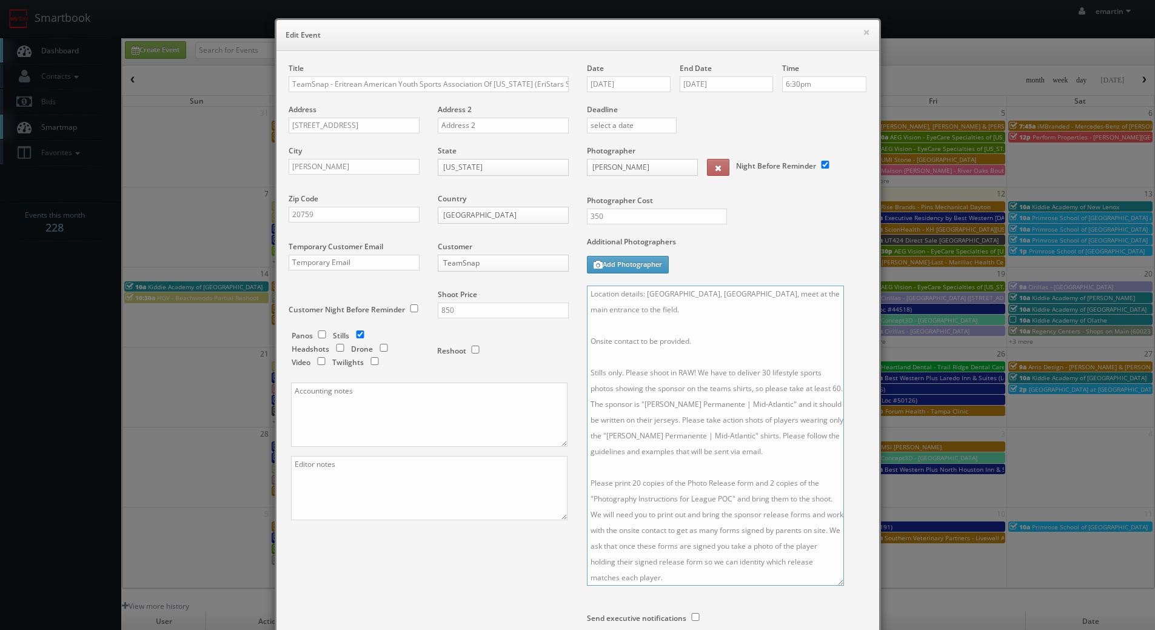
click at [684, 342] on textarea "Location details: [GEOGRAPHIC_DATA], [GEOGRAPHIC_DATA], meet at the main entran…" at bounding box center [715, 436] width 257 height 300
drag, startPoint x: 690, startPoint y: 341, endPoint x: 638, endPoint y: 342, distance: 52.2
click at [638, 342] on textarea "Location details: [GEOGRAPHIC_DATA], [GEOGRAPHIC_DATA], meet at the main entran…" at bounding box center [715, 436] width 257 height 300
paste textarea "[PERSON_NAME] Phone Number: [PHONE_NUMBER]"
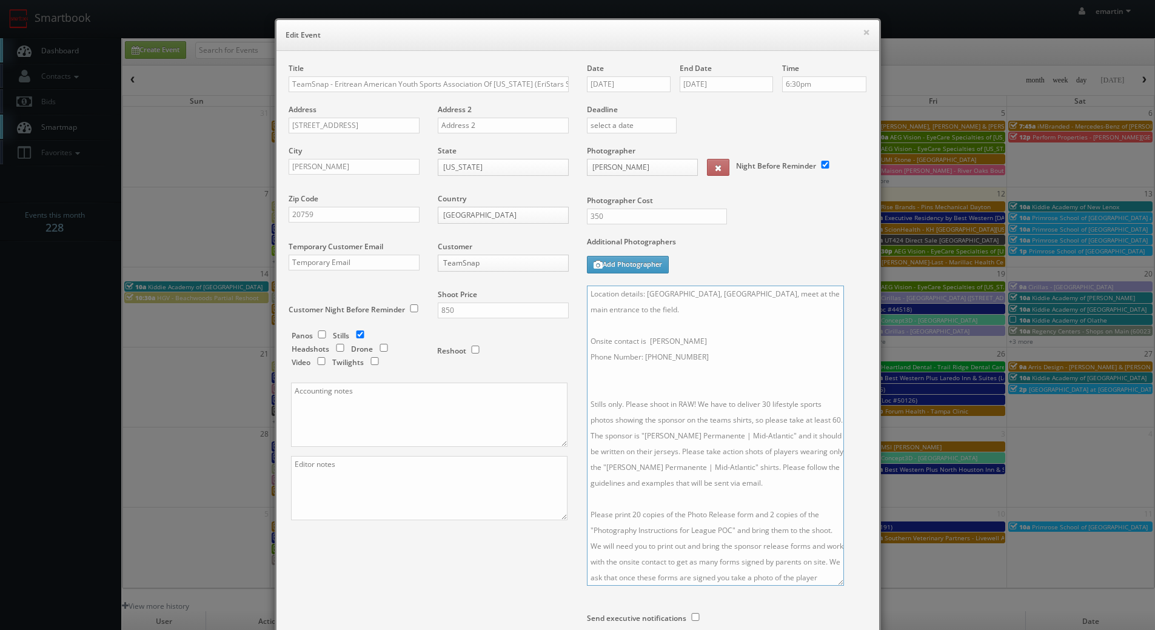
drag, startPoint x: 643, startPoint y: 356, endPoint x: 574, endPoint y: 357, distance: 68.5
click at [578, 357] on div "Date [DATE] End Date [DATE] Time 6:30pm Deadline Photographer Feldy Suwito _jus…" at bounding box center [727, 371] width 298 height 617
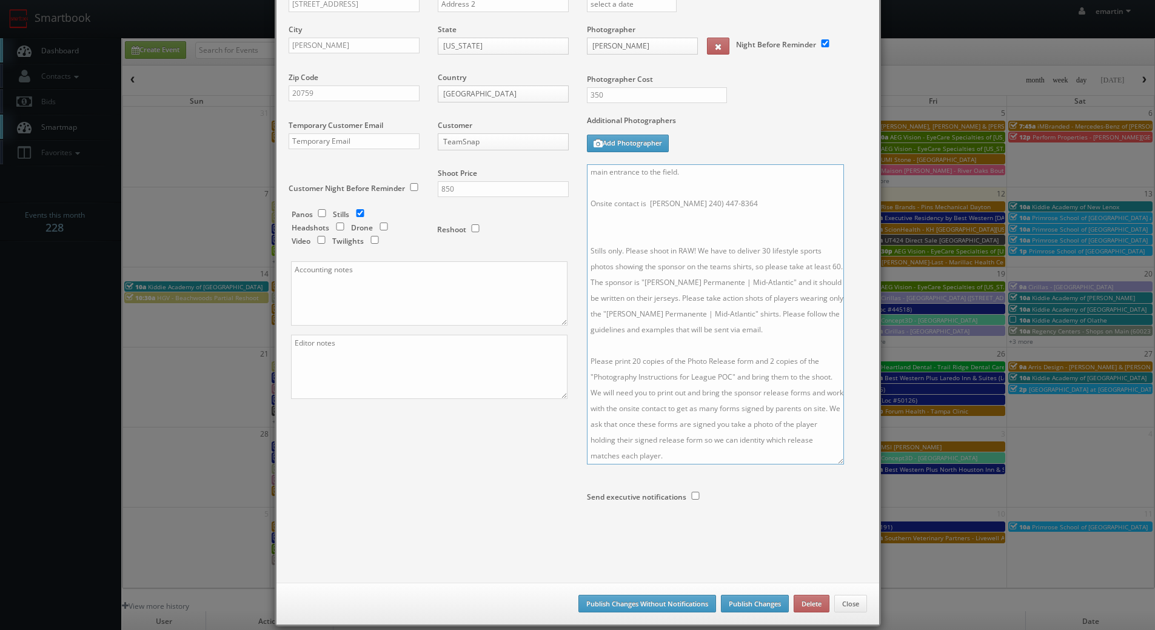
type textarea "Location details: [GEOGRAPHIC_DATA], [GEOGRAPHIC_DATA], meet at the main entran…"
click at [759, 608] on button "Publish Changes" at bounding box center [755, 604] width 68 height 18
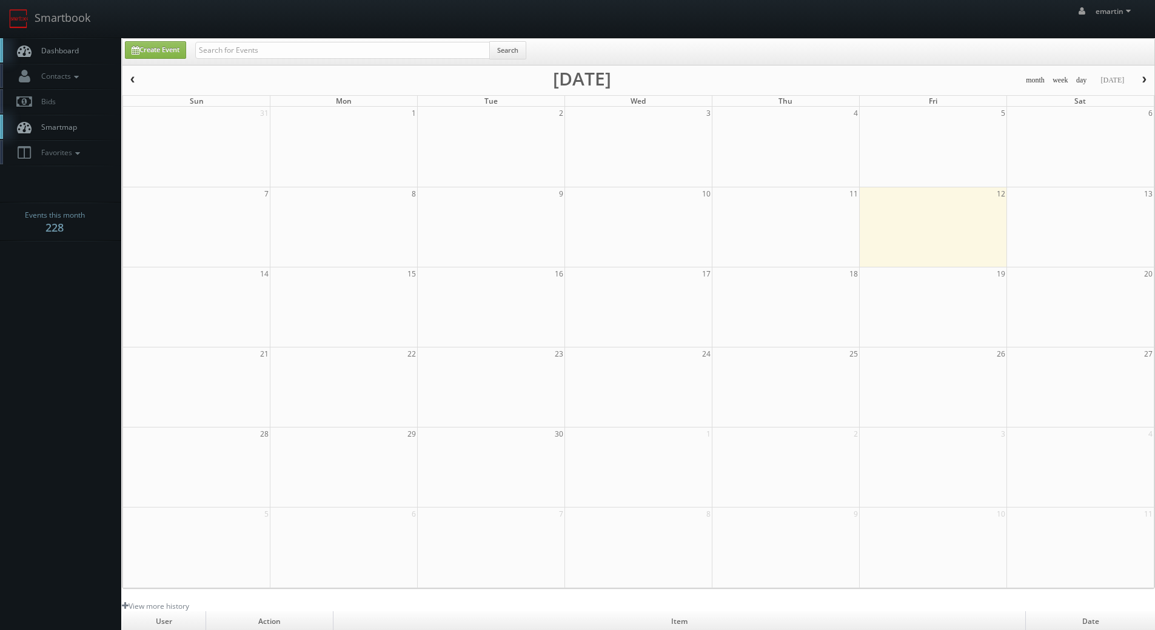
click at [71, 39] on link "Dashboard" at bounding box center [60, 50] width 121 height 25
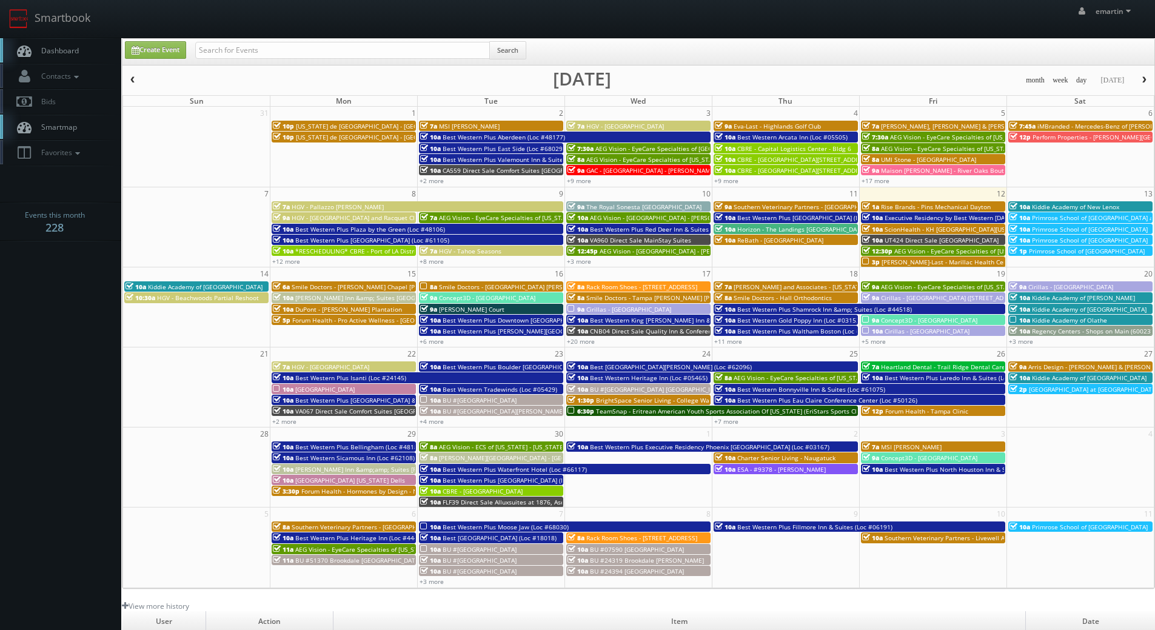
click at [79, 52] on link "Dashboard" at bounding box center [60, 50] width 121 height 25
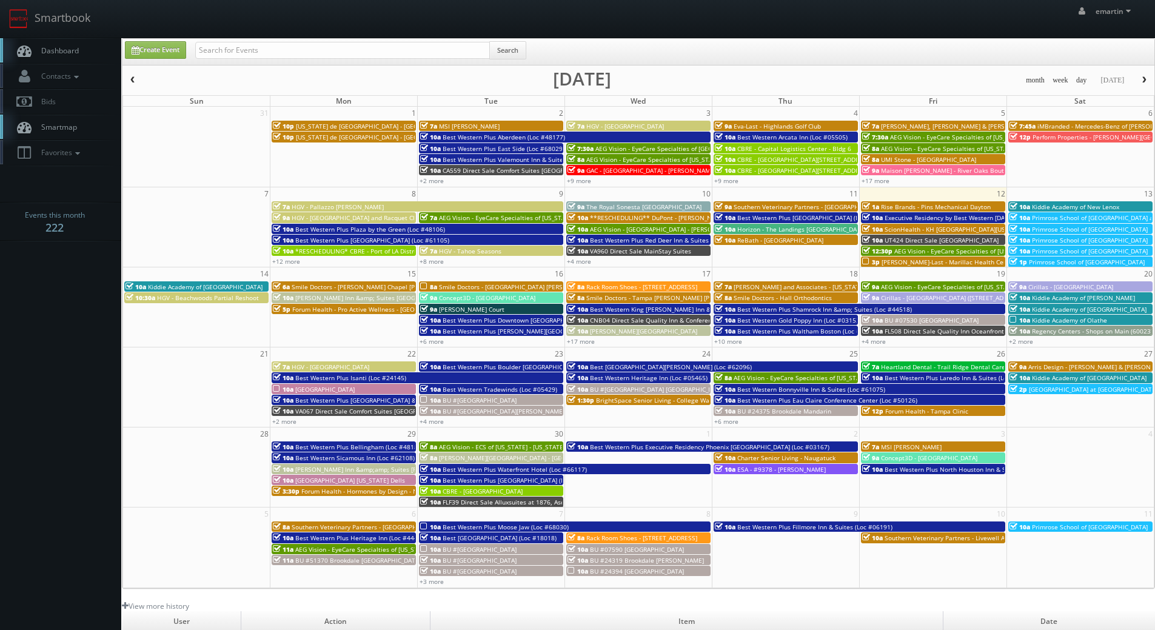
click at [75, 48] on span "Dashboard" at bounding box center [57, 50] width 44 height 10
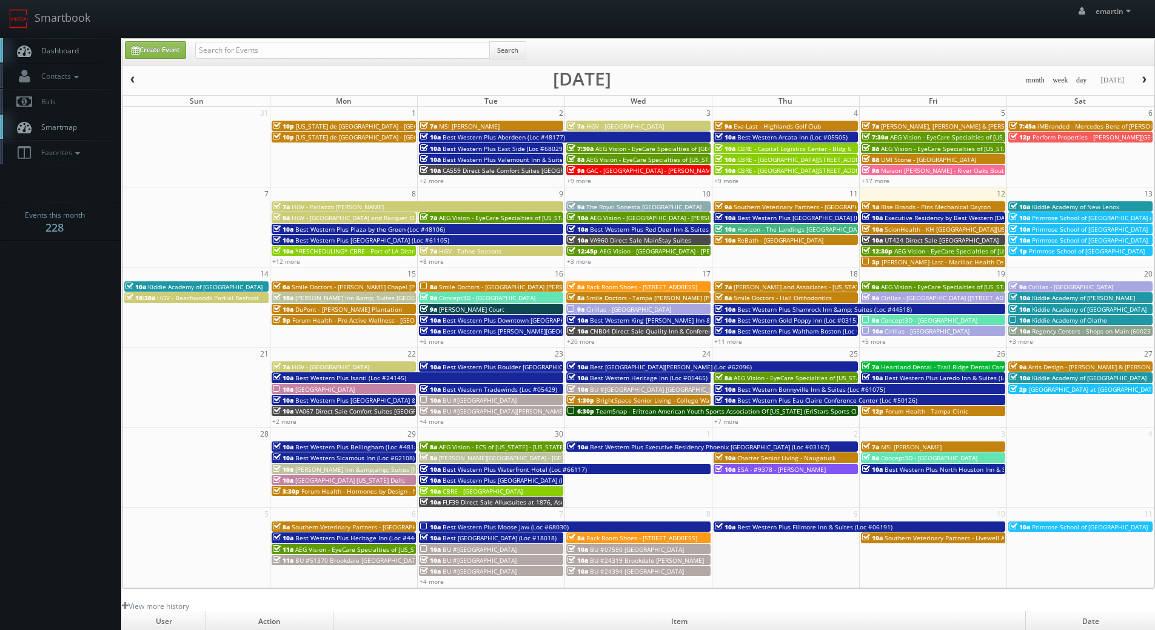
click at [86, 50] on link "Dashboard" at bounding box center [60, 50] width 121 height 25
click at [147, 49] on link "Create Event" at bounding box center [155, 50] width 61 height 18
type input "09/12/2025"
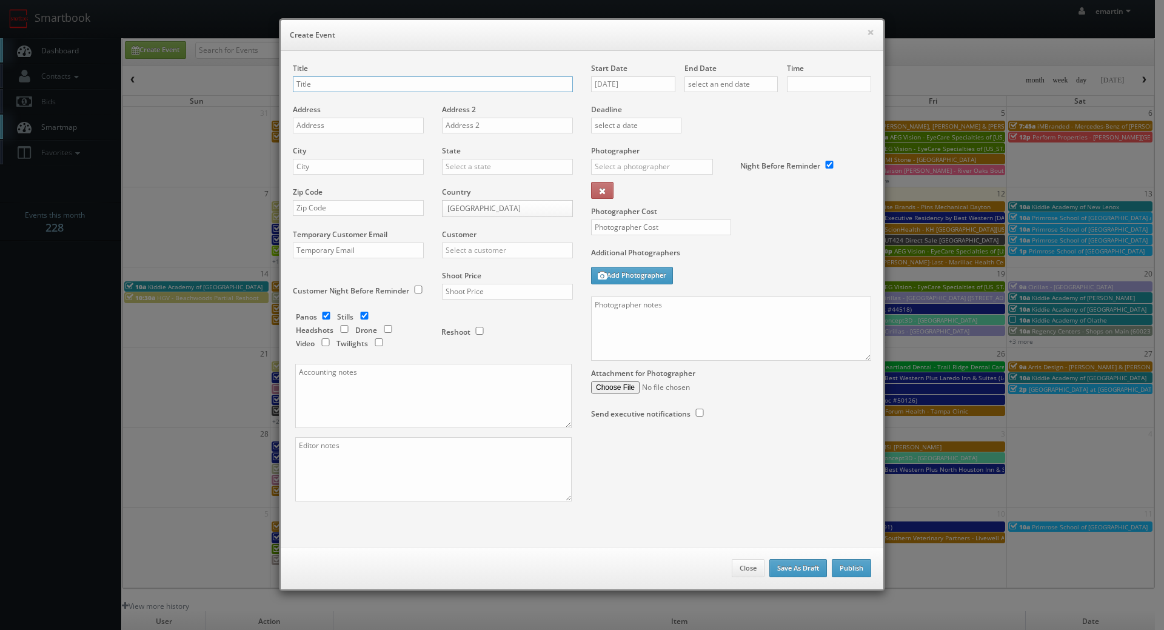
checkbox input "true"
type input "10:00am"
checkbox input "true"
drag, startPoint x: 446, startPoint y: 78, endPoint x: 423, endPoint y: 83, distance: 23.0
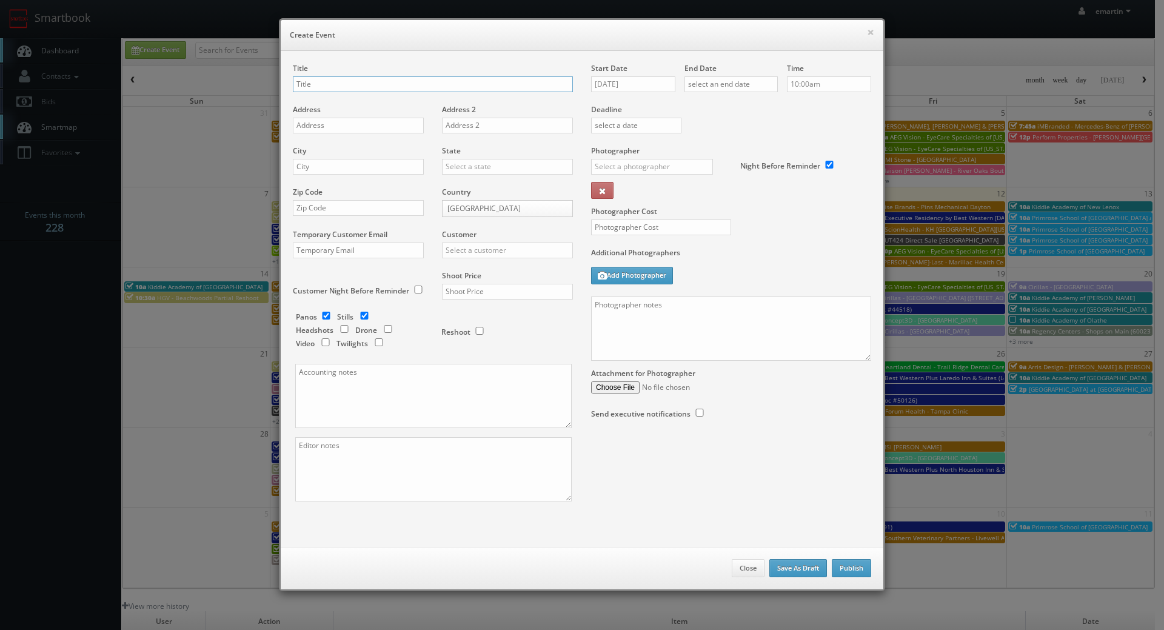
click at [446, 78] on input "text" at bounding box center [433, 84] width 280 height 16
paste input "BU #18414"
click at [361, 75] on div "Title BU #18414" at bounding box center [433, 83] width 280 height 41
click at [361, 86] on input "BU #18414" at bounding box center [433, 84] width 280 height 16
paste input "Brookdale Meridian Englewood"
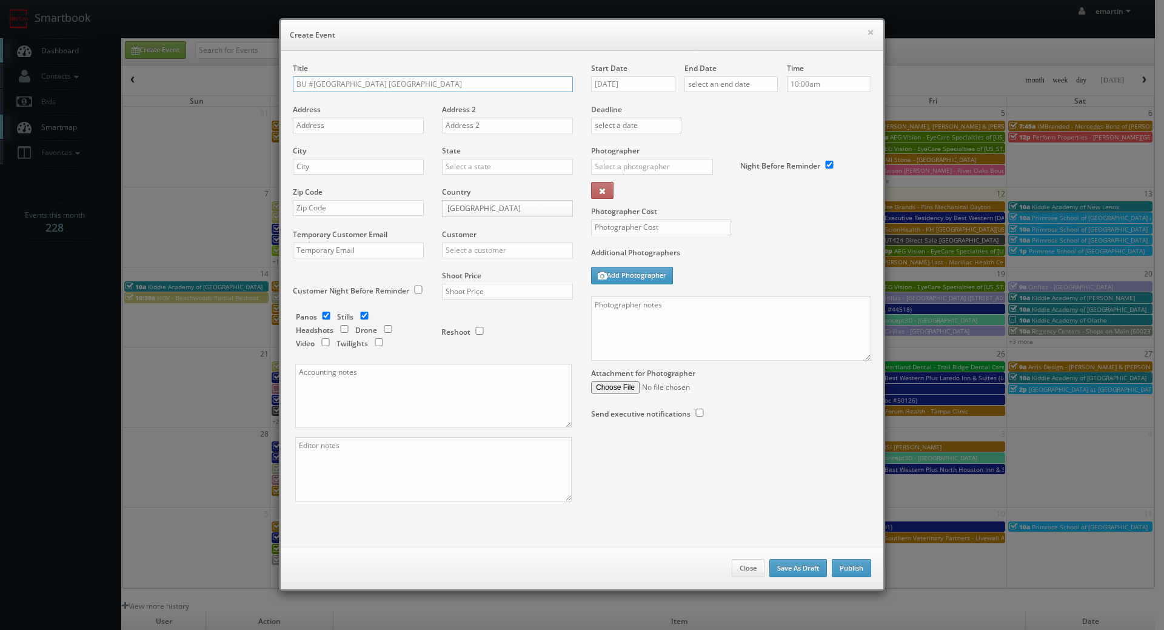
type input "BU #[GEOGRAPHIC_DATA] [GEOGRAPHIC_DATA]"
click at [336, 127] on input "text" at bounding box center [358, 126] width 131 height 16
paste input "3455 S. Corona Street"
type input "3455 S. Corona Street"
click at [352, 162] on input "text" at bounding box center [358, 167] width 131 height 16
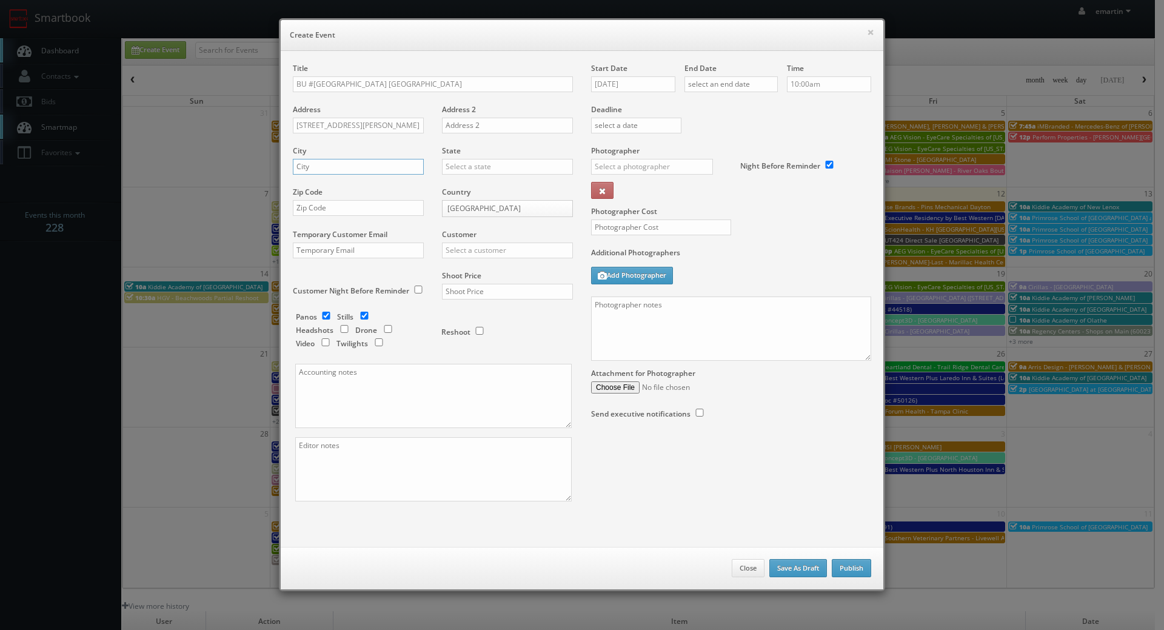
paste input "Englewood"
type input "Englewood"
click at [476, 170] on input "text" at bounding box center [507, 167] width 131 height 16
click at [498, 178] on div "[US_STATE]" at bounding box center [508, 186] width 130 height 20
type input "[US_STATE]"
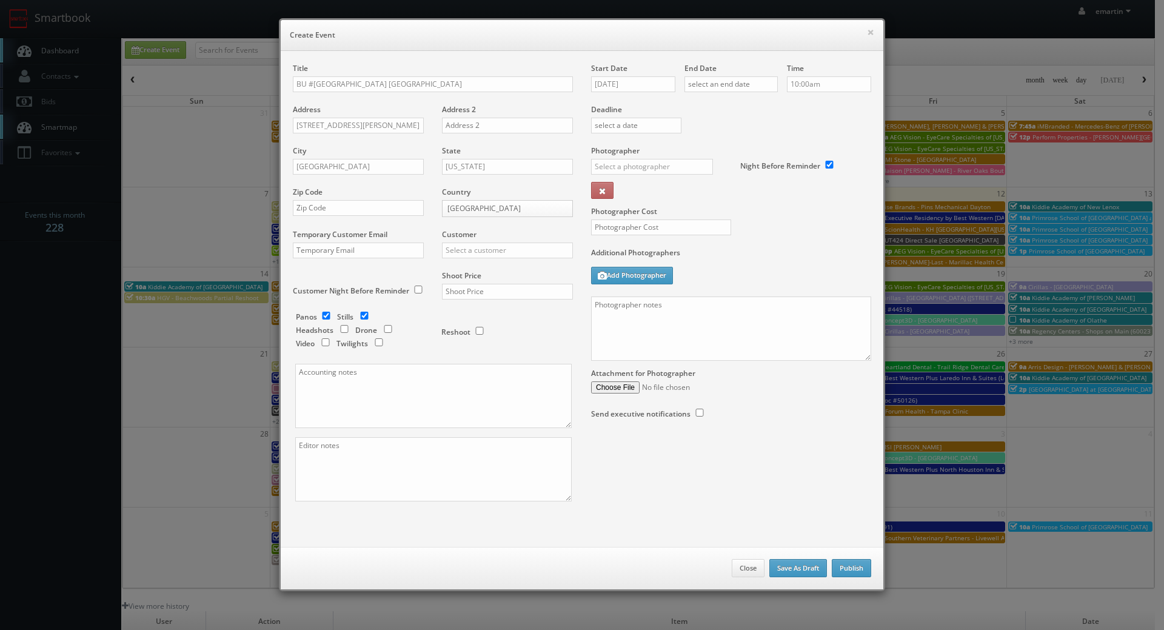
click at [348, 200] on div "Zip Code" at bounding box center [363, 207] width 140 height 41
click at [354, 204] on input "text" at bounding box center [358, 208] width 131 height 16
paste input "80113"
type input "80113"
click at [495, 250] on input "text" at bounding box center [507, 251] width 131 height 16
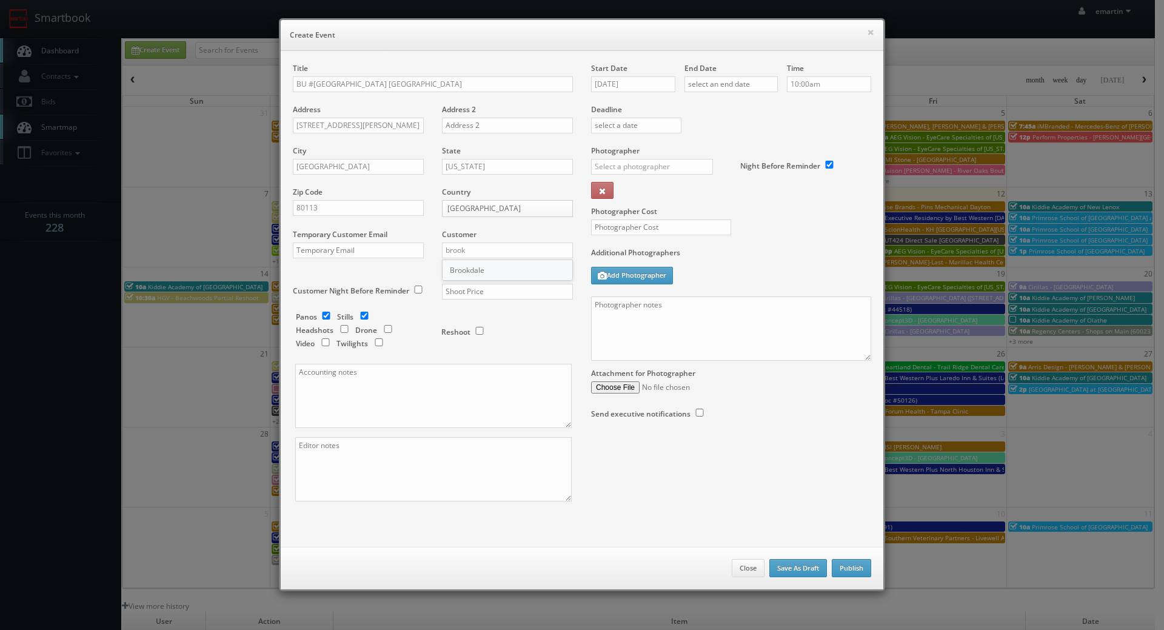
click at [487, 280] on div "Brookdale" at bounding box center [508, 270] width 130 height 20
type input "Brookdale"
click at [495, 285] on input "text" at bounding box center [507, 292] width 131 height 16
type input "700"
click at [480, 354] on div "Panos Stills Headshots Drone Video Twilights Reshoot" at bounding box center [438, 234] width 267 height 260
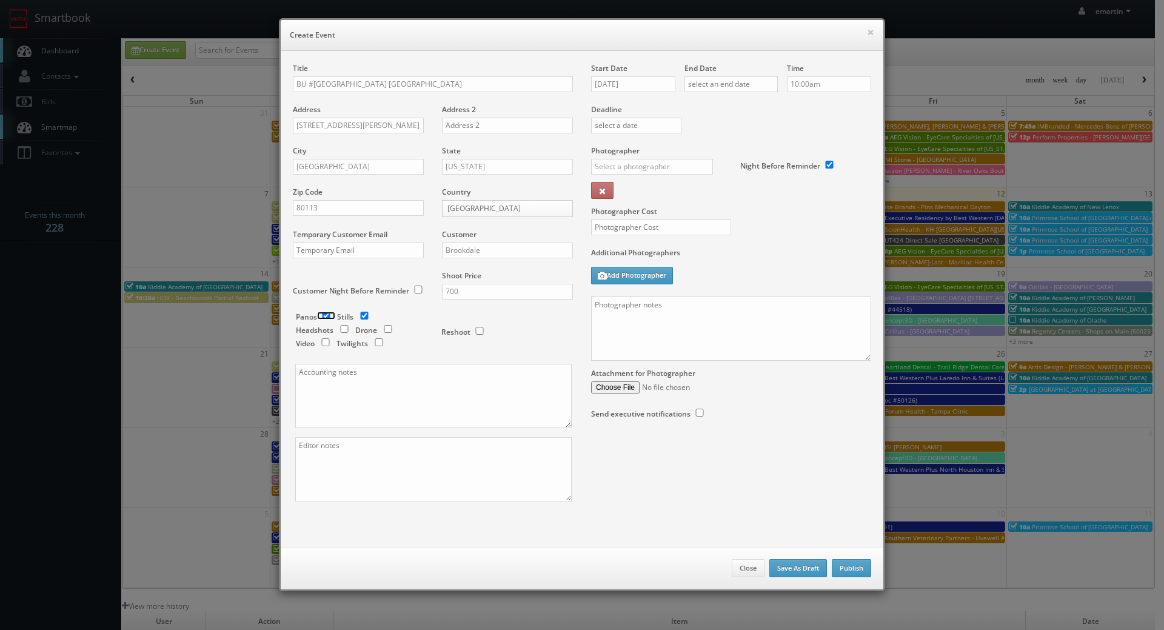
click at [321, 315] on input "checkbox" at bounding box center [326, 316] width 18 height 8
checkbox input "false"
click at [664, 161] on input "text" at bounding box center [652, 167] width 122 height 16
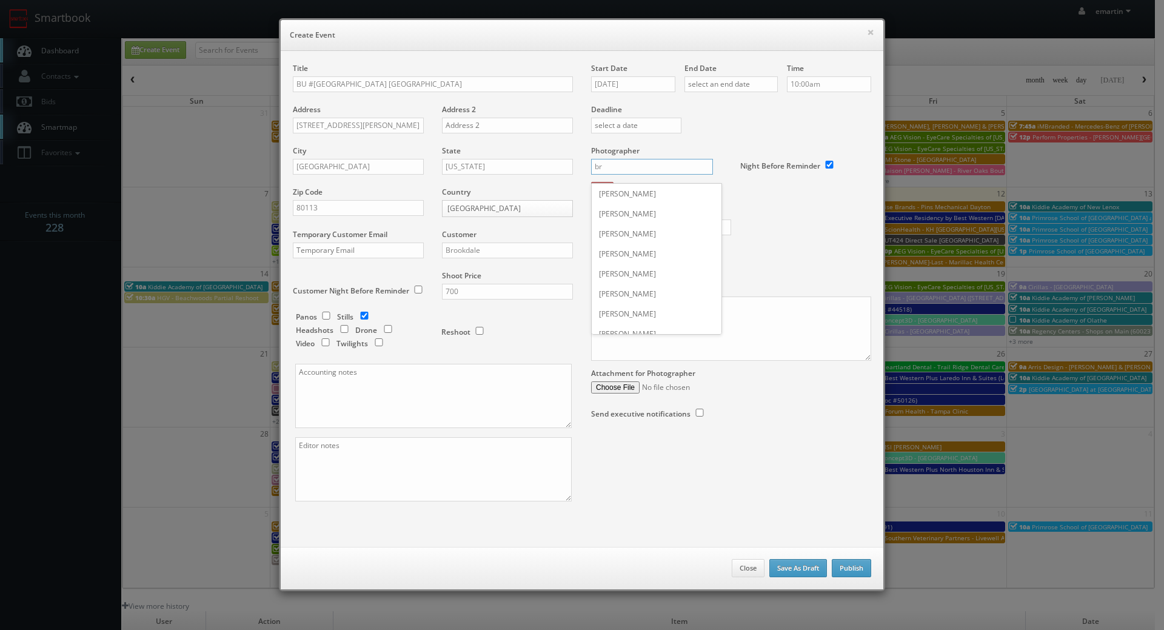
type input "b"
click at [630, 196] on div "[PERSON_NAME]" at bounding box center [657, 194] width 130 height 20
type input "[PERSON_NAME]"
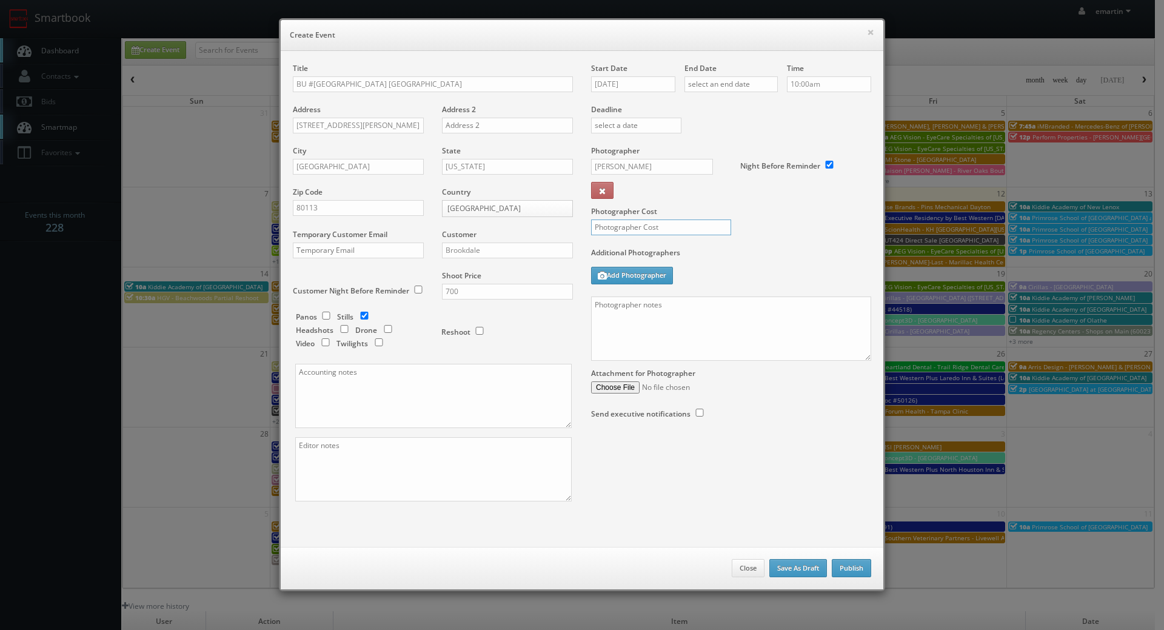
drag, startPoint x: 628, startPoint y: 235, endPoint x: 630, endPoint y: 228, distance: 7.5
click at [631, 232] on input "text" at bounding box center [661, 228] width 140 height 16
type input "250"
drag, startPoint x: 790, startPoint y: 240, endPoint x: 773, endPoint y: 234, distance: 18.6
click at [790, 240] on div "Photographer Cost 250" at bounding box center [731, 197] width 298 height 102
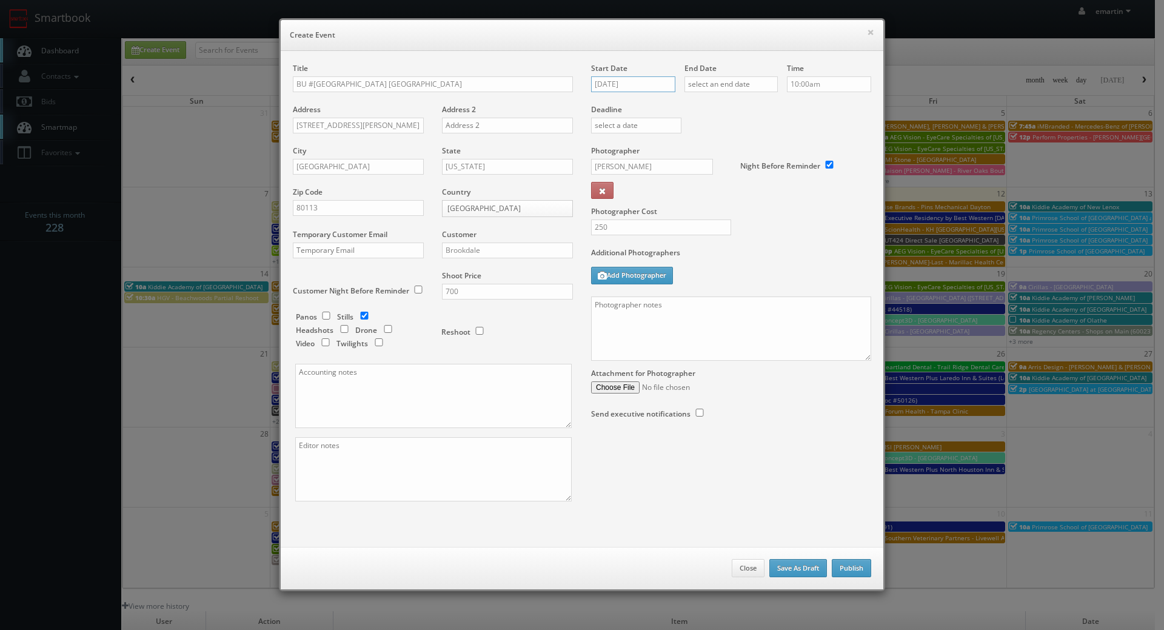
click at [623, 79] on input "[DATE]" at bounding box center [633, 84] width 84 height 16
click at [706, 109] on icon at bounding box center [702, 106] width 7 height 8
click at [647, 162] on td "5" at bounding box center [652, 159] width 19 height 18
type input "11/05/2025"
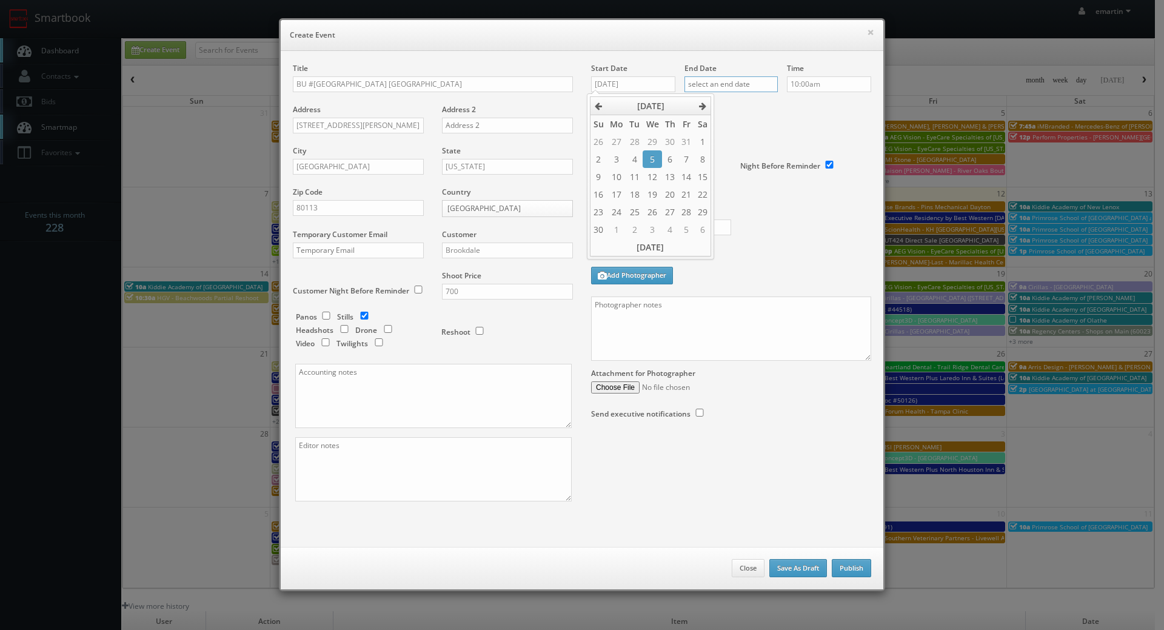
click at [741, 81] on input "text" at bounding box center [731, 84] width 93 height 16
click at [799, 102] on icon at bounding box center [795, 106] width 7 height 8
click at [736, 156] on td "5" at bounding box center [745, 159] width 19 height 18
type input "11/05/2025"
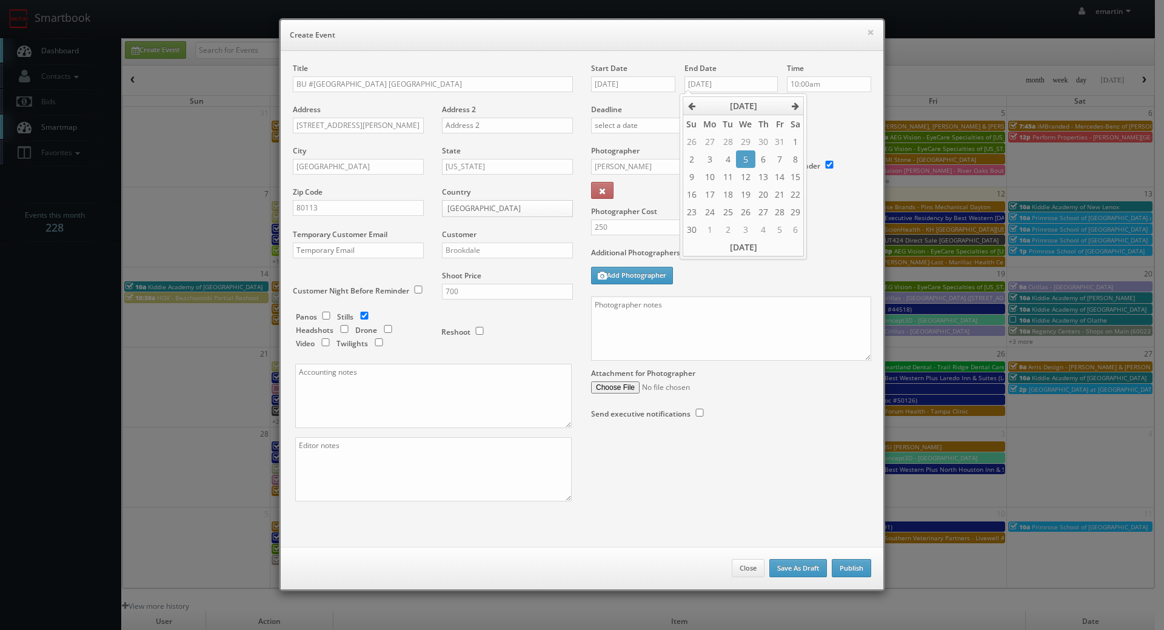
click at [812, 128] on div "Deadline" at bounding box center [731, 104] width 298 height 82
click at [693, 326] on textarea at bounding box center [731, 329] width 280 height 64
paste textarea "Onsite contact is We need to deliver 10 stills to the client so please take at …"
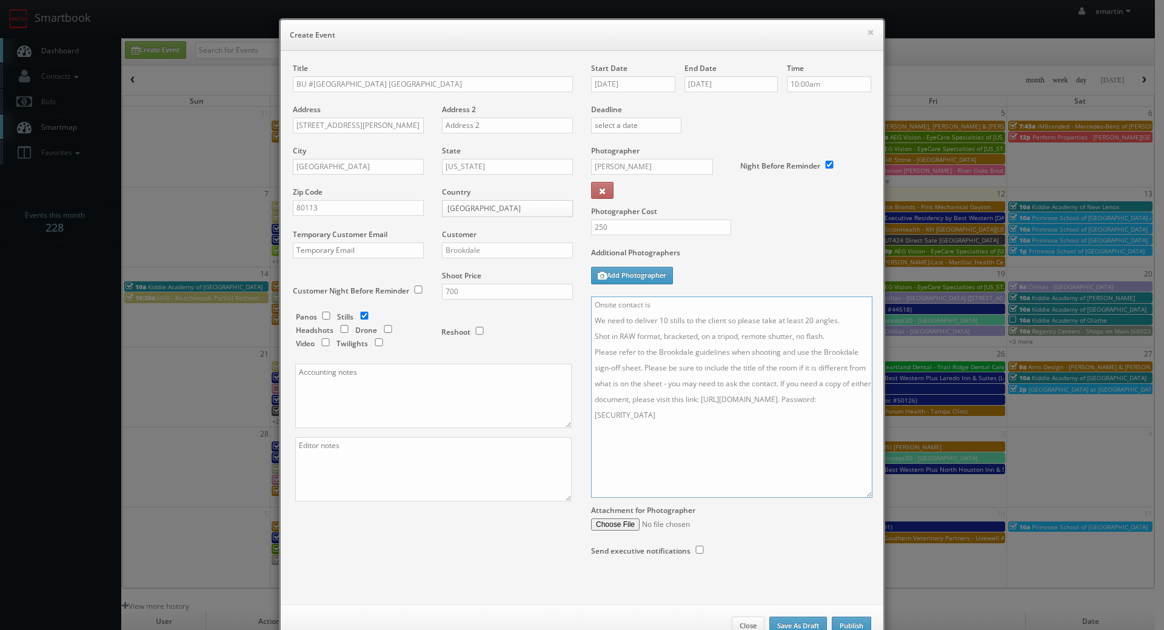
drag, startPoint x: 862, startPoint y: 355, endPoint x: 864, endPoint y: 492, distance: 137.1
click at [864, 492] on textarea "Onsite contact is We need to deliver 10 stills to the client so please take at …" at bounding box center [731, 397] width 281 height 201
click at [840, 338] on textarea "Onsite contact is We need to deliver 10 stills to the client so please take at …" at bounding box center [731, 397] width 281 height 201
click at [680, 310] on textarea "Onsite contact is We need to deliver 10 stills to the client so please take at …" at bounding box center [731, 397] width 281 height 201
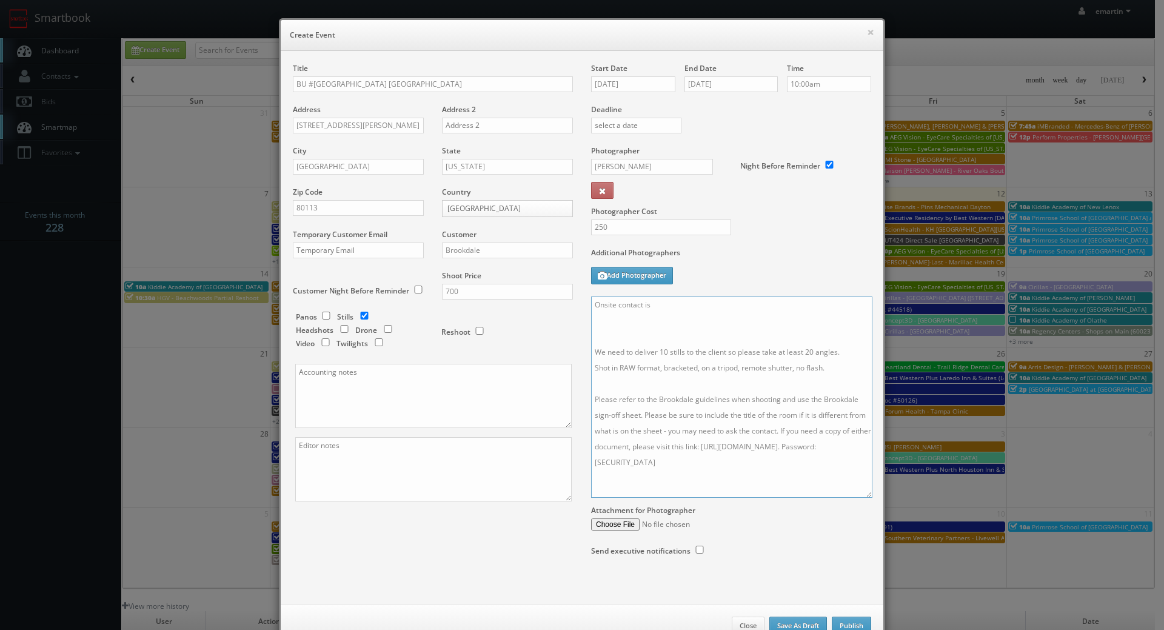
click at [658, 331] on textarea "Onsite contact is We need to deliver 10 stills to the client so please take at …" at bounding box center [731, 397] width 281 height 201
click at [646, 323] on textarea "Onsite contact is We need to deliver 10 stills to the client so please take at …" at bounding box center [731, 397] width 281 height 201
click at [721, 311] on textarea "Onsite contact is We will be capturing the dining area, common area, and exteri…" at bounding box center [731, 397] width 281 height 201
paste textarea "Justin Smith"
type textarea "Onsite contact is Justin Smith We will be capturing the dining area, common are…"
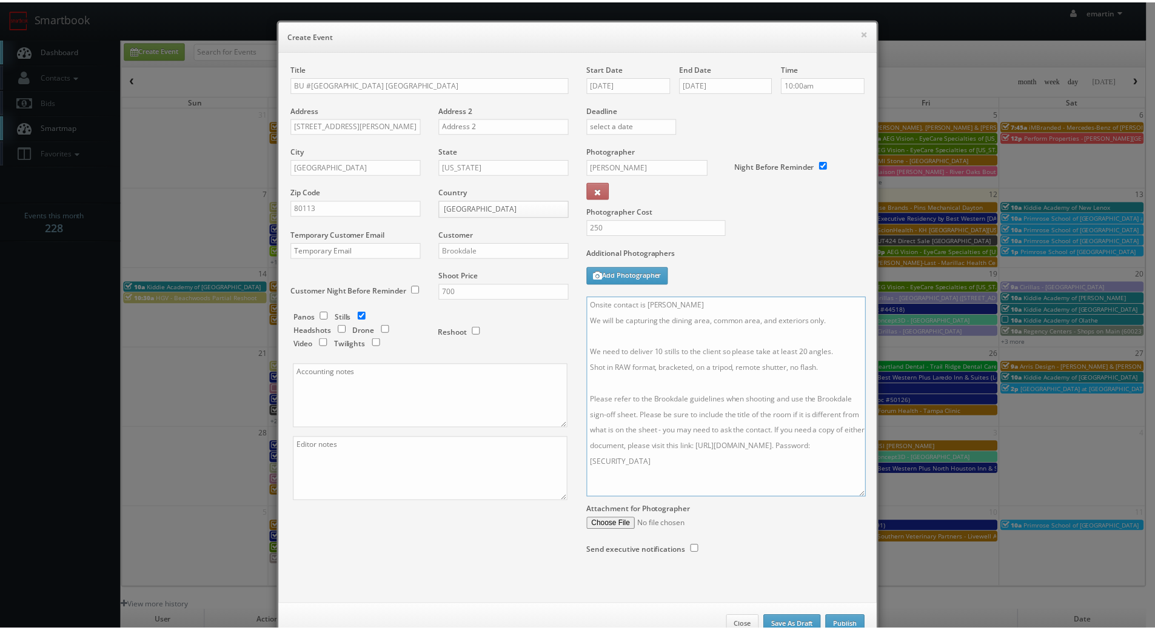
scroll to position [36, 0]
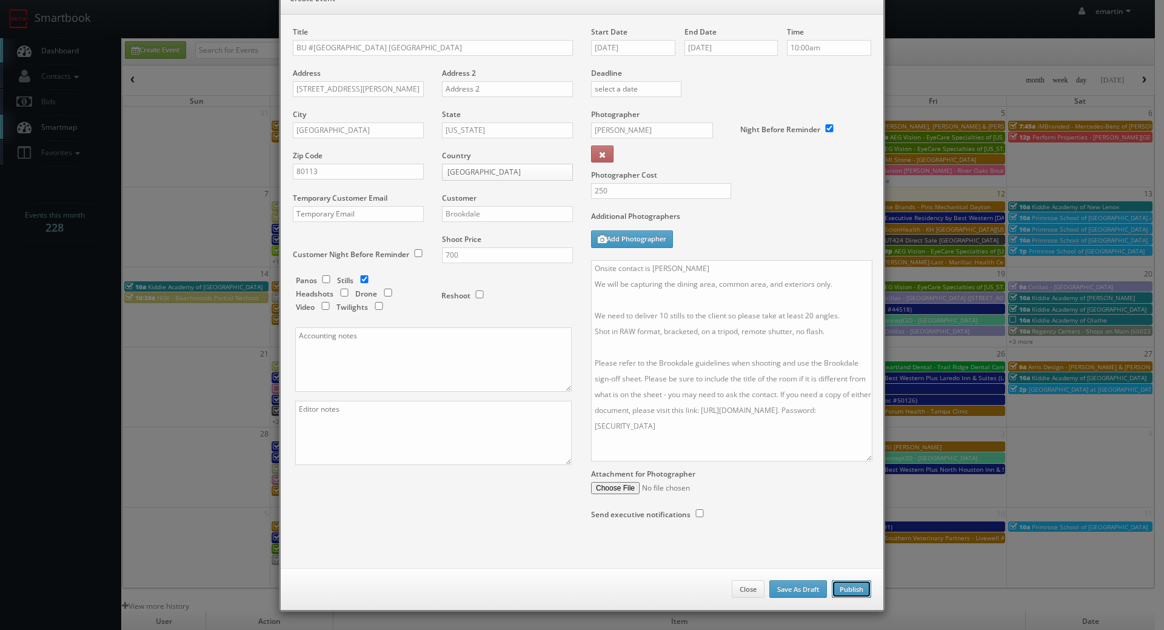
click at [847, 592] on button "Publish" at bounding box center [851, 589] width 39 height 18
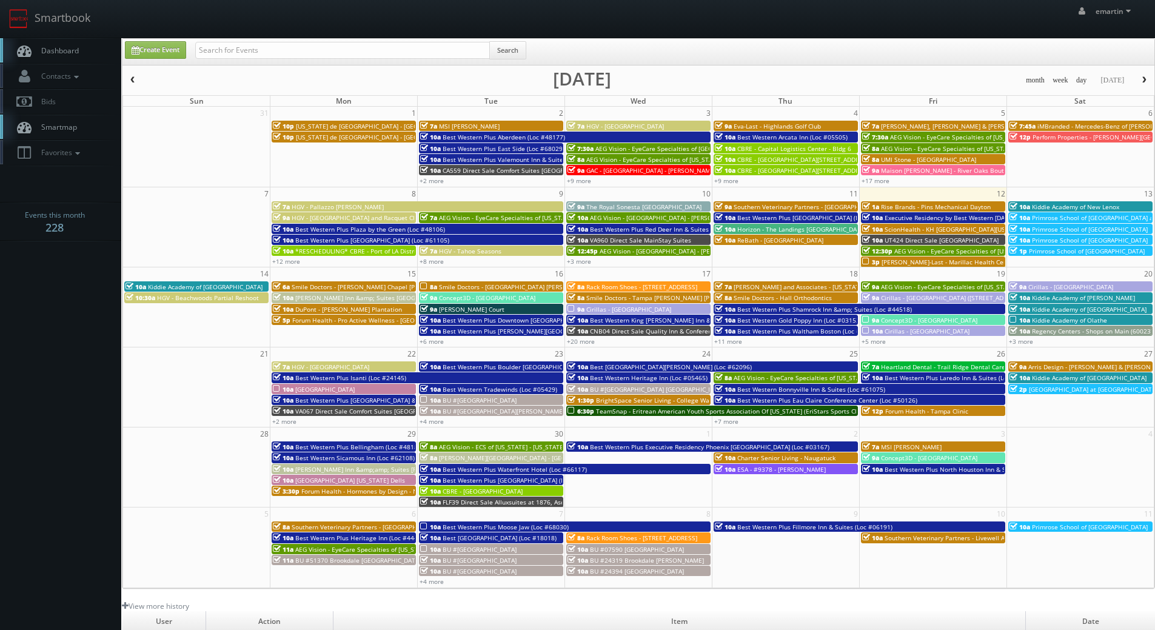
click at [59, 46] on span "Dashboard" at bounding box center [57, 50] width 44 height 10
click at [72, 284] on body "Smartbook Toggle Side Navigation Toggle Top Navigation emartin emartin Profile …" at bounding box center [577, 419] width 1155 height 839
click at [71, 37] on link "Smartbook" at bounding box center [49, 19] width 99 height 38
click at [153, 51] on link "Create Event" at bounding box center [155, 50] width 61 height 18
type input "[DATE]"
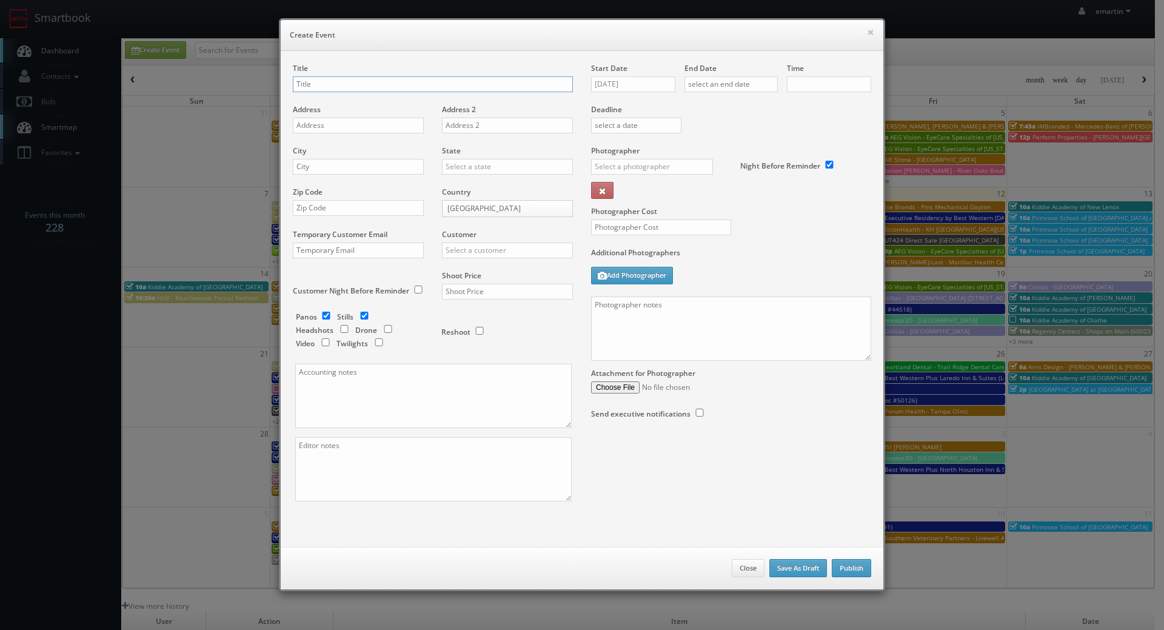
checkbox input "true"
type input "10:00am"
checkbox input "true"
click at [341, 87] on input "text" at bounding box center [433, 84] width 280 height 16
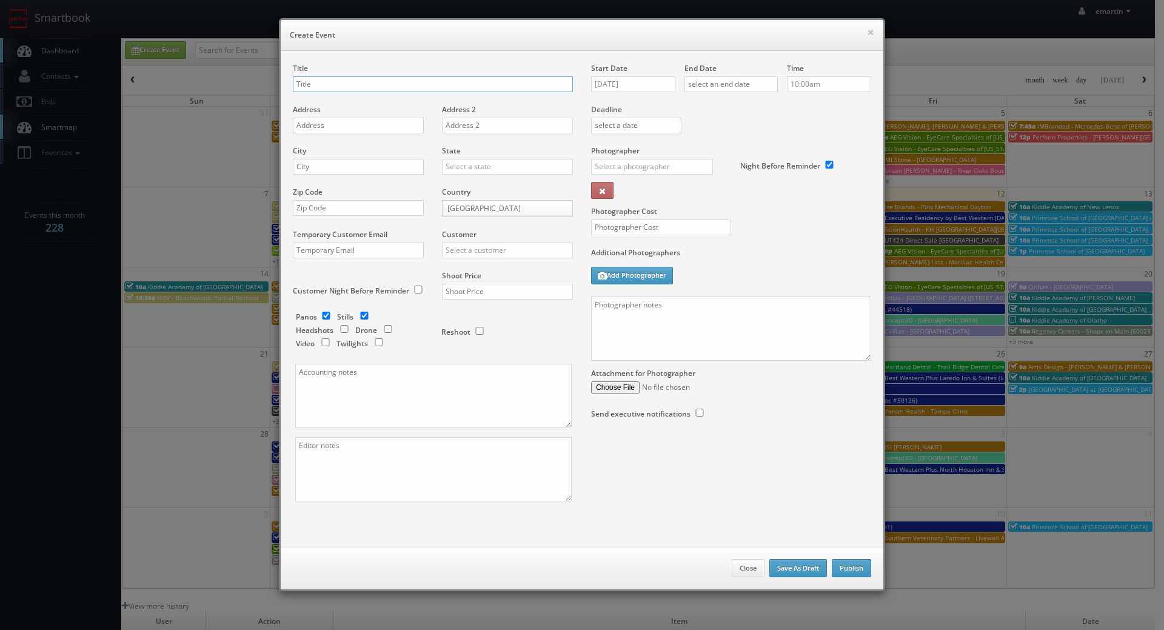
paste input "BU #18410"
click at [417, 79] on input "BU #18410" at bounding box center [433, 84] width 280 height 16
paste input "Brookdale Lenoir"
type input "BU #18410 Brookdale Lenoir"
click at [387, 119] on input "text" at bounding box center [358, 126] width 131 height 16
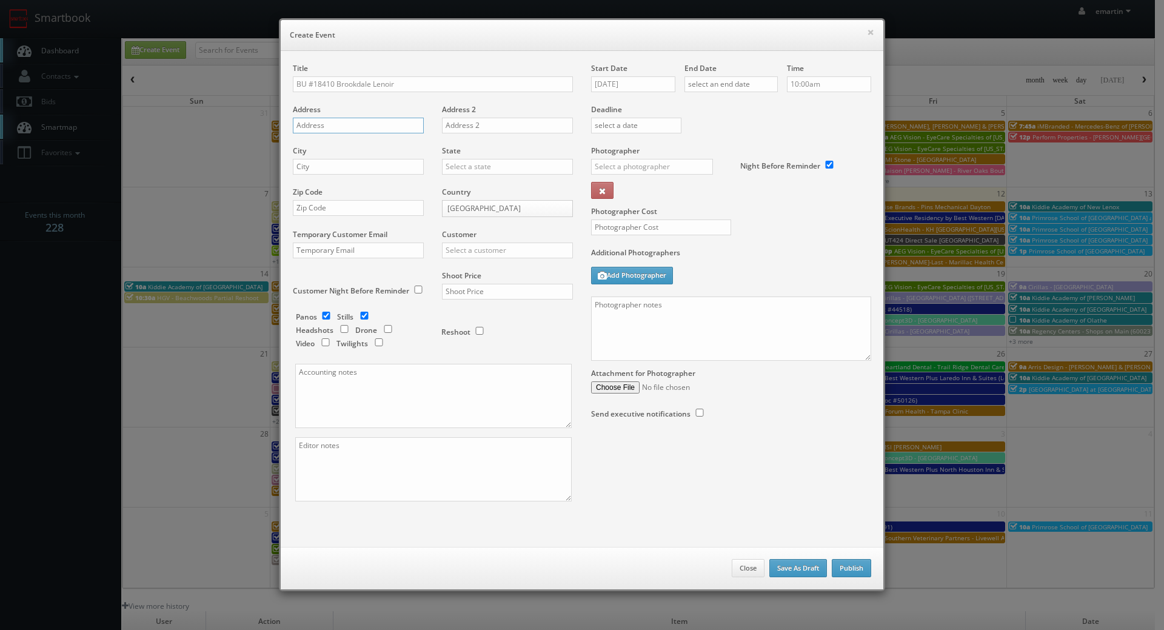
paste input "1145 Powell Road NE"
type input "1145 Powell Road NE"
click at [326, 156] on div "City" at bounding box center [363, 166] width 140 height 41
drag, startPoint x: 334, startPoint y: 166, endPoint x: 457, endPoint y: 165, distance: 123.1
click at [334, 166] on input "text" at bounding box center [358, 167] width 131 height 16
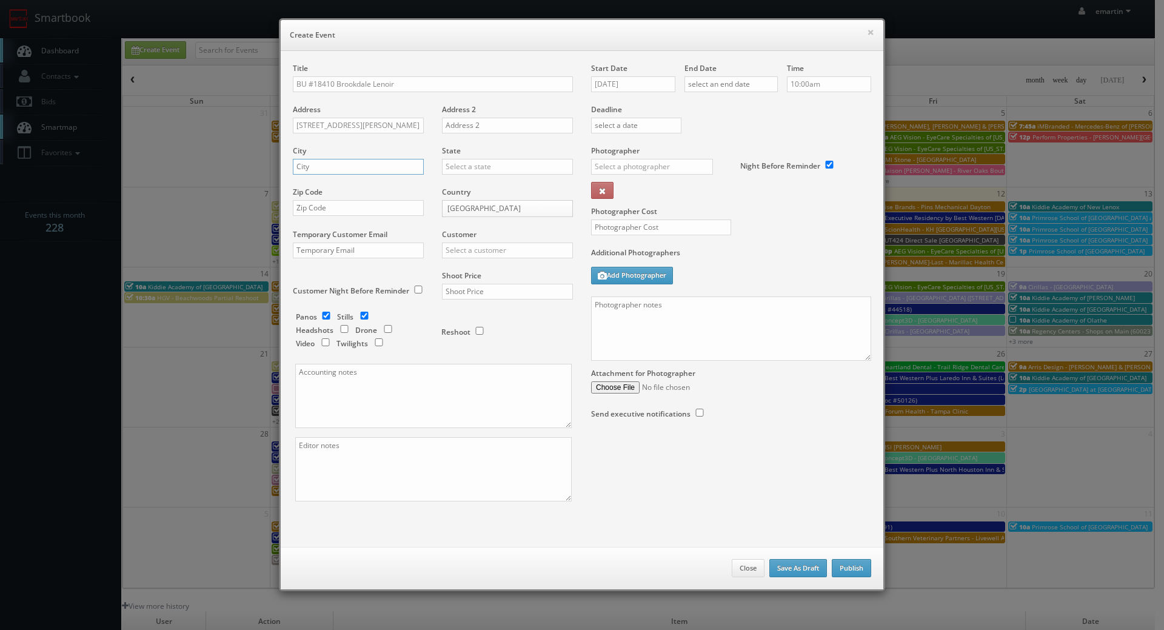
paste input "Lenoir"
type input "Lenoir"
click at [504, 168] on input "text" at bounding box center [507, 167] width 131 height 16
type input "north ca"
click at [494, 197] on div "Alabama Alaska Arizona Arkansas California Colorado Connecticut Delaware Distri…" at bounding box center [507, 186] width 131 height 21
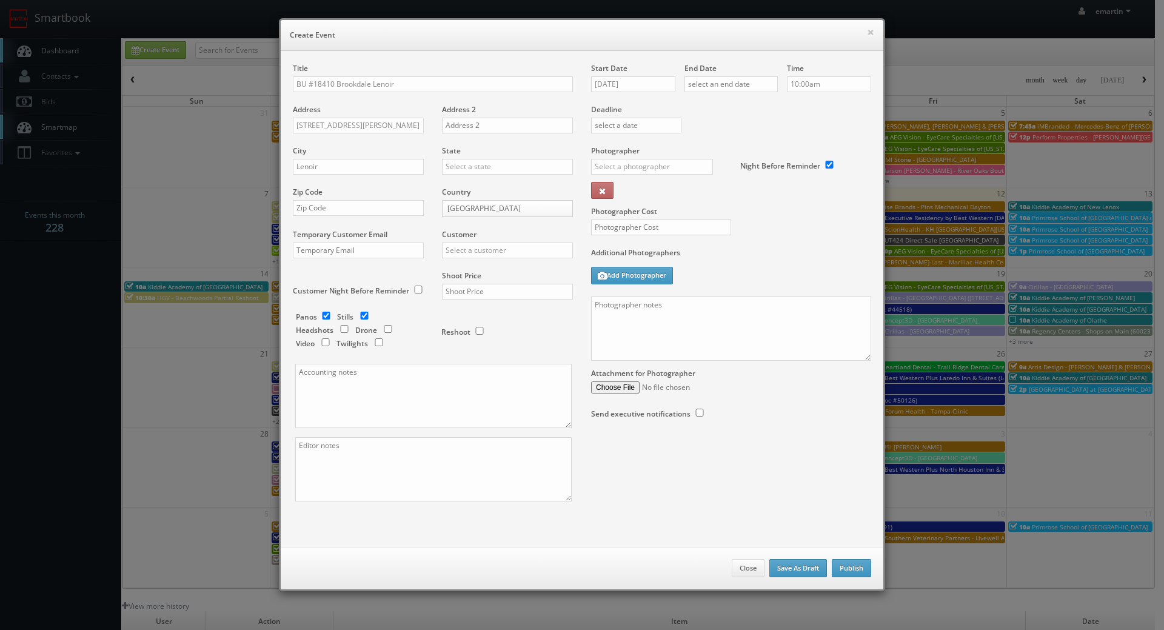
click at [486, 187] on div "Country United States United States Canada Mexico" at bounding box center [503, 208] width 140 height 42
click at [484, 163] on input "text" at bounding box center [507, 167] width 131 height 16
click at [493, 189] on div "[US_STATE]" at bounding box center [508, 186] width 130 height 20
type input "[US_STATE]"
click at [360, 209] on input "text" at bounding box center [358, 208] width 131 height 16
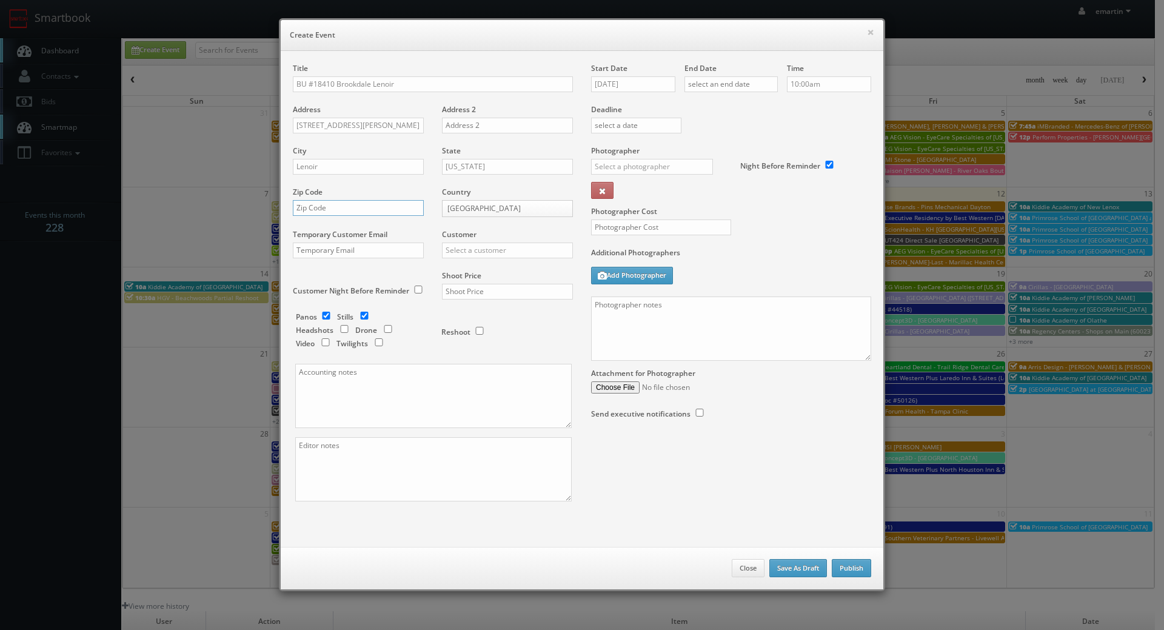
paste input "28645"
type input "28645"
click at [534, 258] on input "text" at bounding box center [507, 251] width 131 height 16
click at [531, 263] on div "Brookdale" at bounding box center [508, 270] width 130 height 20
type input "Brookdale"
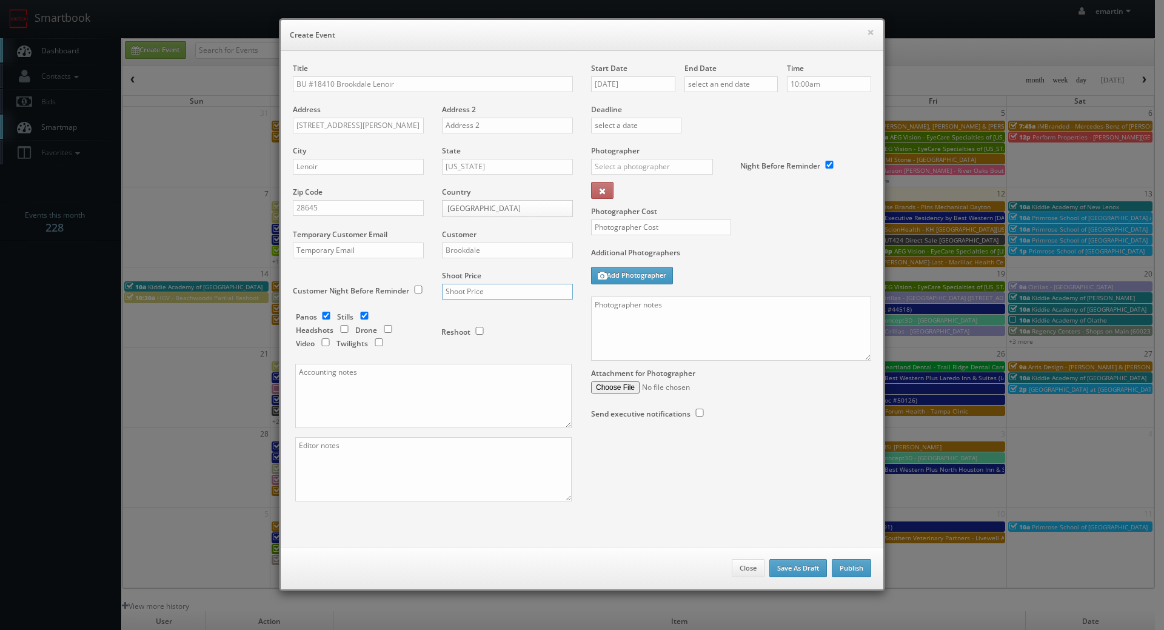
click at [470, 291] on input "text" at bounding box center [507, 292] width 131 height 16
type input "700"
click at [413, 311] on div "Panos Stills Headshots Drone Video Twilights Reshoot" at bounding box center [438, 234] width 267 height 260
click at [323, 312] on input "checkbox" at bounding box center [326, 316] width 18 height 8
checkbox input "false"
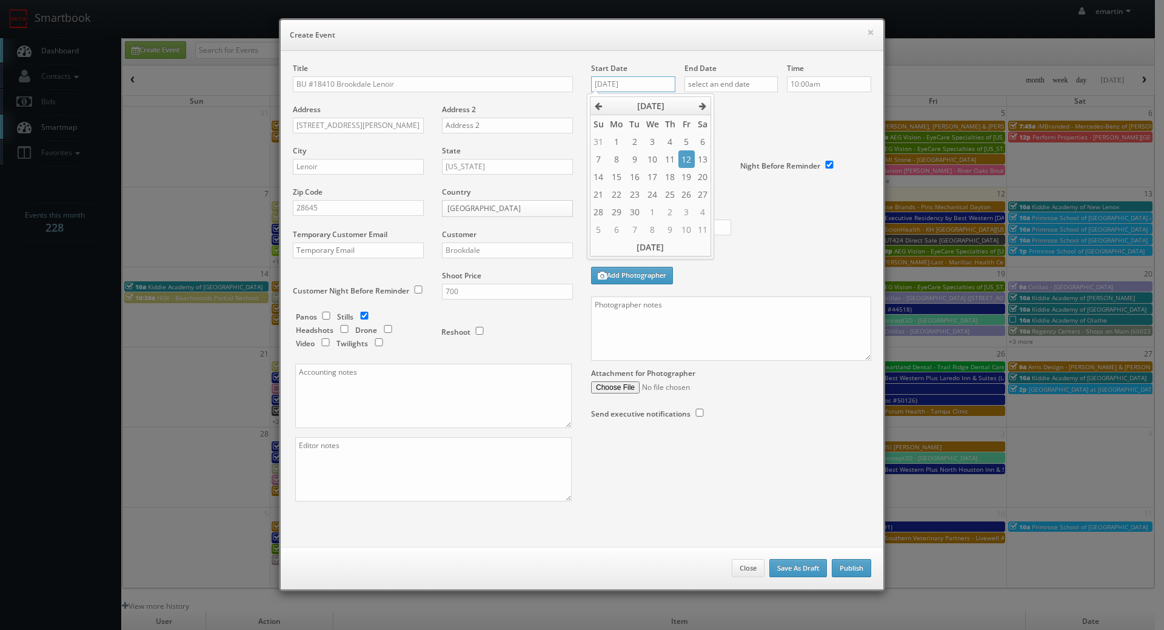
click at [626, 84] on input "09/12/2025" at bounding box center [633, 84] width 84 height 16
click at [703, 110] on icon at bounding box center [702, 106] width 7 height 8
click at [703, 109] on icon at bounding box center [702, 106] width 7 height 8
click at [629, 161] on td "4" at bounding box center [635, 159] width 16 height 18
type input "11/04/2025"
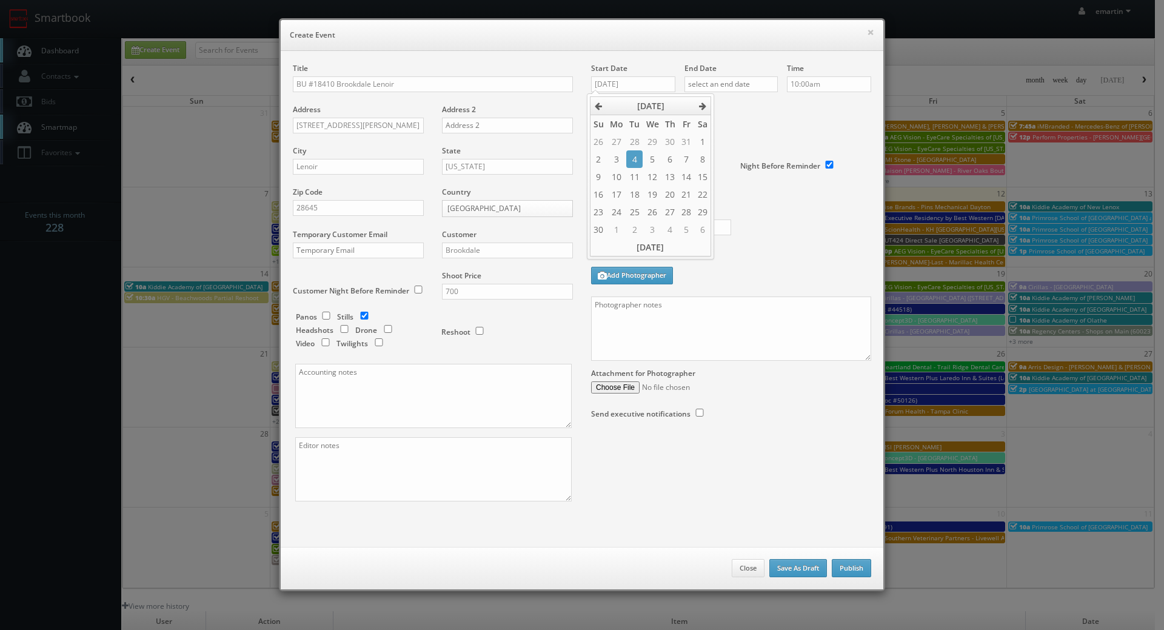
drag, startPoint x: 762, startPoint y: 101, endPoint x: 757, endPoint y: 82, distance: 19.6
click at [762, 101] on div "End Date" at bounding box center [731, 83] width 93 height 41
click at [757, 82] on input "text" at bounding box center [731, 84] width 93 height 16
click at [793, 102] on icon at bounding box center [795, 106] width 7 height 8
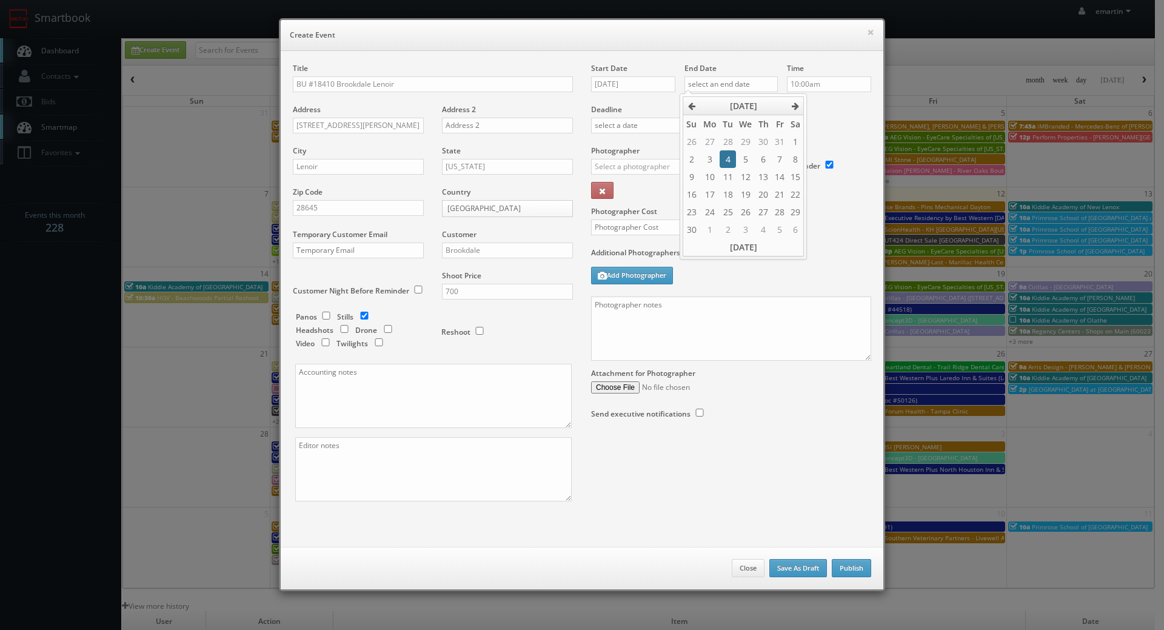
click at [725, 160] on td "4" at bounding box center [728, 159] width 16 height 18
type input "11/04/2025"
click at [816, 120] on div "Deadline" at bounding box center [731, 104] width 298 height 82
click at [631, 35] on h6 "Create Event" at bounding box center [582, 35] width 585 height 12
click at [626, 164] on input "text" at bounding box center [652, 167] width 122 height 16
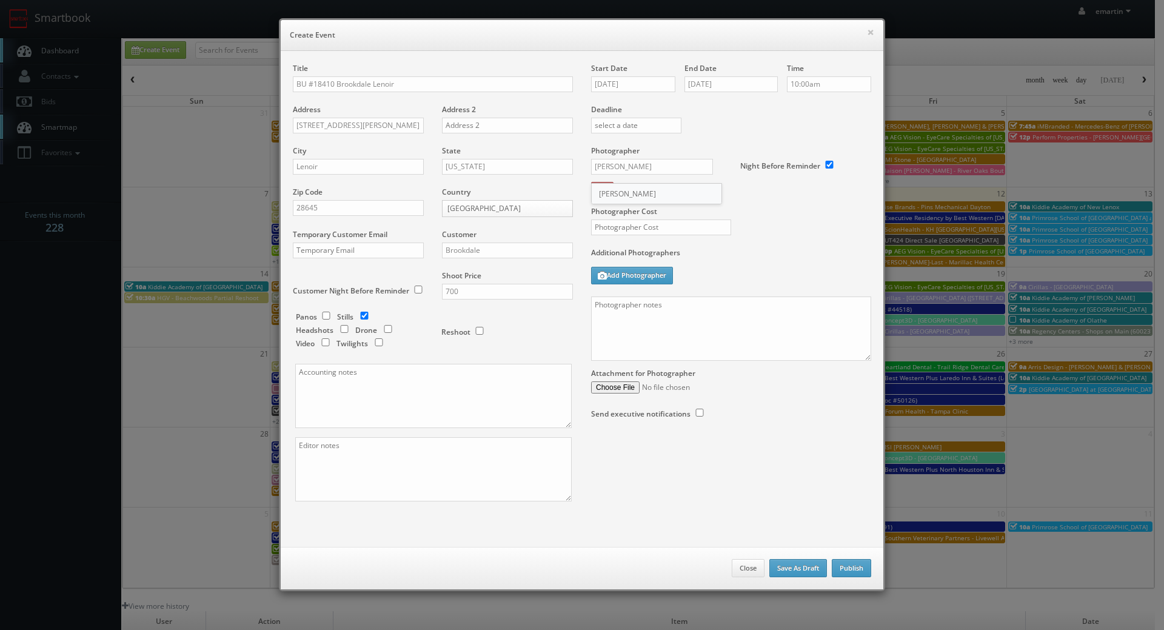
click at [654, 189] on div "Robin Stenson" at bounding box center [657, 194] width 130 height 20
type input "Robin Stenson"
click at [645, 226] on input "text" at bounding box center [661, 228] width 140 height 16
type input "250"
click at [768, 243] on div "Photographer Cost 250" at bounding box center [731, 197] width 298 height 102
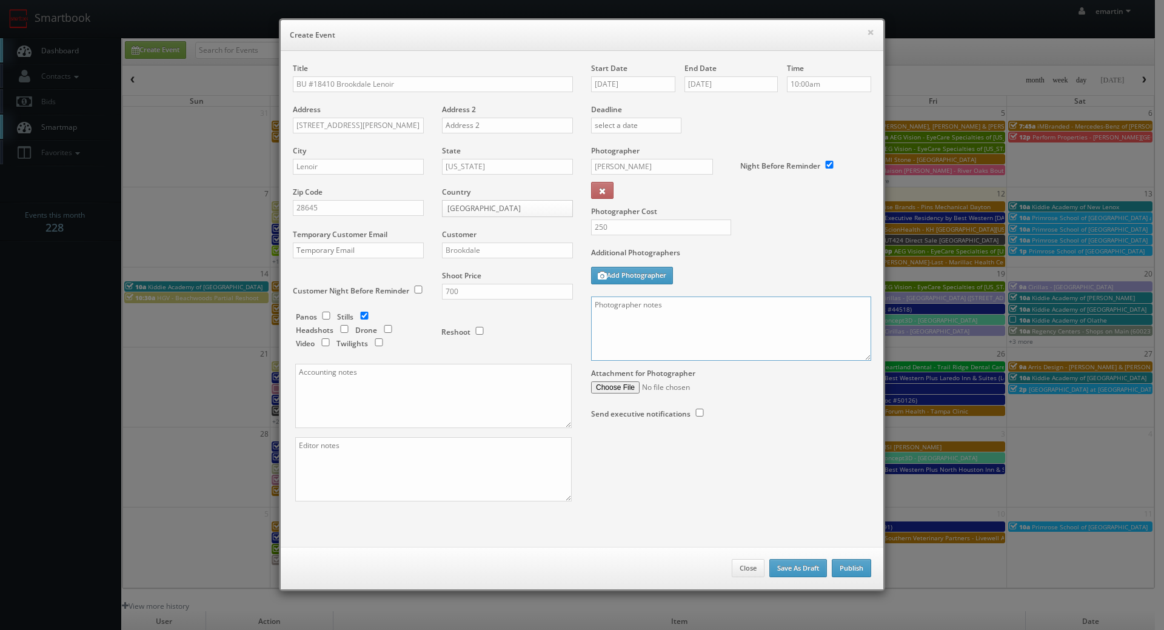
click at [682, 348] on textarea at bounding box center [731, 329] width 280 height 64
paste textarea "Onsite contact is We need to deliver 10 stills to the client so please take at …"
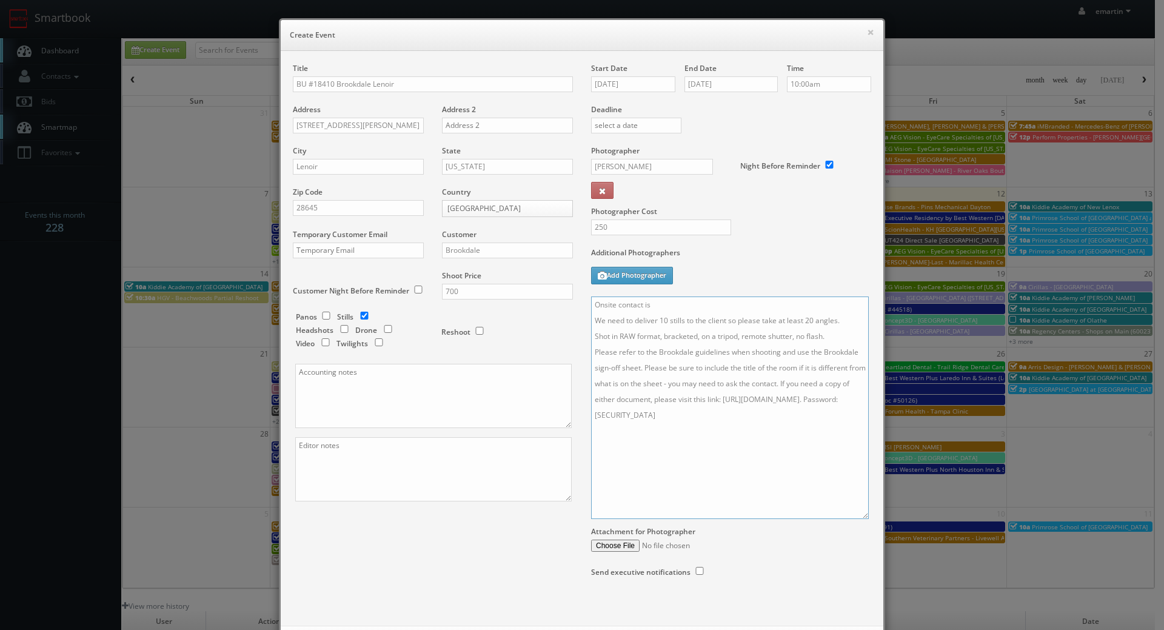
drag, startPoint x: 858, startPoint y: 361, endPoint x: 785, endPoint y: 449, distance: 114.5
click at [855, 516] on textarea "Onsite contact is We need to deliver 10 stills to the client so please take at …" at bounding box center [730, 408] width 278 height 223
click at [681, 303] on textarea "Onsite contact is We need to deliver 10 stills to the client so please take at …" at bounding box center [730, 409] width 278 height 225
click at [833, 352] on textarea "Onsite contact is We need to deliver 10 stills to the client so please take at …" at bounding box center [730, 409] width 278 height 225
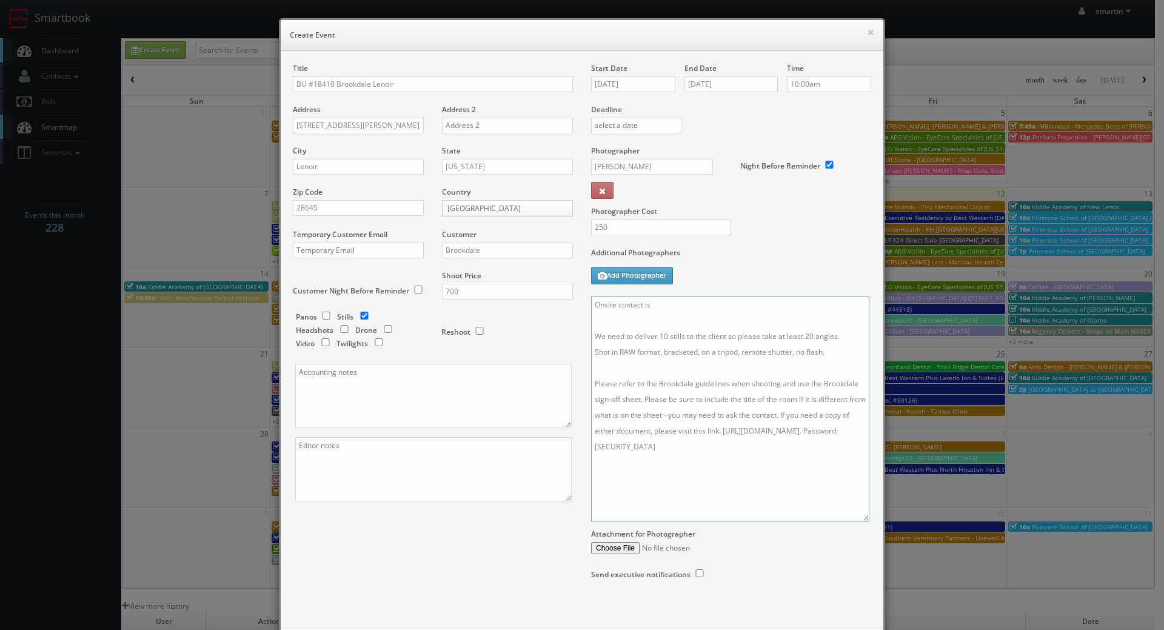
click at [721, 309] on textarea "Onsite contact is We need to deliver 10 stills to the client so please take at …" at bounding box center [730, 409] width 278 height 225
paste textarea "Kimberly Melton"
click at [665, 321] on textarea "Onsite contact is Kimberly Melton. We need to deliver 10 stills to the client s…" at bounding box center [730, 409] width 278 height 225
type textarea "Onsite contact is Kimberly Melton. We will be shooting the common area and dini…"
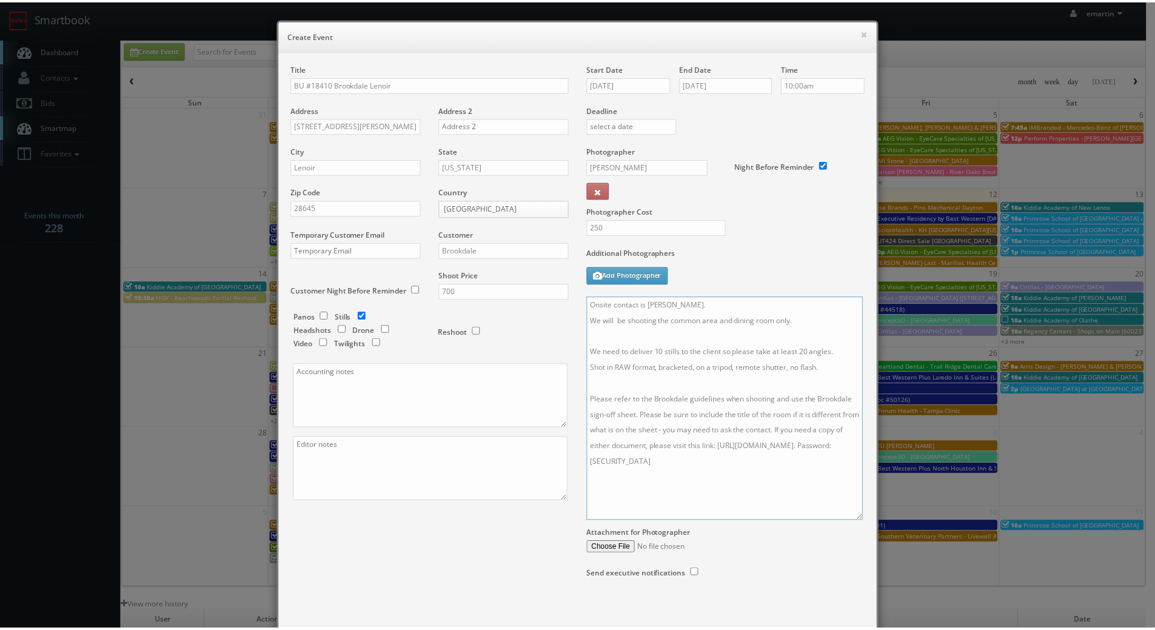
scroll to position [60, 0]
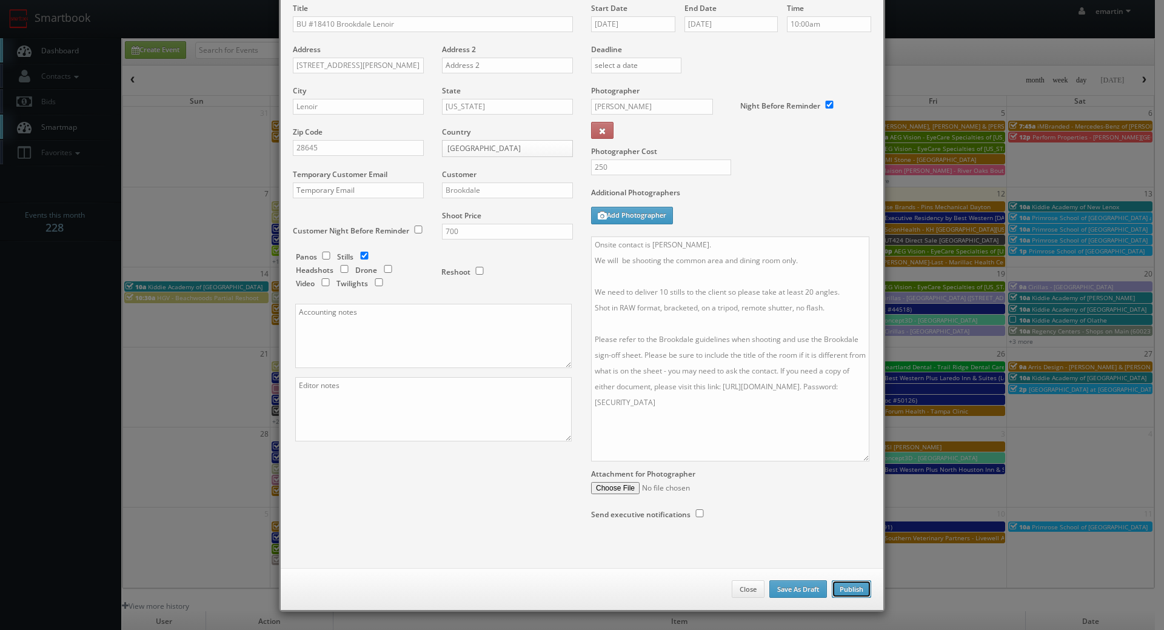
click at [848, 591] on button "Publish" at bounding box center [851, 589] width 39 height 18
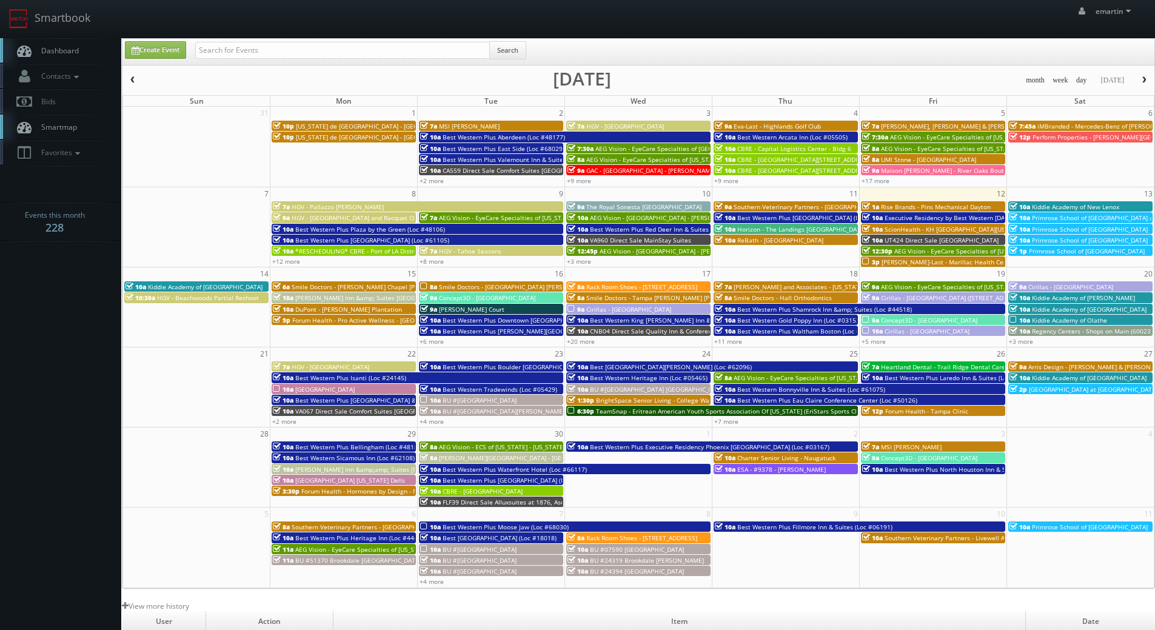
click at [84, 45] on link "Dashboard" at bounding box center [60, 50] width 121 height 25
click at [69, 57] on link "Dashboard" at bounding box center [60, 50] width 121 height 25
click at [160, 49] on link "Create Event" at bounding box center [155, 50] width 61 height 18
type input "[DATE]"
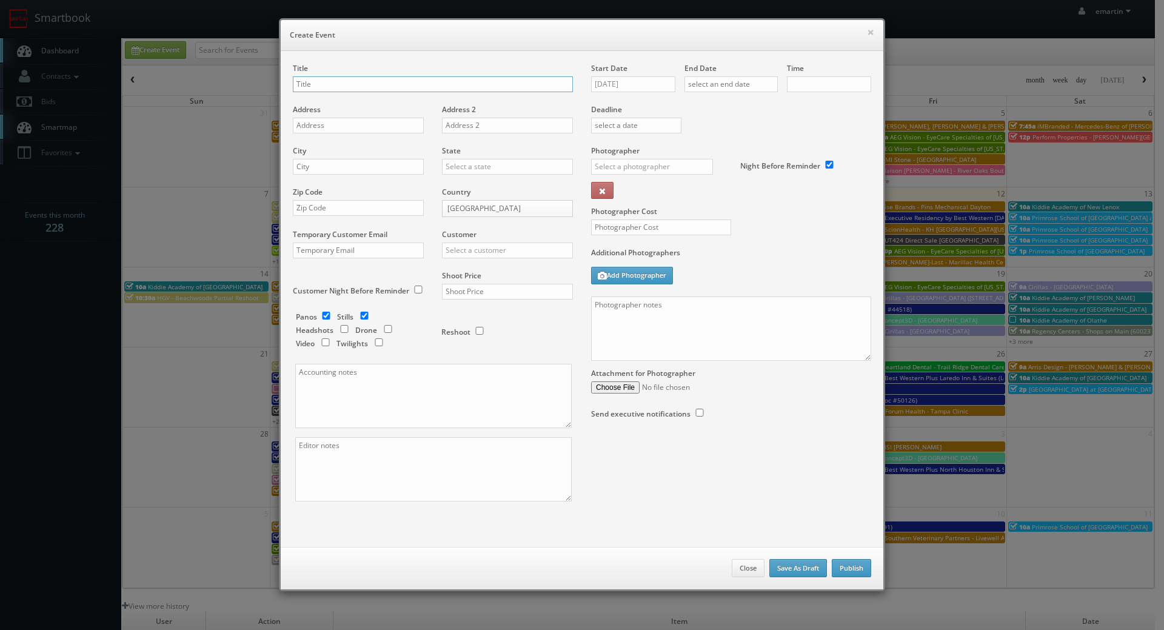
checkbox input "true"
type input "10:00am"
checkbox input "true"
click at [774, 48] on div "× Create Event" at bounding box center [582, 35] width 603 height 31
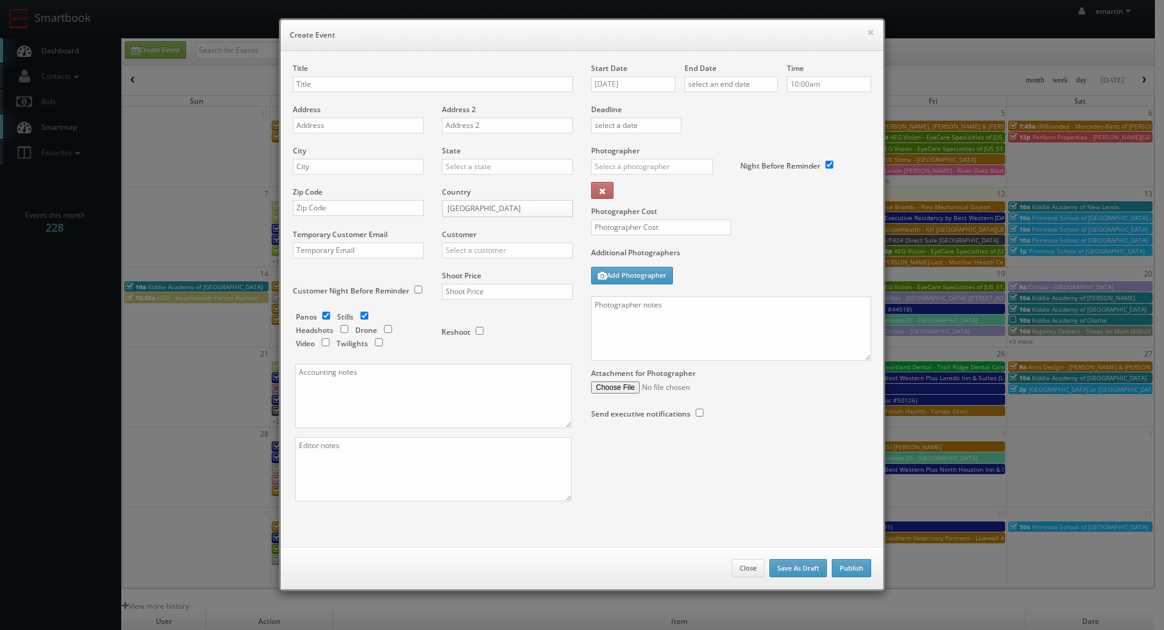
click at [861, 24] on div "× Create Event" at bounding box center [582, 35] width 603 height 31
click at [872, 32] on div "× Create Event" at bounding box center [582, 35] width 603 height 31
click at [857, 33] on h6 "Create Event" at bounding box center [582, 35] width 585 height 12
click at [878, 35] on div "× Create Event" at bounding box center [582, 35] width 603 height 31
click at [861, 30] on h6 "Create Event" at bounding box center [582, 35] width 585 height 12
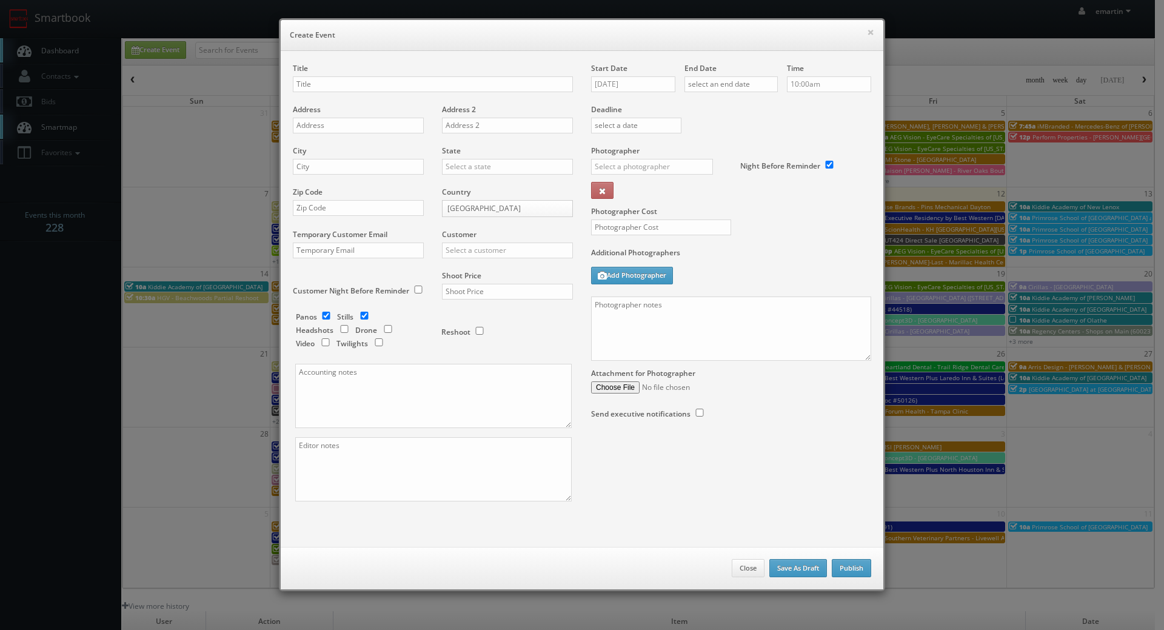
click at [871, 32] on div "× Create Event" at bounding box center [582, 35] width 603 height 31
click at [867, 29] on button "×" at bounding box center [870, 32] width 7 height 8
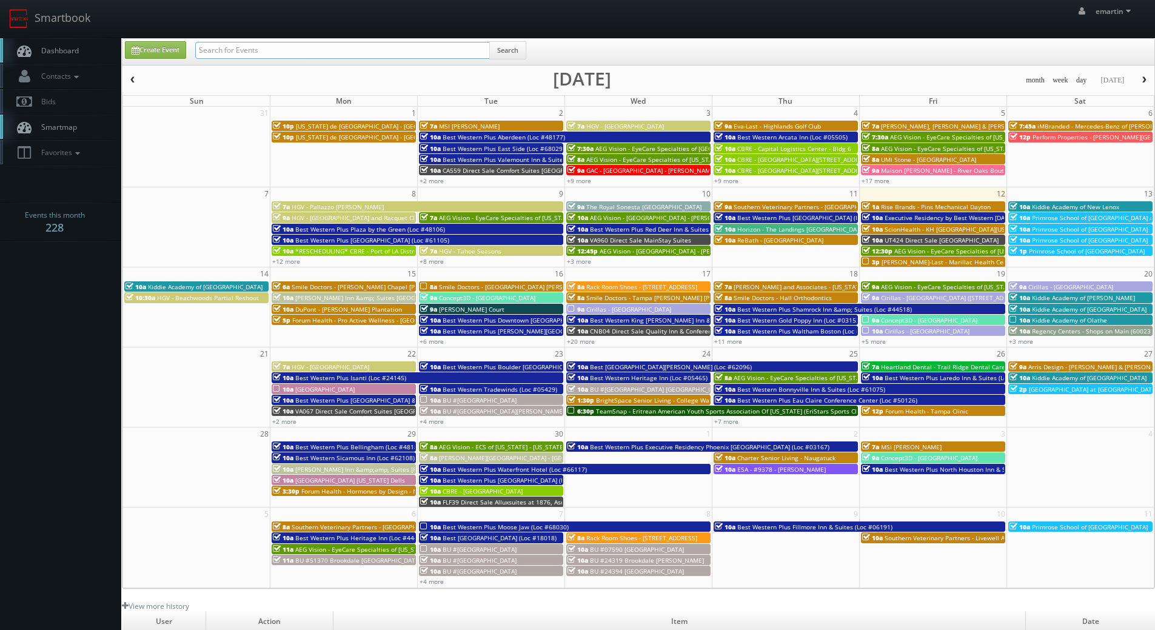
click at [250, 50] on input "text" at bounding box center [342, 50] width 295 height 17
type input "va960"
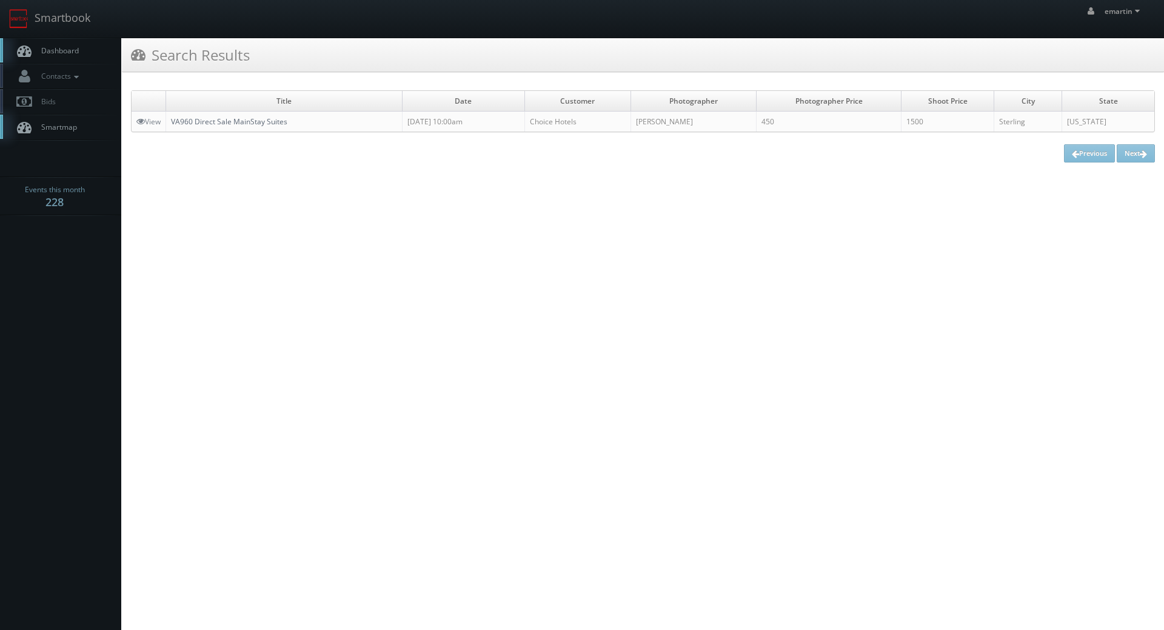
click at [255, 116] on link "VA960 Direct Sale MainStay Suites" at bounding box center [229, 121] width 116 height 10
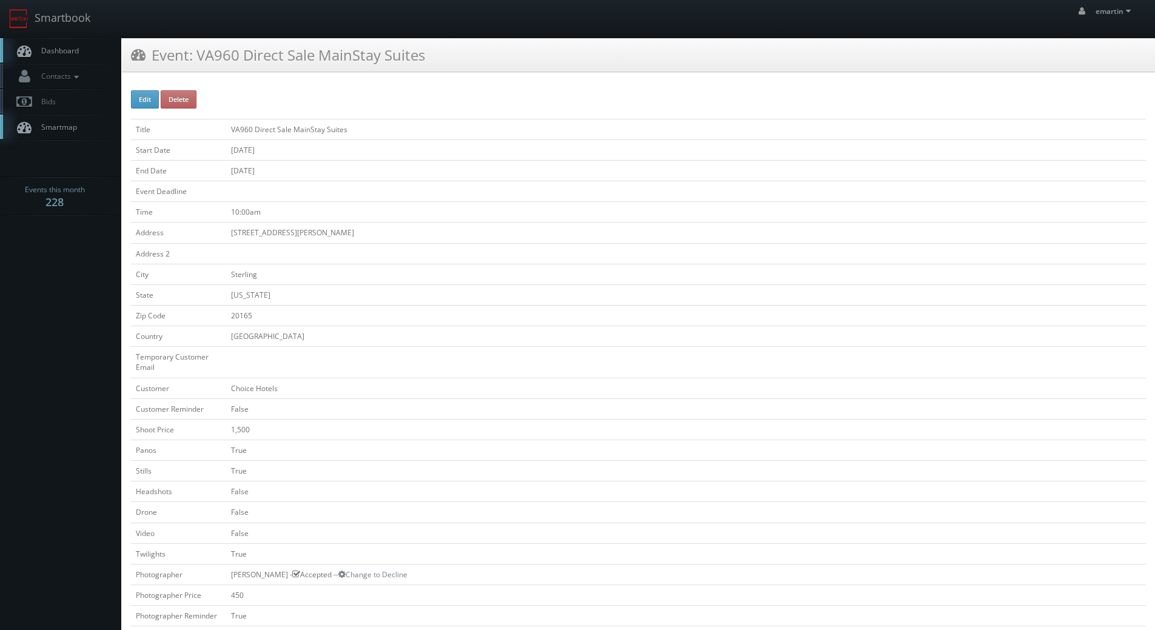
click at [72, 56] on link "Dashboard" at bounding box center [60, 50] width 121 height 25
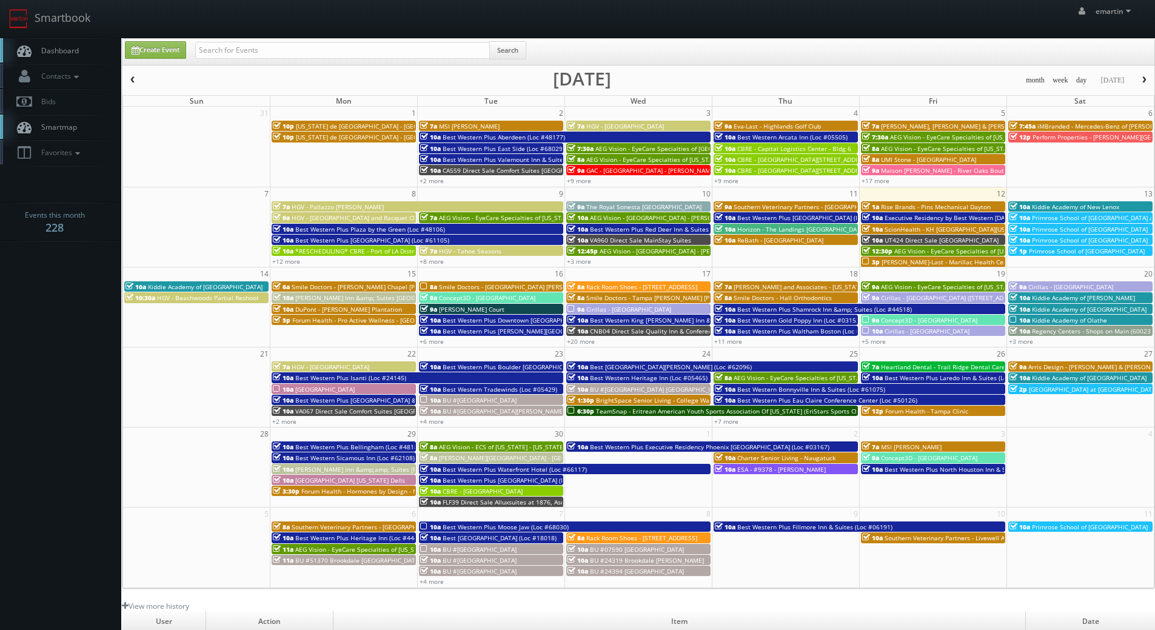
click at [81, 52] on link "Dashboard" at bounding box center [60, 50] width 121 height 25
click at [161, 48] on link "Create Event" at bounding box center [155, 50] width 61 height 18
type input "[DATE]"
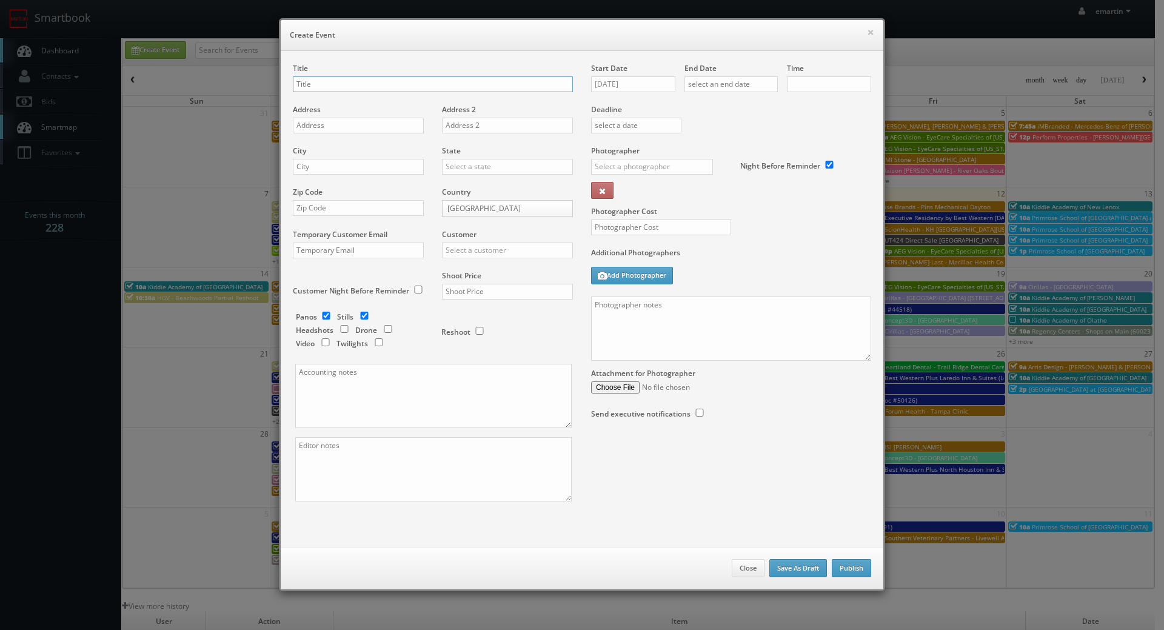
checkbox input "true"
type input "10:00am"
checkbox input "true"
click at [372, 86] on input "text" at bounding box center [433, 84] width 280 height 16
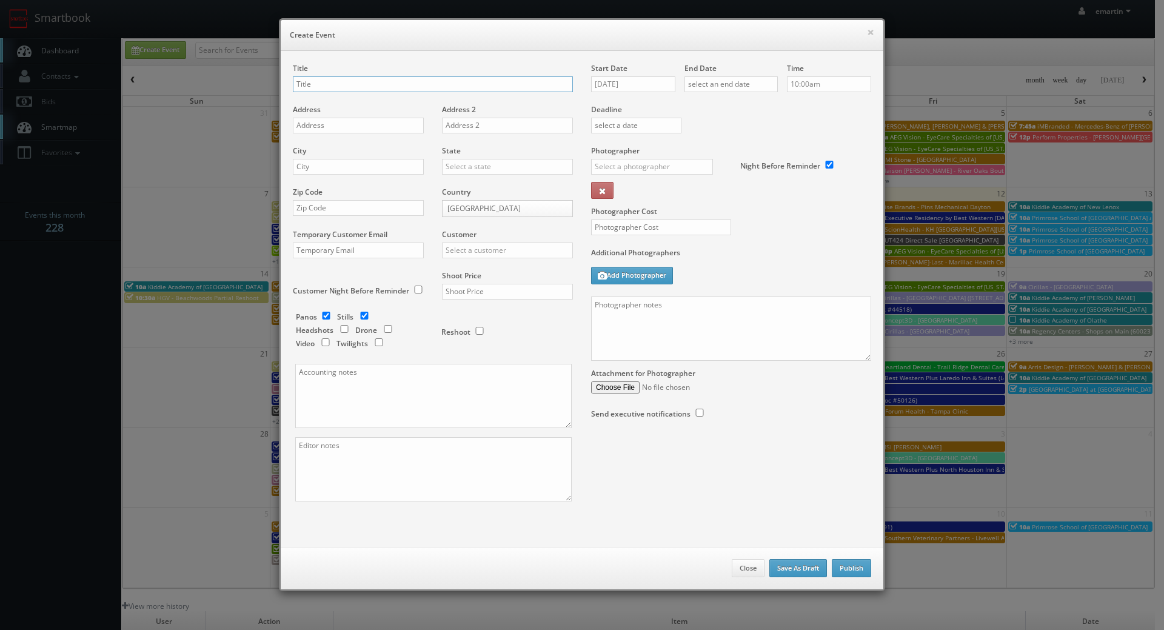
paste input "BU #18370"
click at [403, 78] on input "BU #18370" at bounding box center [433, 84] width 280 height 16
paste input "Brookdale Hickory Northeast"
type input "BU #18370 [GEOGRAPHIC_DATA]"
drag, startPoint x: 396, startPoint y: 127, endPoint x: 224, endPoint y: 162, distance: 175.1
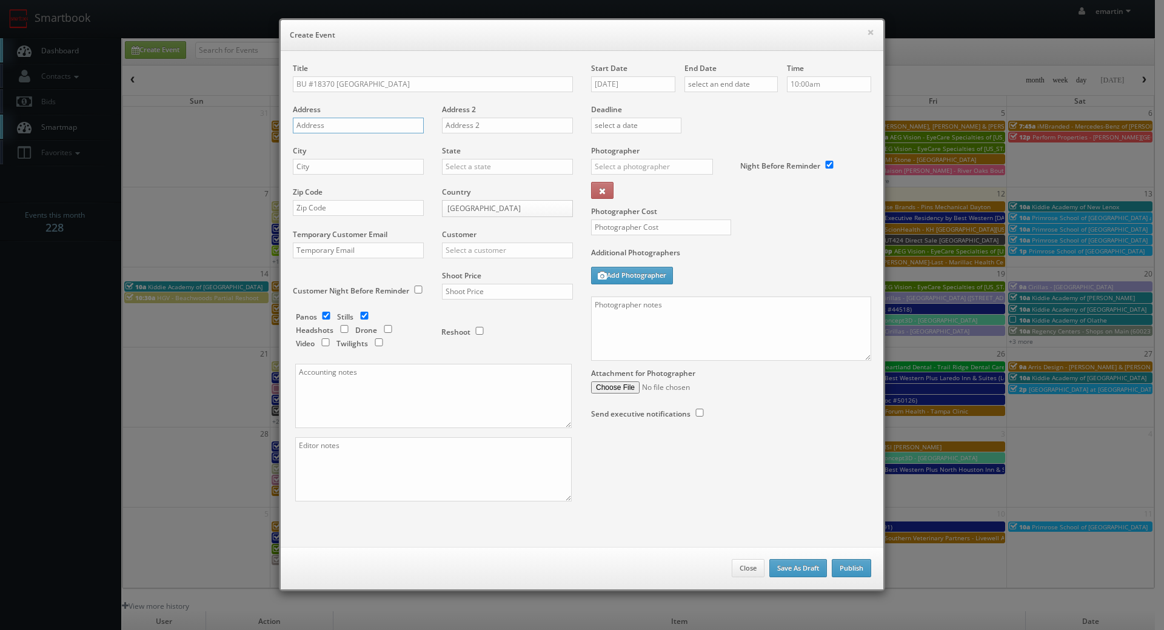
click at [396, 127] on input "text" at bounding box center [358, 126] width 131 height 16
paste input "[STREET_ADDRESS]"
type input "[STREET_ADDRESS]"
click at [342, 166] on input "text" at bounding box center [358, 167] width 131 height 16
paste input "Hickory"
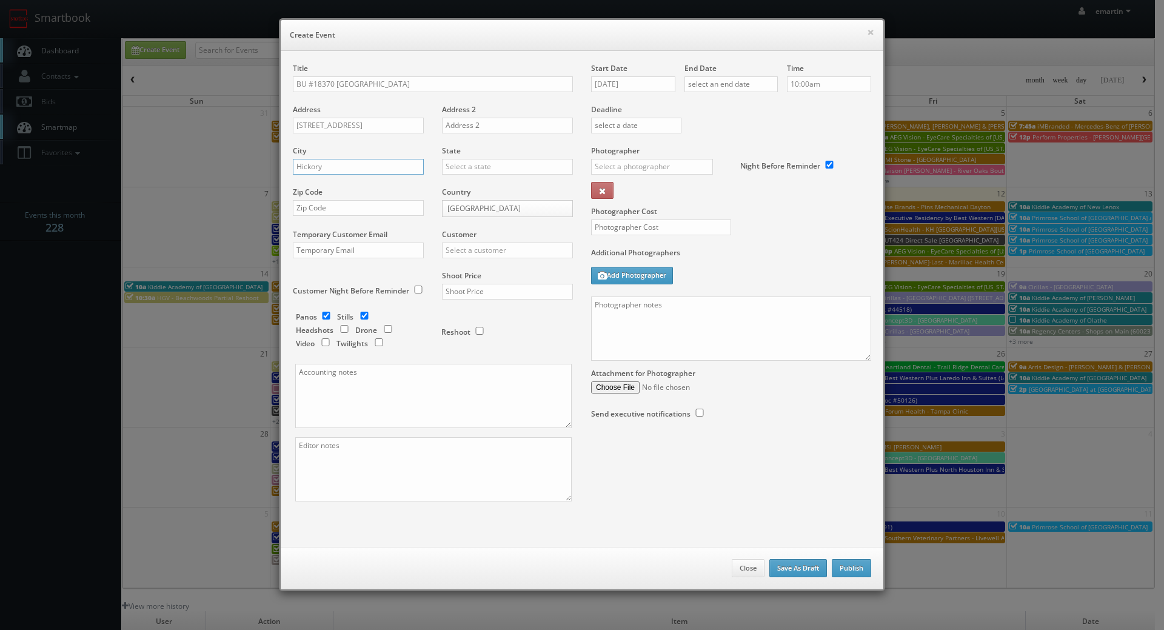
type input "Hickory"
click at [500, 167] on input "text" at bounding box center [507, 167] width 131 height 16
click at [492, 187] on div "[US_STATE]" at bounding box center [508, 186] width 130 height 20
type input "[US_STATE]"
click at [332, 212] on input "text" at bounding box center [358, 208] width 131 height 16
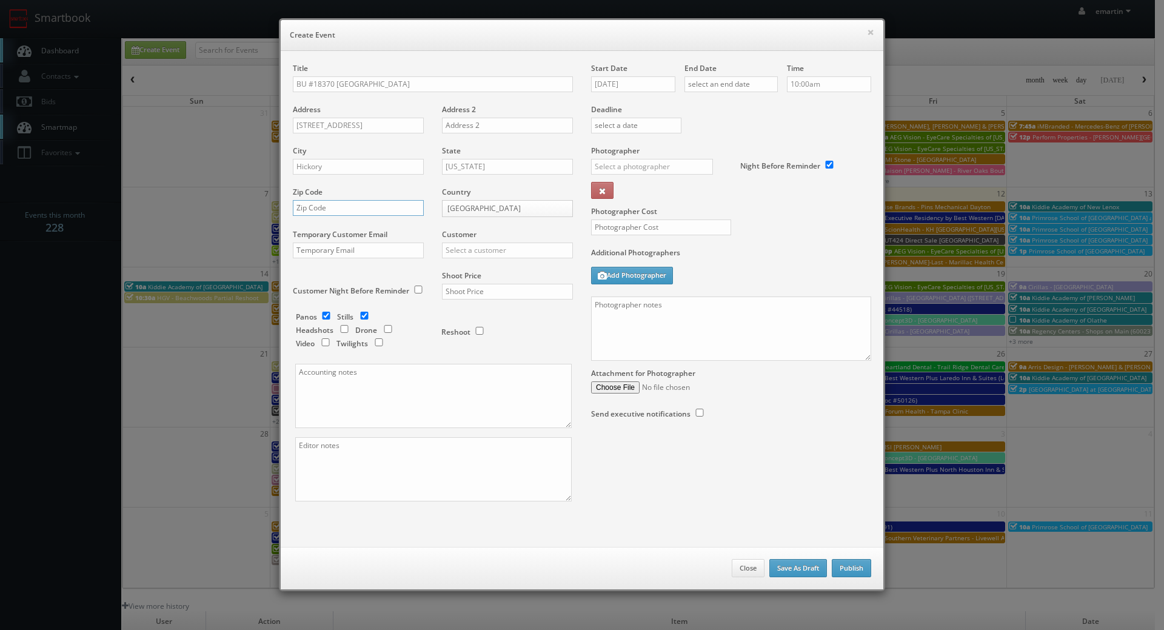
paste input "28601"
type input "28601"
click at [465, 255] on input "text" at bounding box center [507, 251] width 131 height 16
click at [463, 266] on div "Brookdale" at bounding box center [508, 270] width 130 height 20
type input "Brookdale"
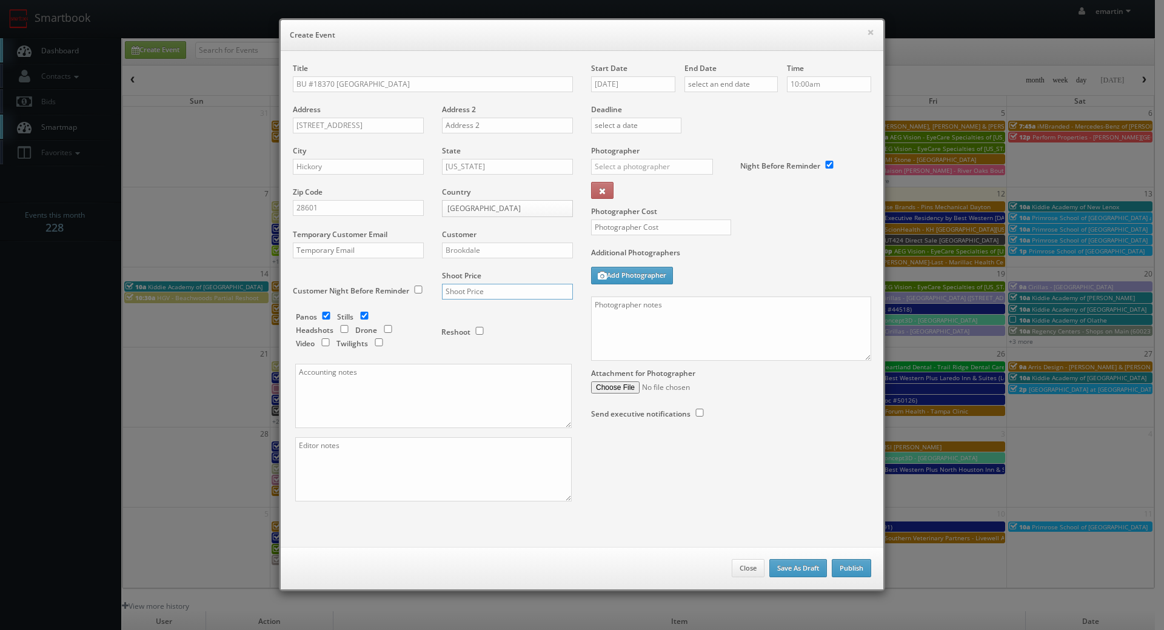
click at [457, 290] on input "text" at bounding box center [507, 292] width 131 height 16
type input "700"
drag, startPoint x: 420, startPoint y: 311, endPoint x: 357, endPoint y: 315, distance: 62.6
click at [416, 311] on div "Panos Stills Headshots Drone Video Twilights Reshoot" at bounding box center [438, 234] width 267 height 260
click at [320, 312] on input "checkbox" at bounding box center [326, 316] width 18 height 8
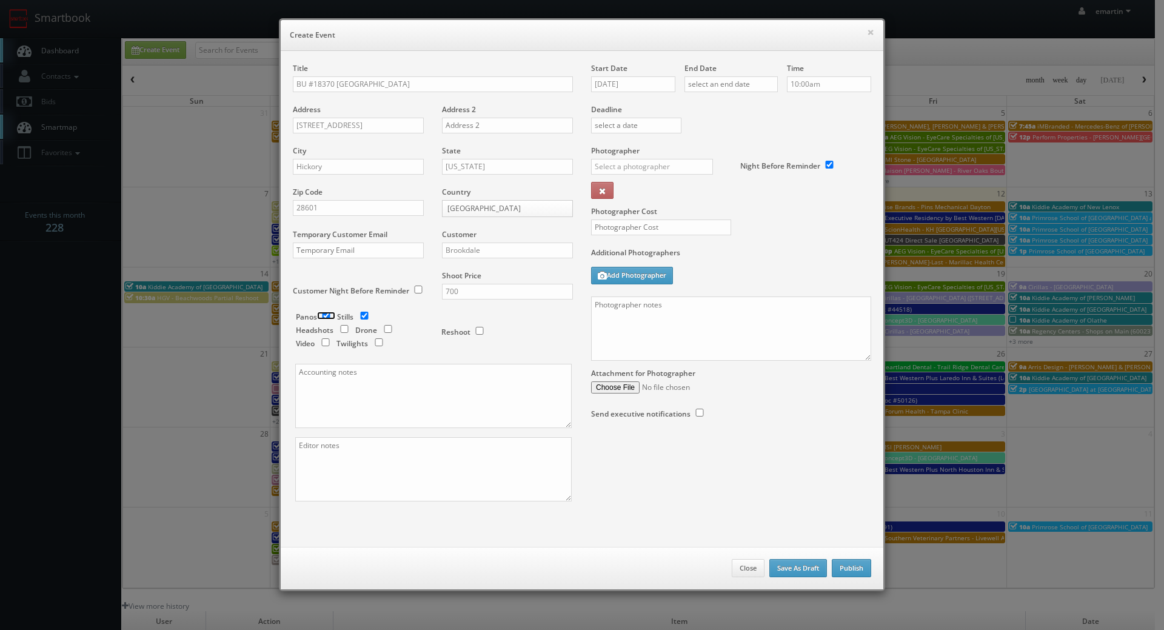
checkbox input "false"
drag, startPoint x: 753, startPoint y: 272, endPoint x: 745, endPoint y: 272, distance: 7.3
click at [750, 272] on div "Additional Photographers Add Photographer" at bounding box center [731, 271] width 280 height 49
click at [631, 79] on input "[DATE]" at bounding box center [633, 84] width 84 height 16
click at [705, 102] on icon at bounding box center [702, 106] width 7 height 8
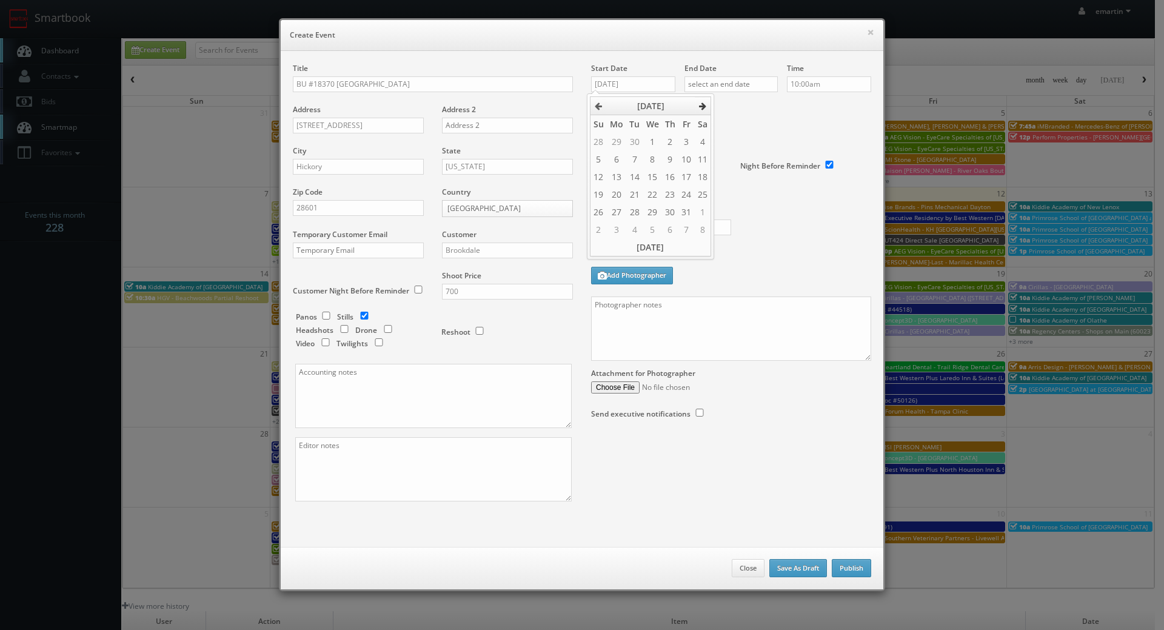
click at [705, 102] on icon at bounding box center [702, 106] width 7 height 8
click at [644, 160] on td "5" at bounding box center [652, 159] width 19 height 18
type input "[DATE]"
drag, startPoint x: 734, startPoint y: 138, endPoint x: 739, endPoint y: 110, distance: 28.3
click at [734, 137] on div "Deadline" at bounding box center [731, 104] width 298 height 82
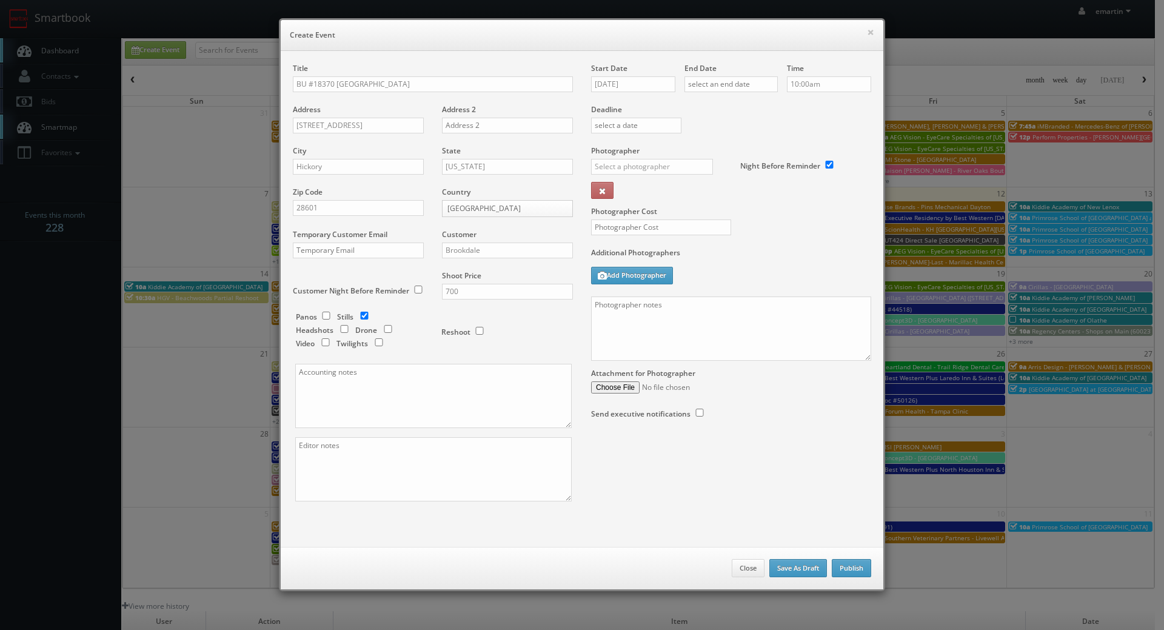
click at [737, 92] on div "End Date" at bounding box center [731, 83] width 93 height 41
click at [768, 89] on input "text" at bounding box center [731, 84] width 93 height 16
click at [794, 102] on icon at bounding box center [795, 106] width 7 height 8
click at [738, 153] on td "5" at bounding box center [745, 159] width 19 height 18
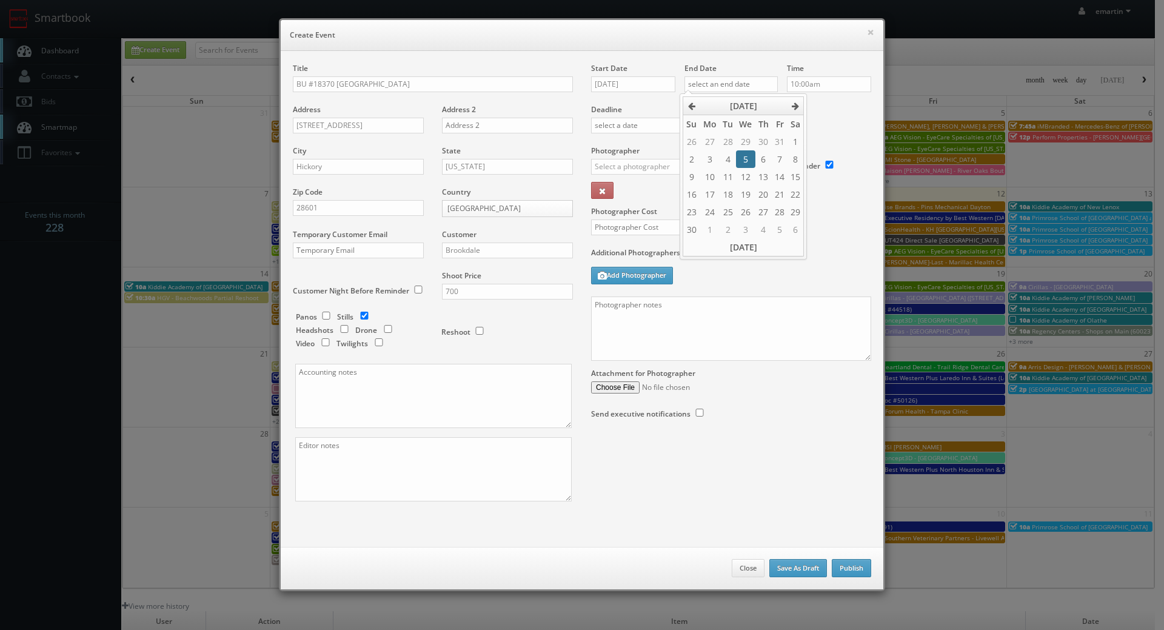
type input "[DATE]"
drag, startPoint x: 818, startPoint y: 118, endPoint x: 699, endPoint y: 163, distance: 127.1
click at [819, 117] on div "Deadline" at bounding box center [731, 104] width 298 height 82
click at [681, 169] on input "text" at bounding box center [652, 167] width 122 height 16
click at [658, 190] on div "[PERSON_NAME]" at bounding box center [657, 194] width 130 height 20
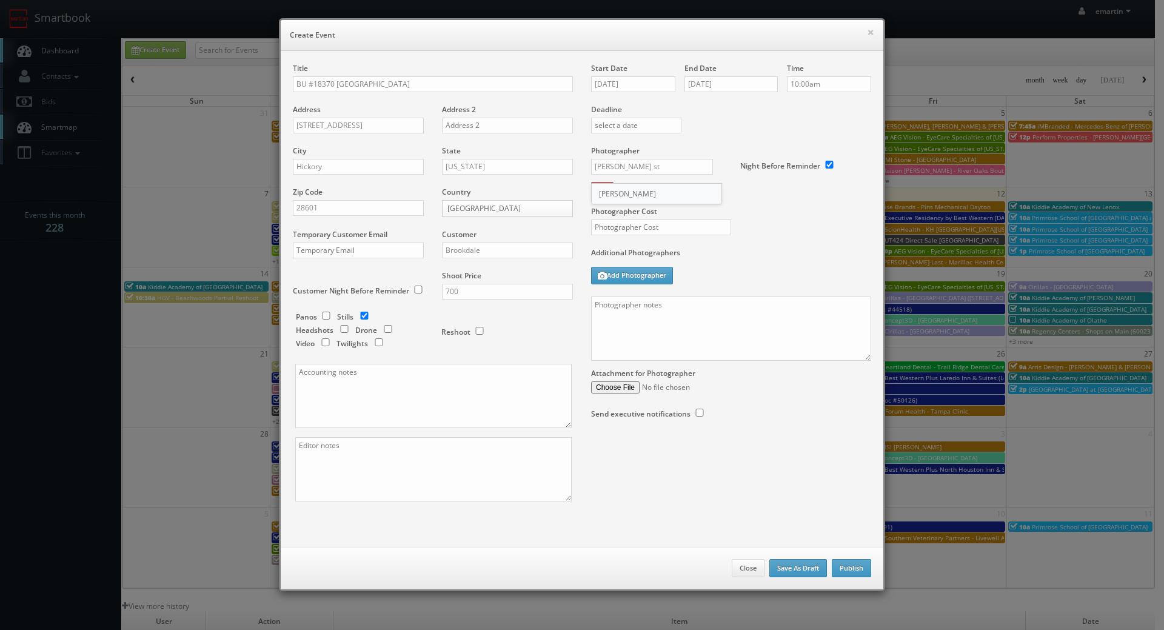
type input "[PERSON_NAME]"
click at [656, 230] on input "text" at bounding box center [661, 228] width 140 height 16
type input "250"
click at [750, 200] on div "Photographer Cost 250" at bounding box center [731, 197] width 298 height 102
click at [653, 349] on textarea at bounding box center [731, 329] width 280 height 64
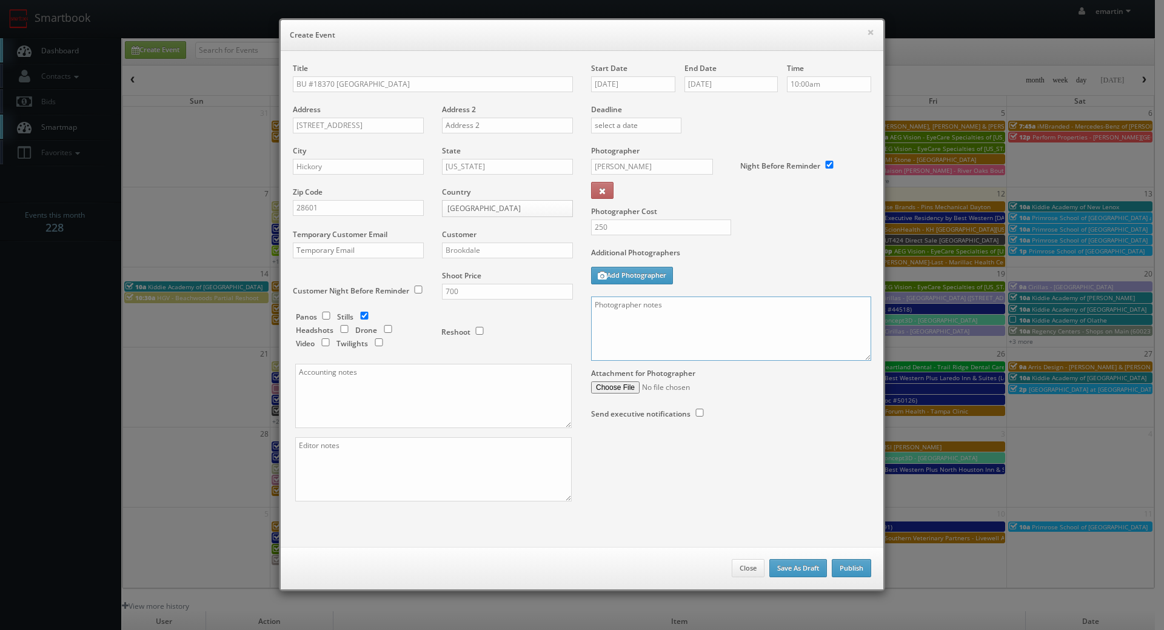
paste textarea "Onsite contact is We need to deliver 10 stills to the client so please take at …"
drag, startPoint x: 870, startPoint y: 358, endPoint x: 864, endPoint y: 357, distance: 6.2
click at [867, 358] on div "Start Date [DATE] End Date [DATE] Time 10:00am Deadline Photographer [PERSON_NA…" at bounding box center [731, 253] width 298 height 380
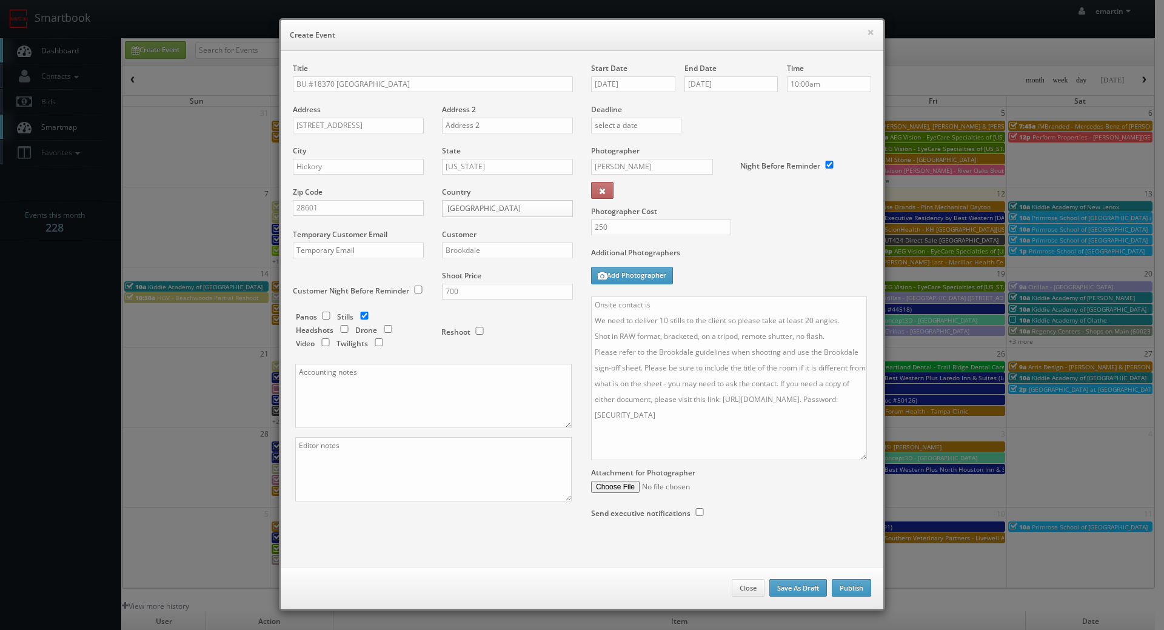
drag, startPoint x: 864, startPoint y: 357, endPoint x: 852, endPoint y: 455, distance: 99.0
click at [859, 460] on textarea "Onsite contact is We need to deliver 10 stills to the client so please take at …" at bounding box center [729, 379] width 276 height 164
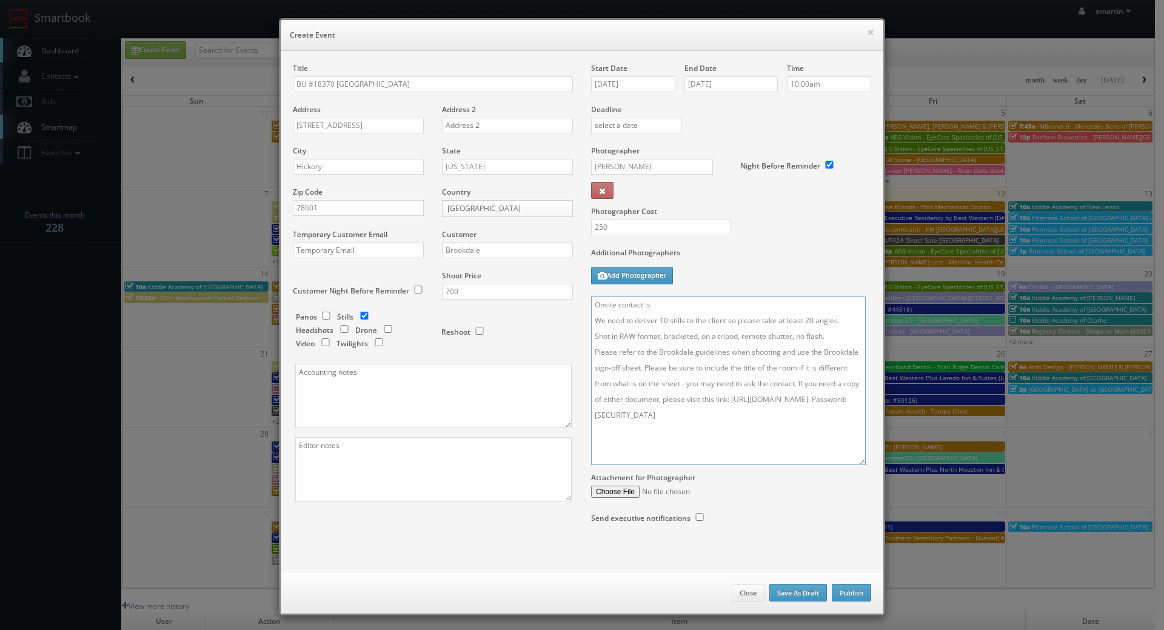
click at [684, 307] on textarea "Onsite contact is We need to deliver 10 stills to the client so please take at …" at bounding box center [728, 381] width 275 height 169
type textarea "Onsite contact is [PERSON_NAME]. We need to deliver 10 stills to the client so …"
click at [849, 592] on button "Publish" at bounding box center [851, 593] width 39 height 18
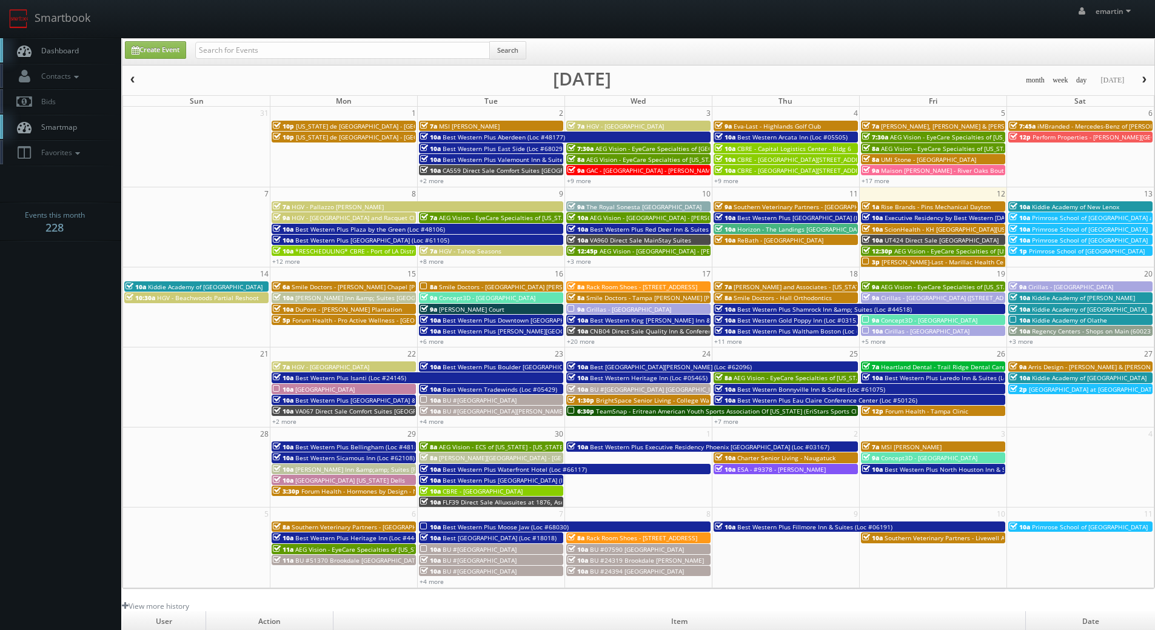
click at [59, 45] on link "Dashboard" at bounding box center [60, 50] width 121 height 25
click at [83, 45] on link "Dashboard" at bounding box center [60, 50] width 121 height 25
click at [158, 50] on link "Create Event" at bounding box center [155, 50] width 61 height 18
type input "[DATE]"
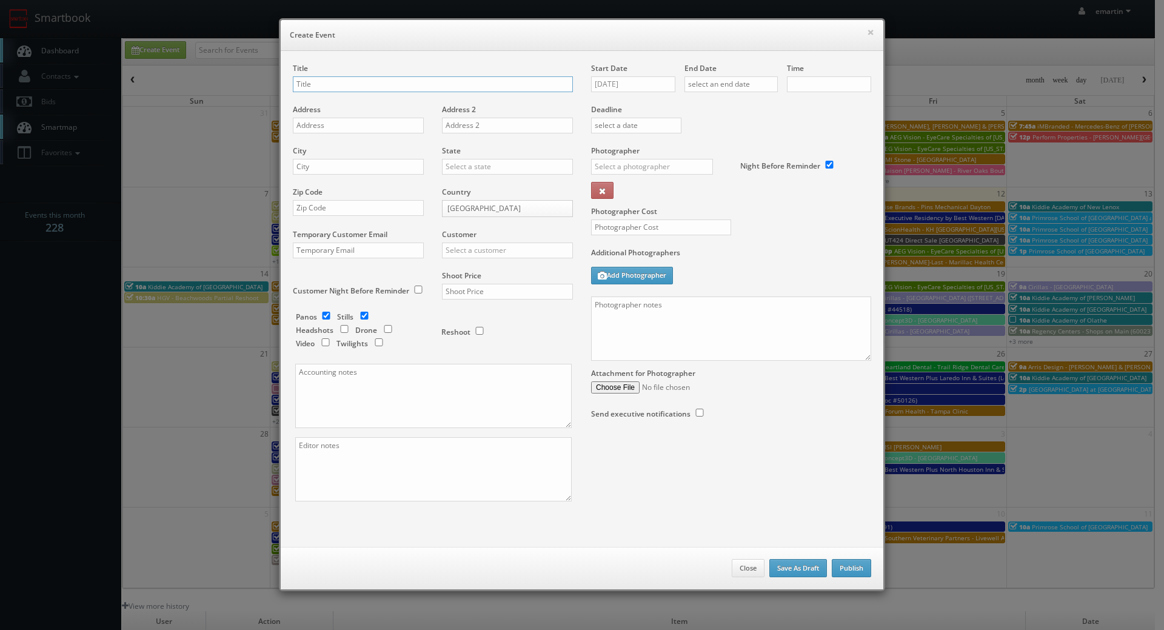
checkbox input "true"
type input "10:00am"
checkbox input "true"
click at [638, 79] on input "[DATE]" at bounding box center [633, 84] width 84 height 16
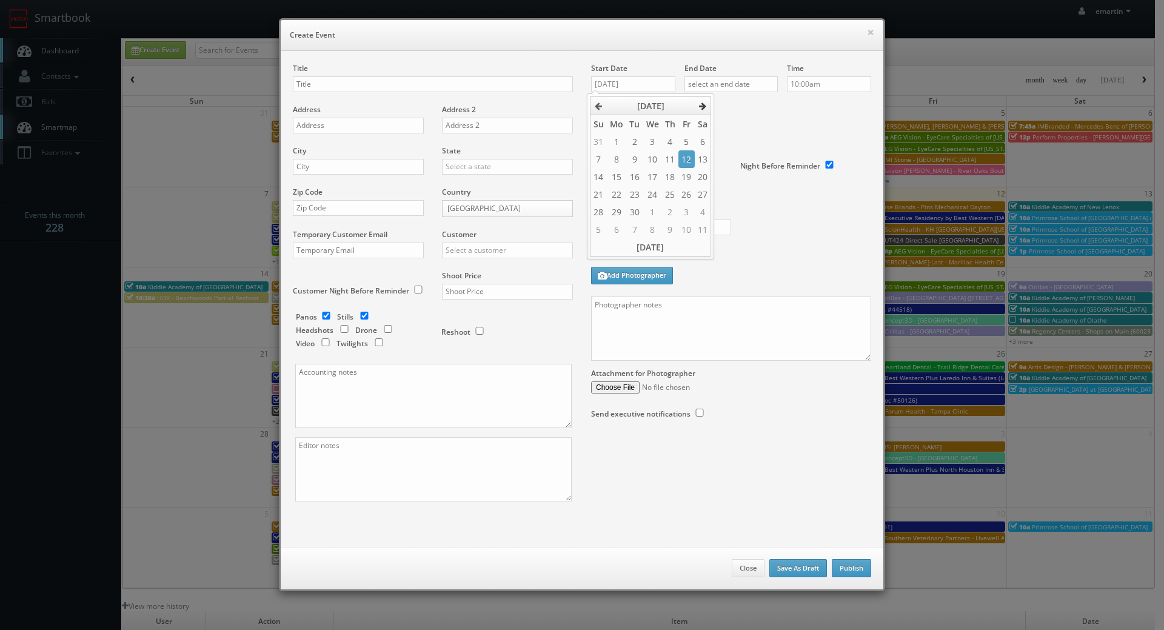
click at [700, 101] on th at bounding box center [703, 106] width 16 height 18
click at [650, 210] on td "29" at bounding box center [652, 212] width 19 height 18
type input "[DATE]"
click at [734, 82] on input "text" at bounding box center [731, 84] width 93 height 16
click at [794, 109] on icon at bounding box center [795, 106] width 7 height 8
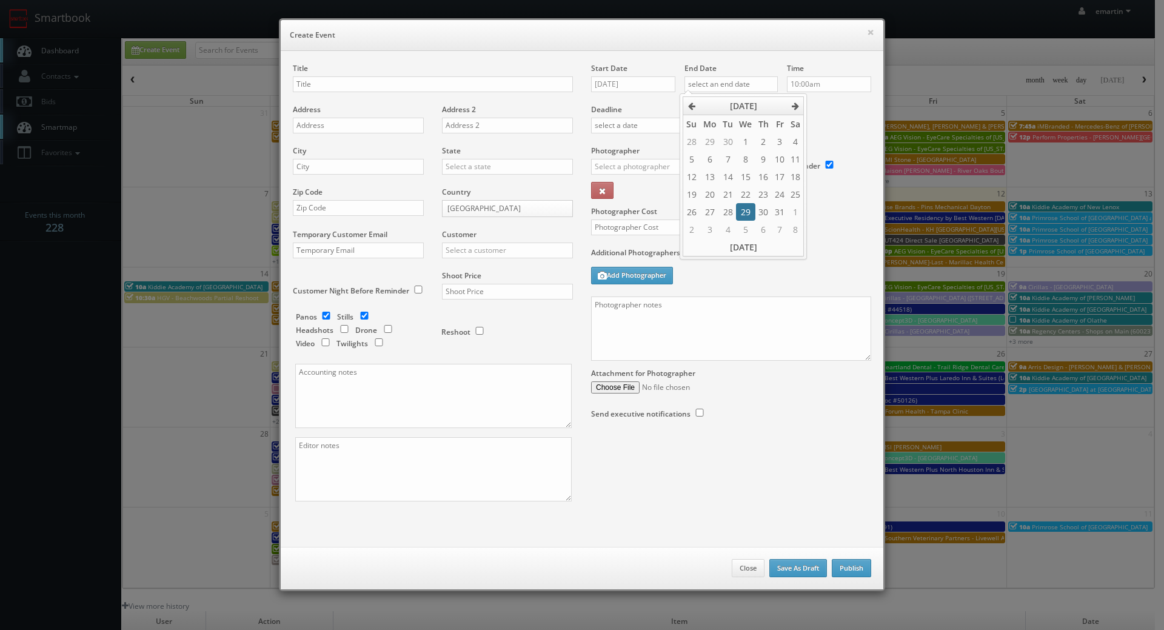
click at [747, 212] on td "29" at bounding box center [745, 212] width 19 height 18
type input "10/29/2025"
click at [835, 112] on label "Deadline" at bounding box center [731, 109] width 298 height 10
click at [365, 92] on input "text" at bounding box center [433, 84] width 280 height 16
paste input "Best Western Hunt's Landing Hotel Matamoras/Milford"
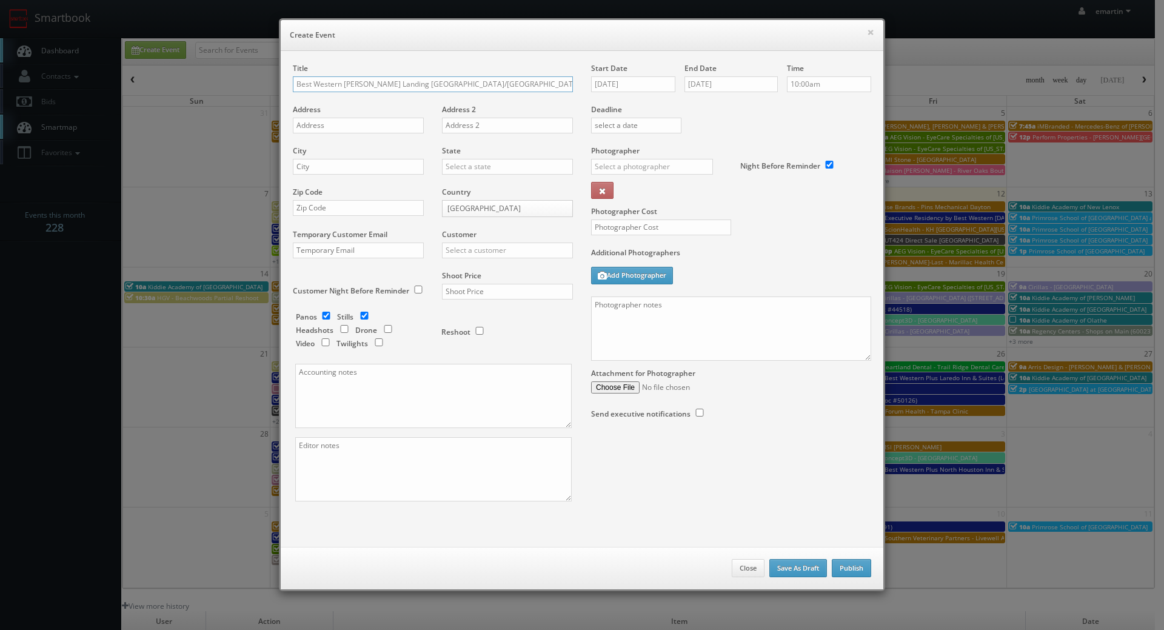
click at [533, 78] on input "Best Western Hunt's Landing Hotel Matamoras/Milford (Loc #" at bounding box center [433, 84] width 280 height 16
paste input "39067"
type input "Best Western [PERSON_NAME] Landing [GEOGRAPHIC_DATA]/[GEOGRAPHIC_DATA] (Loc #39…"
click at [344, 131] on input "text" at bounding box center [358, 126] width 131 height 16
paste input "120 Routes 6 & 209"
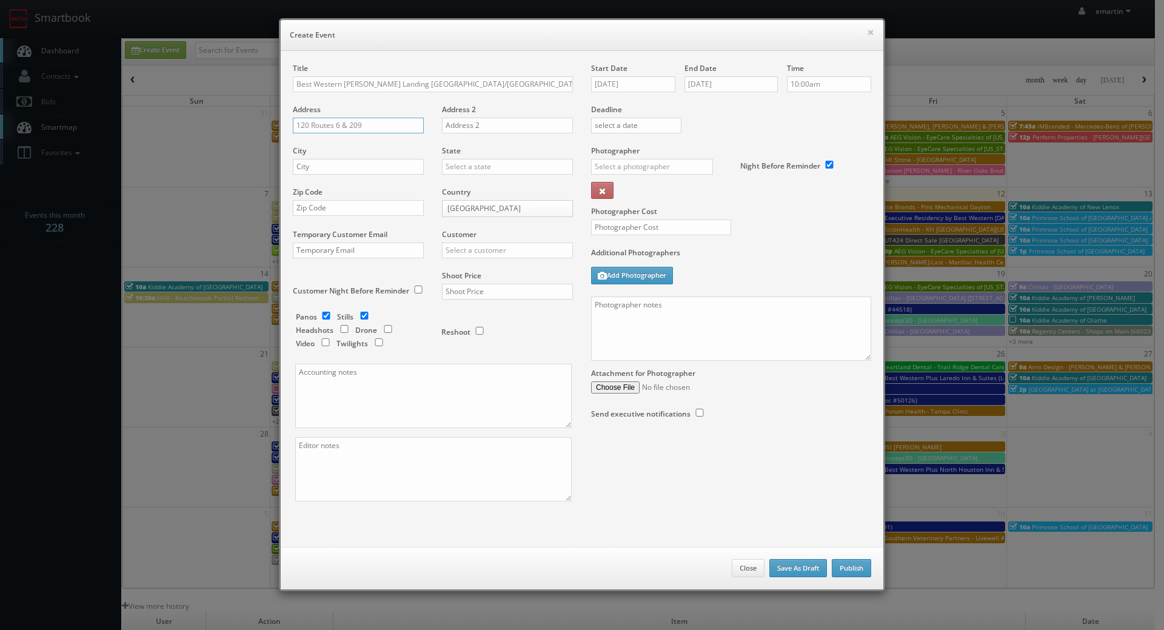
type input "120 Routes 6 & 209"
click at [355, 169] on input "text" at bounding box center [358, 167] width 131 height 16
paste input "Matamoras"
type input "Matamoras"
click at [478, 169] on input "text" at bounding box center [507, 167] width 131 height 16
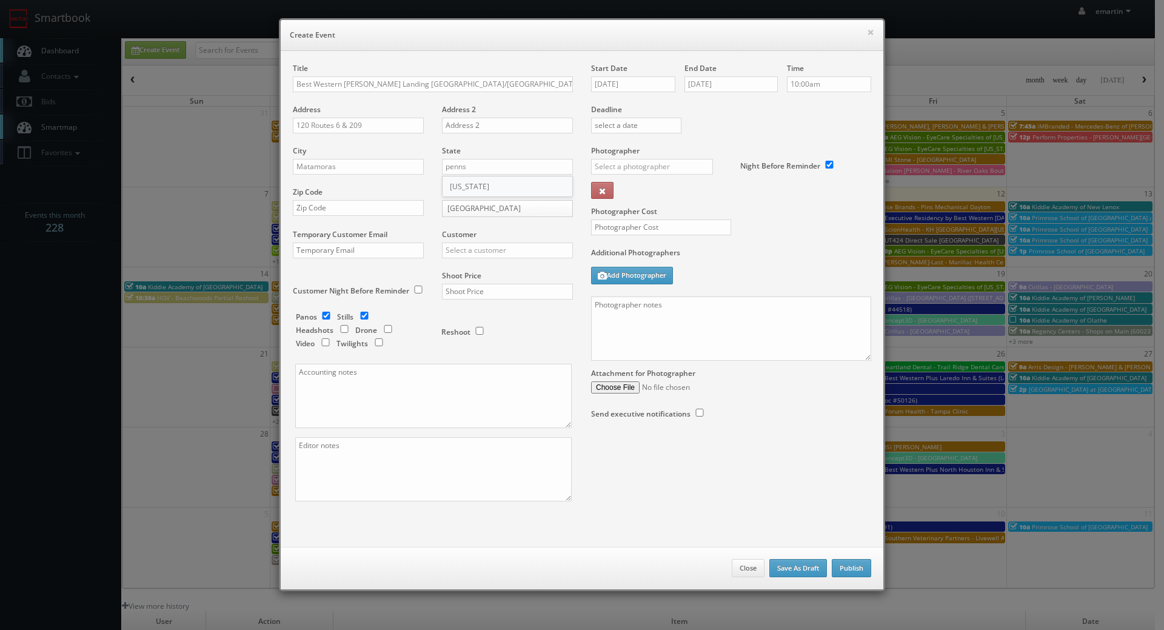
click at [468, 180] on div "[US_STATE]" at bounding box center [508, 186] width 130 height 20
type input "[US_STATE]"
drag, startPoint x: 328, startPoint y: 215, endPoint x: 344, endPoint y: 213, distance: 16.5
click at [328, 215] on input "text" at bounding box center [358, 208] width 131 height 16
paste input "18336"
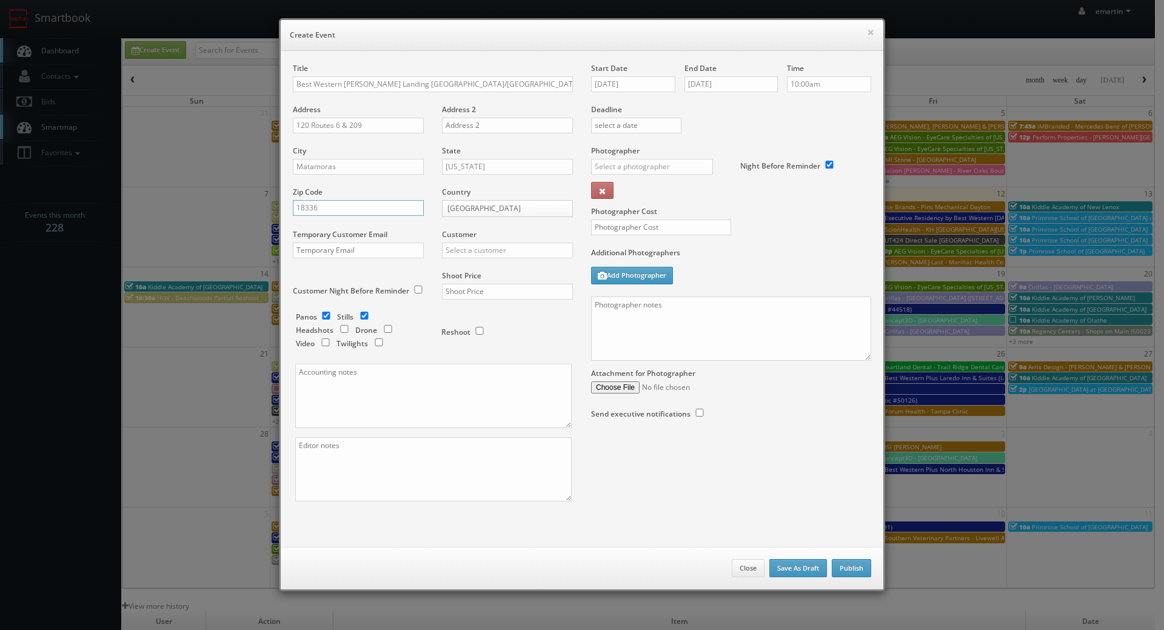
type input "18336"
click at [503, 248] on input "text" at bounding box center [507, 251] width 131 height 16
click at [503, 264] on div "Best Western" at bounding box center [508, 270] width 130 height 20
type input "Best Western"
click at [529, 297] on input "text" at bounding box center [507, 292] width 131 height 16
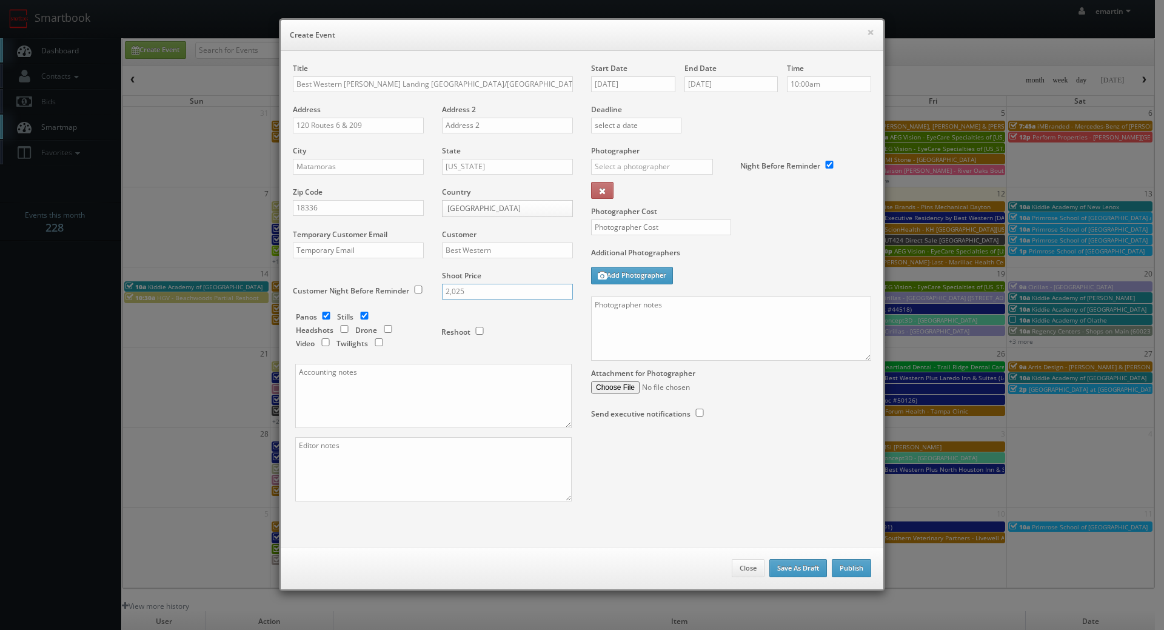
type input "2,025"
click at [510, 329] on div "Reshoot" at bounding box center [502, 326] width 121 height 29
click at [324, 315] on input "checkbox" at bounding box center [326, 316] width 18 height 8
checkbox input "false"
click at [380, 348] on div "Panos Stills Headshots Drone Video Twilights" at bounding box center [362, 332] width 133 height 40
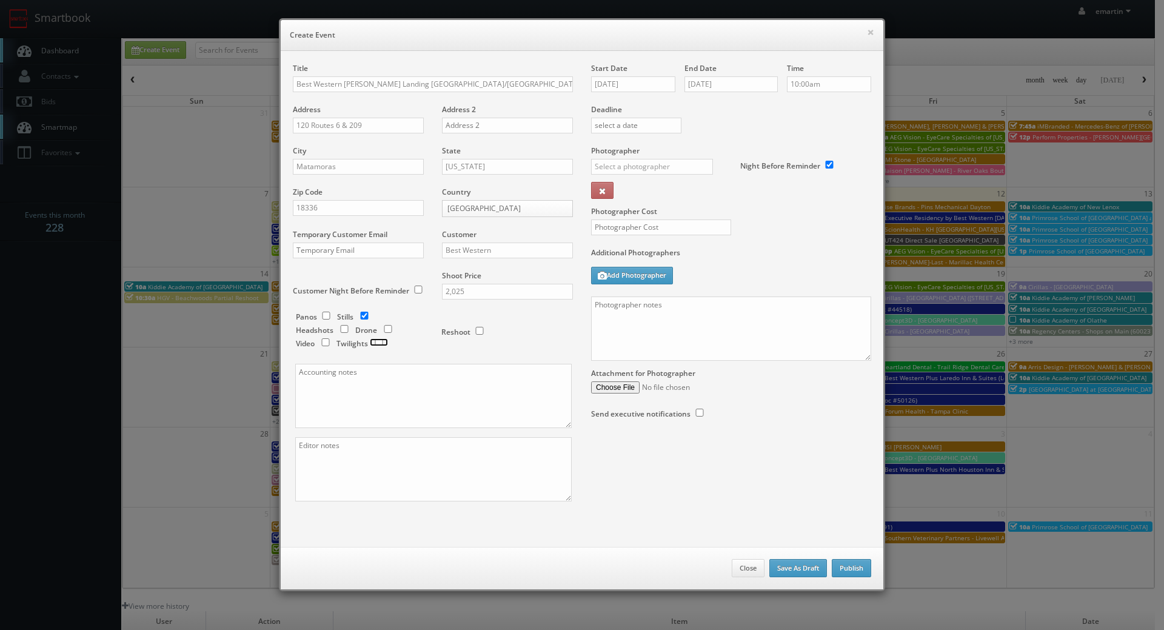
click at [378, 344] on input "checkbox" at bounding box center [379, 342] width 18 height 8
checkbox input "true"
click at [633, 158] on div "Photographer _justin _photog1 Glen Aronwits Chris Dailey John Varnedore John Sa…" at bounding box center [661, 176] width 140 height 61
click at [632, 161] on input "text" at bounding box center [652, 167] width 122 height 16
click at [622, 189] on div "[PERSON_NAME]" at bounding box center [657, 194] width 130 height 20
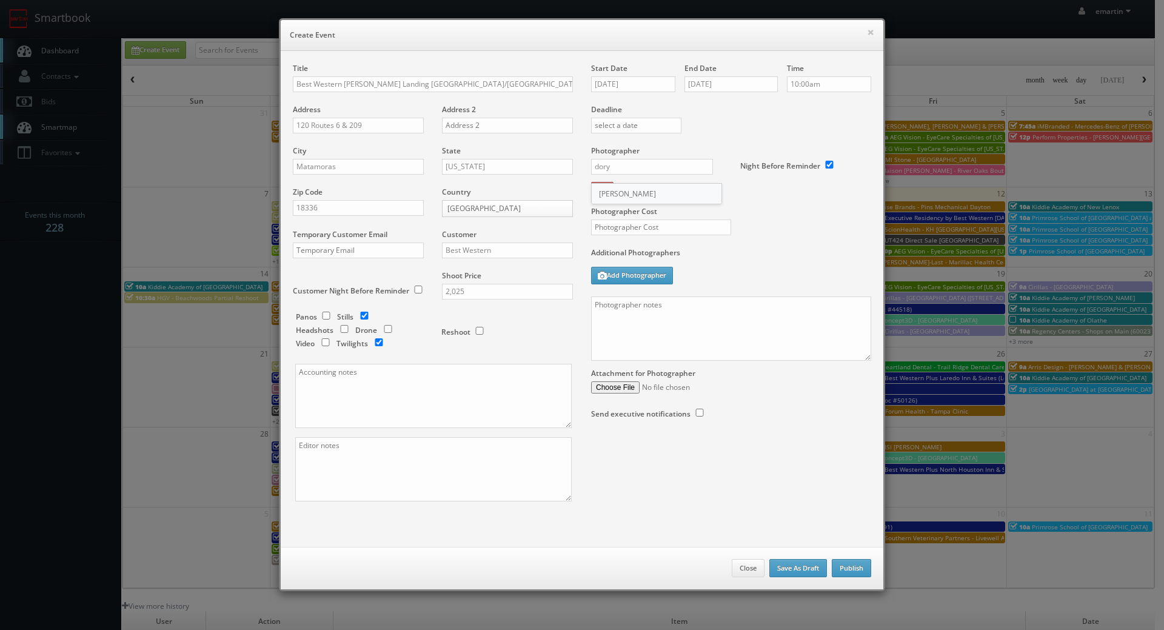
type input "[PERSON_NAME]"
click at [613, 227] on input "text" at bounding box center [661, 228] width 140 height 16
type input "525"
click at [796, 255] on label "Additional Photographers" at bounding box center [731, 255] width 280 height 16
drag, startPoint x: 712, startPoint y: 357, endPoint x: 754, endPoint y: 346, distance: 43.2
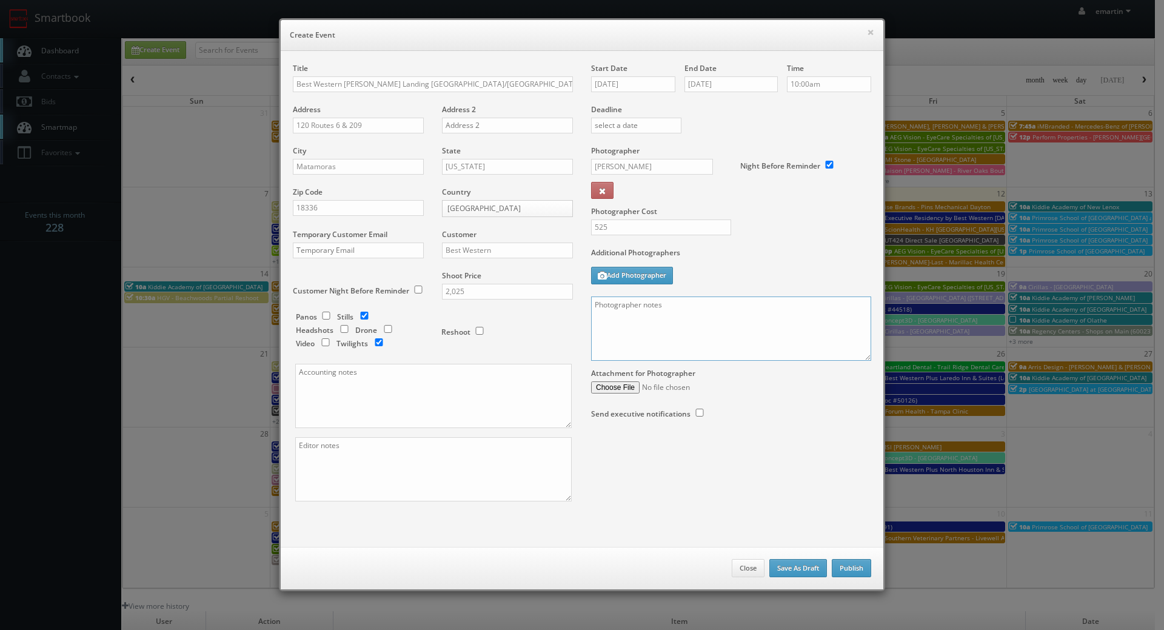
click at [713, 355] on textarea at bounding box center [731, 329] width 280 height 64
paste textarea "Onsite contact is ______. Overnight stay ___. Stills, and exterior twilights. F…"
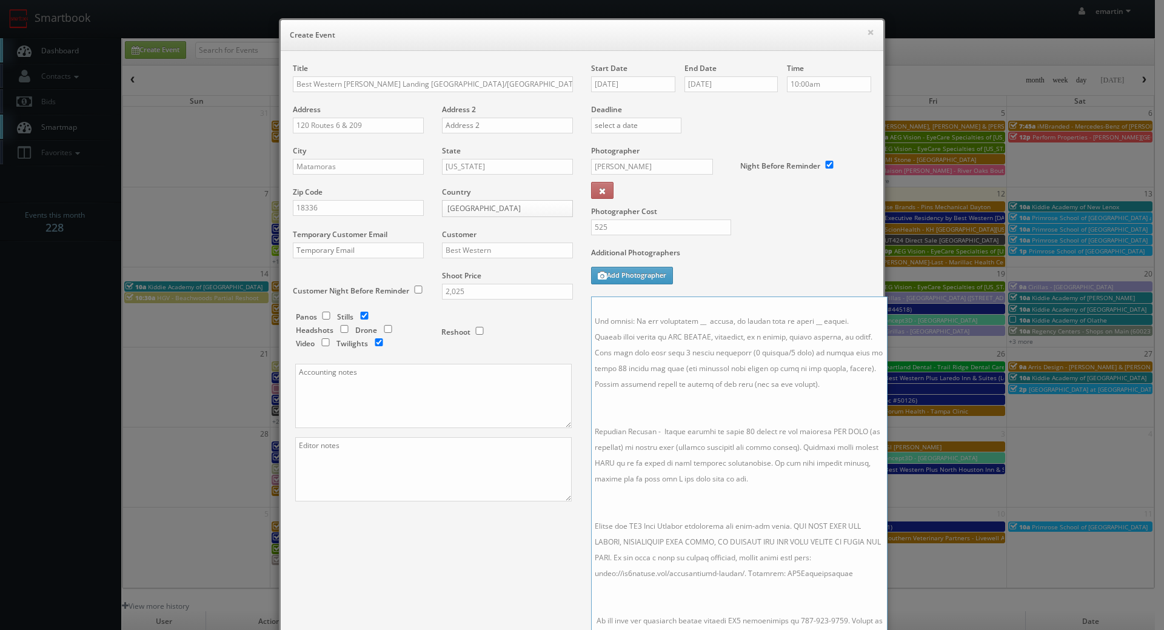
drag, startPoint x: 859, startPoint y: 353, endPoint x: 873, endPoint y: 650, distance: 297.5
click at [873, 630] on html "Smartbook Toggle Side Navigation Toggle Top Navigation emartin emartin Profile …" at bounding box center [582, 419] width 1164 height 839
drag, startPoint x: 715, startPoint y: 580, endPoint x: 696, endPoint y: 565, distance: 25.0
click at [715, 581] on textarea at bounding box center [738, 478] width 294 height 362
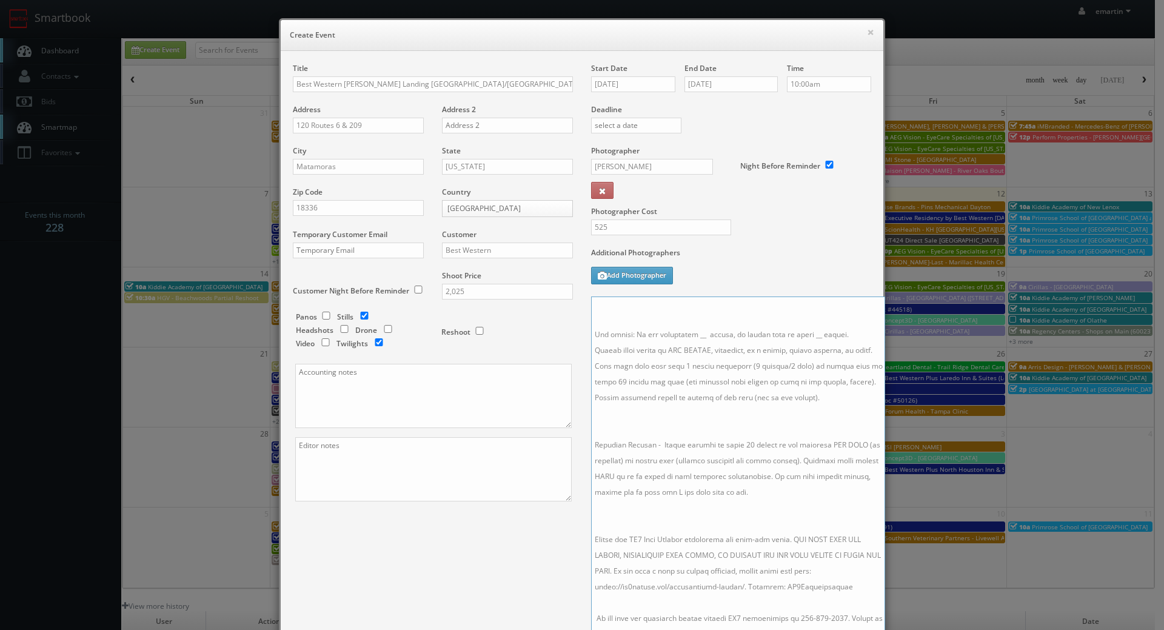
drag, startPoint x: 649, startPoint y: 508, endPoint x: 641, endPoint y: 491, distance: 18.7
click at [647, 508] on textarea at bounding box center [738, 478] width 294 height 362
click at [620, 421] on textarea at bounding box center [738, 478] width 294 height 362
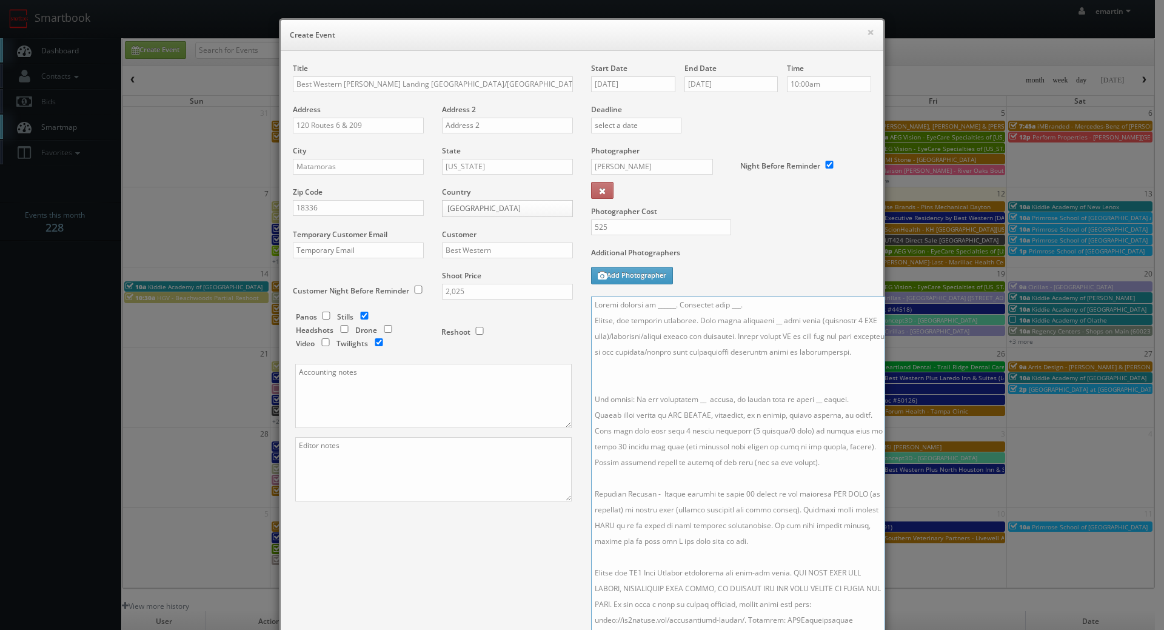
click at [621, 397] on textarea at bounding box center [738, 478] width 294 height 362
click at [760, 320] on textarea at bounding box center [738, 478] width 294 height 362
click at [747, 305] on textarea at bounding box center [738, 478] width 294 height 362
click at [718, 360] on textarea at bounding box center [738, 478] width 294 height 362
click at [695, 400] on textarea at bounding box center [738, 478] width 294 height 362
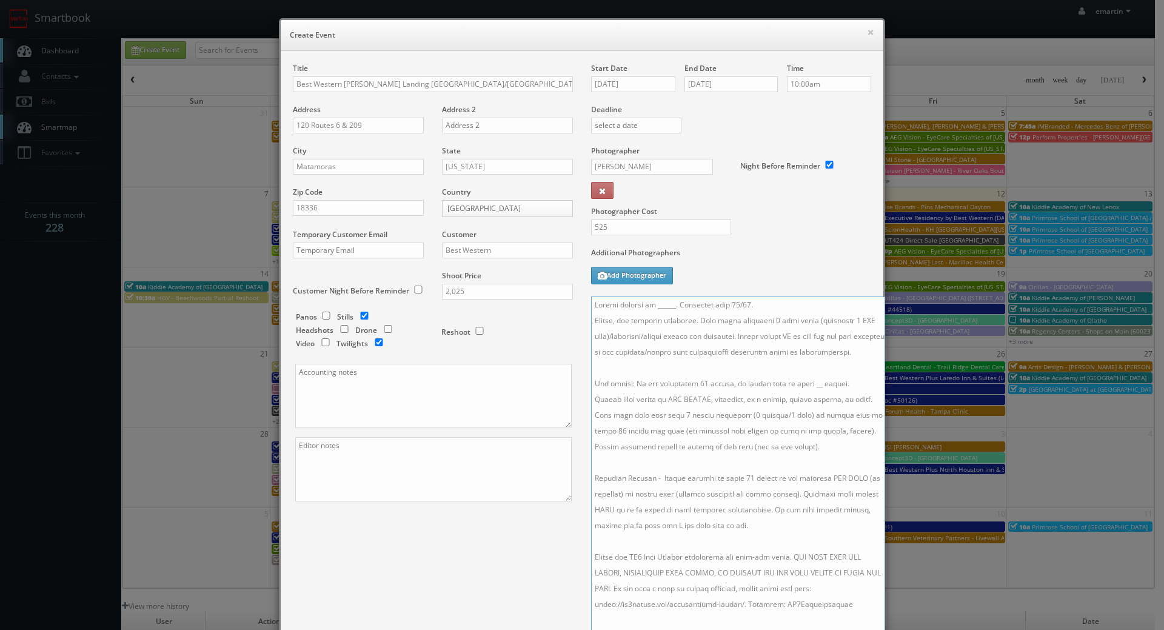
click at [804, 399] on textarea at bounding box center [738, 478] width 294 height 362
drag, startPoint x: 725, startPoint y: 322, endPoint x: 674, endPoint y: 315, distance: 50.8
click at [724, 321] on textarea at bounding box center [738, 478] width 294 height 362
click at [669, 305] on textarea at bounding box center [738, 478] width 294 height 362
paste textarea "Preferred Date Timeframe : September 30, 2025 - October 13, 2025"
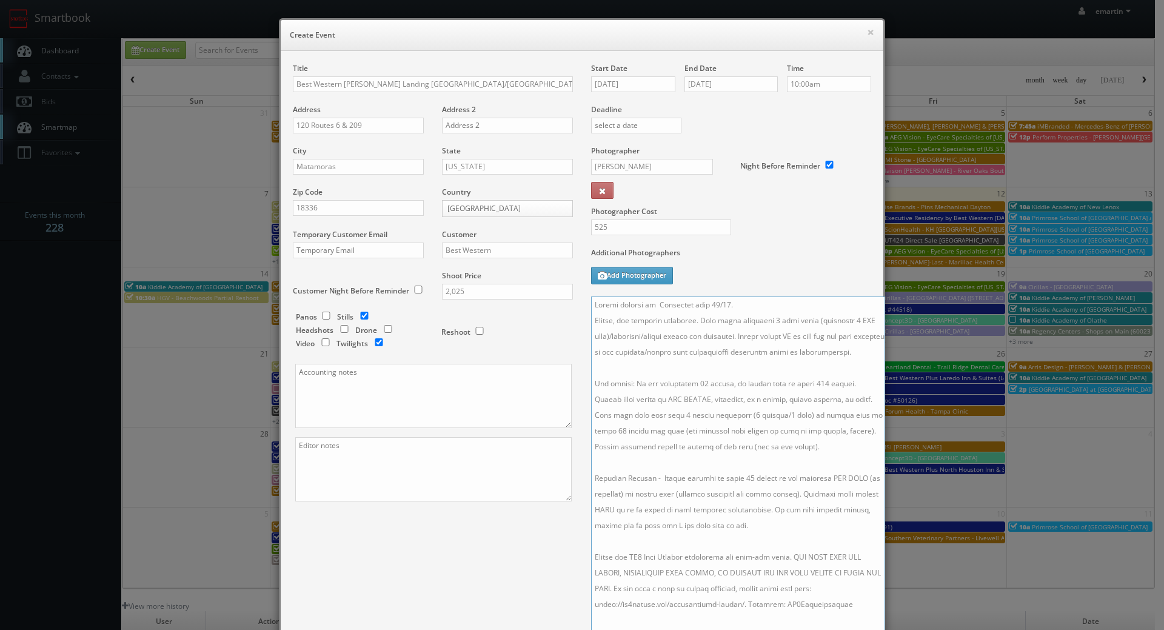
click at [648, 306] on textarea at bounding box center [738, 478] width 294 height 362
paste textarea "Jay Gajjar, gm@bwhuntslanding.com, 570-491-2400"
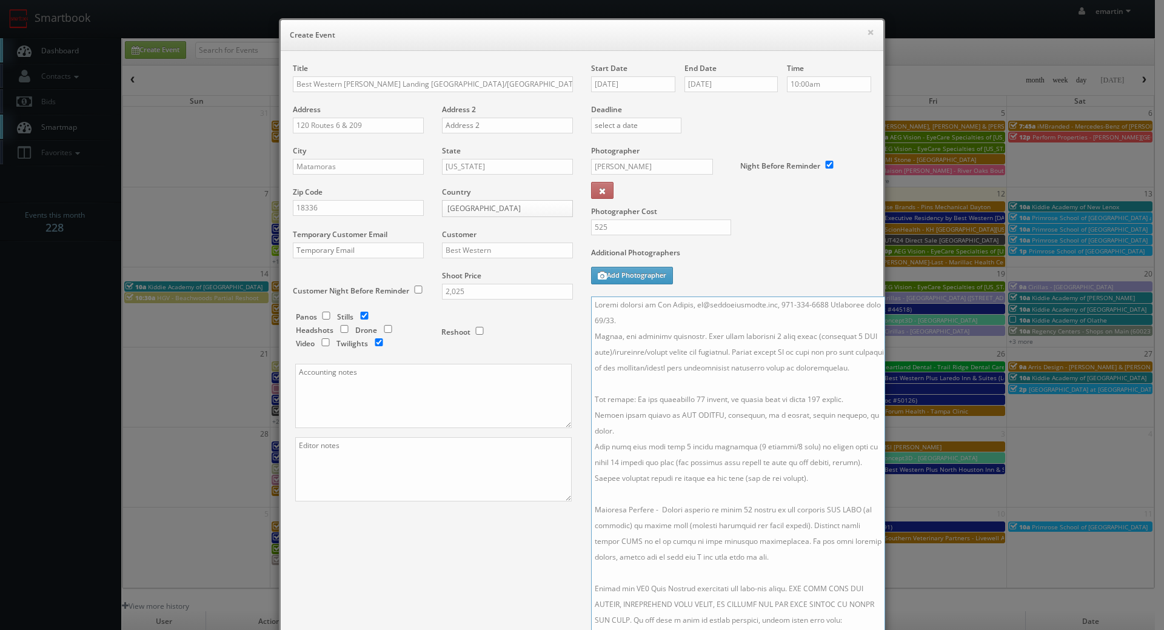
drag, startPoint x: 776, startPoint y: 303, endPoint x: 682, endPoint y: 304, distance: 93.4
click at [682, 304] on textarea at bounding box center [738, 478] width 294 height 362
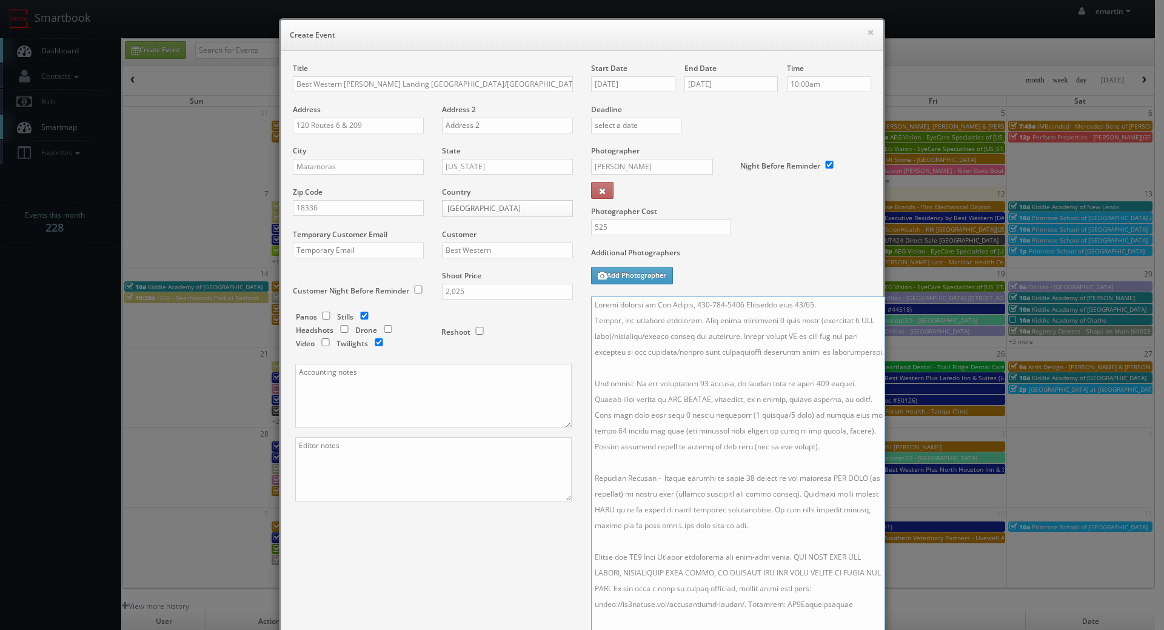
click at [727, 302] on textarea at bounding box center [738, 478] width 294 height 362
click at [731, 304] on textarea at bounding box center [738, 478] width 294 height 362
type textarea "Onsite contact is Jay Gajjar, 570-491-2400. Overnight stay 10/28. Stills, and e…"
click at [804, 232] on div "Photographer Cost 525" at bounding box center [731, 197] width 298 height 102
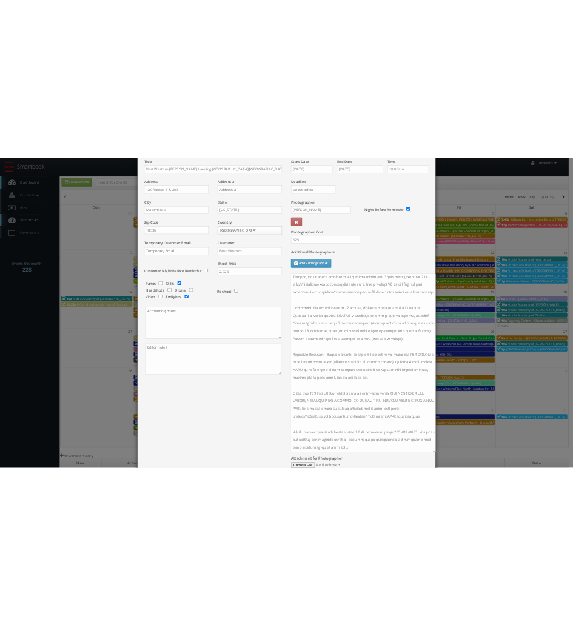
scroll to position [197, 0]
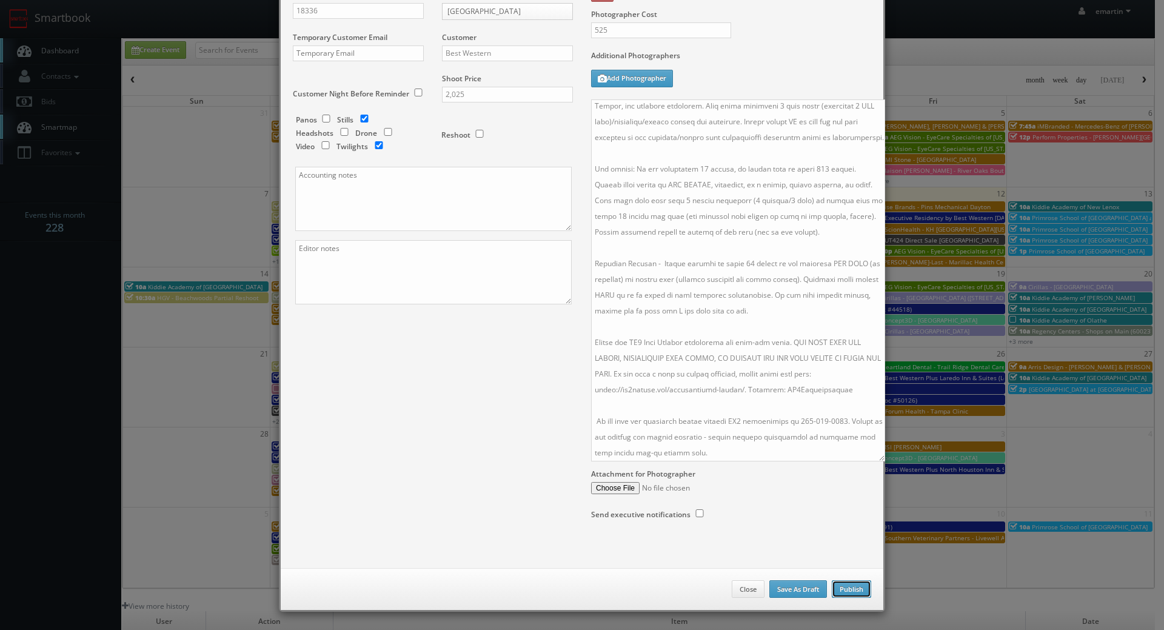
click at [846, 596] on button "Publish" at bounding box center [851, 589] width 39 height 18
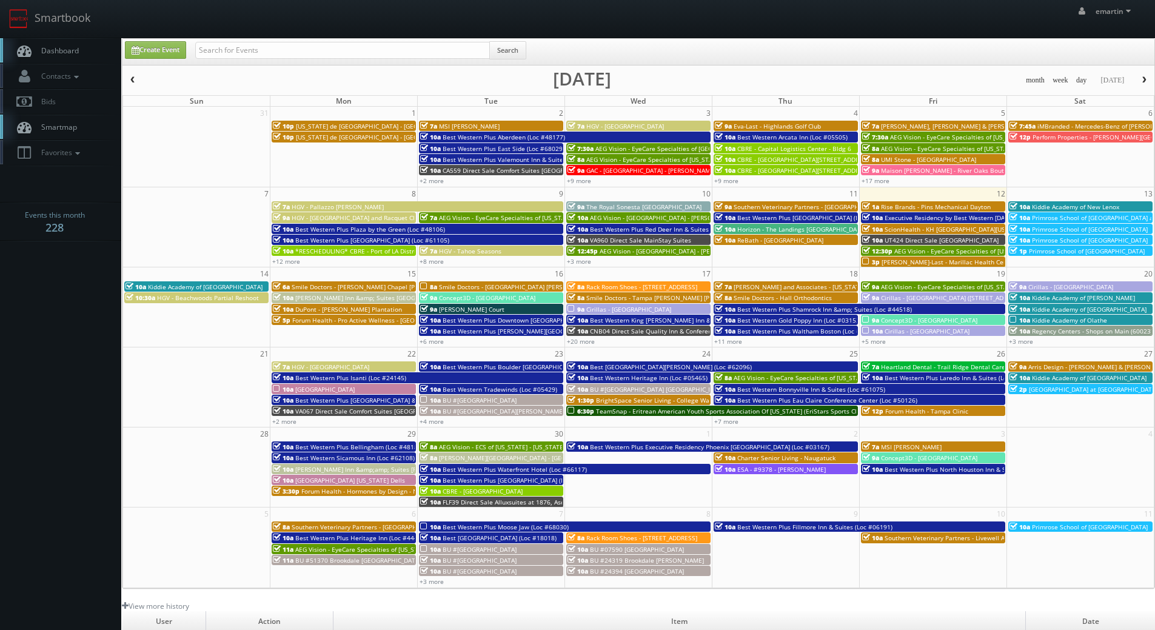
click at [62, 45] on link "Dashboard" at bounding box center [60, 50] width 121 height 25
click at [54, 42] on link "Dashboard" at bounding box center [60, 50] width 121 height 25
click at [74, 41] on link "Dashboard" at bounding box center [60, 50] width 121 height 25
click at [343, 298] on span "[PERSON_NAME] Inn &amp; Suites [GEOGRAPHIC_DATA]" at bounding box center [375, 298] width 161 height 8
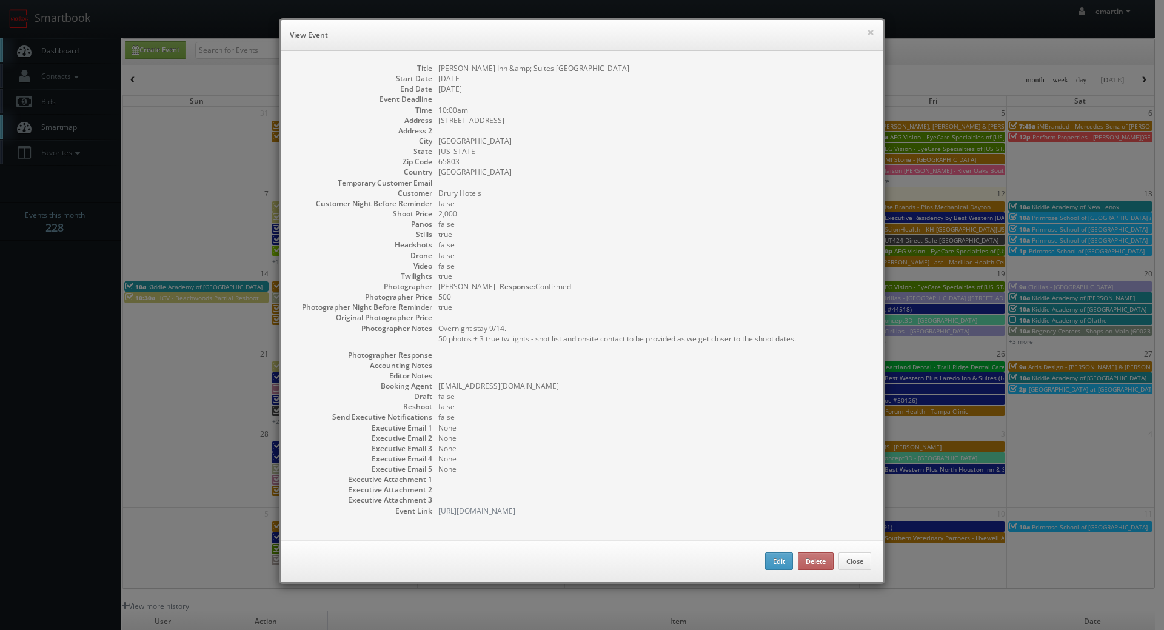
click at [660, 341] on pre "Overnight stay 9/14. 50 photos + 3 true twilights - shot list and onsite contac…" at bounding box center [655, 333] width 433 height 21
click at [619, 306] on dd "true" at bounding box center [655, 307] width 433 height 10
click at [778, 292] on dd "500" at bounding box center [655, 297] width 433 height 10
click at [765, 565] on button "Edit" at bounding box center [779, 562] width 28 height 18
type input "[PERSON_NAME] Inn &amp; Suites [GEOGRAPHIC_DATA]"
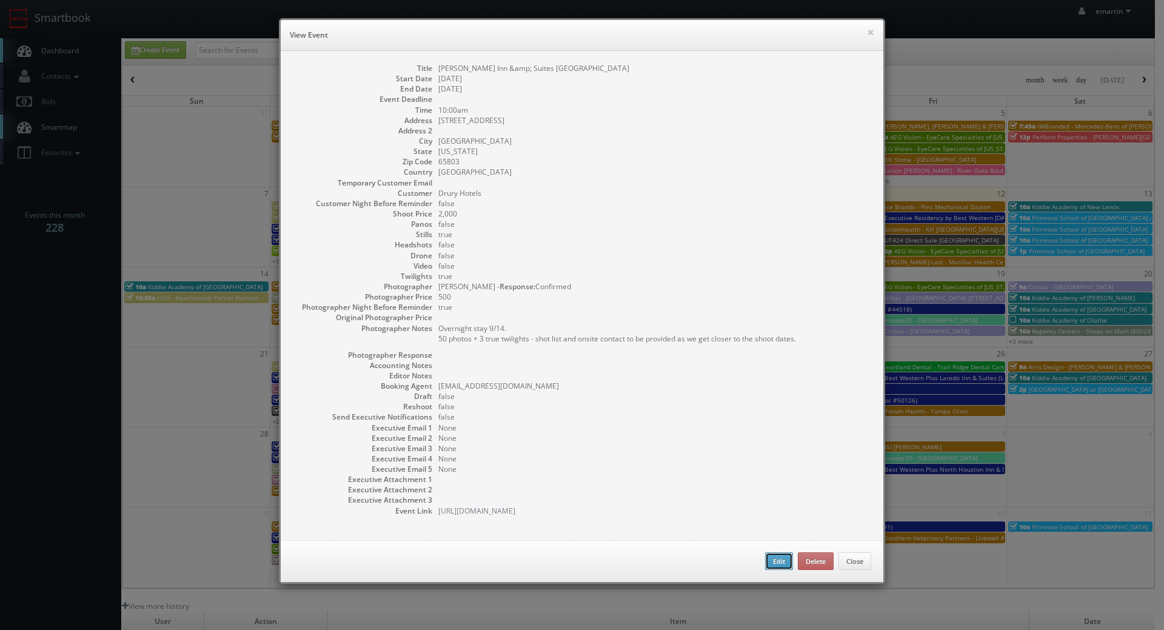
type input "[STREET_ADDRESS]"
type input "[GEOGRAPHIC_DATA]"
type input "65803"
type input "2,000"
checkbox input "true"
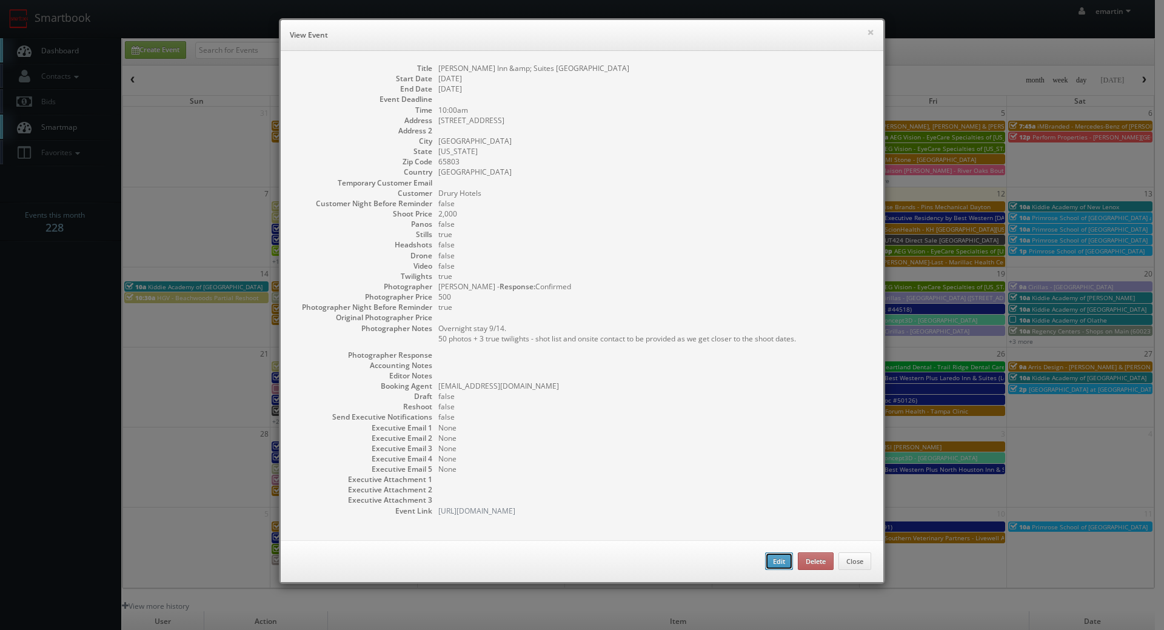
checkbox input "true"
type input "[DATE]"
type input "10:00am"
checkbox input "true"
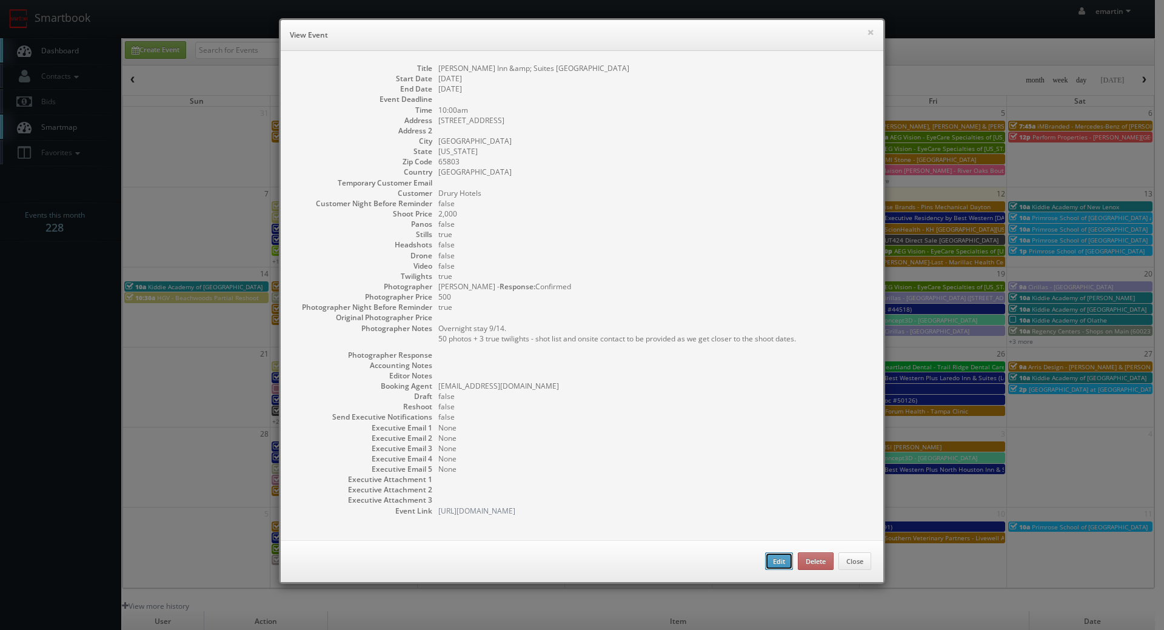
type textarea "Overnight stay 9/14. 50 photos + 3 true twilights - shot list and onsite contac…"
type input "2,000"
type input "500"
select select "[US_STATE]"
select select "[EMAIL_ADDRESS][DOMAIN_NAME]"
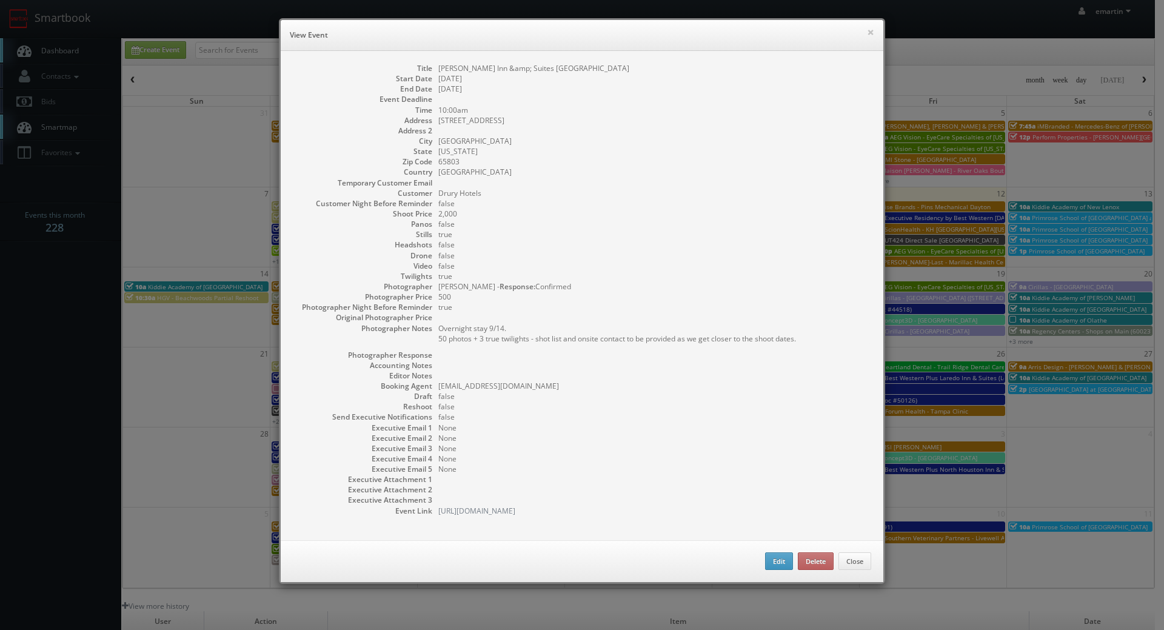
select select "[EMAIL_ADDRESS][DOMAIN_NAME]"
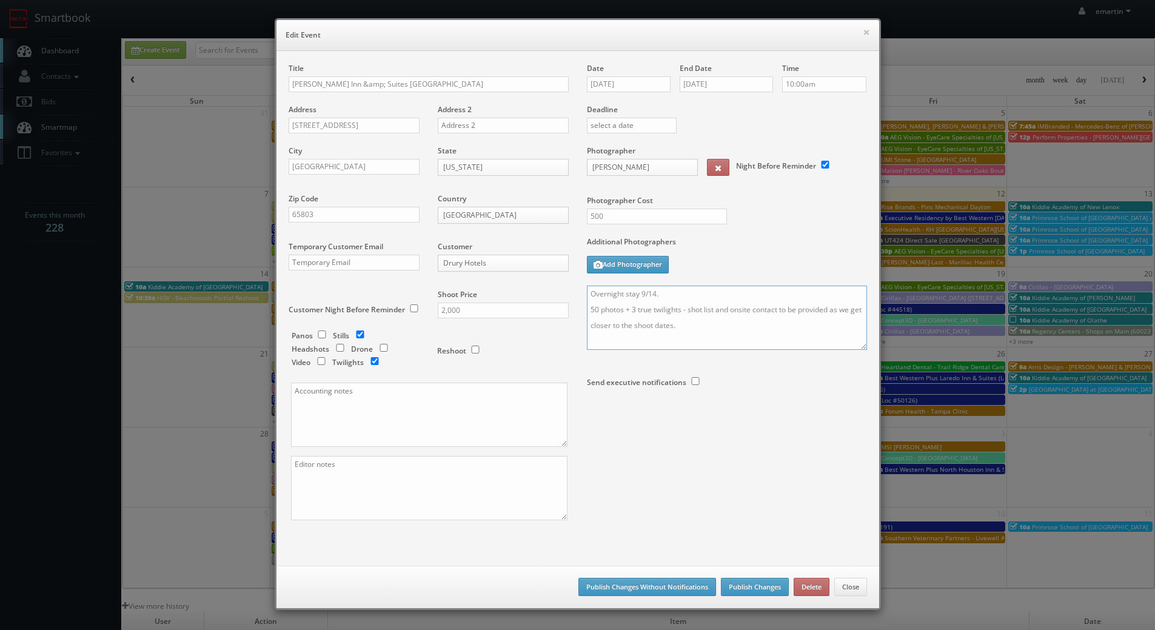
drag, startPoint x: 754, startPoint y: 340, endPoint x: 742, endPoint y: 329, distance: 15.9
click at [754, 340] on textarea "Overnight stay 9/14. 50 photos + 3 true twilights - shot list and onsite contac…" at bounding box center [727, 318] width 280 height 64
click at [728, 321] on textarea "Overnight stay 9/14. 50 photos + 3 true twilights - shot list and onsite contac…" at bounding box center [727, 318] width 280 height 64
paste textarea "• Room - NKS(U) • Room - NQQS • Room - NKX(U) • Room - NQQX • 1 of each ADA bat…"
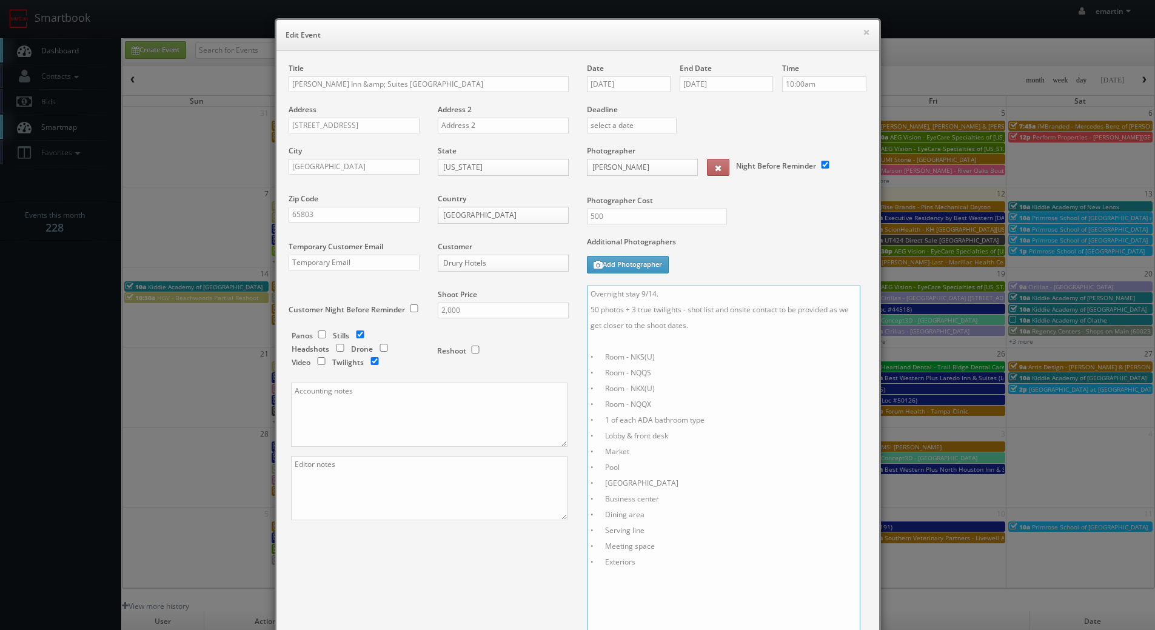
scroll to position [0, 0]
drag, startPoint x: 856, startPoint y: 346, endPoint x: 845, endPoint y: 651, distance: 305.3
click at [845, 630] on html "Smartbook Toggle Side Navigation Toggle Top Navigation emartin emartin Profile …" at bounding box center [577, 419] width 1155 height 839
drag, startPoint x: 651, startPoint y: 337, endPoint x: 680, endPoint y: 307, distance: 41.2
click at [680, 307] on textarea "Overnight stay 9/14. 50 photos + 3 true twilights - shot list and onsite contac…" at bounding box center [721, 470] width 269 height 369
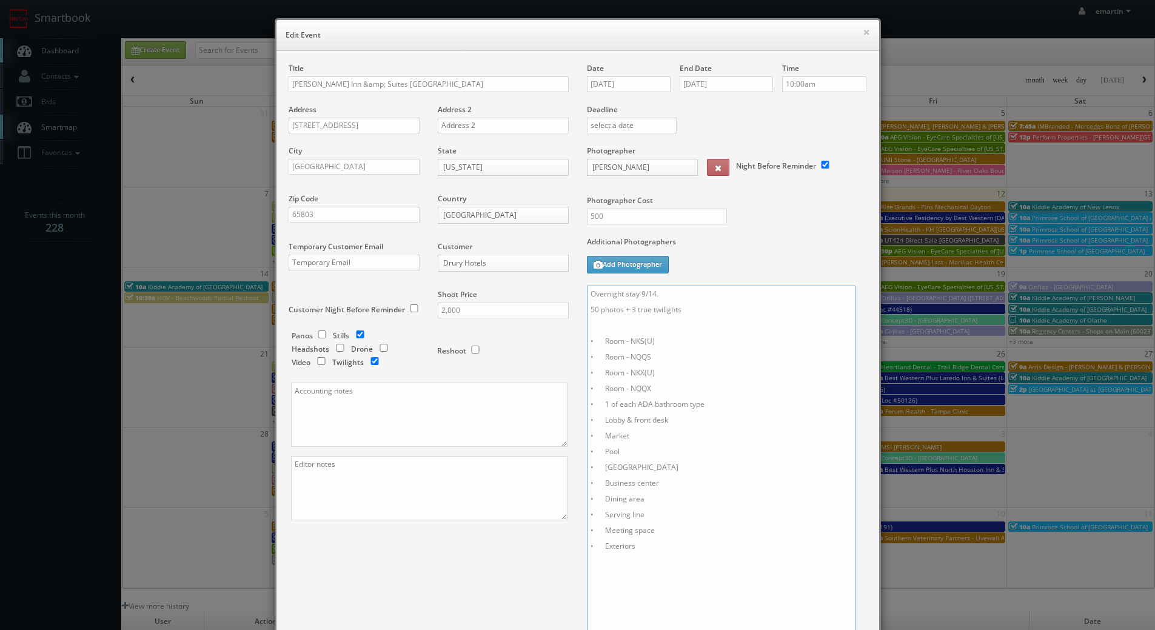
click at [698, 311] on textarea "Overnight stay 9/14. 50 photos + 3 true twilights • Room - NKS(U) • Room - NQQS…" at bounding box center [721, 470] width 269 height 369
click at [850, 358] on textarea "Overnight stay 9/14. 50 photos + 3 true twilights. Please shoot in RAW format, …" at bounding box center [721, 470] width 269 height 369
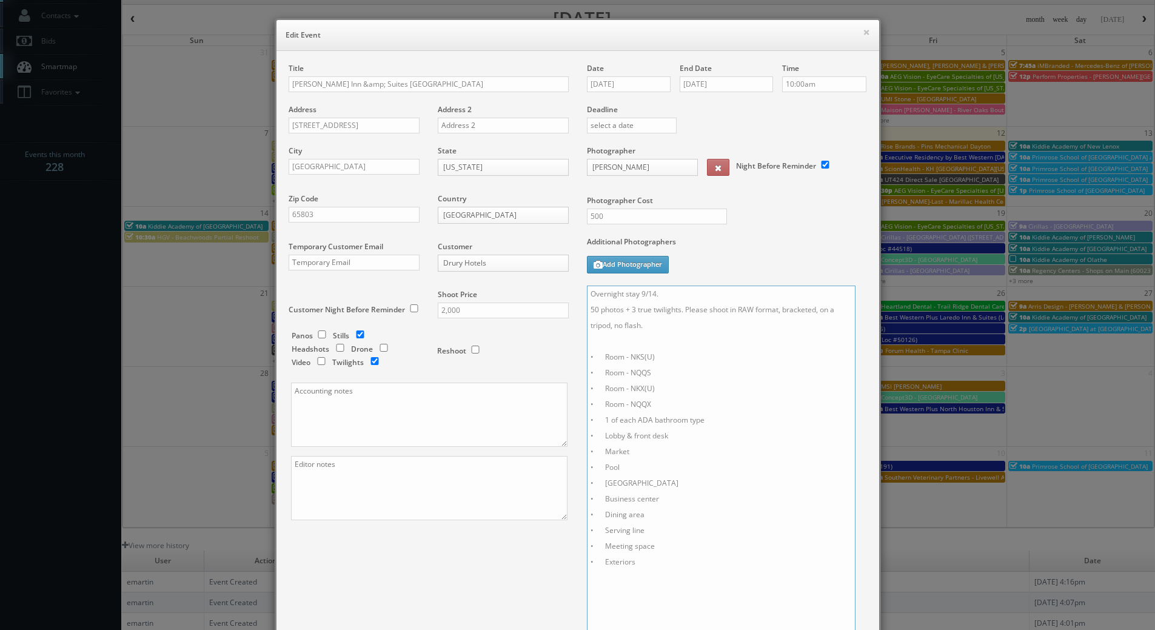
click at [662, 326] on textarea "Overnight stay 9/14. 50 photos + 3 true twilights. Please shoot in RAW format, …" at bounding box center [721, 470] width 269 height 369
type textarea "Overnight stay 9/14. 50 photos + 3 true twilights. Please shoot in RAW format, …"
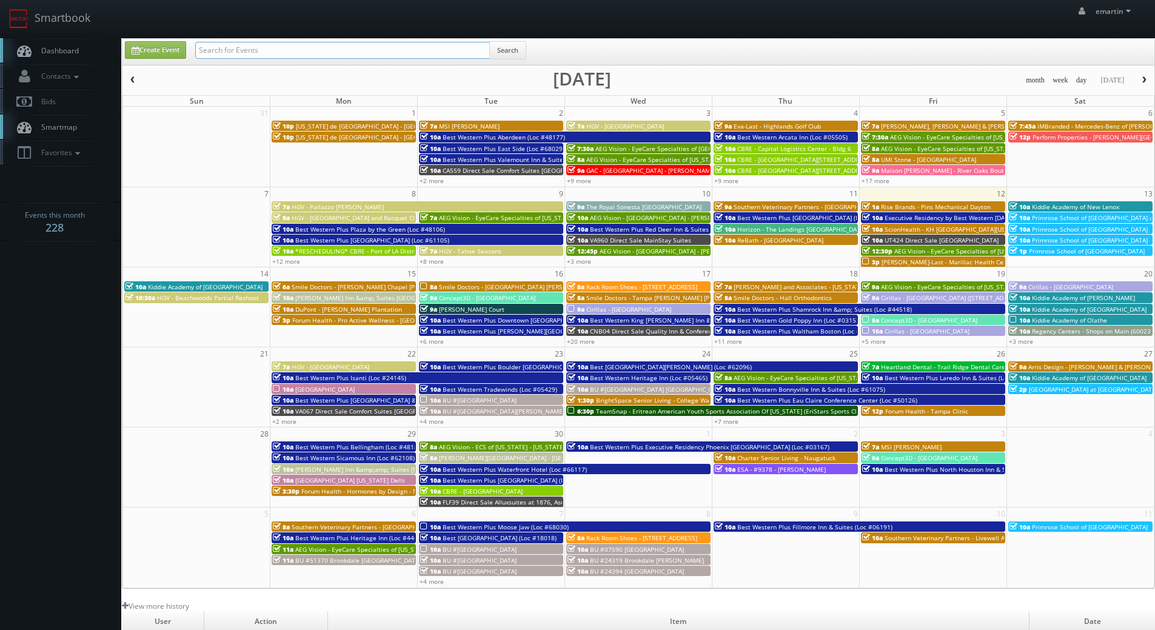
click at [329, 47] on input "text" at bounding box center [342, 50] width 295 height 17
type input "[PERSON_NAME]"
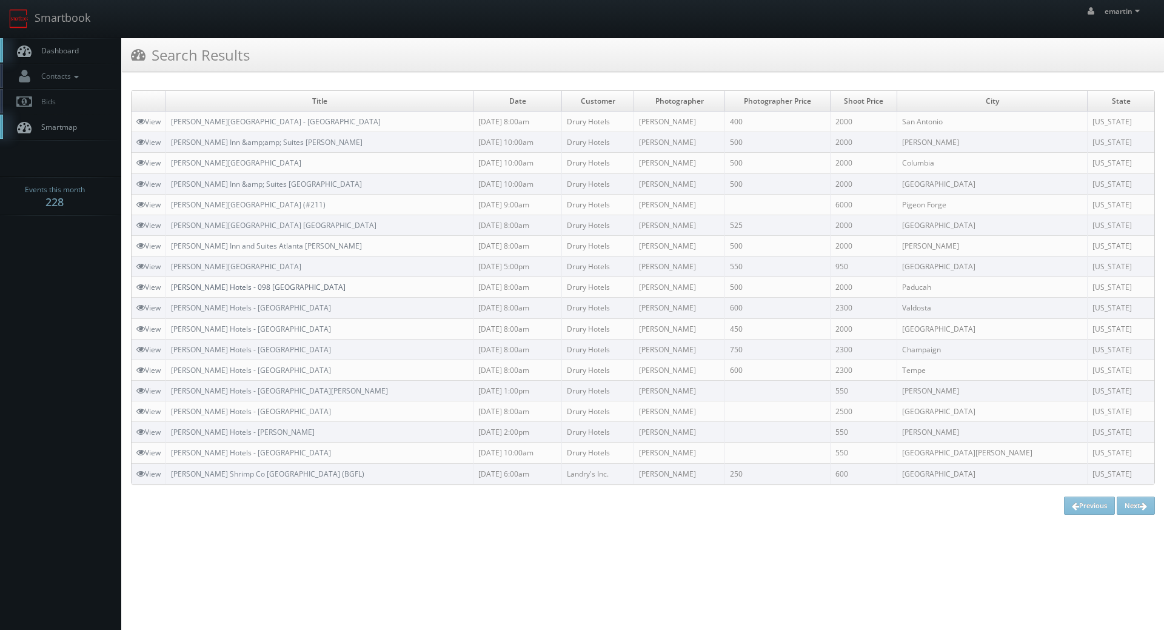
click at [244, 287] on link "[PERSON_NAME] Hotels - 098 [GEOGRAPHIC_DATA]" at bounding box center [258, 287] width 175 height 10
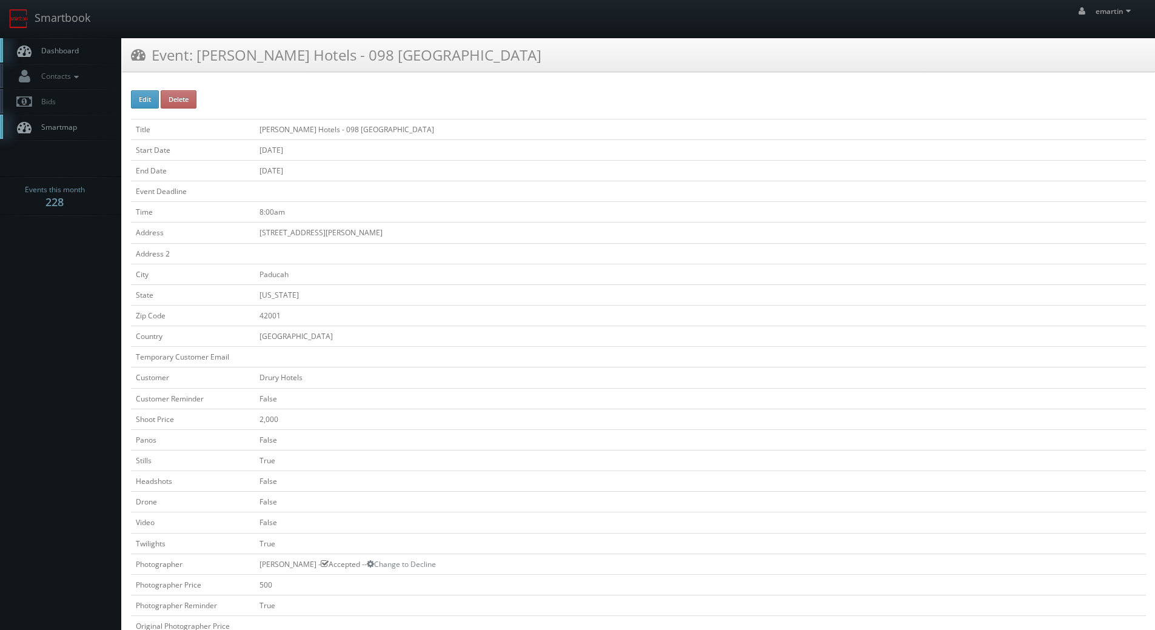
scroll to position [364, 0]
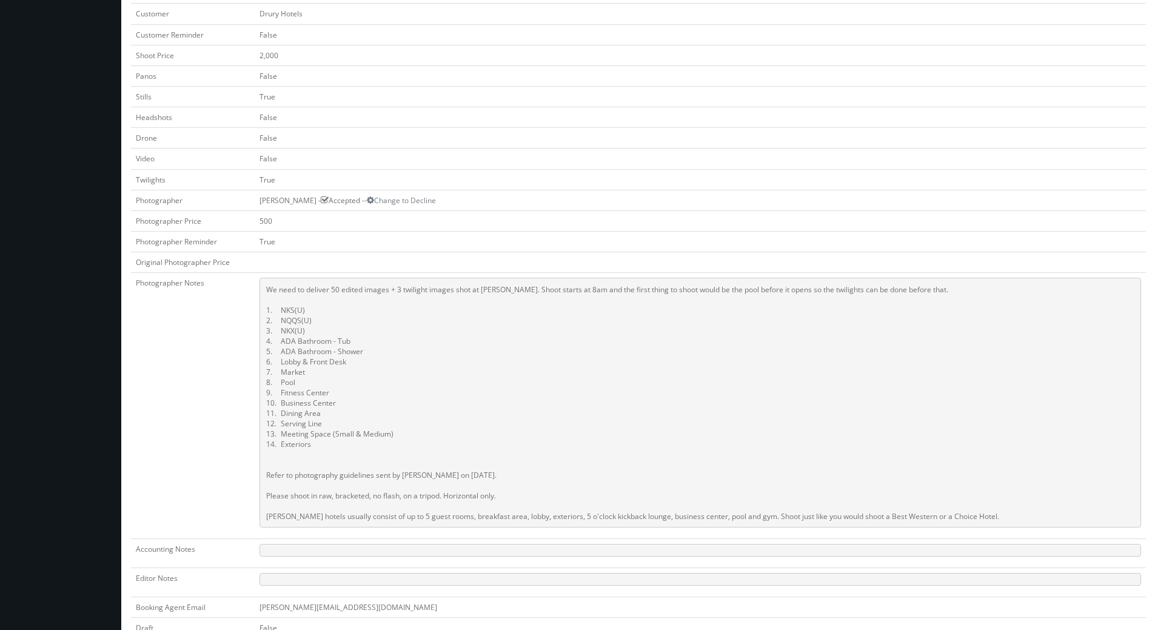
drag, startPoint x: 903, startPoint y: 180, endPoint x: 893, endPoint y: 179, distance: 9.7
click at [903, 178] on td "True" at bounding box center [701, 179] width 892 height 21
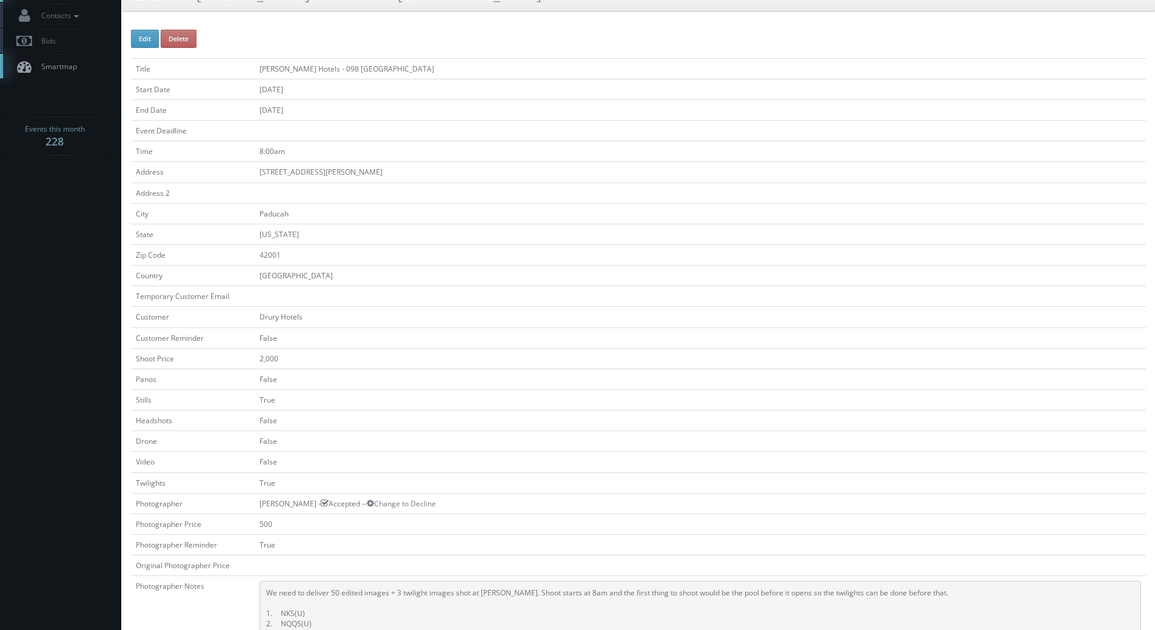
scroll to position [0, 0]
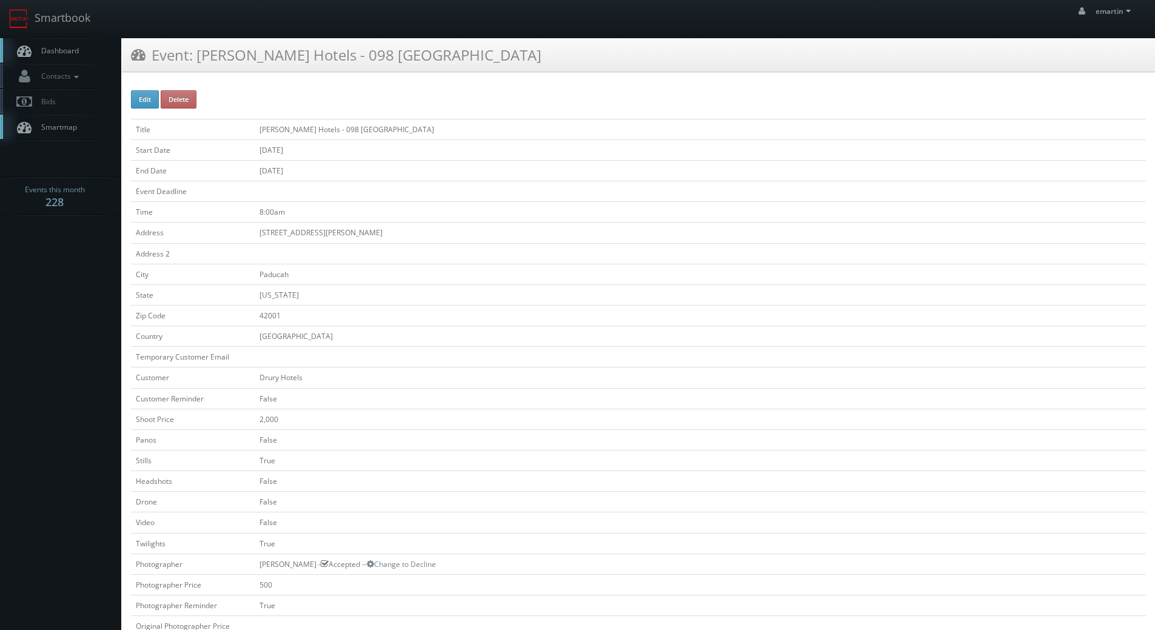
click at [65, 49] on span "Dashboard" at bounding box center [57, 50] width 44 height 10
